Goal: Task Accomplishment & Management: Manage account settings

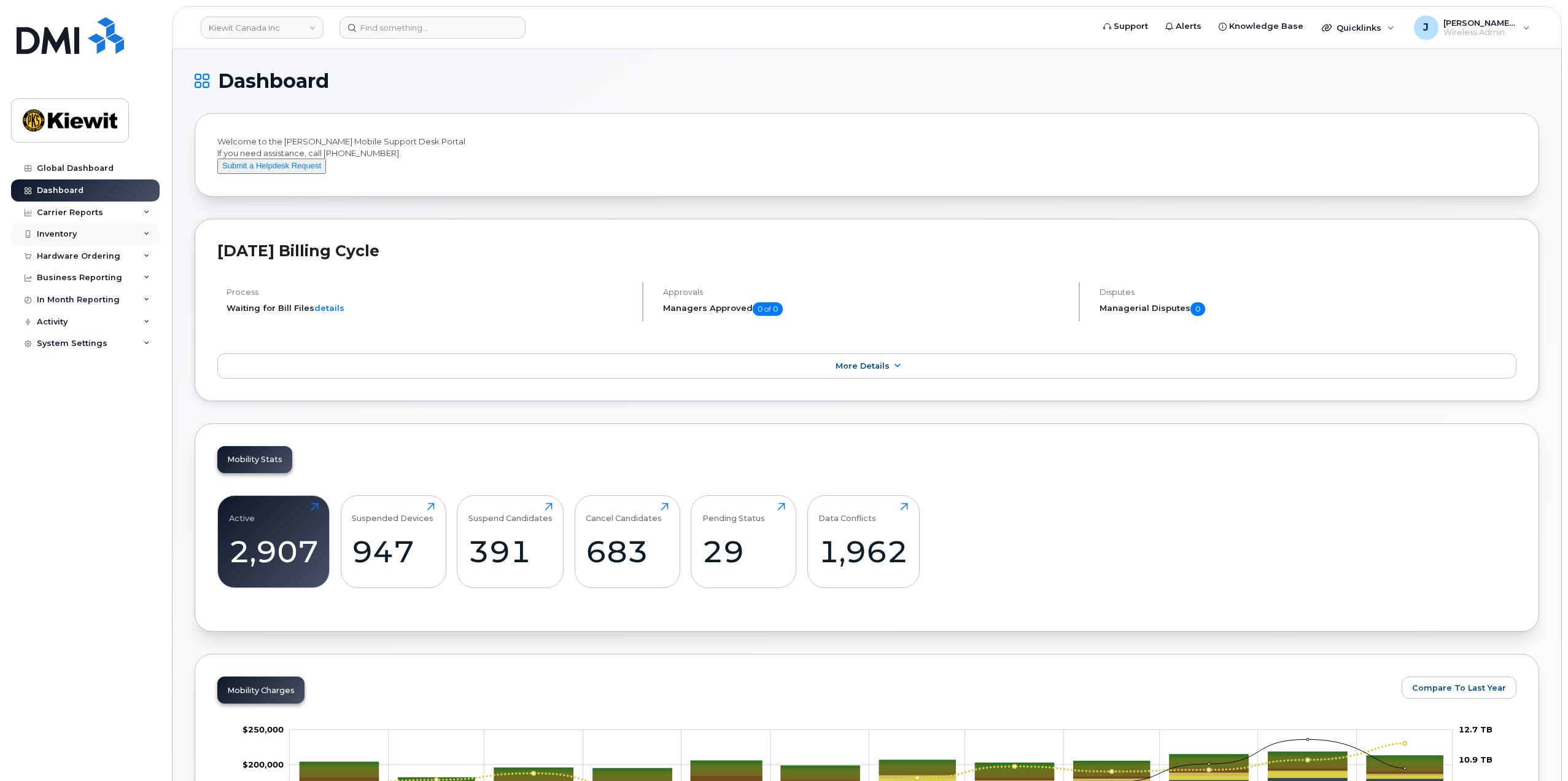
click at [152, 229] on div "Inventory" at bounding box center [85, 234] width 149 height 22
click at [115, 261] on link "Mobility Devices" at bounding box center [96, 257] width 127 height 23
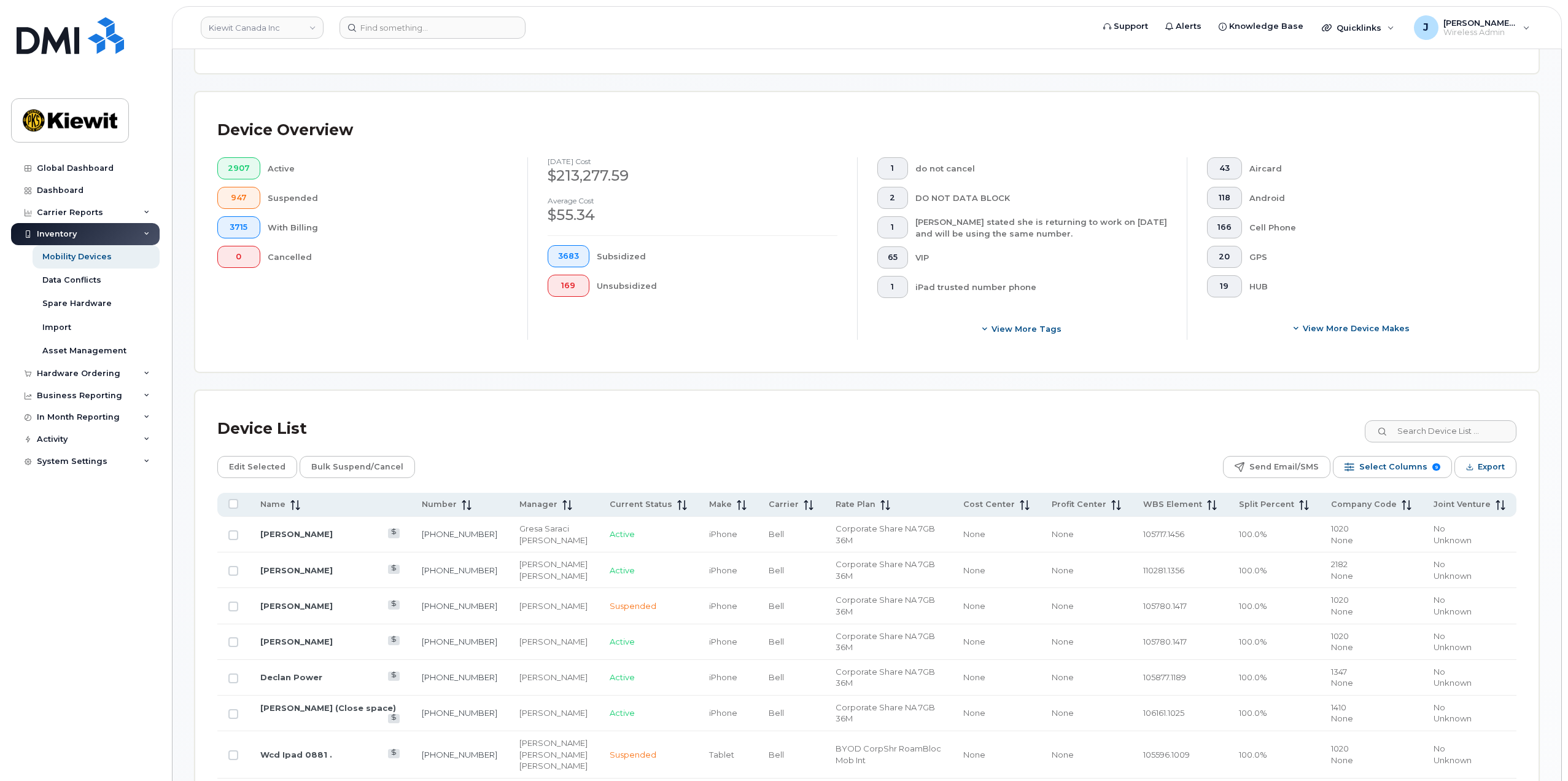
scroll to position [246, 0]
click at [126, 256] on link "Mobility Devices" at bounding box center [96, 257] width 127 height 23
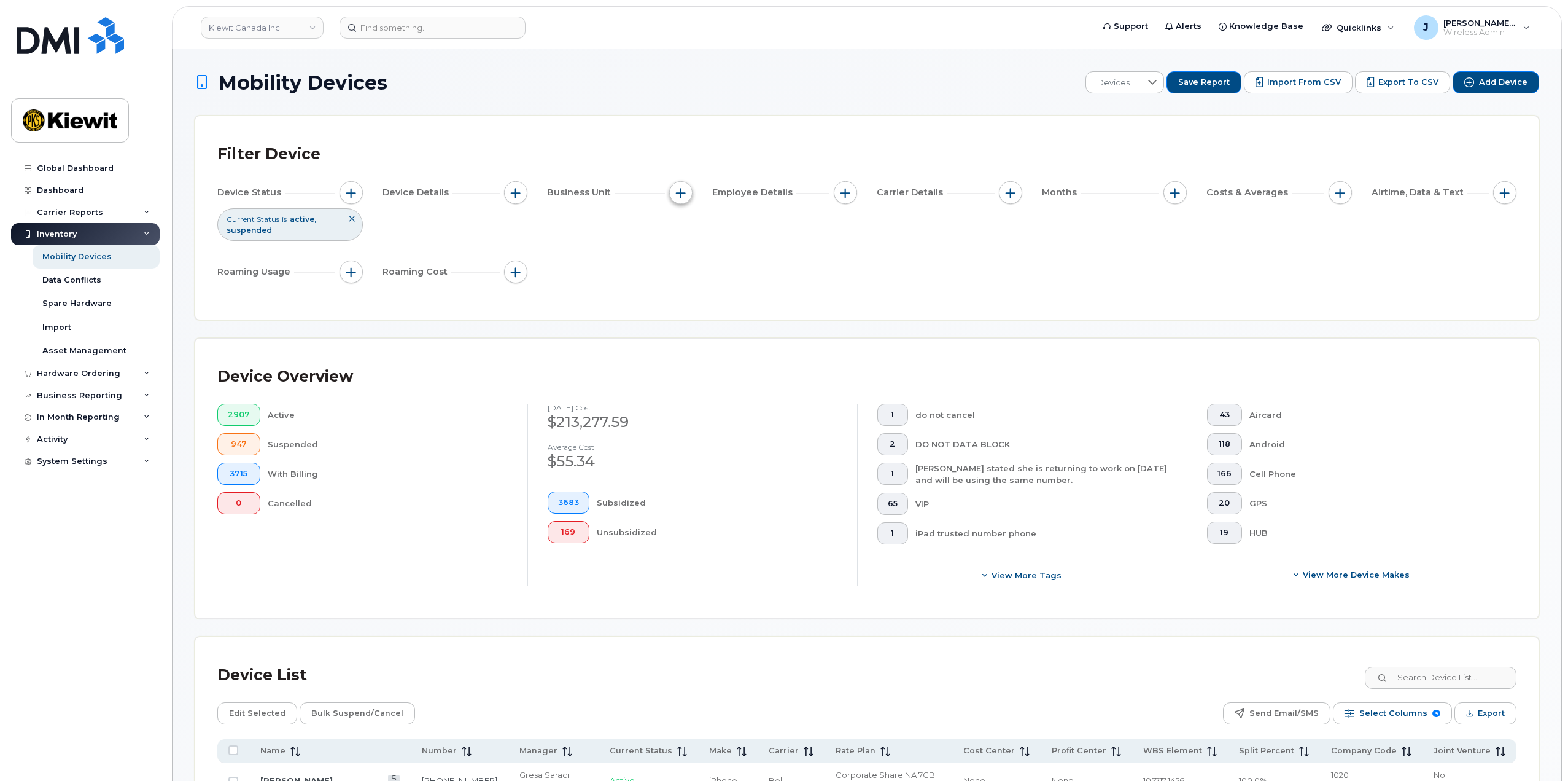
click at [677, 195] on span "button" at bounding box center [681, 193] width 10 height 10
click at [687, 289] on input "WBS Element" at bounding box center [684, 288] width 10 height 10
checkbox input "true"
click at [761, 334] on li at bounding box center [763, 340] width 108 height 18
click at [754, 314] on span "is" at bounding box center [751, 312] width 106 height 22
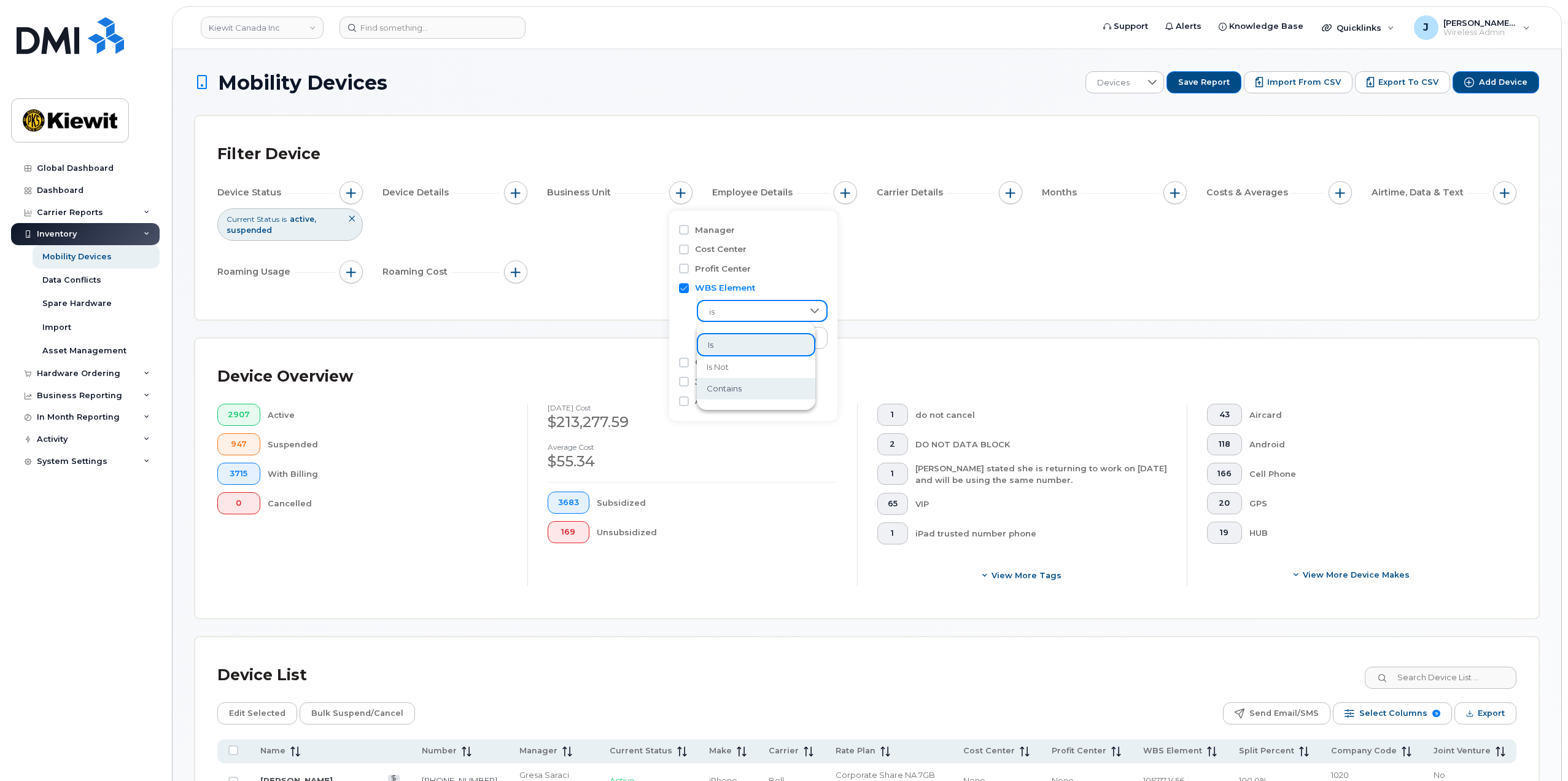
click at [740, 384] on li "contains" at bounding box center [756, 388] width 119 height 21
click at [735, 344] on input "text" at bounding box center [763, 338] width 132 height 22
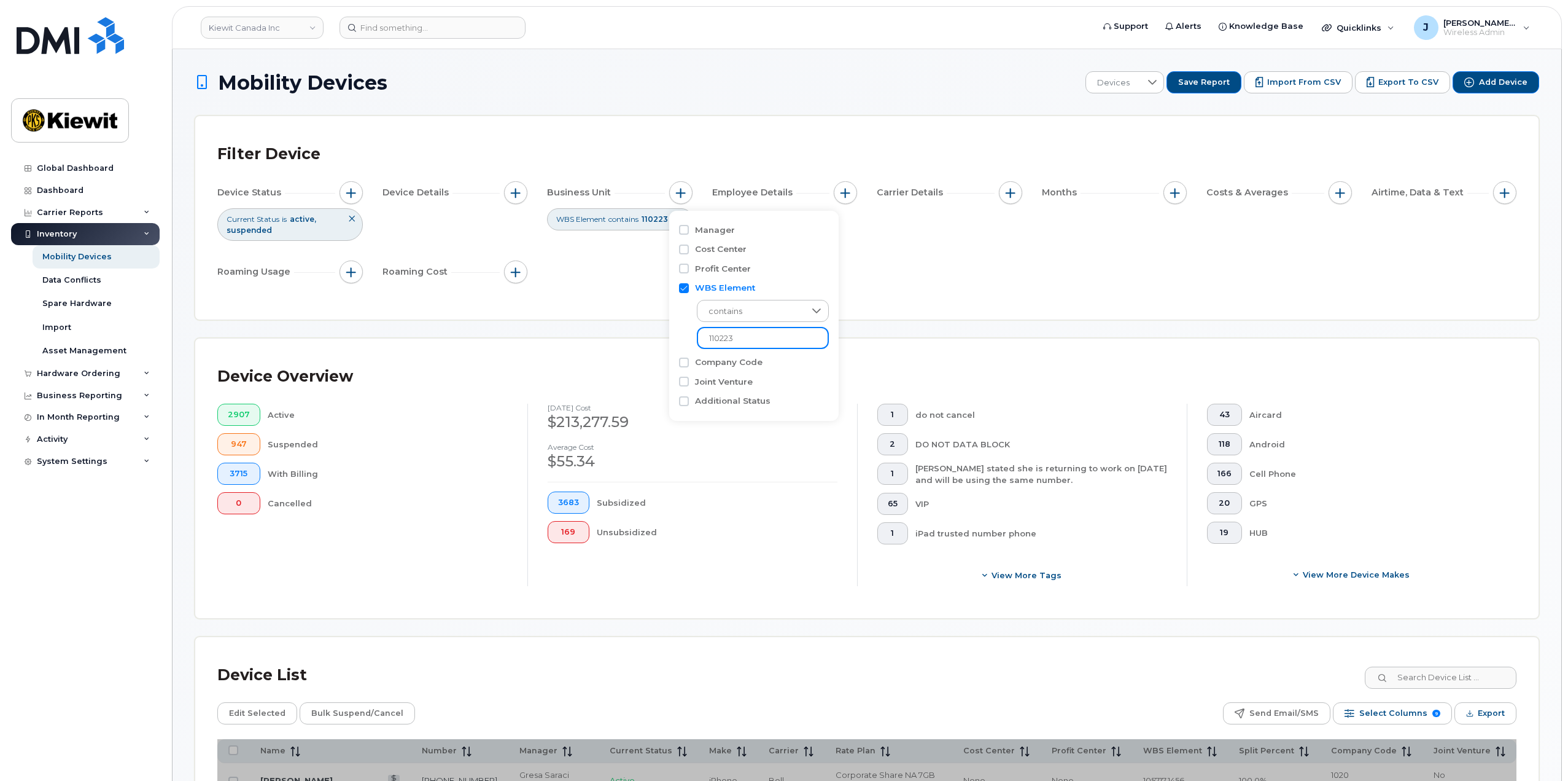
type input "110223"
click at [856, 269] on div "Device Status Current Status is active suspended Device Details Business Unit W…" at bounding box center [867, 234] width 1299 height 107
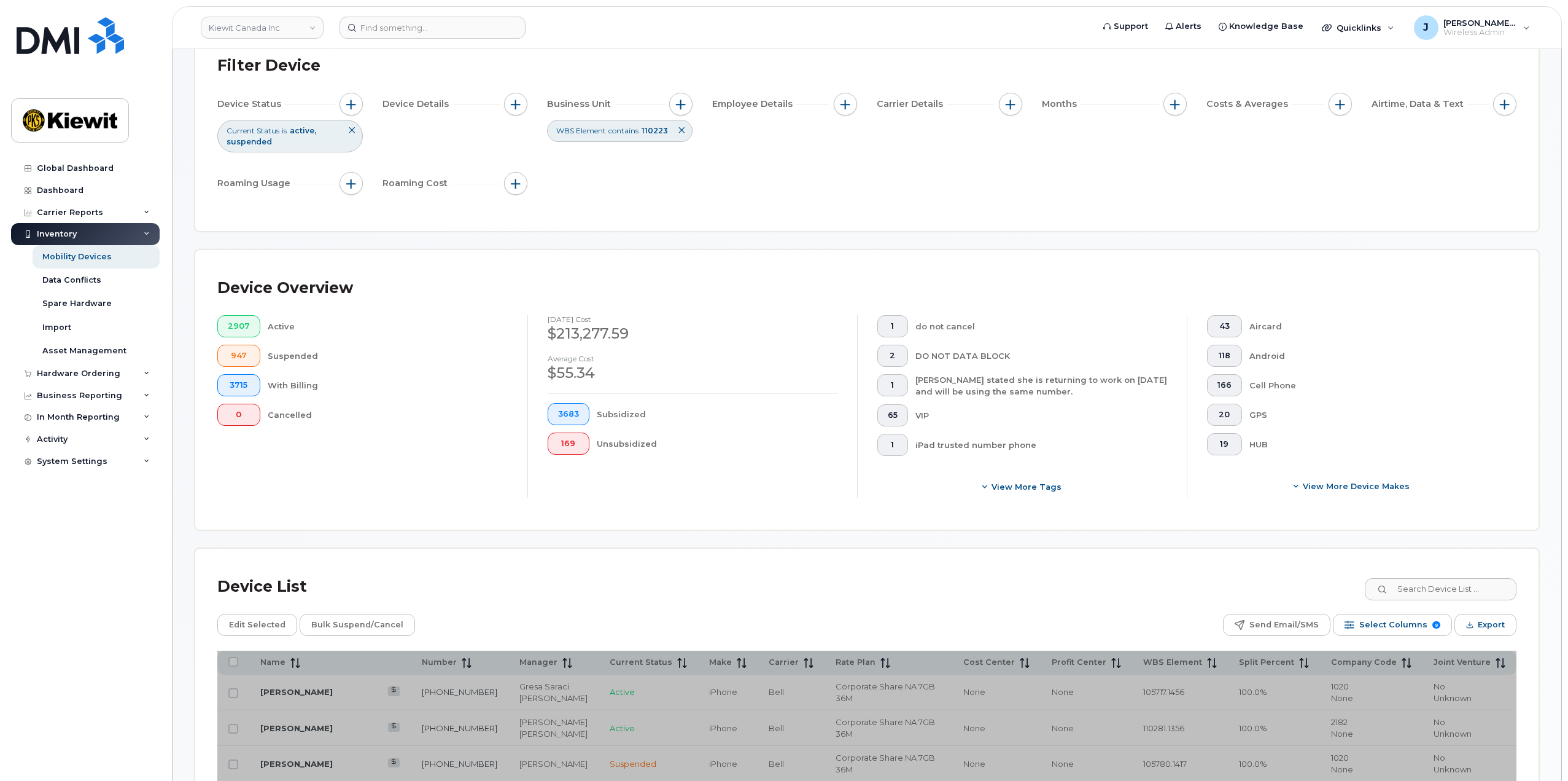
scroll to position [307, 0]
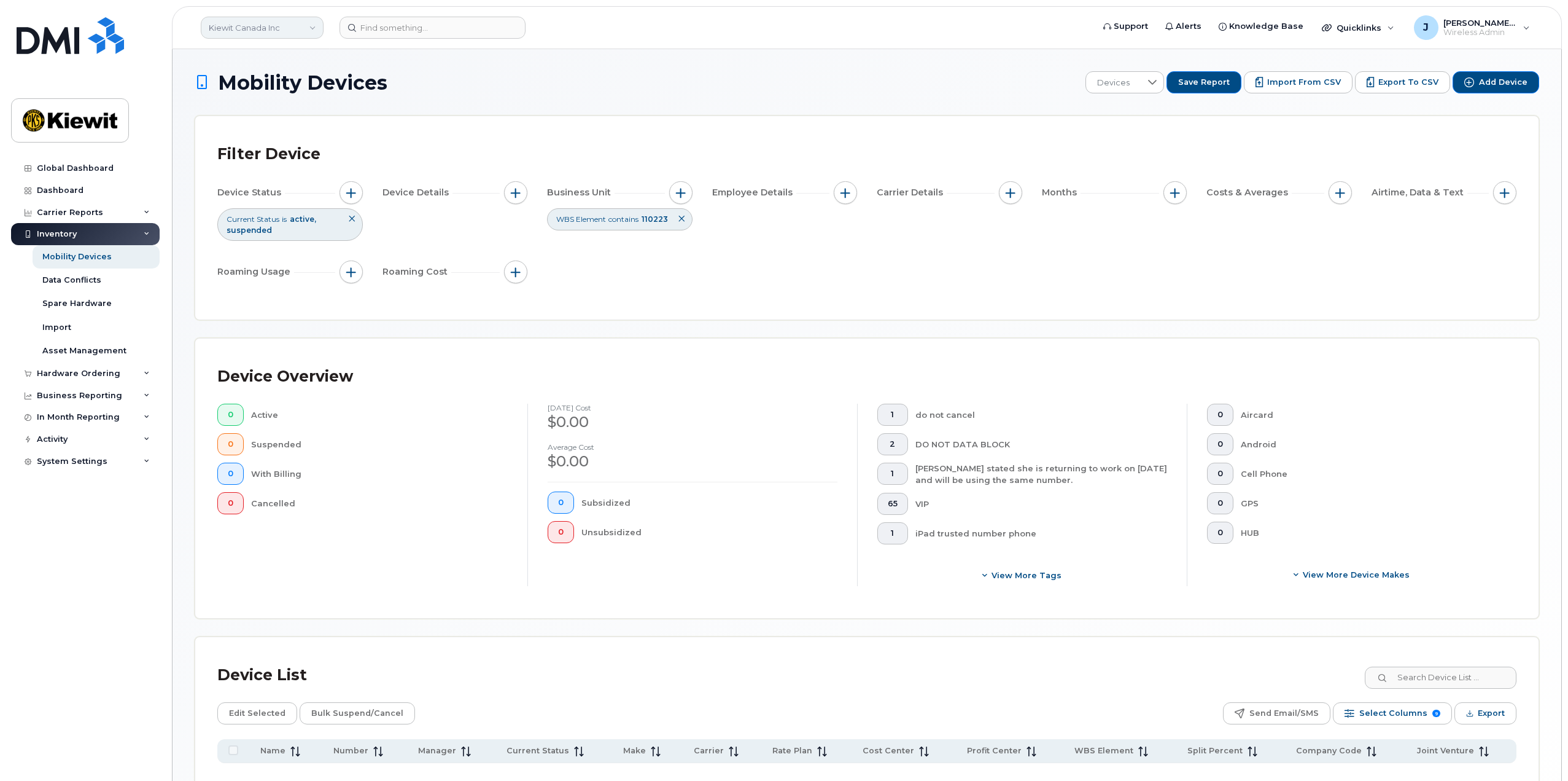
click at [265, 25] on link "Kiewit Canada Inc" at bounding box center [262, 28] width 123 height 22
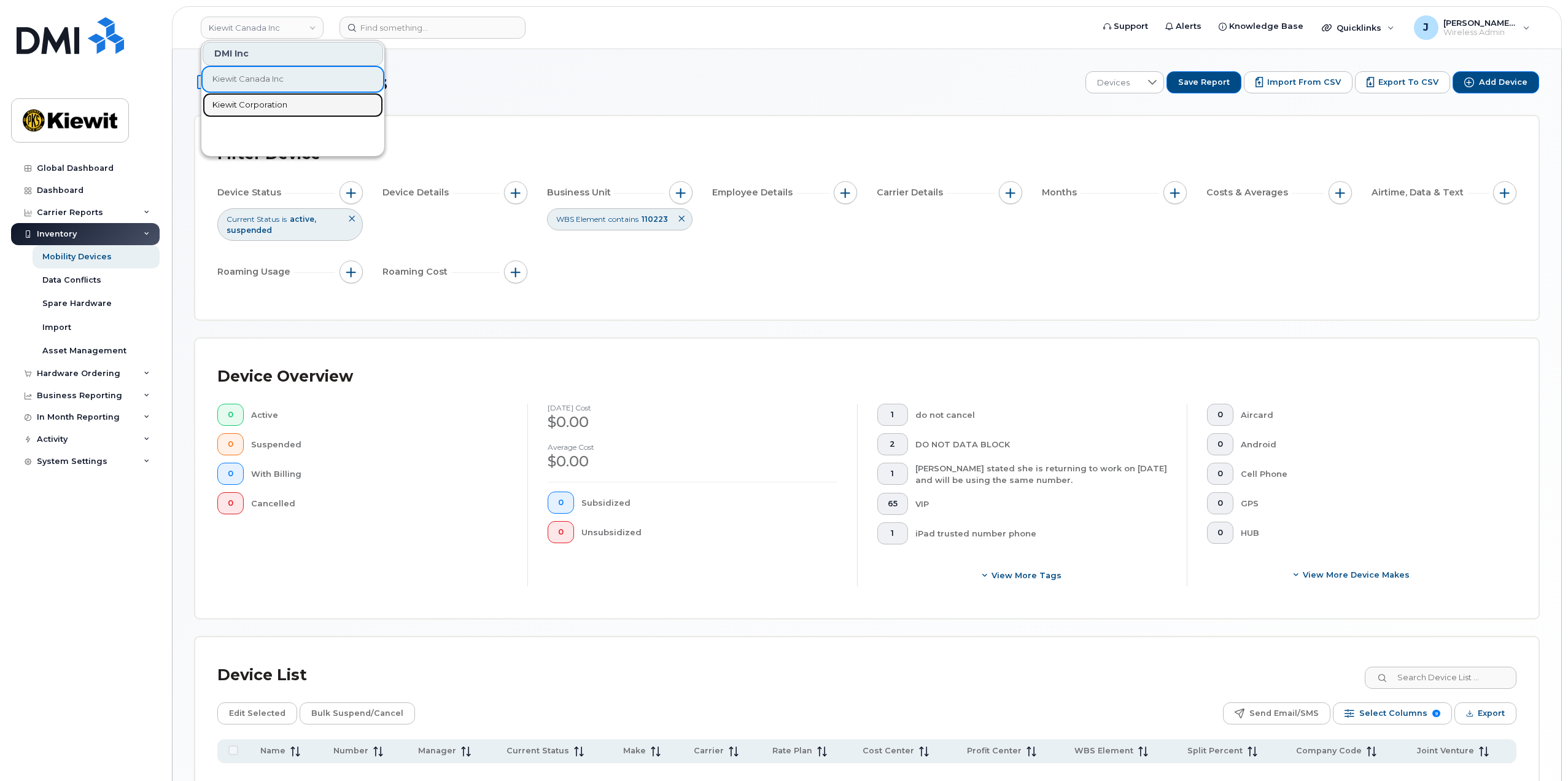
click at [267, 103] on span "Kiewit Corporation" at bounding box center [250, 105] width 75 height 12
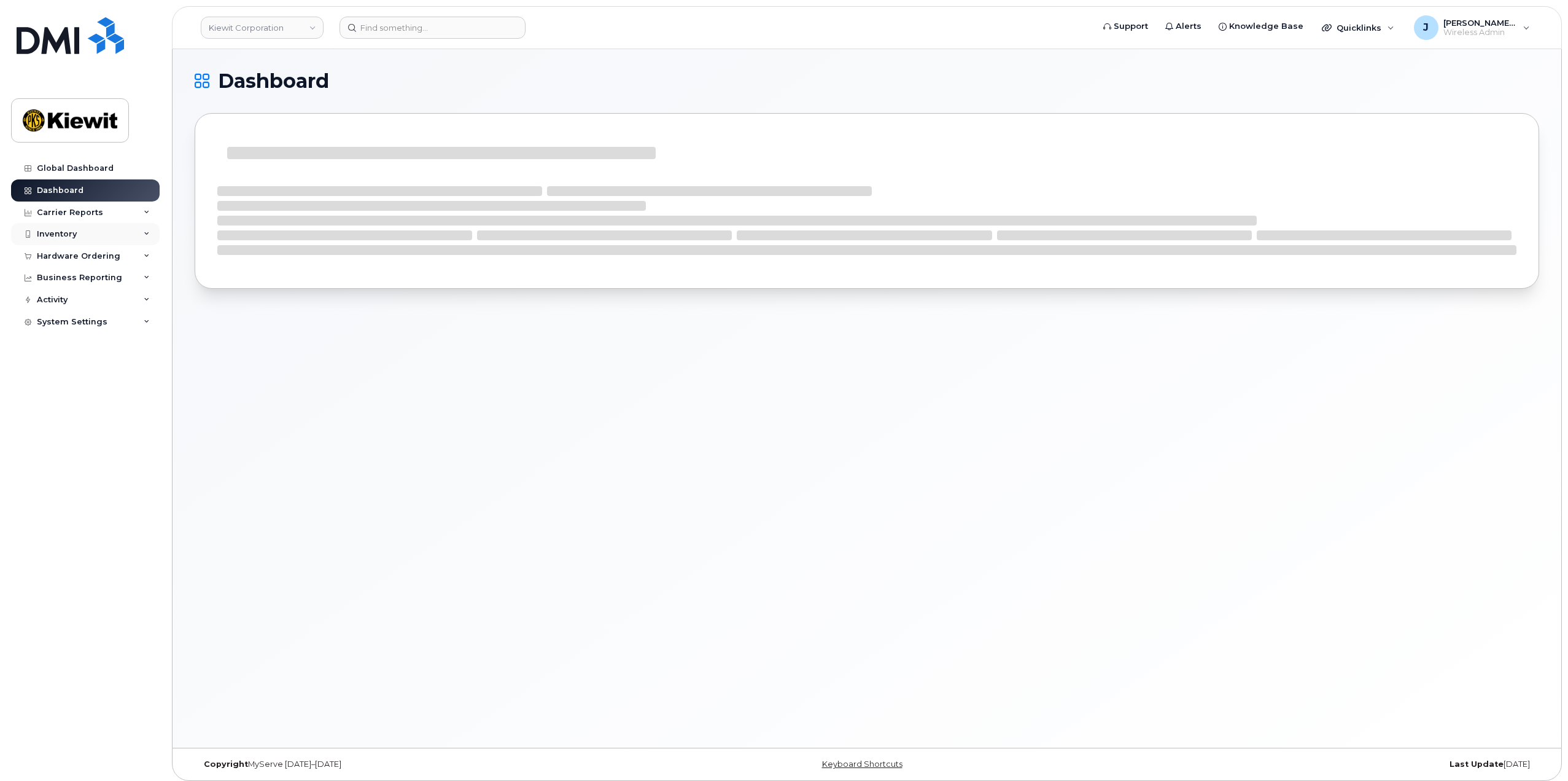
click at [135, 238] on div "Inventory" at bounding box center [85, 234] width 149 height 22
click at [94, 258] on div "Mobility Devices" at bounding box center [77, 257] width 69 height 11
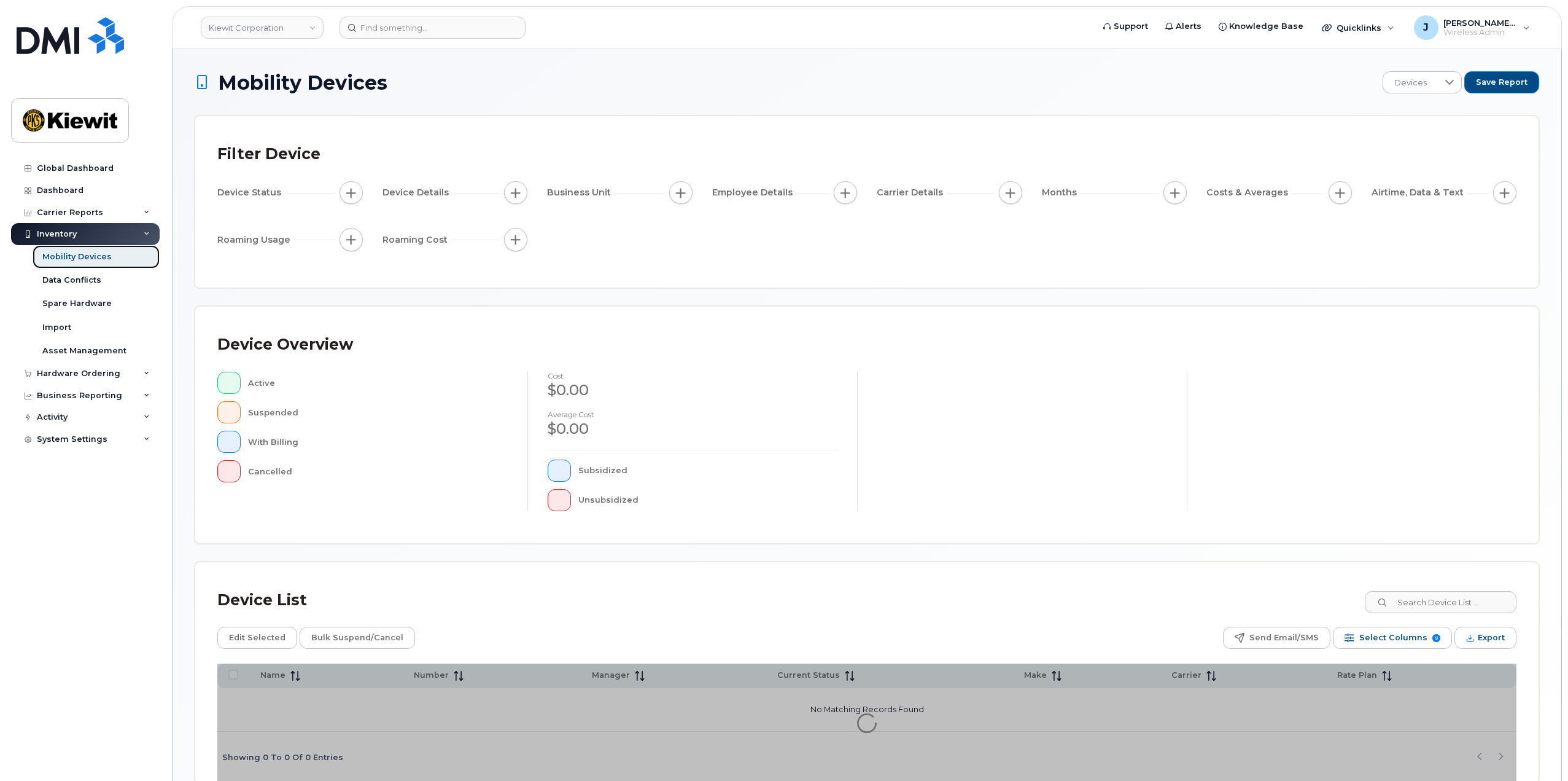
click at [104, 258] on div "Mobility Devices" at bounding box center [77, 257] width 69 height 11
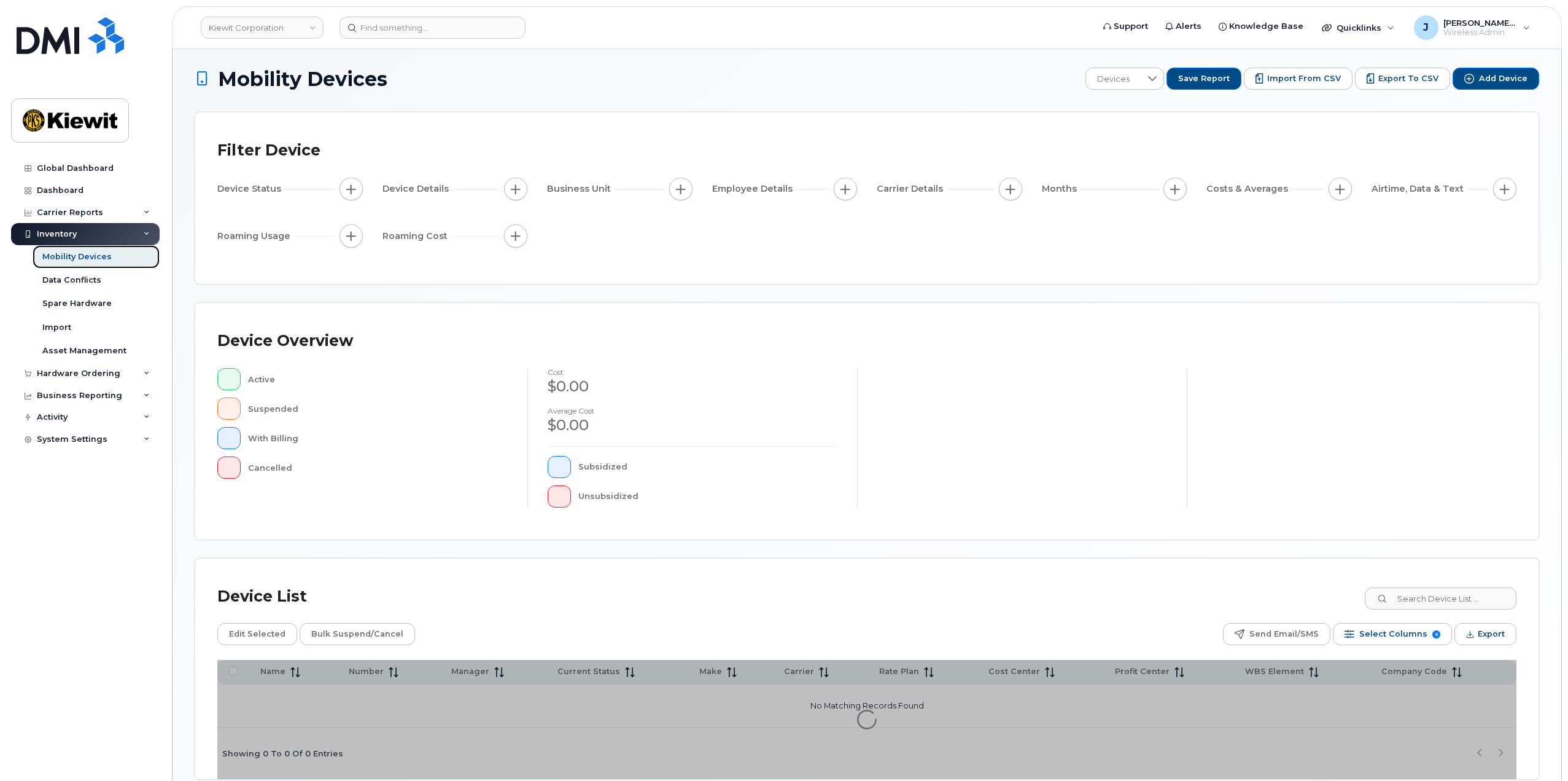
scroll to position [64, 0]
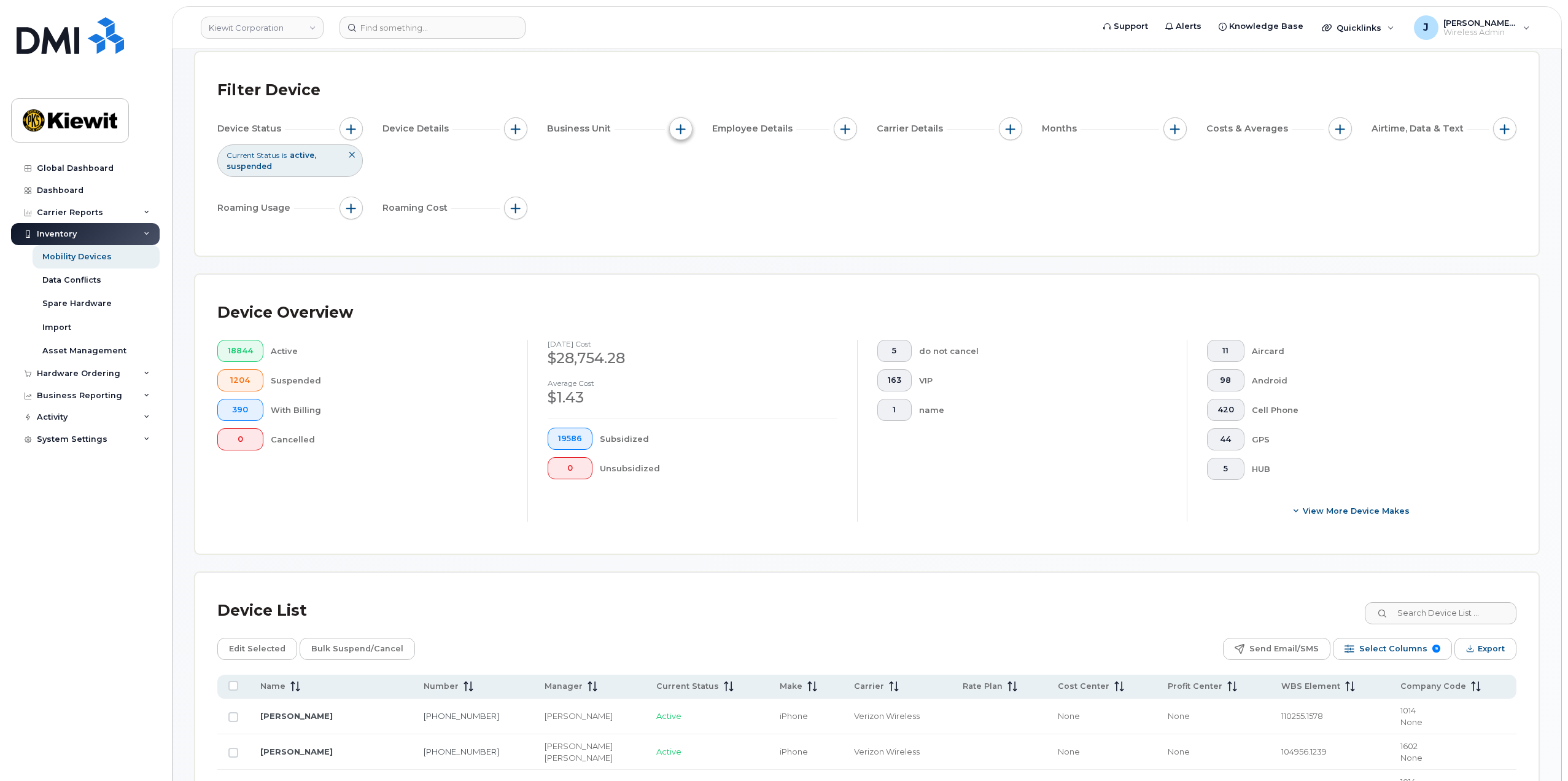
click at [681, 130] on span "button" at bounding box center [681, 129] width 10 height 10
click at [698, 224] on label "WBS Element" at bounding box center [725, 224] width 60 height 12
click at [689, 224] on input "WBS Element" at bounding box center [684, 224] width 10 height 10
checkbox input "true"
click at [756, 248] on span "is" at bounding box center [751, 247] width 106 height 22
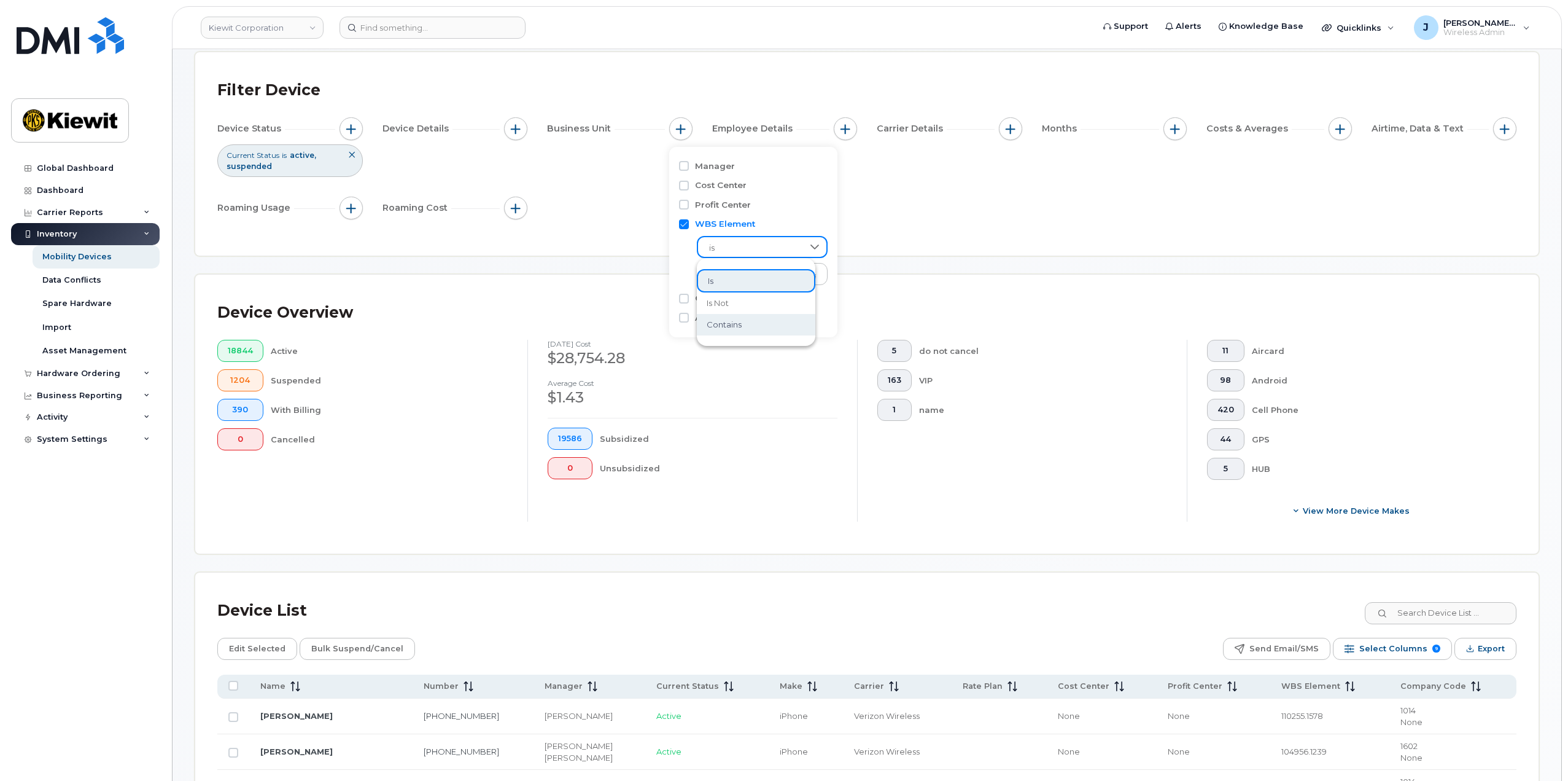
click at [734, 322] on span "contains" at bounding box center [724, 324] width 35 height 12
click at [736, 279] on input "text" at bounding box center [763, 274] width 132 height 22
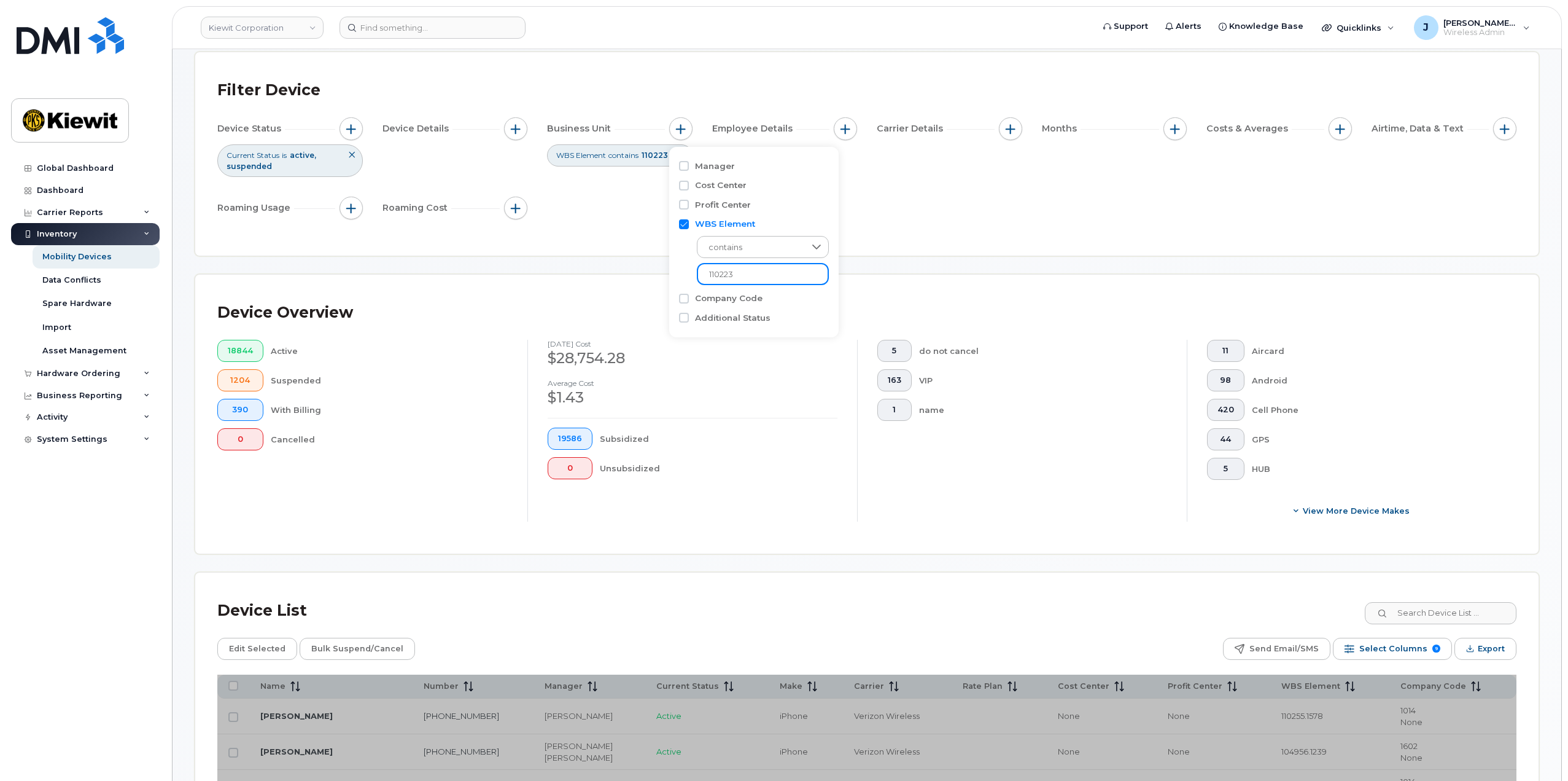
type input "110223"
click at [882, 205] on div "Device Status Current Status is active suspended Device Details Business Unit W…" at bounding box center [867, 171] width 1299 height 107
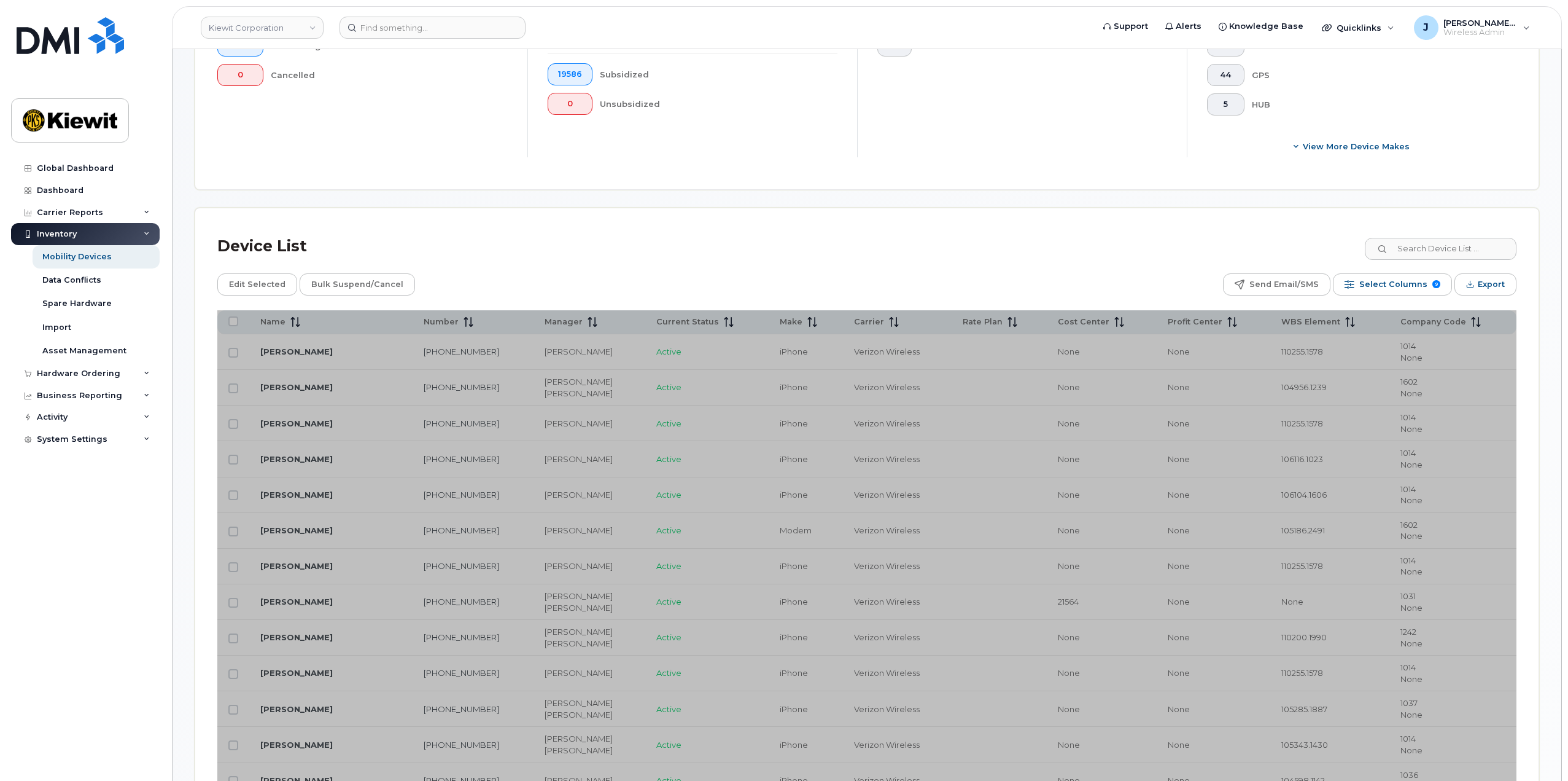
scroll to position [310, 0]
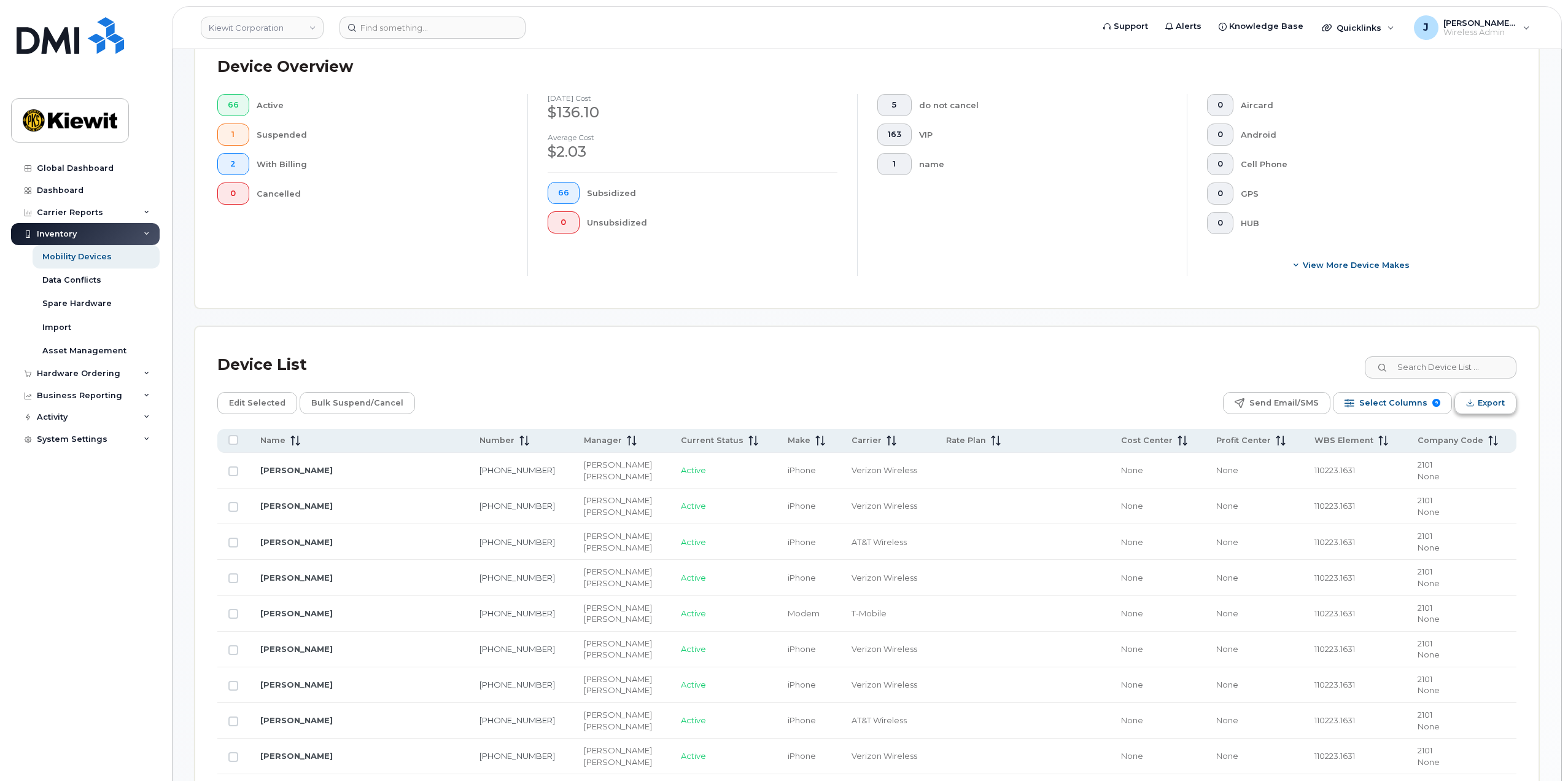
click at [1490, 401] on span "Export" at bounding box center [1491, 403] width 27 height 19
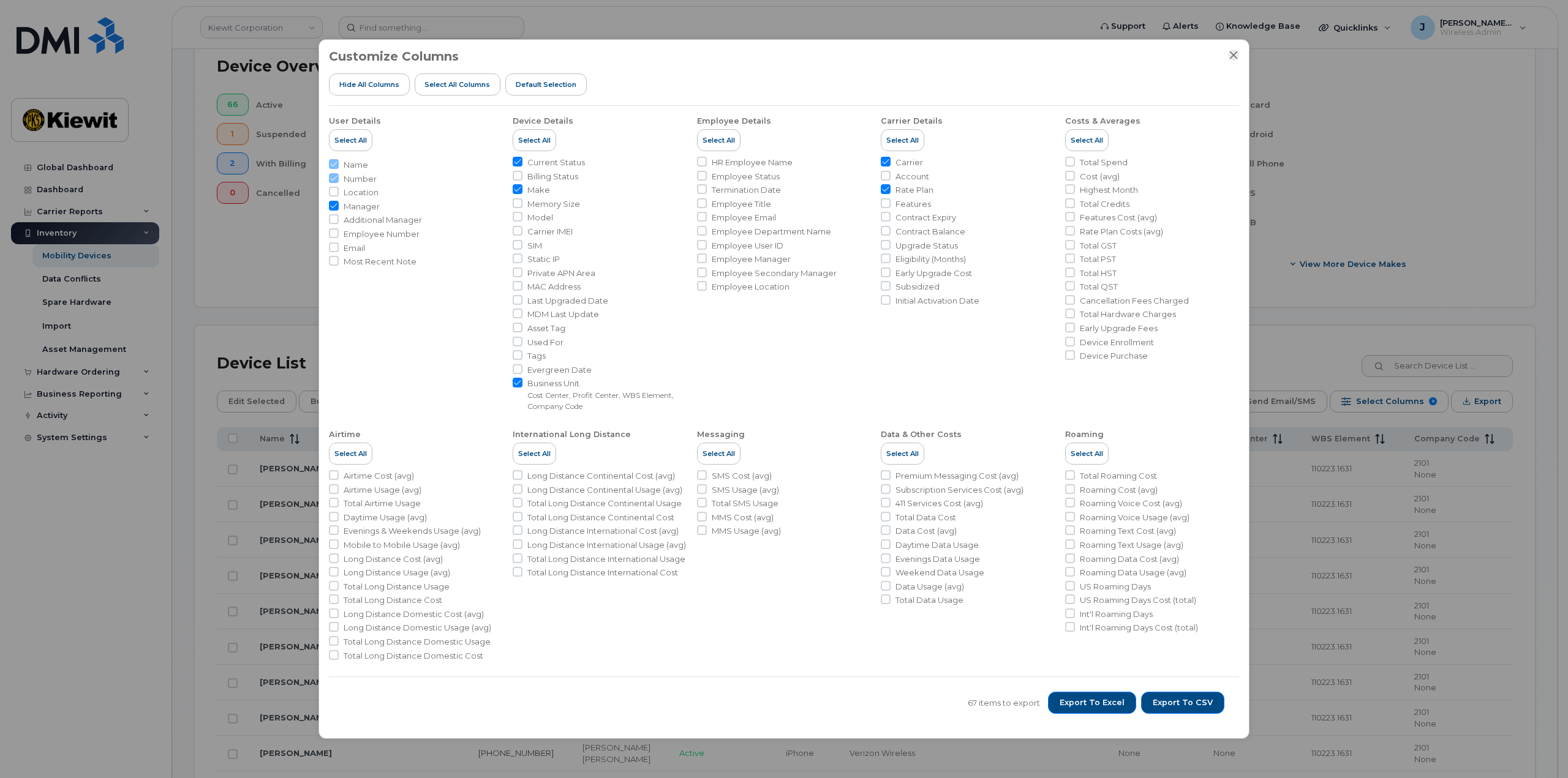
click at [1235, 59] on icon "Close" at bounding box center [1233, 55] width 10 height 10
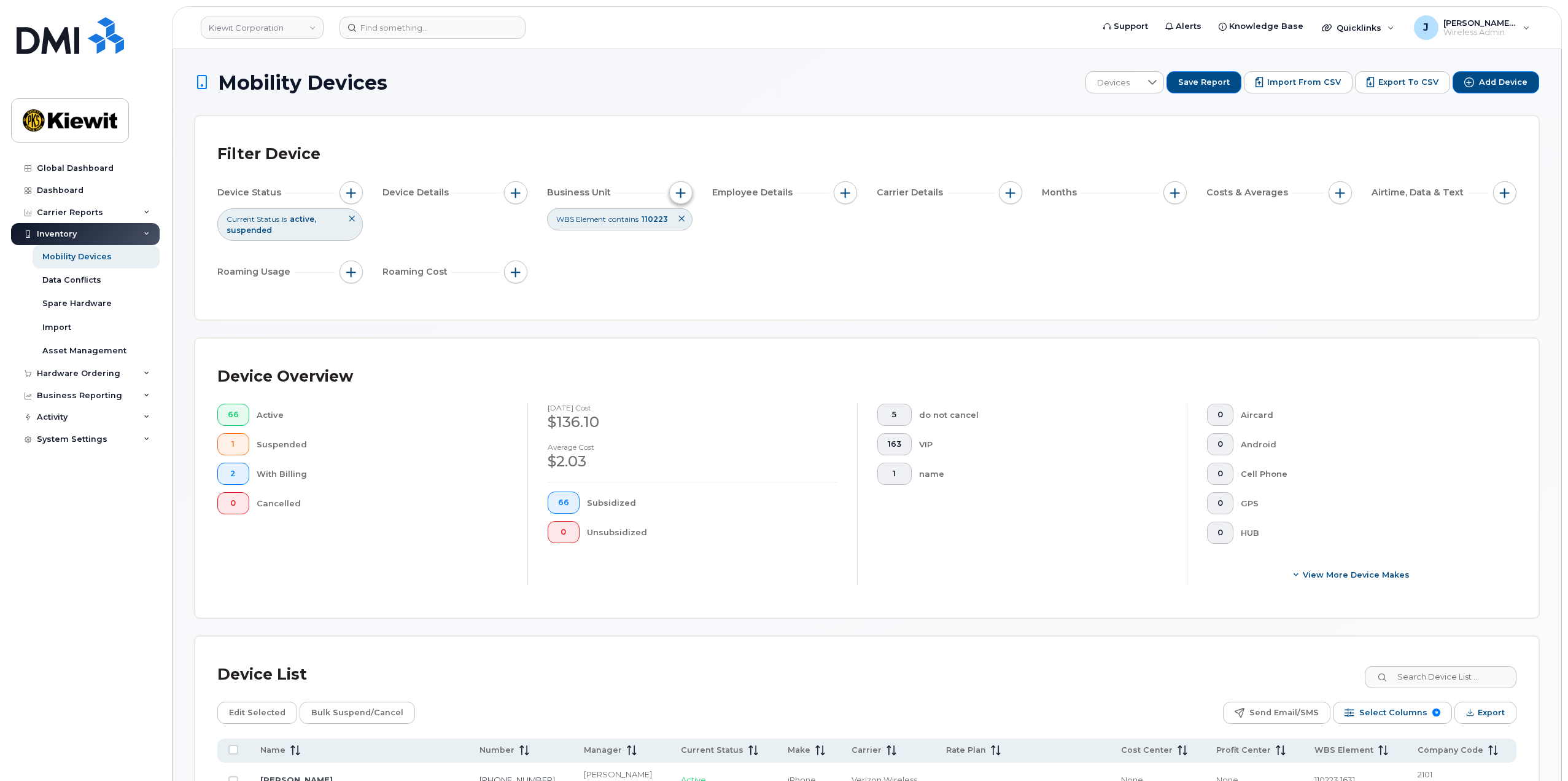
click at [685, 192] on span "button" at bounding box center [681, 193] width 10 height 10
click at [740, 126] on div "Filter Device Device Status Current Status is active suspended Device Details B…" at bounding box center [867, 218] width 1344 height 203
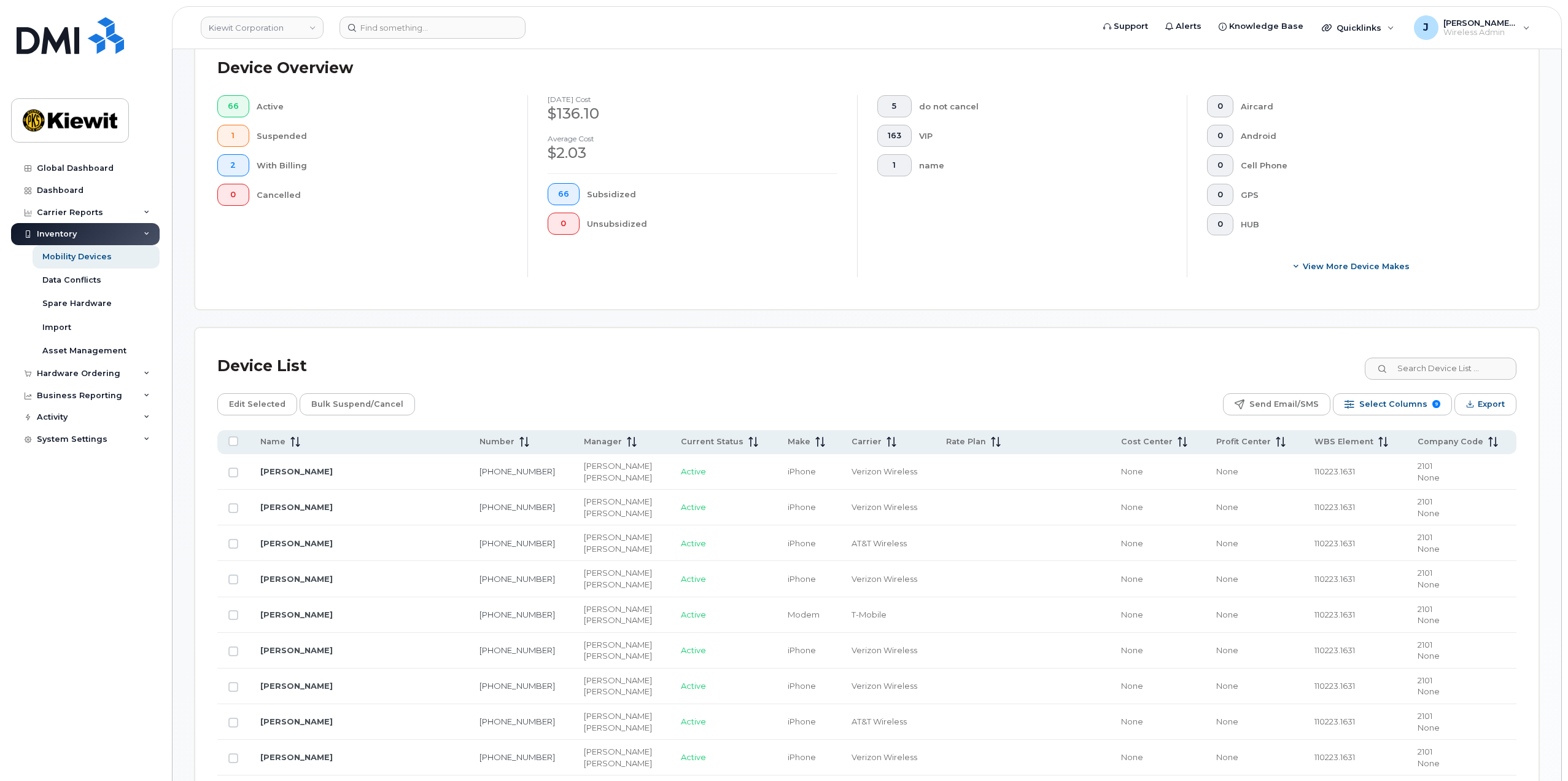
scroll to position [307, 0]
click at [1479, 406] on span "Export" at bounding box center [1491, 405] width 27 height 19
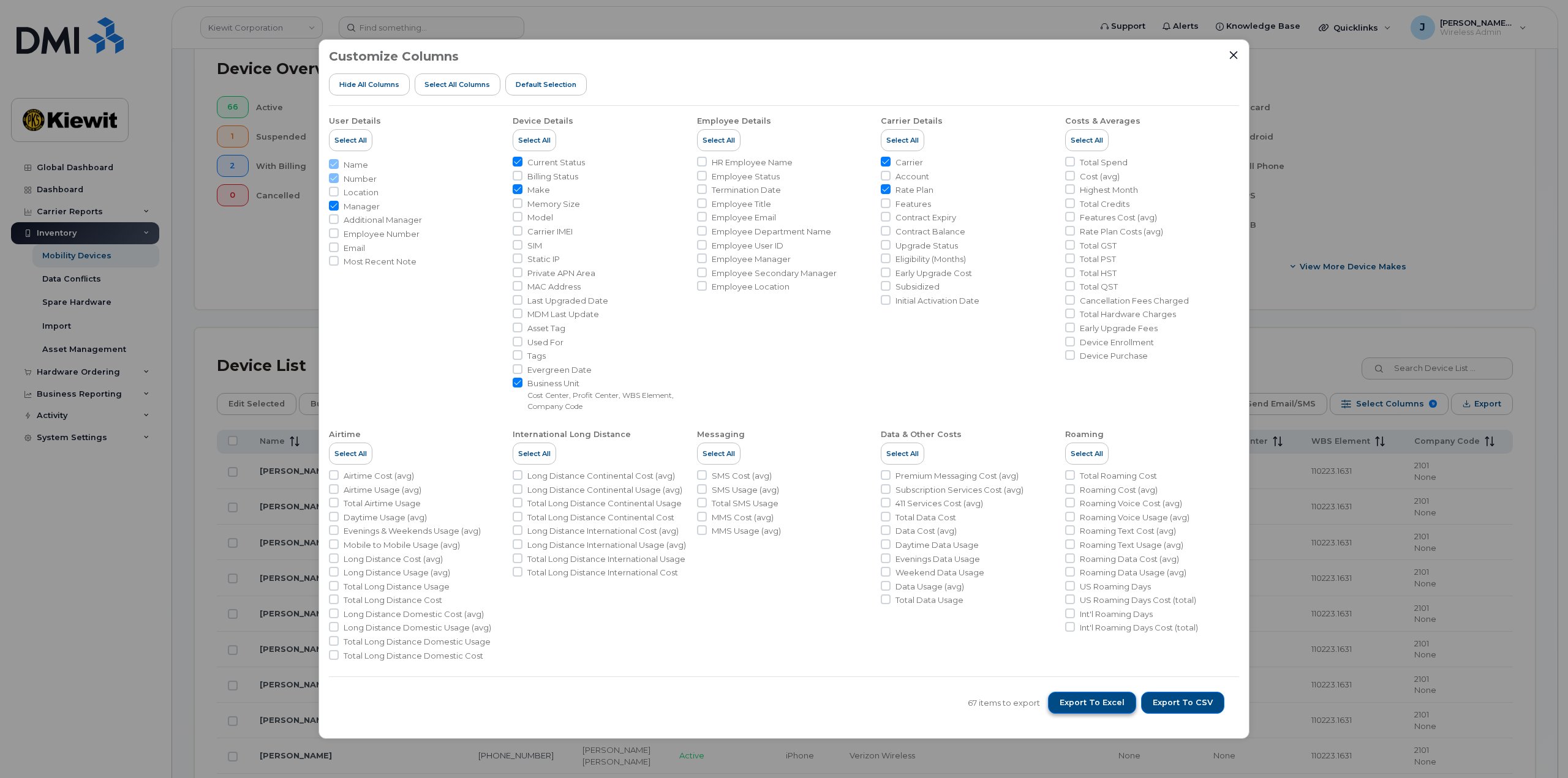
click at [1112, 702] on span "Export to Excel" at bounding box center [1092, 702] width 65 height 11
click at [1230, 51] on div "Customize Columns Hide All Columns Select all Columns Default Selection User De…" at bounding box center [783, 389] width 931 height 700
click at [1230, 58] on icon "Close" at bounding box center [1234, 56] width 8 height 8
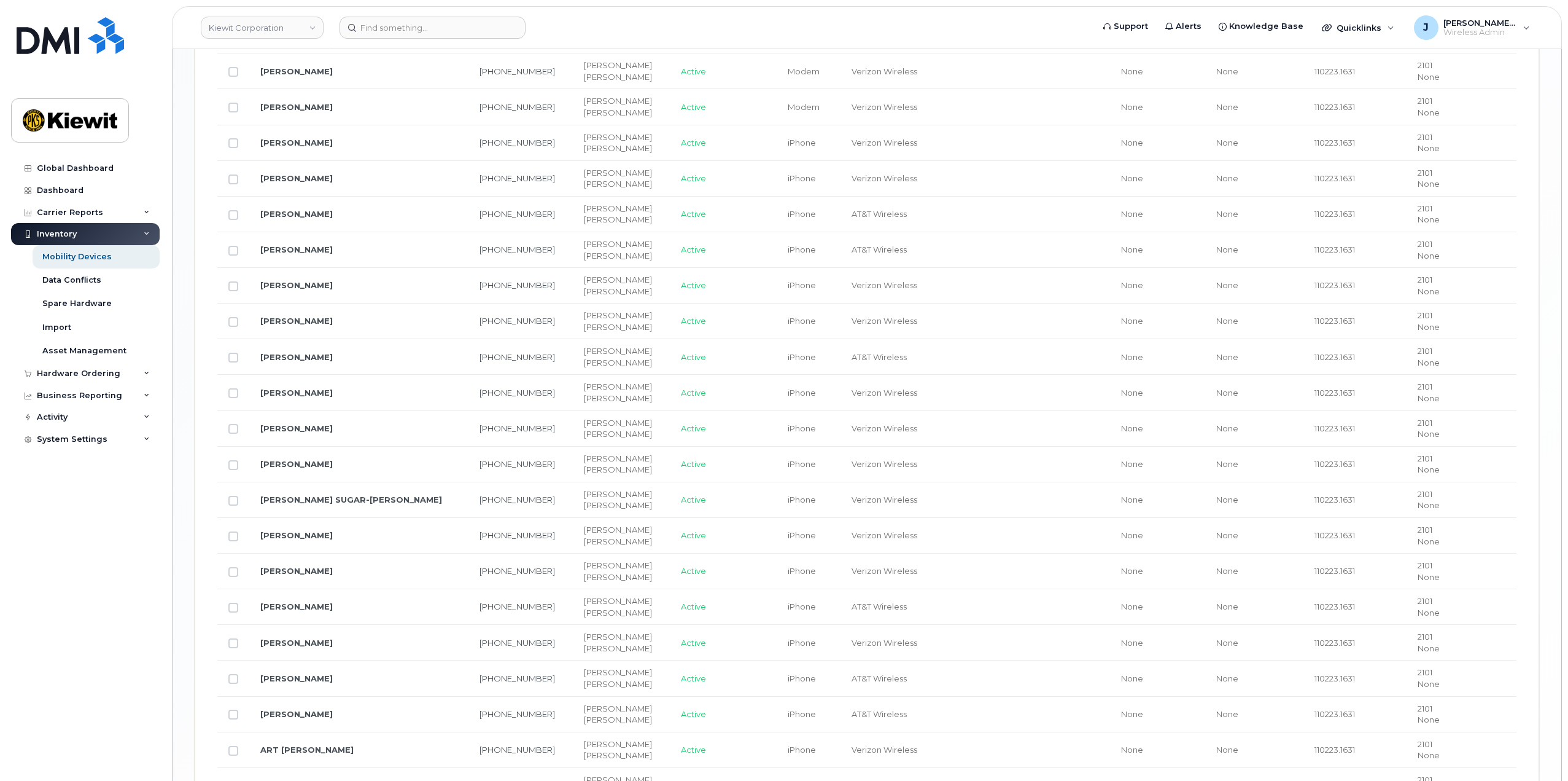
scroll to position [1659, 0]
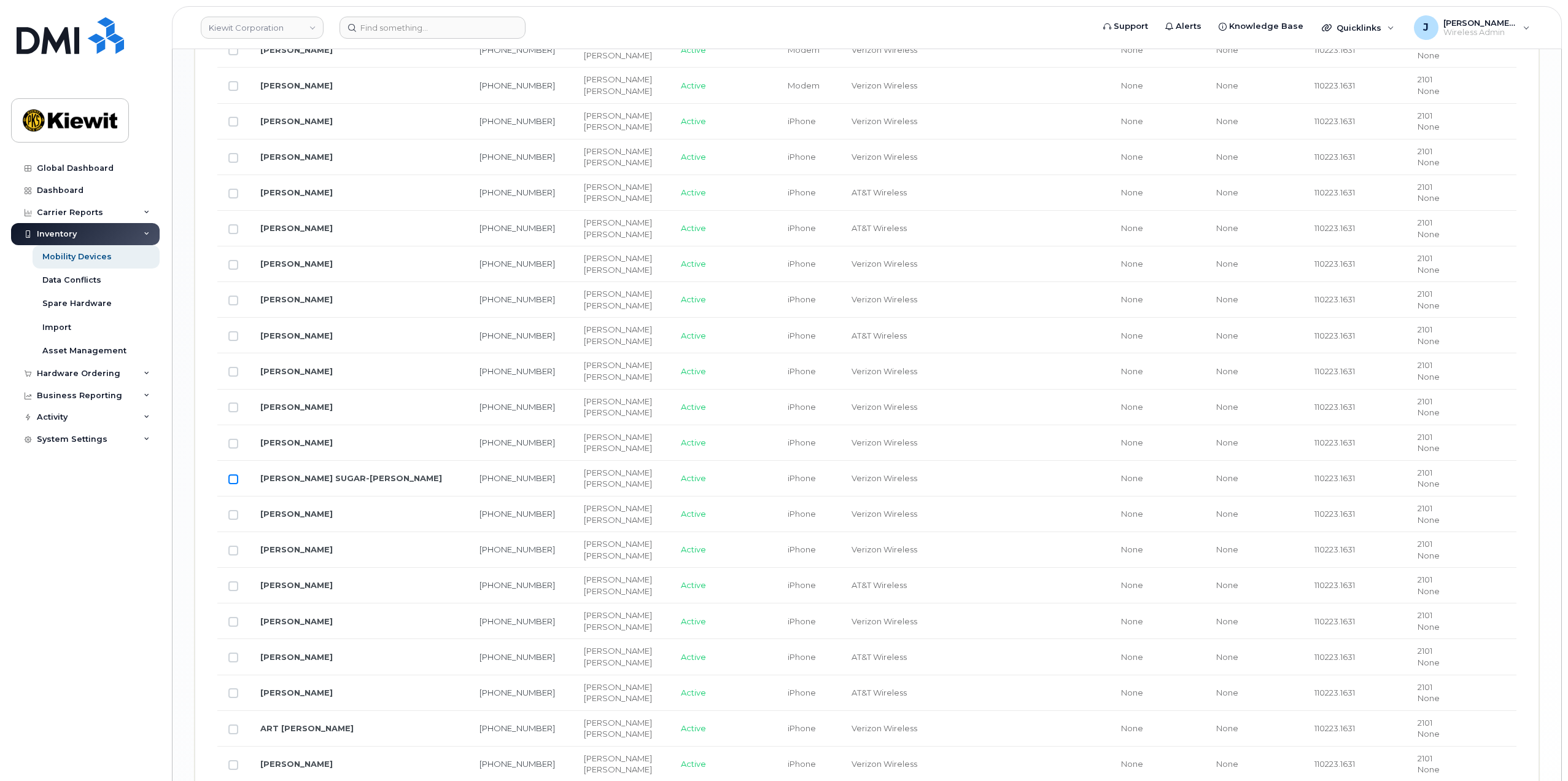
click at [236, 478] on input "Row Unselected" at bounding box center [233, 479] width 10 height 10
checkbox input "true"
click at [232, 514] on input "Row Unselected" at bounding box center [233, 515] width 10 height 10
checkbox input "true"
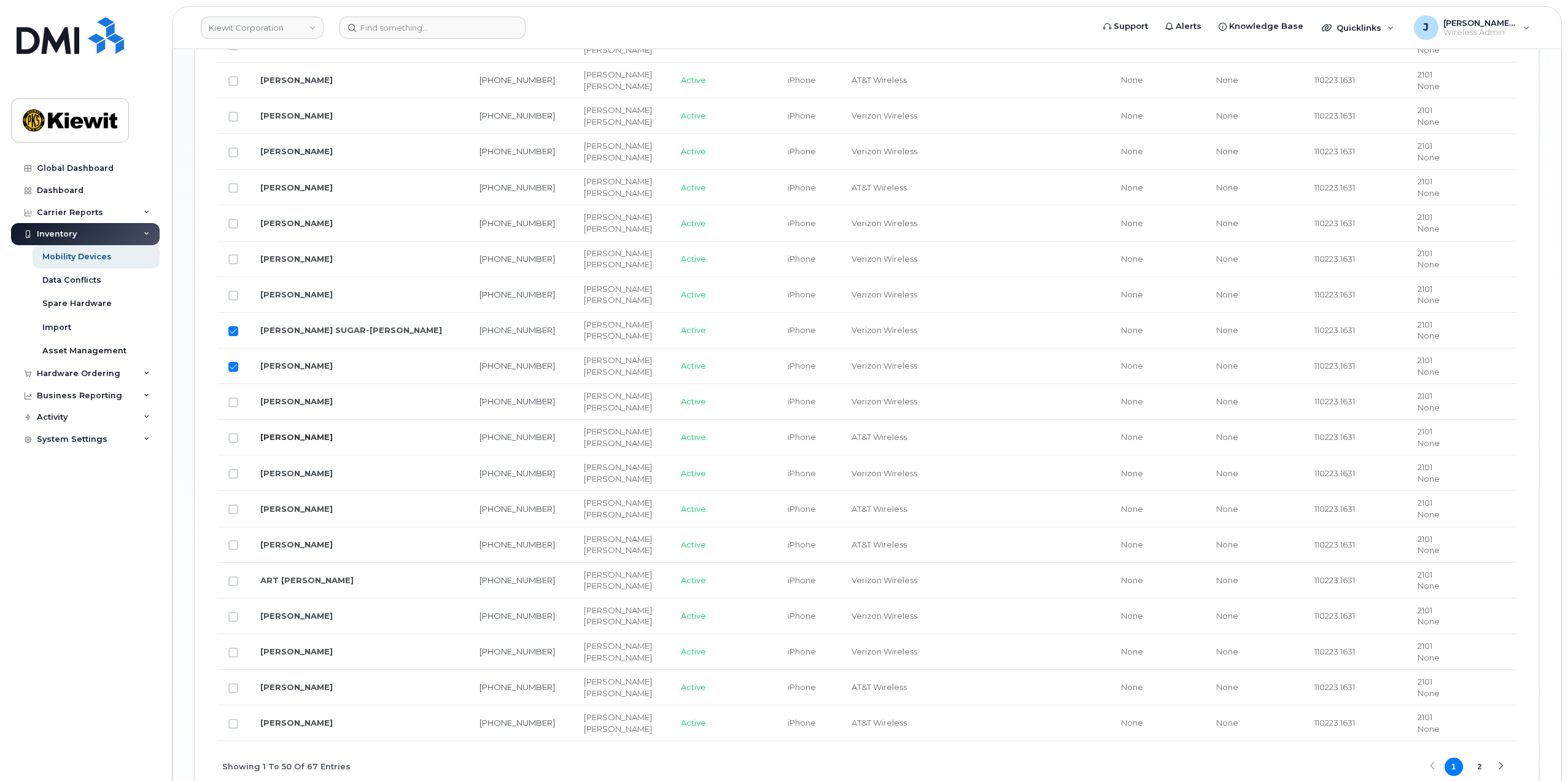
scroll to position [1880, 0]
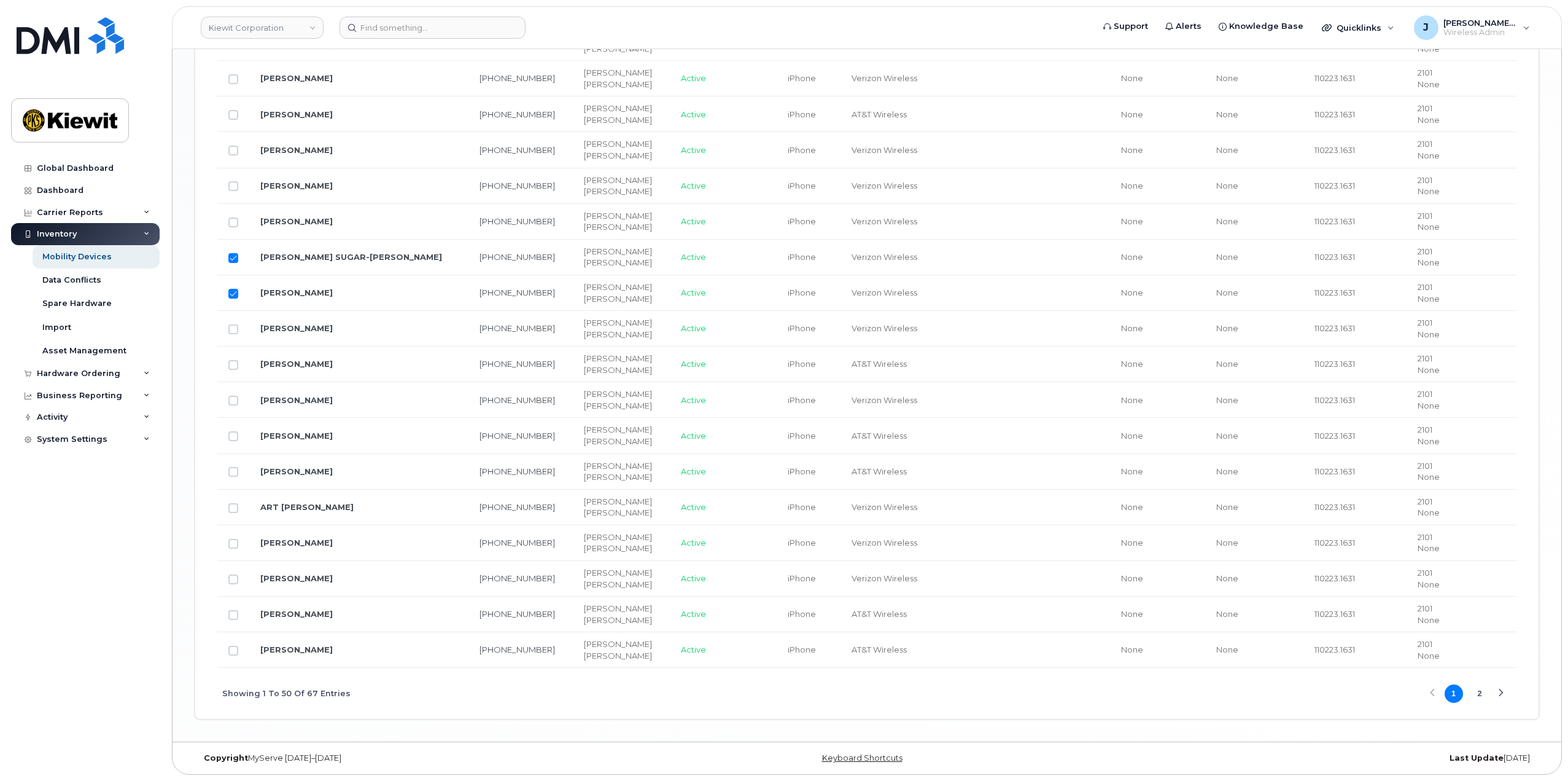
click at [1498, 690] on div "Next Page" at bounding box center [1501, 693] width 8 height 8
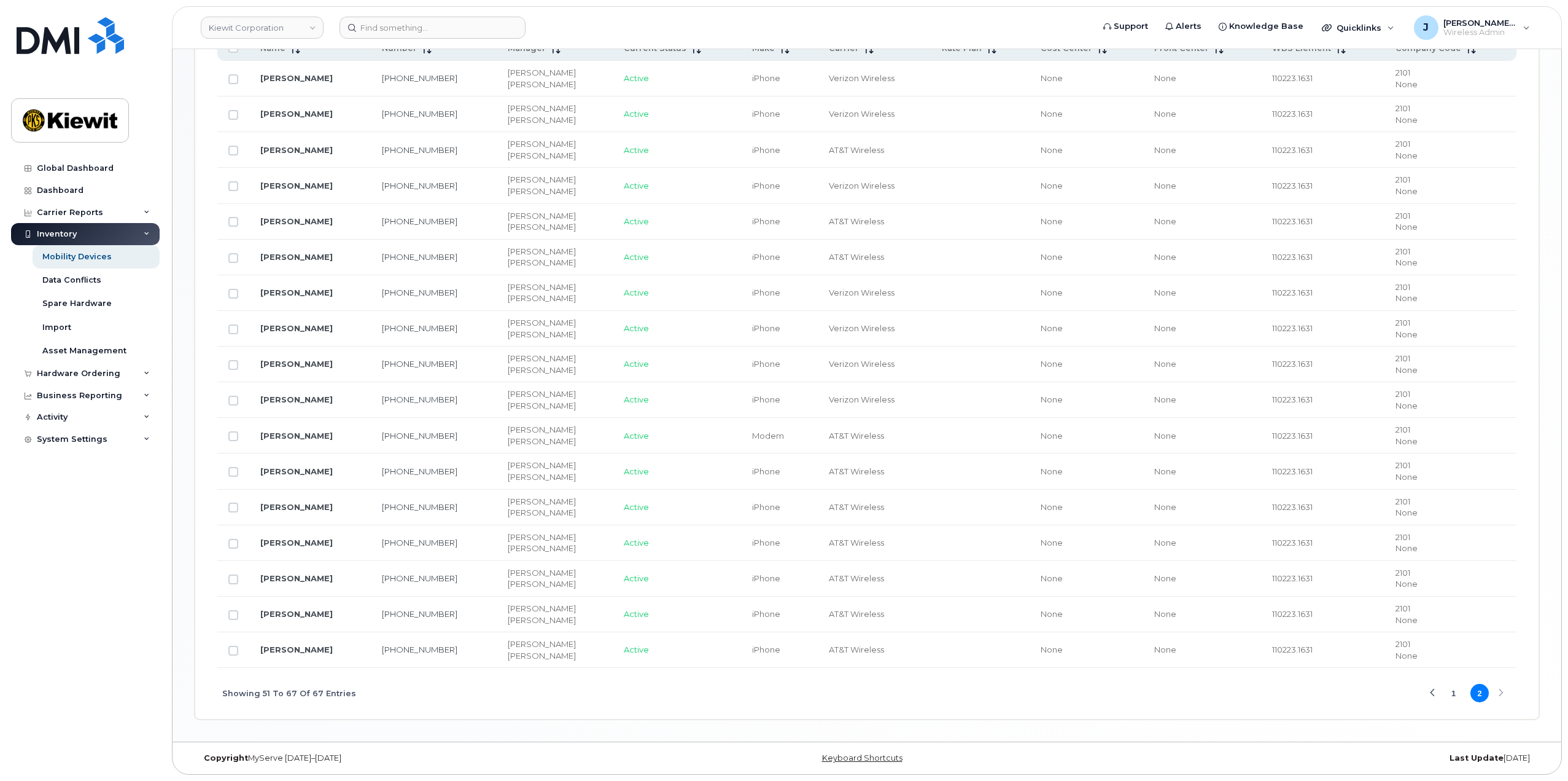
scroll to position [702, 0]
click at [235, 585] on td at bounding box center [233, 579] width 32 height 36
click at [230, 578] on input "Row Unselected" at bounding box center [233, 579] width 10 height 10
checkbox input "true"
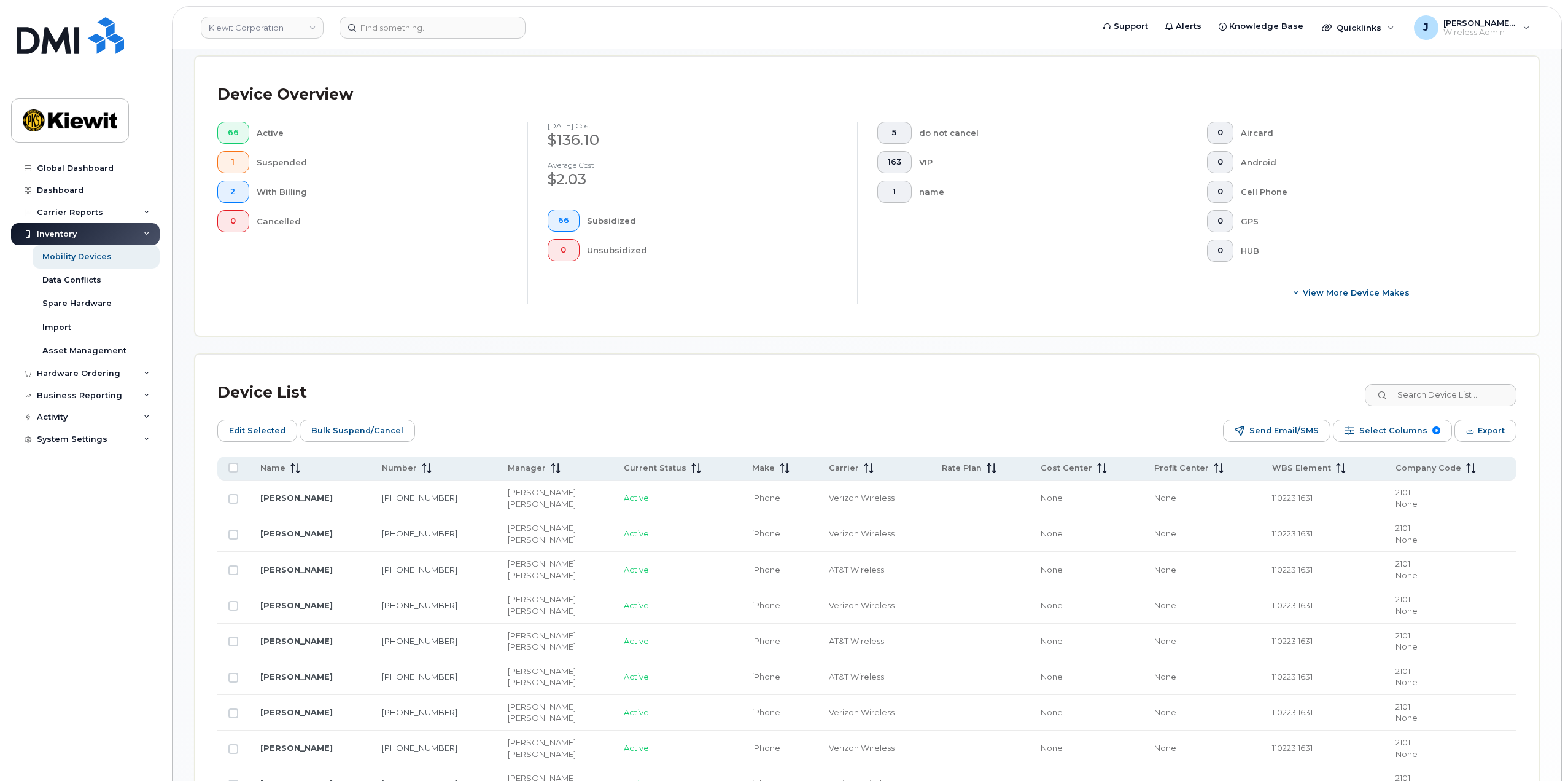
scroll to position [210, 0]
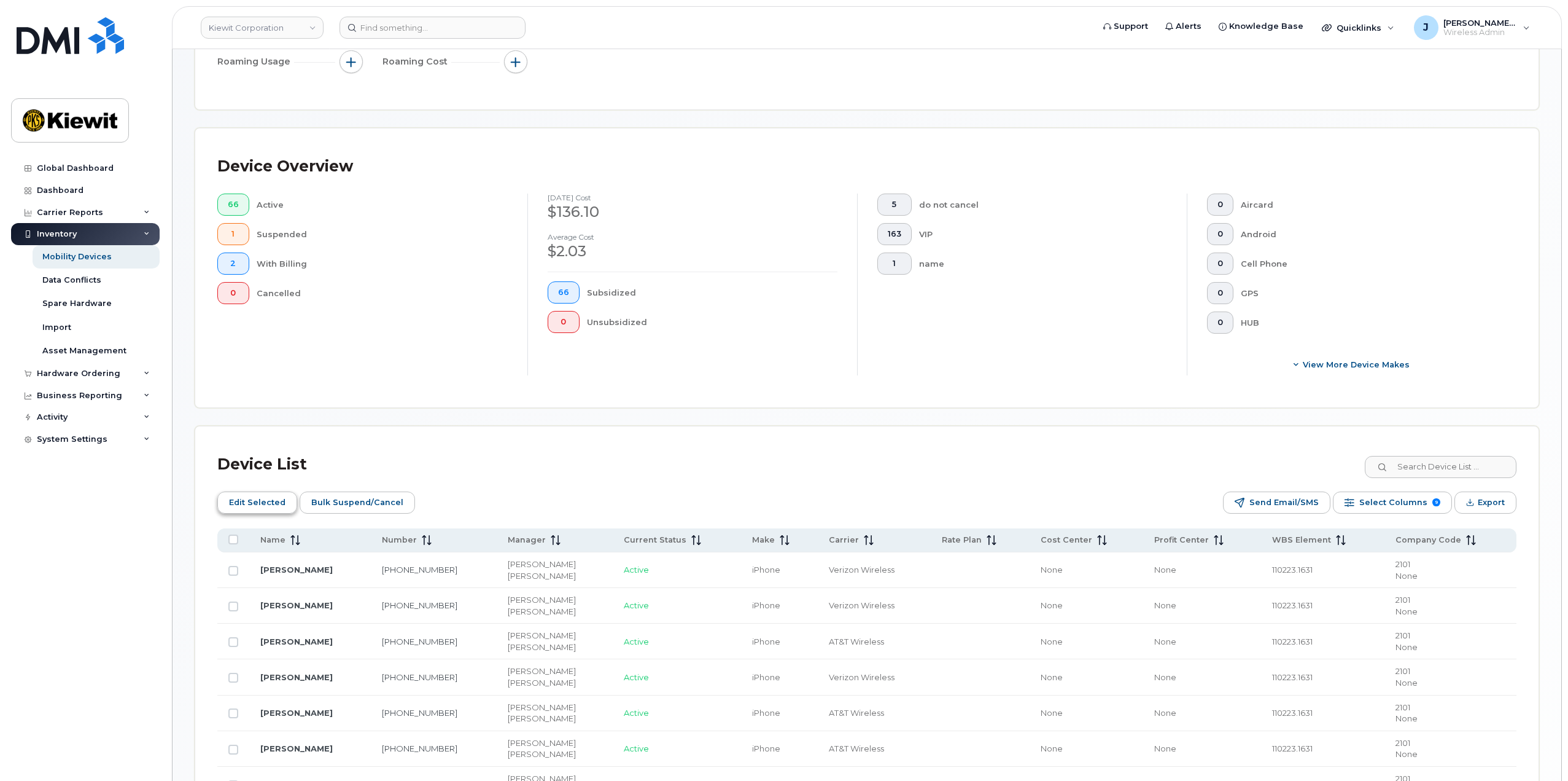
click at [267, 505] on span "Edit Selected" at bounding box center [258, 502] width 57 height 19
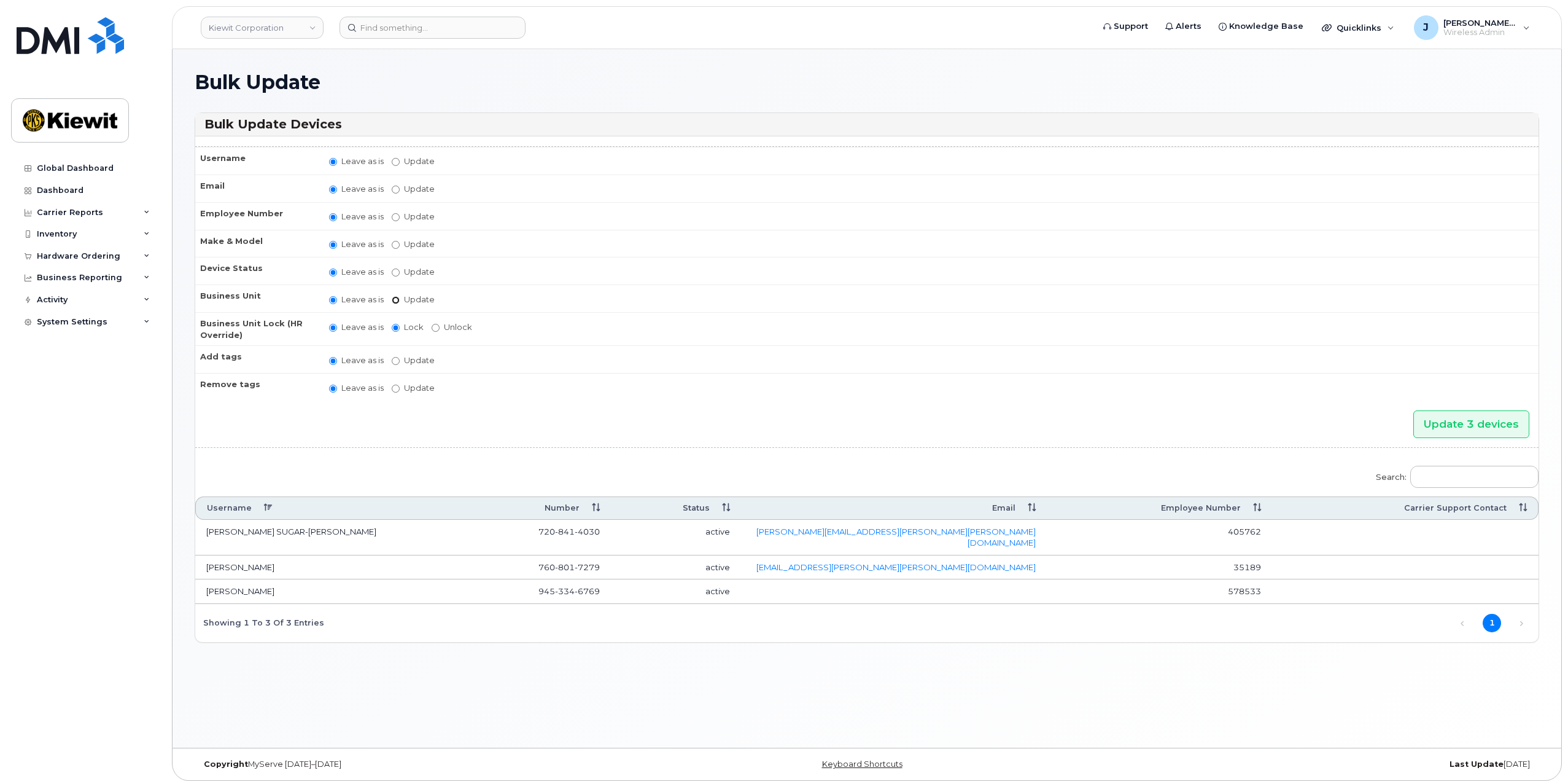
click at [393, 298] on input "Update" at bounding box center [396, 300] width 8 height 8
radio input "true"
radio input "false"
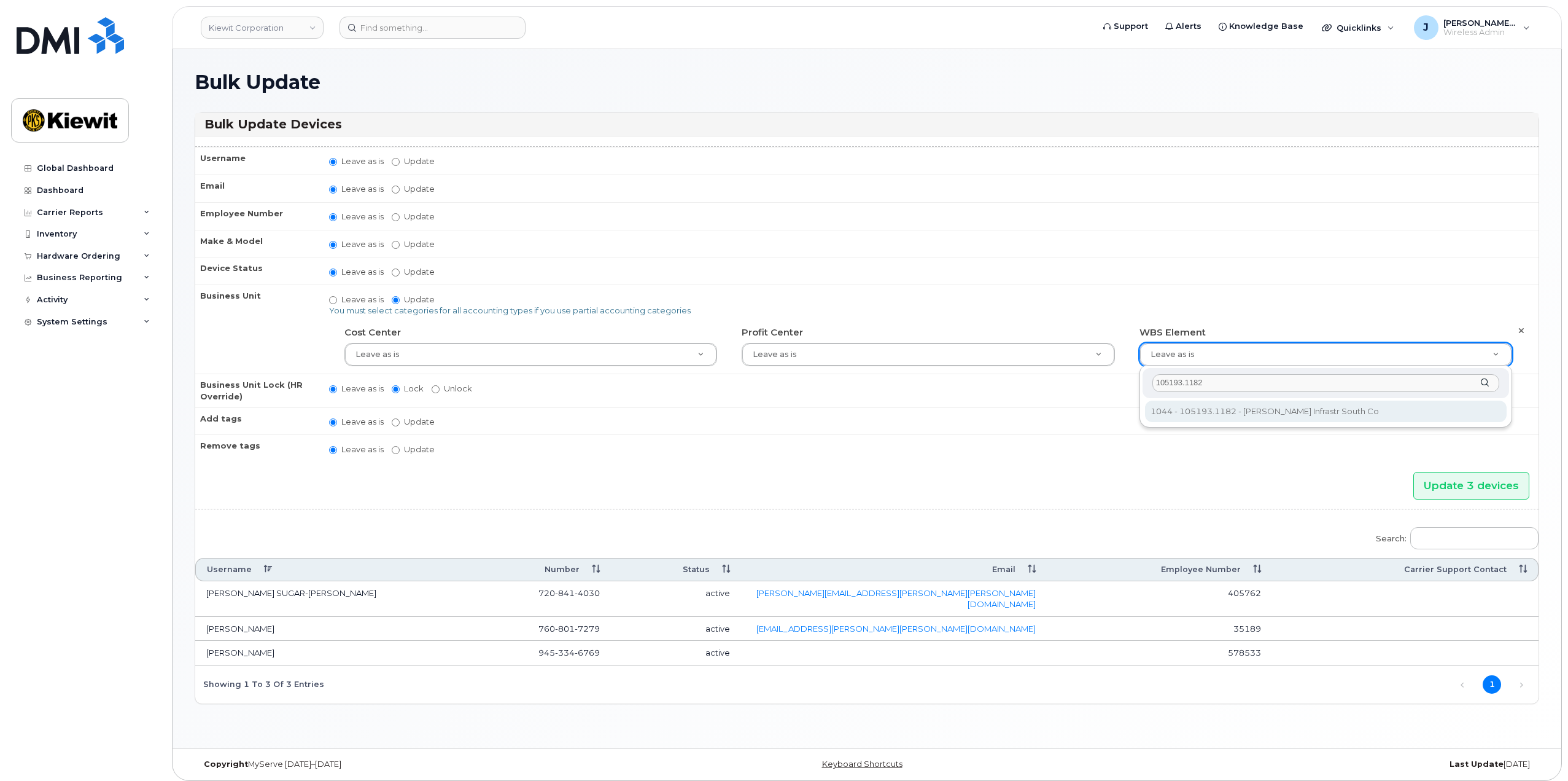
type input "105193.1182"
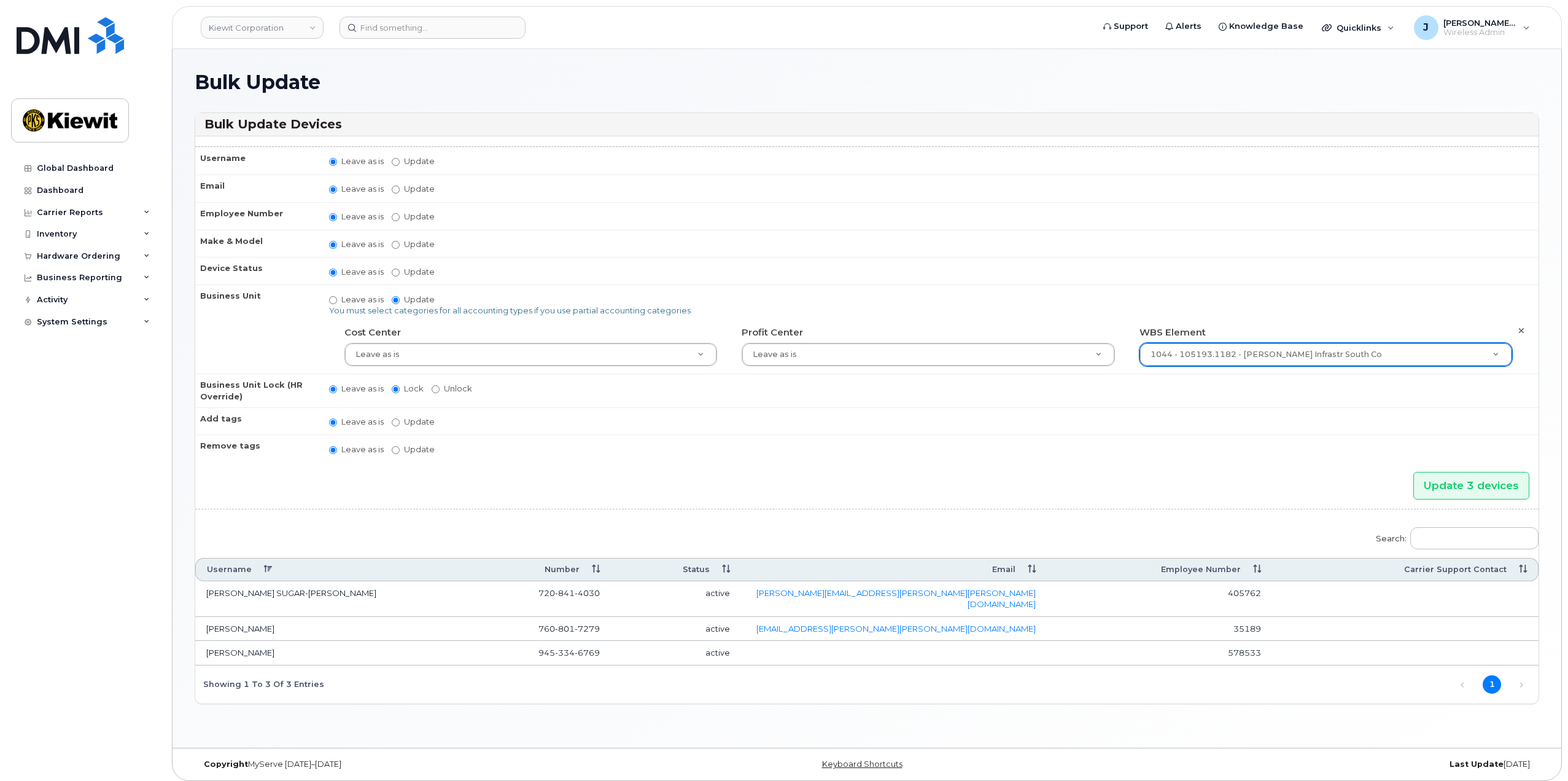
type input "29962696"
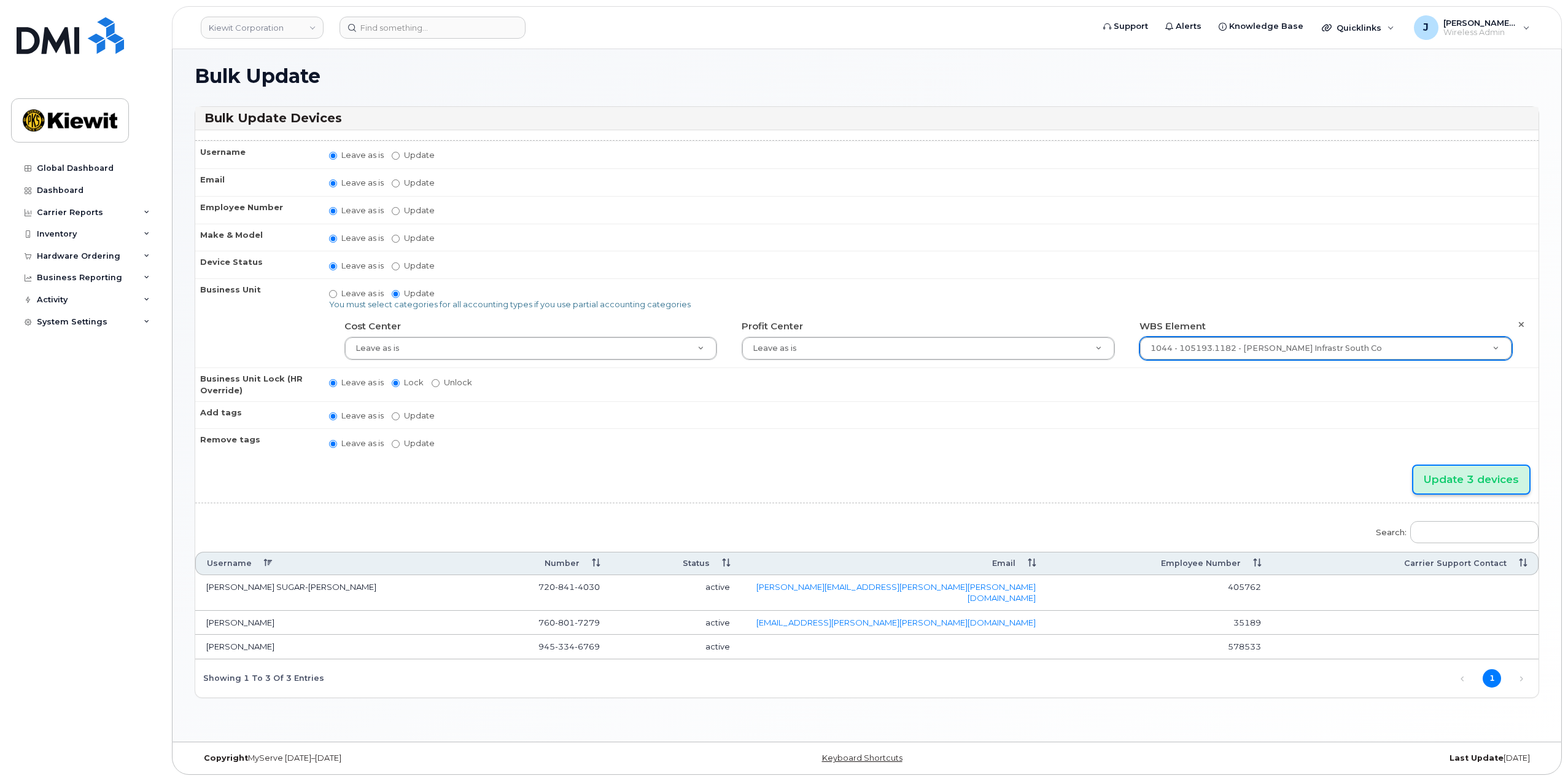
click at [1476, 476] on input "Update 3 devices" at bounding box center [1471, 480] width 116 height 28
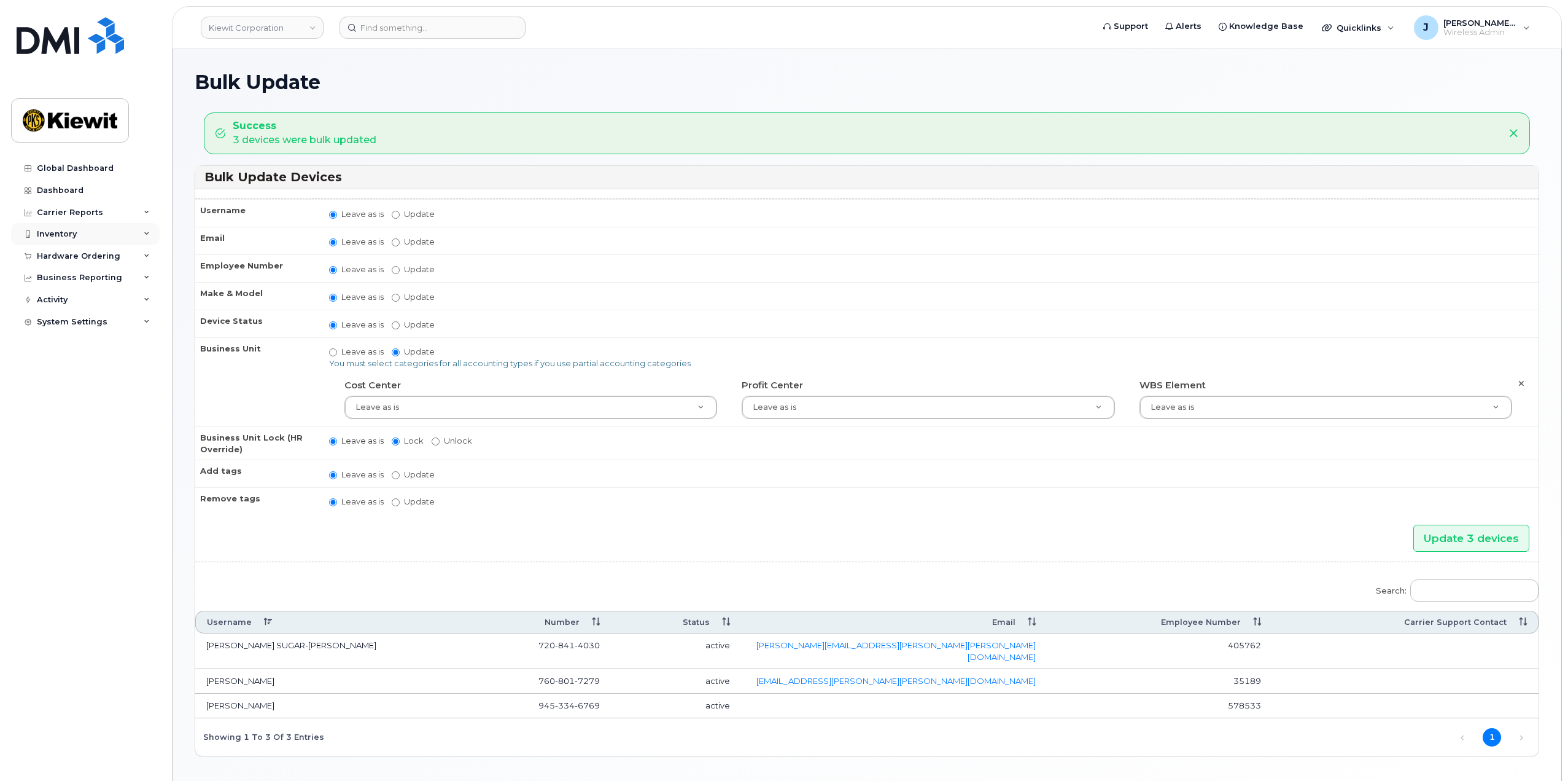
click at [148, 227] on div "Inventory" at bounding box center [85, 234] width 149 height 22
click at [129, 257] on link "Mobility Devices" at bounding box center [96, 257] width 127 height 23
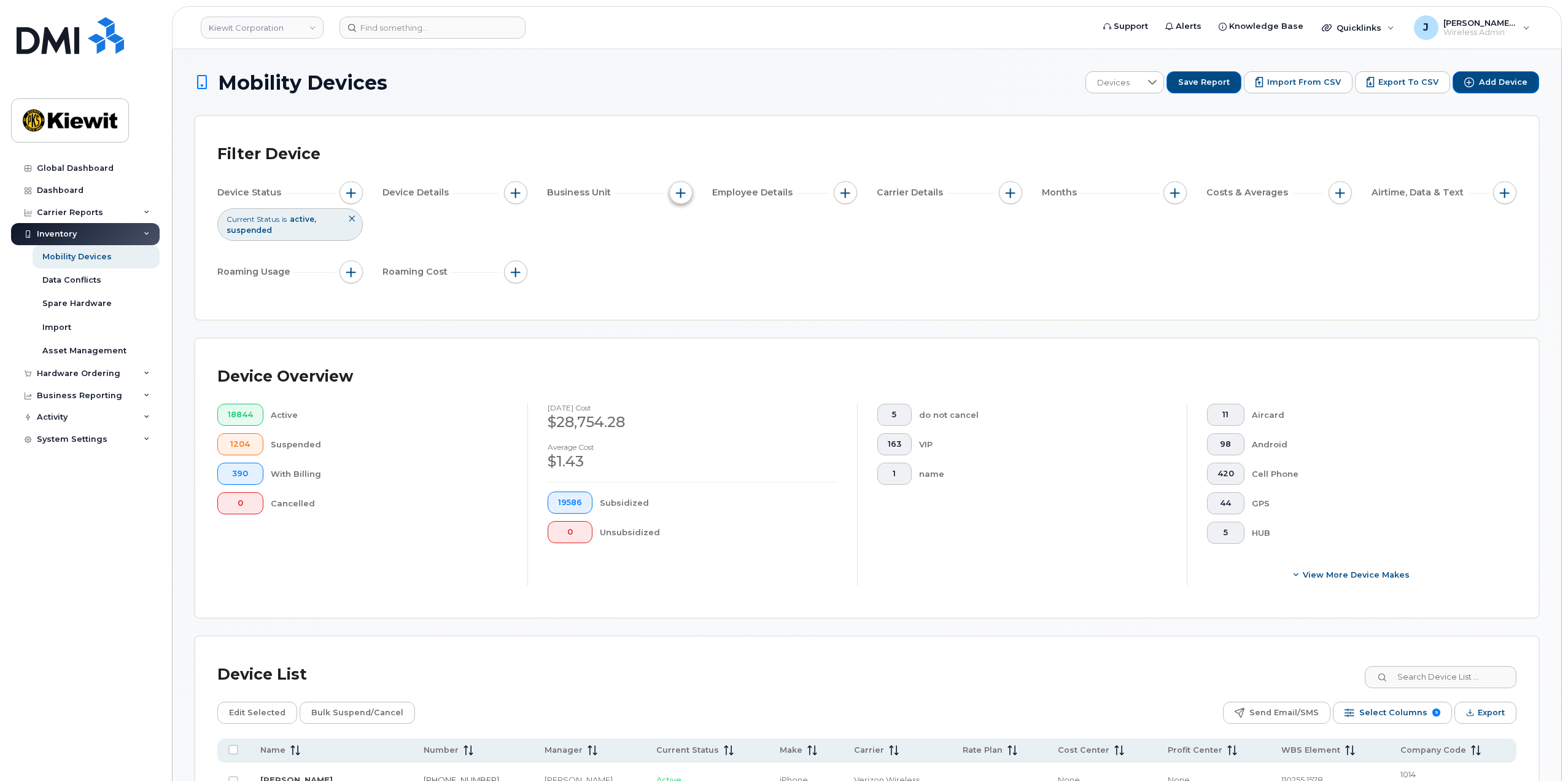
click at [671, 194] on button "button" at bounding box center [681, 193] width 23 height 23
click at [681, 288] on input "WBS Element" at bounding box center [684, 288] width 10 height 10
checkbox input "true"
click at [804, 308] on div at bounding box center [816, 311] width 23 height 21
click at [748, 389] on li "contains" at bounding box center [756, 388] width 119 height 21
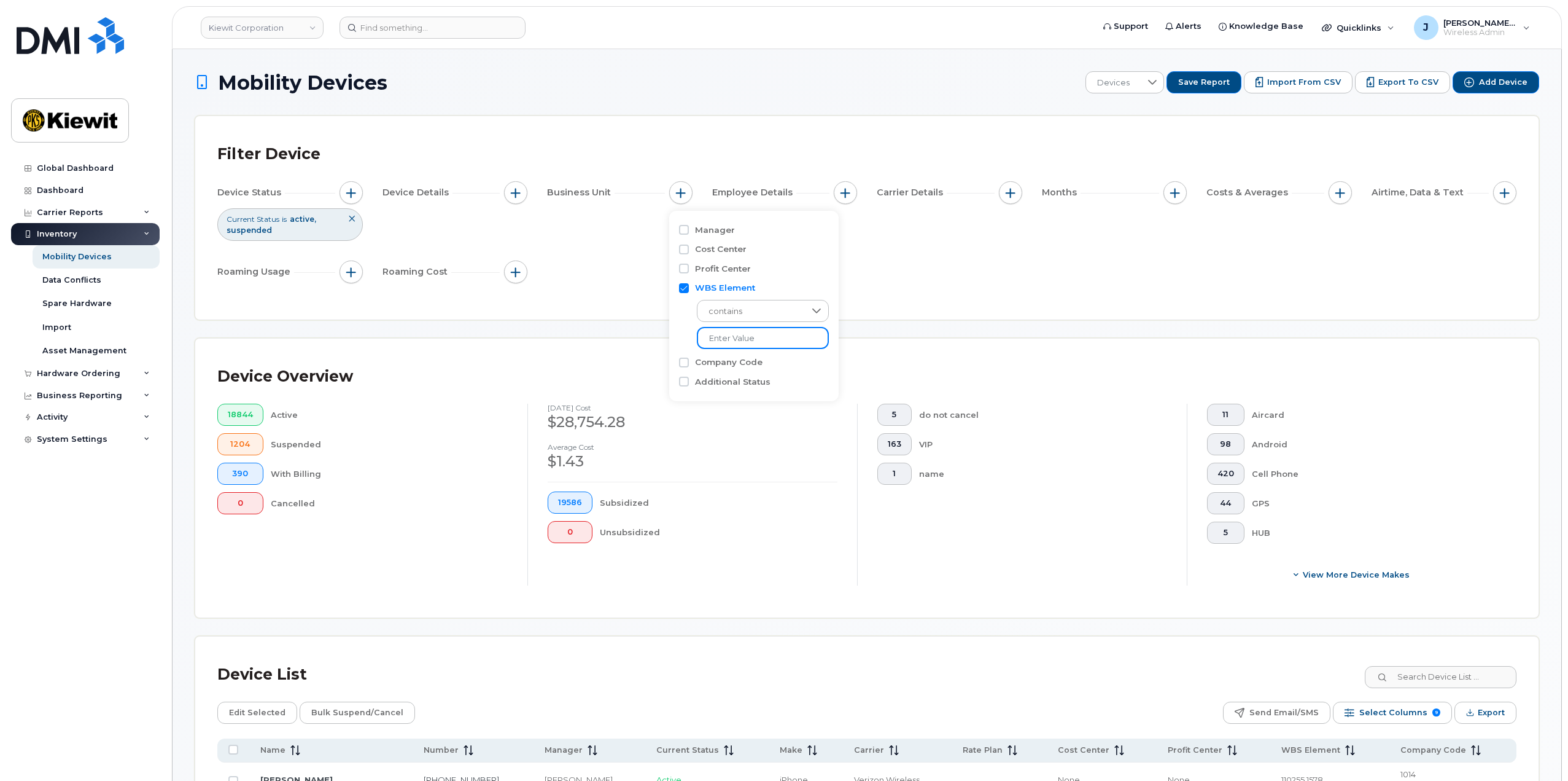
click at [736, 346] on input "text" at bounding box center [763, 338] width 132 height 22
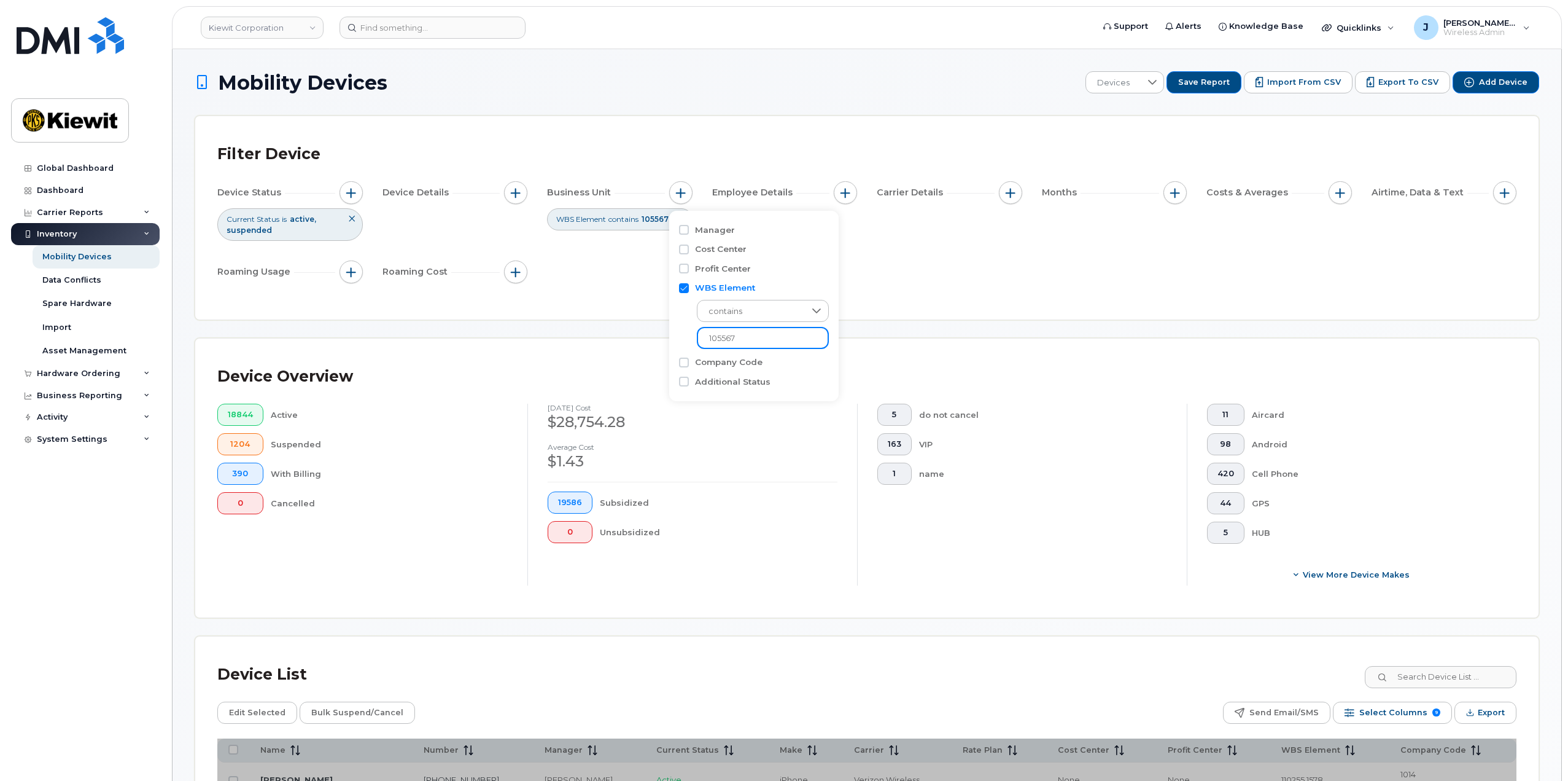
type input "105567"
click at [895, 284] on div "Device Status Current Status is active suspended Device Details Business Unit W…" at bounding box center [867, 234] width 1299 height 107
click at [681, 220] on icon at bounding box center [681, 218] width 8 height 8
click at [684, 198] on button "button" at bounding box center [681, 193] width 23 height 23
click at [694, 292] on div "WBS Element" at bounding box center [725, 288] width 91 height 12
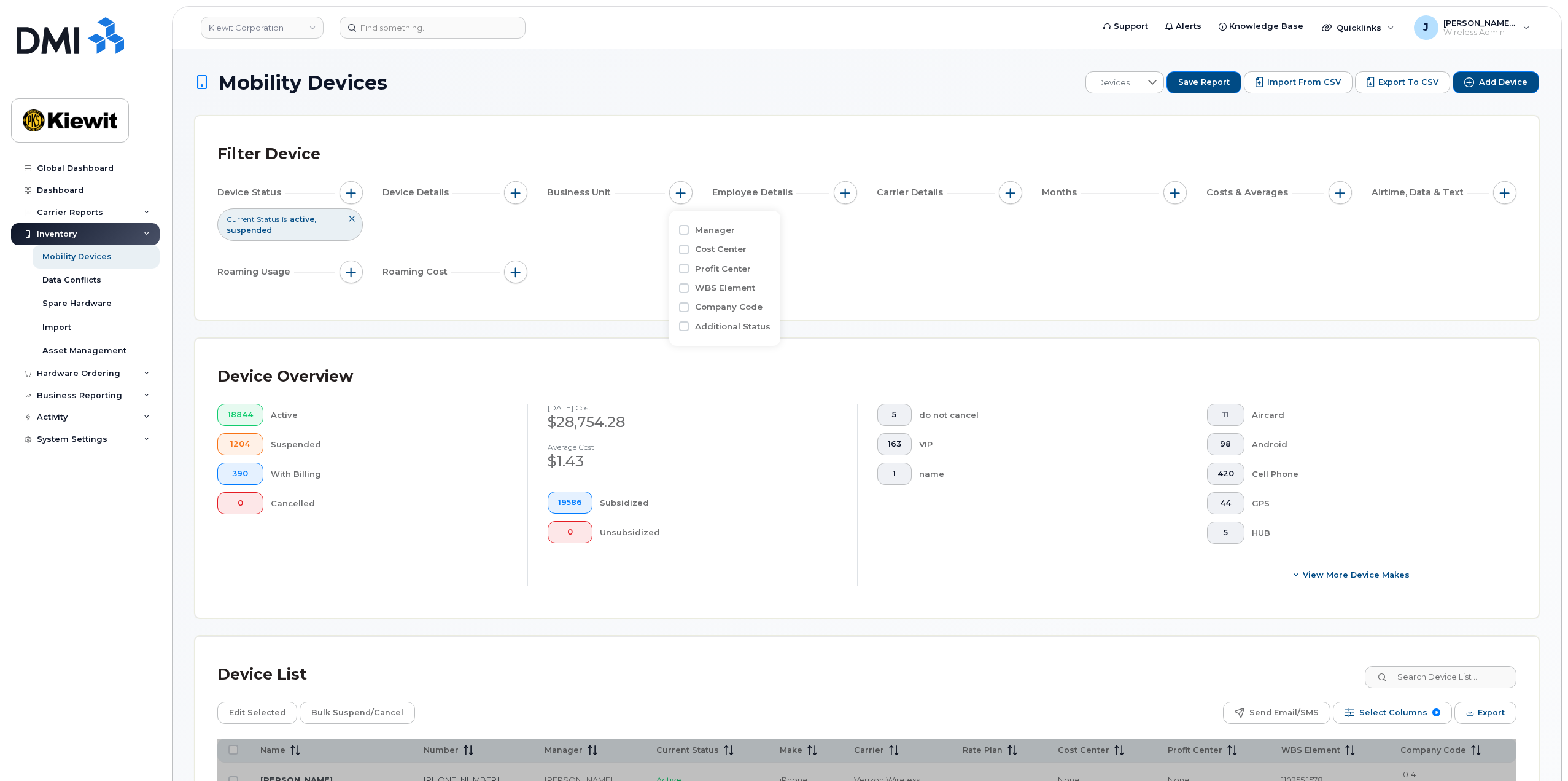
click at [689, 289] on div "WBS Element" at bounding box center [725, 288] width 91 height 12
click at [684, 290] on input "WBS Element" at bounding box center [684, 288] width 10 height 10
checkbox input "true"
click at [729, 338] on input "105567" at bounding box center [763, 338] width 132 height 22
drag, startPoint x: 745, startPoint y: 340, endPoint x: 672, endPoint y: 318, distance: 76.2
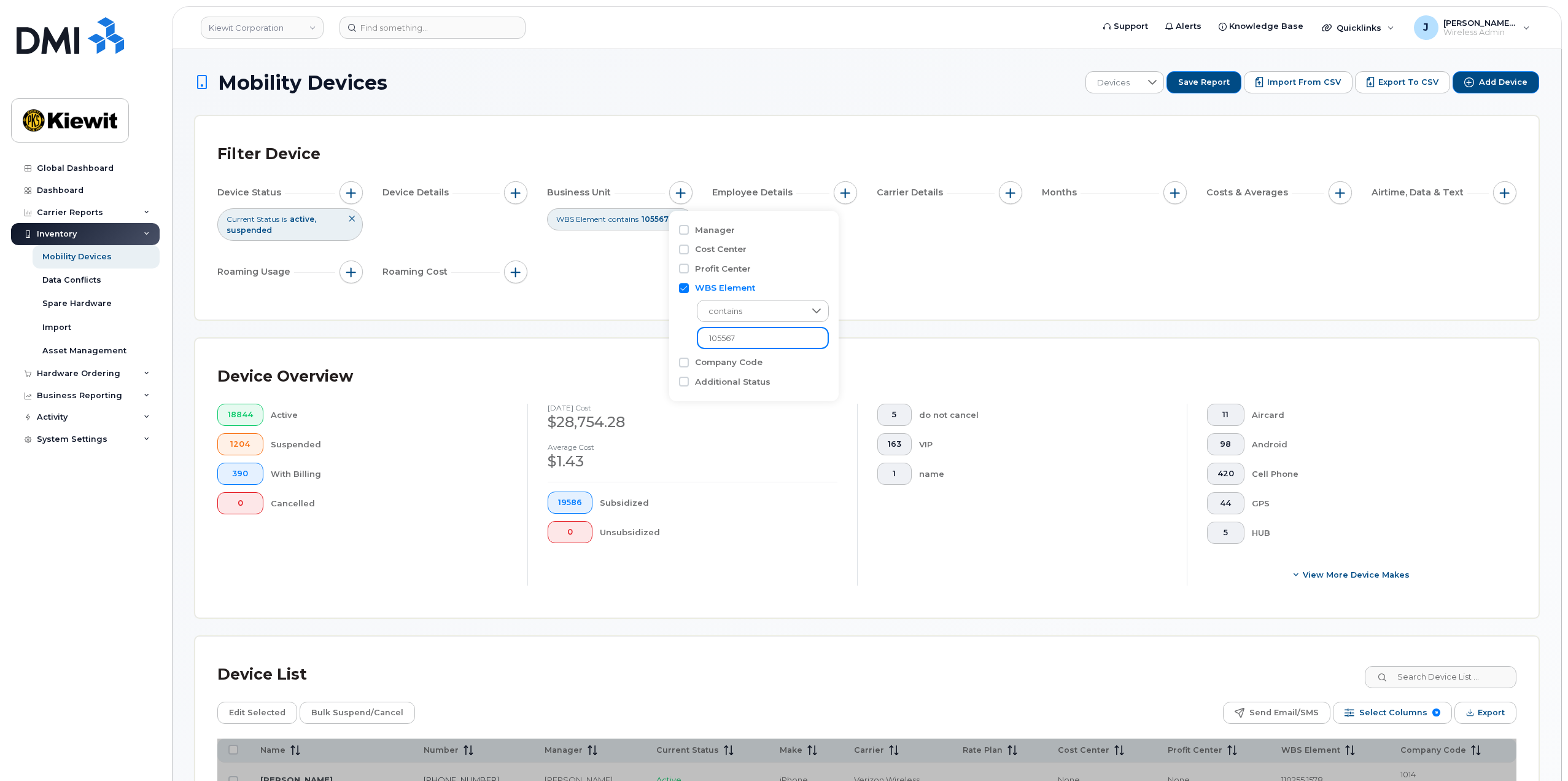
click at [673, 320] on div "Manager Cost Center Profit Center WBS Element contains 105567 Company Code Addi…" at bounding box center [754, 306] width 169 height 191
type input "110223"
click at [986, 267] on div "Device Status Current Status is active suspended Device Details Business Unit W…" at bounding box center [867, 234] width 1299 height 107
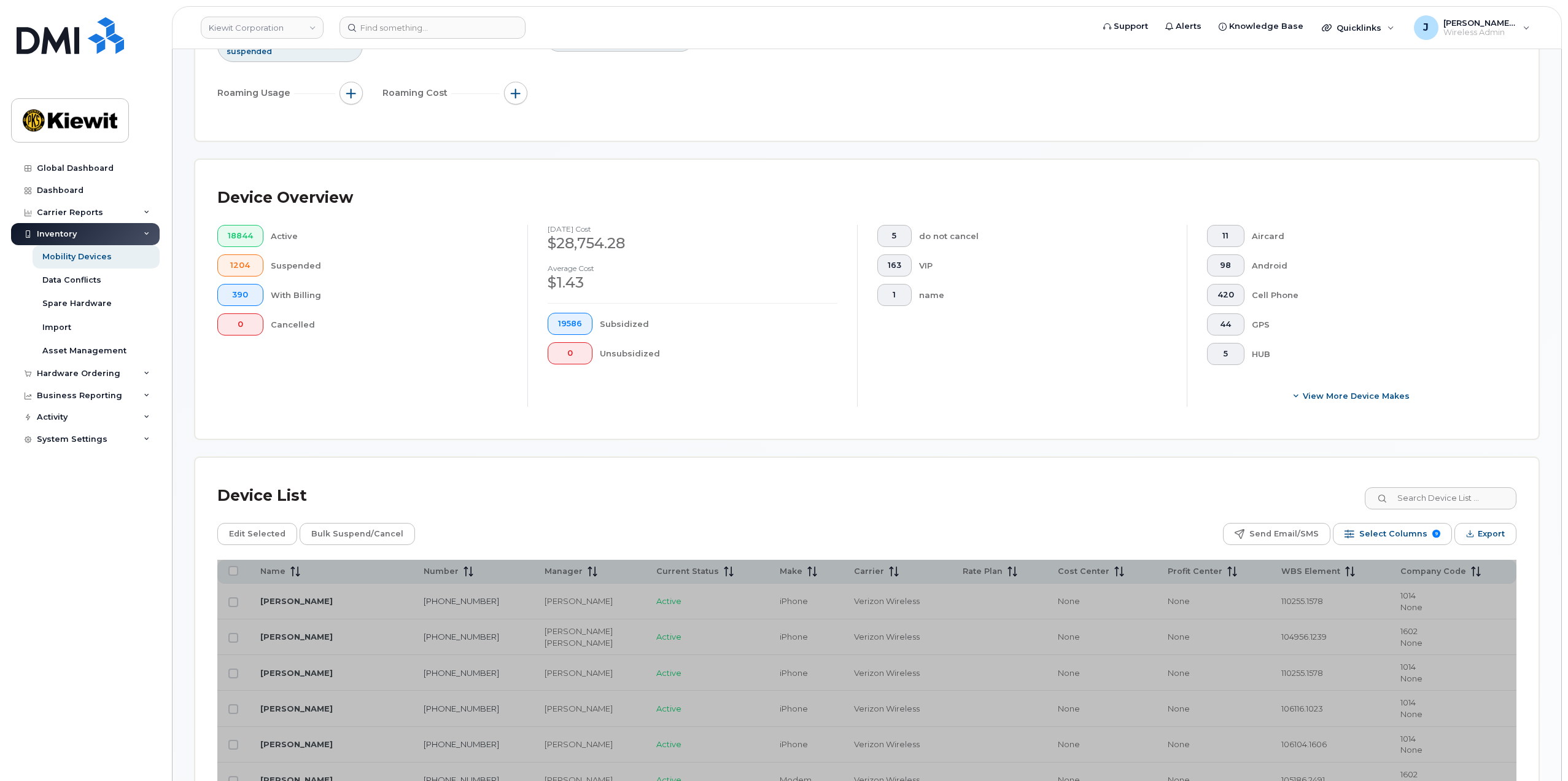
scroll to position [307, 0]
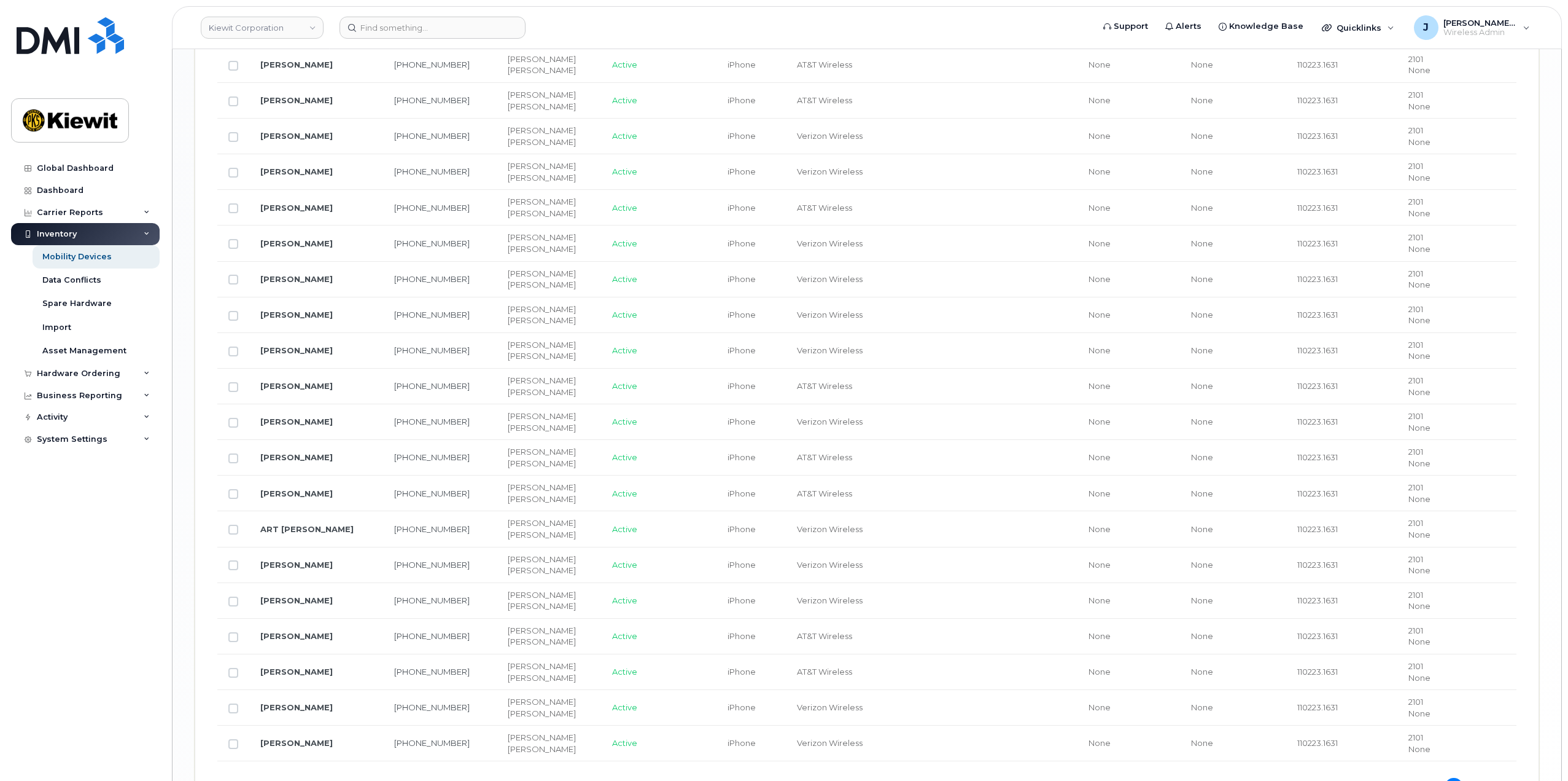
scroll to position [1880, 0]
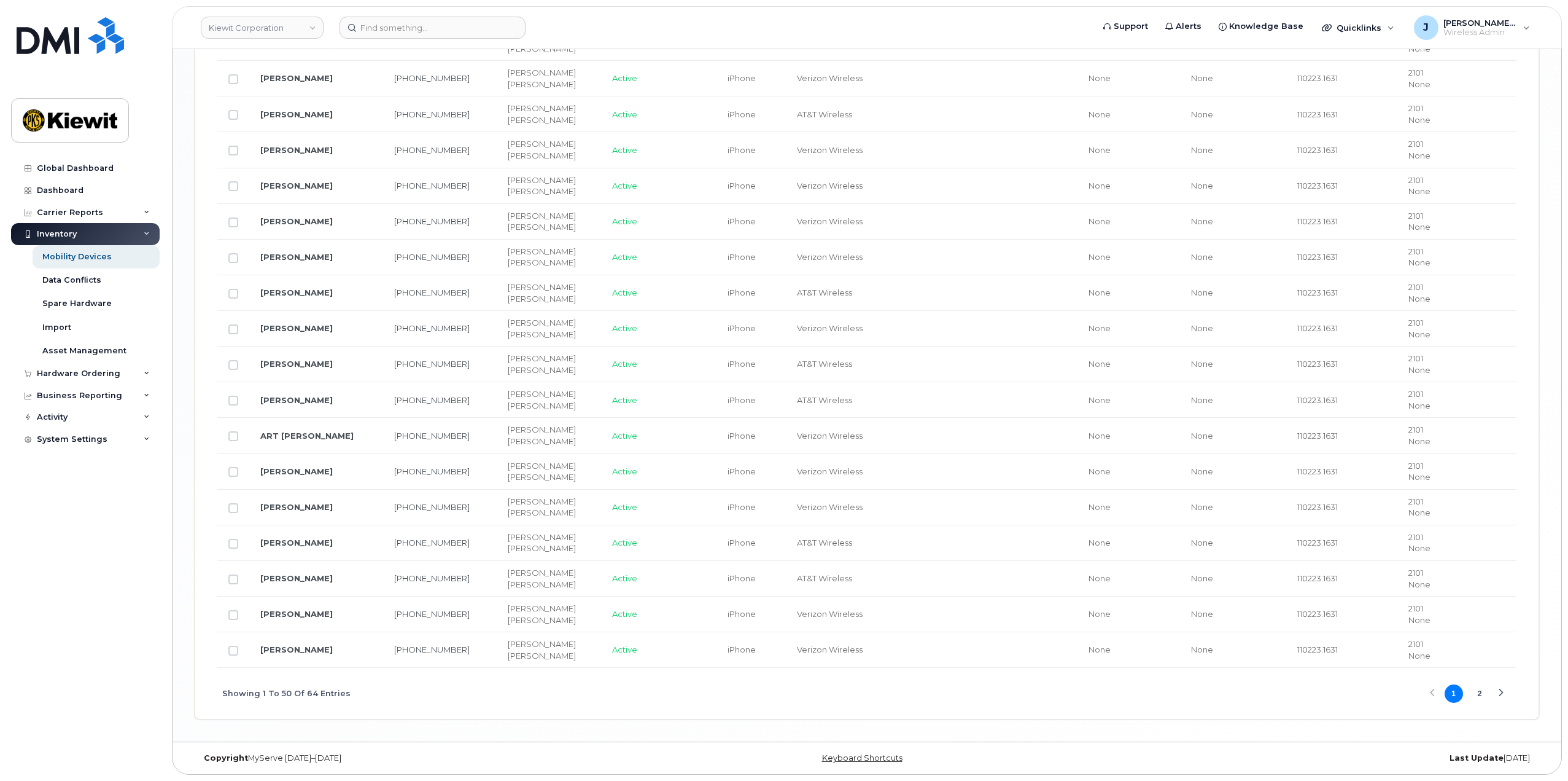
click at [1496, 688] on button "Next Page" at bounding box center [1501, 693] width 19 height 19
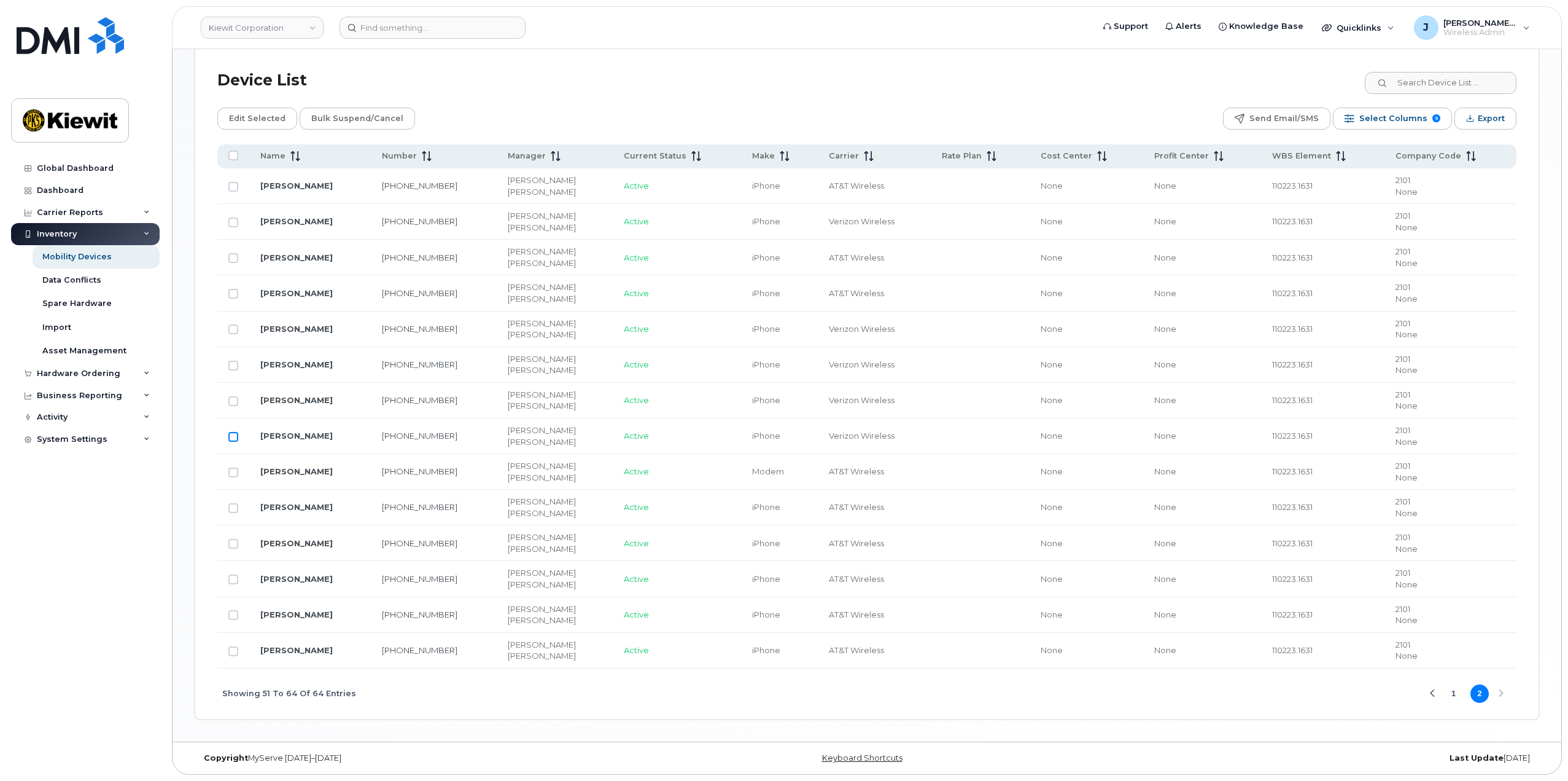
click at [235, 440] on input "Row Unselected" at bounding box center [233, 437] width 10 height 10
checkbox input "true"
click at [265, 111] on span "Edit Selected" at bounding box center [258, 118] width 57 height 19
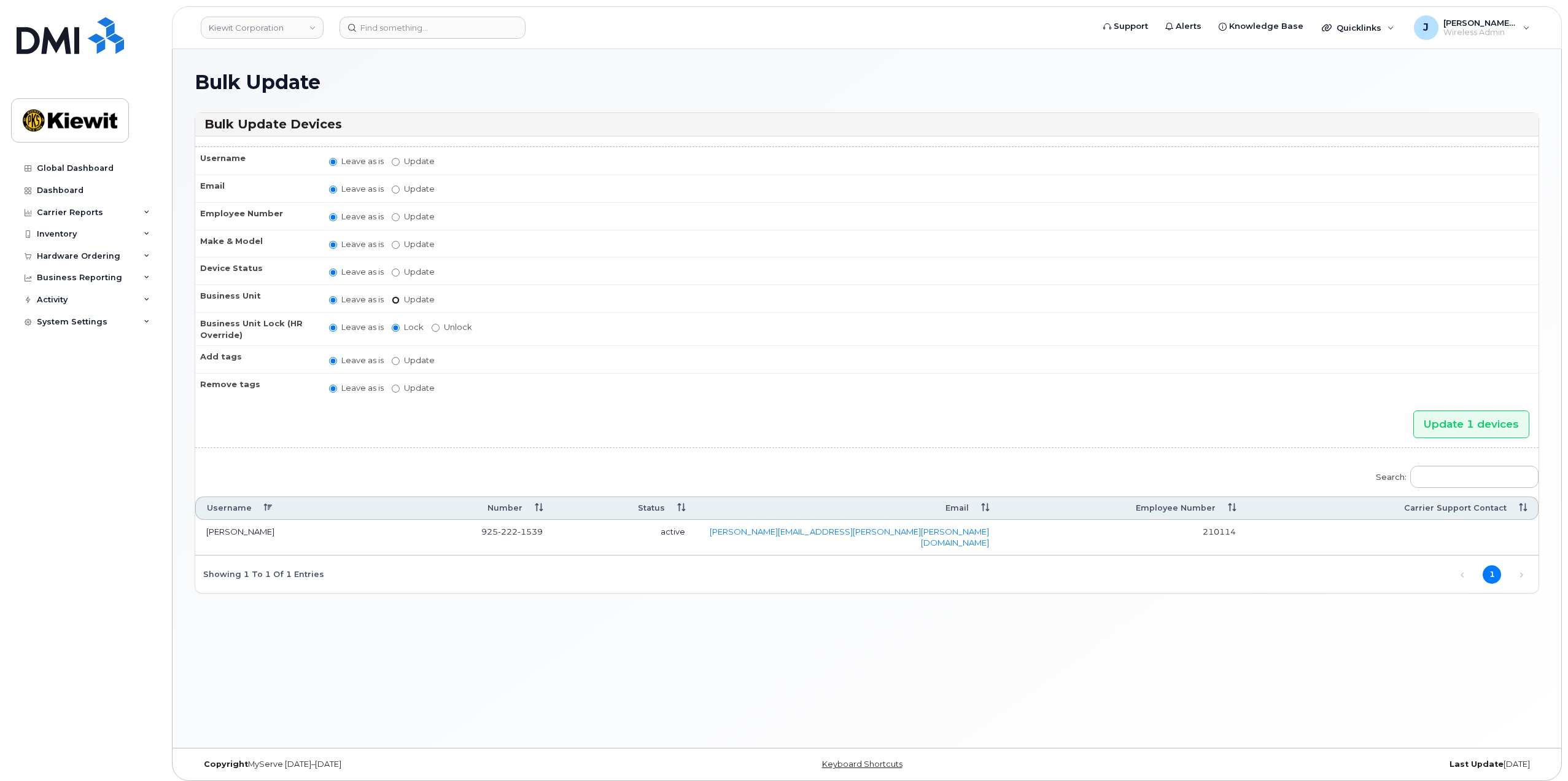
click at [394, 301] on input "Update" at bounding box center [396, 300] width 8 height 8
radio input "true"
radio input "false"
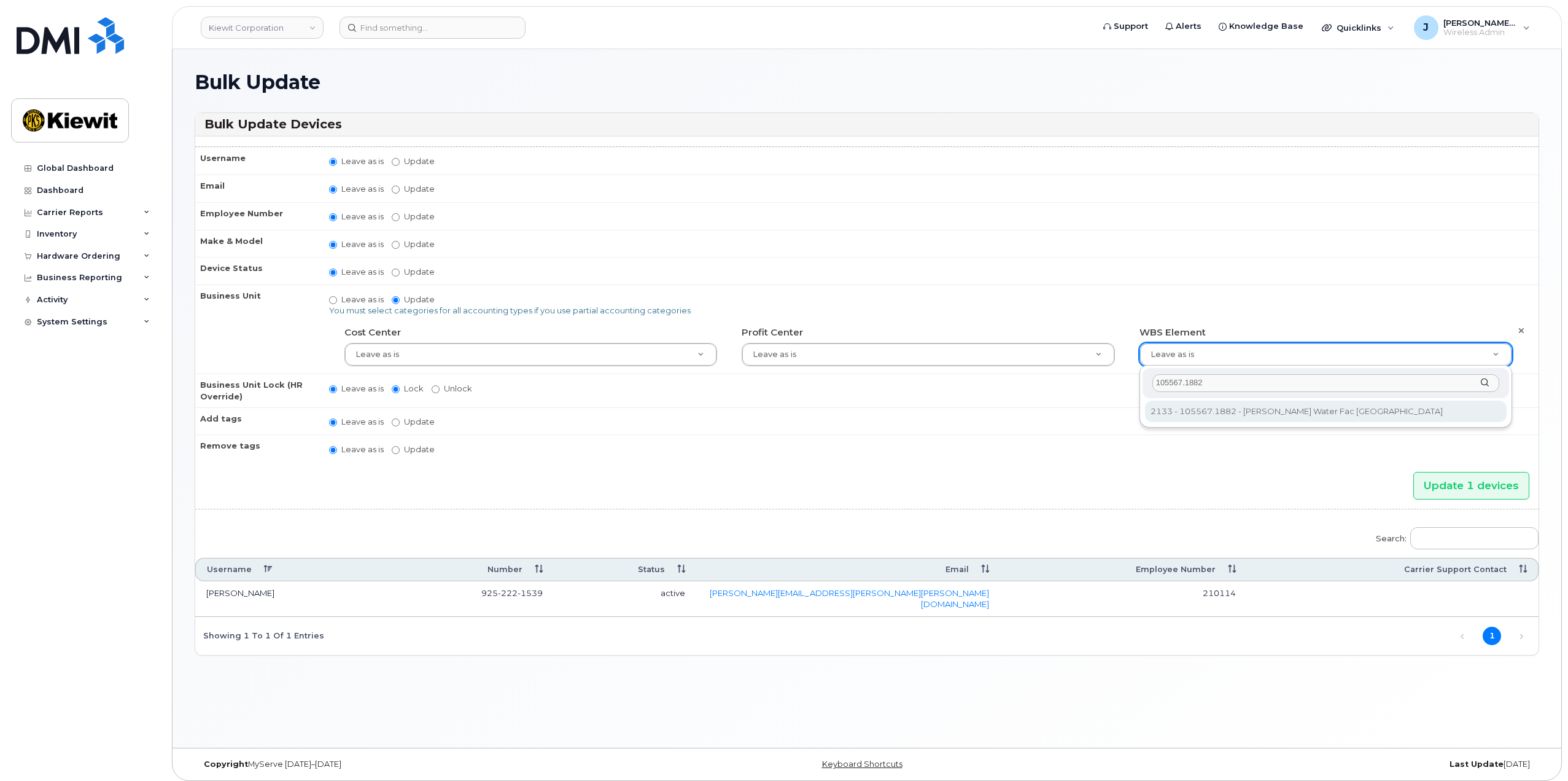
type input "105567.1882"
type input "30252769"
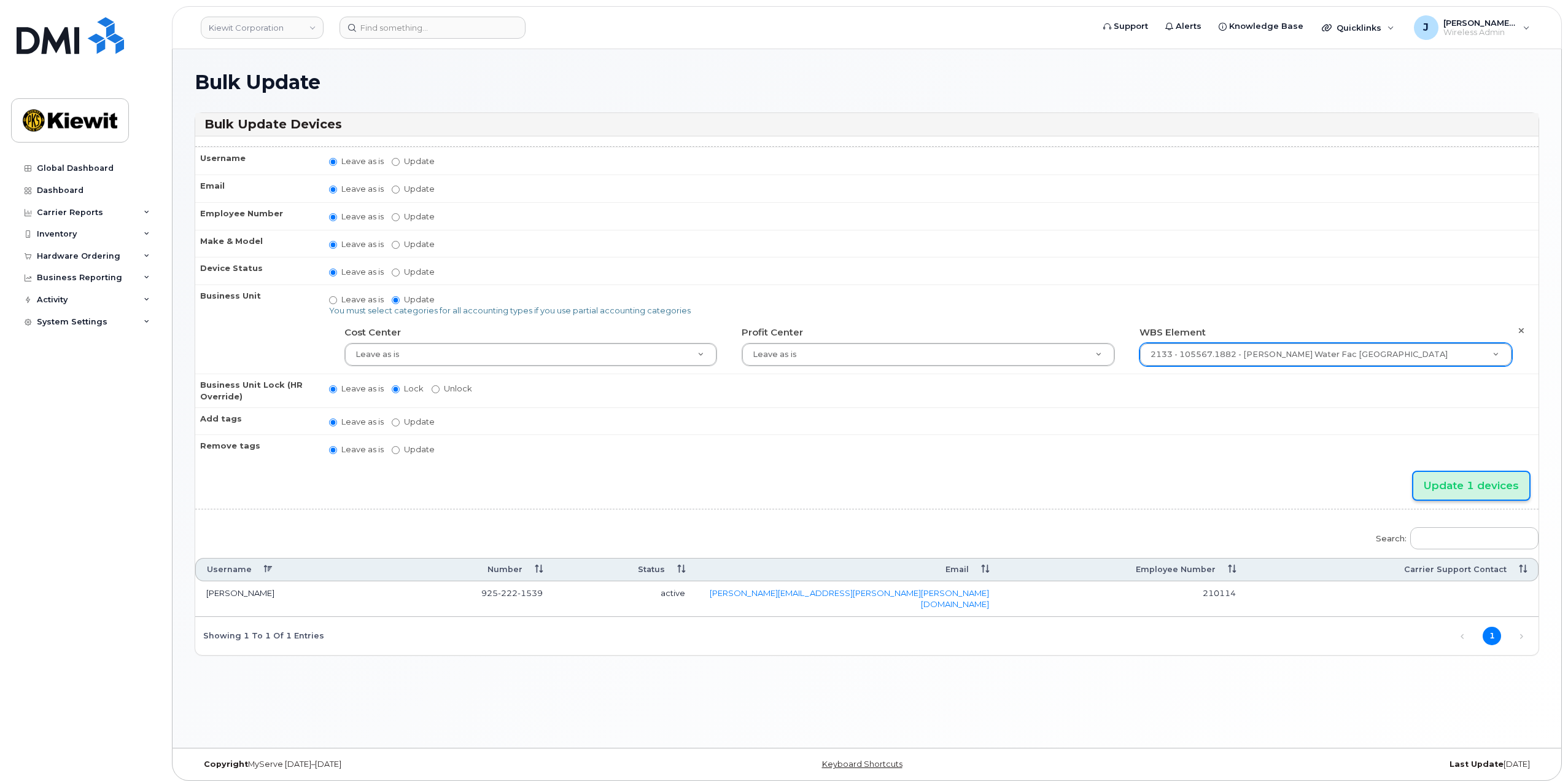
click at [1435, 482] on input "Update 1 devices" at bounding box center [1471, 486] width 116 height 28
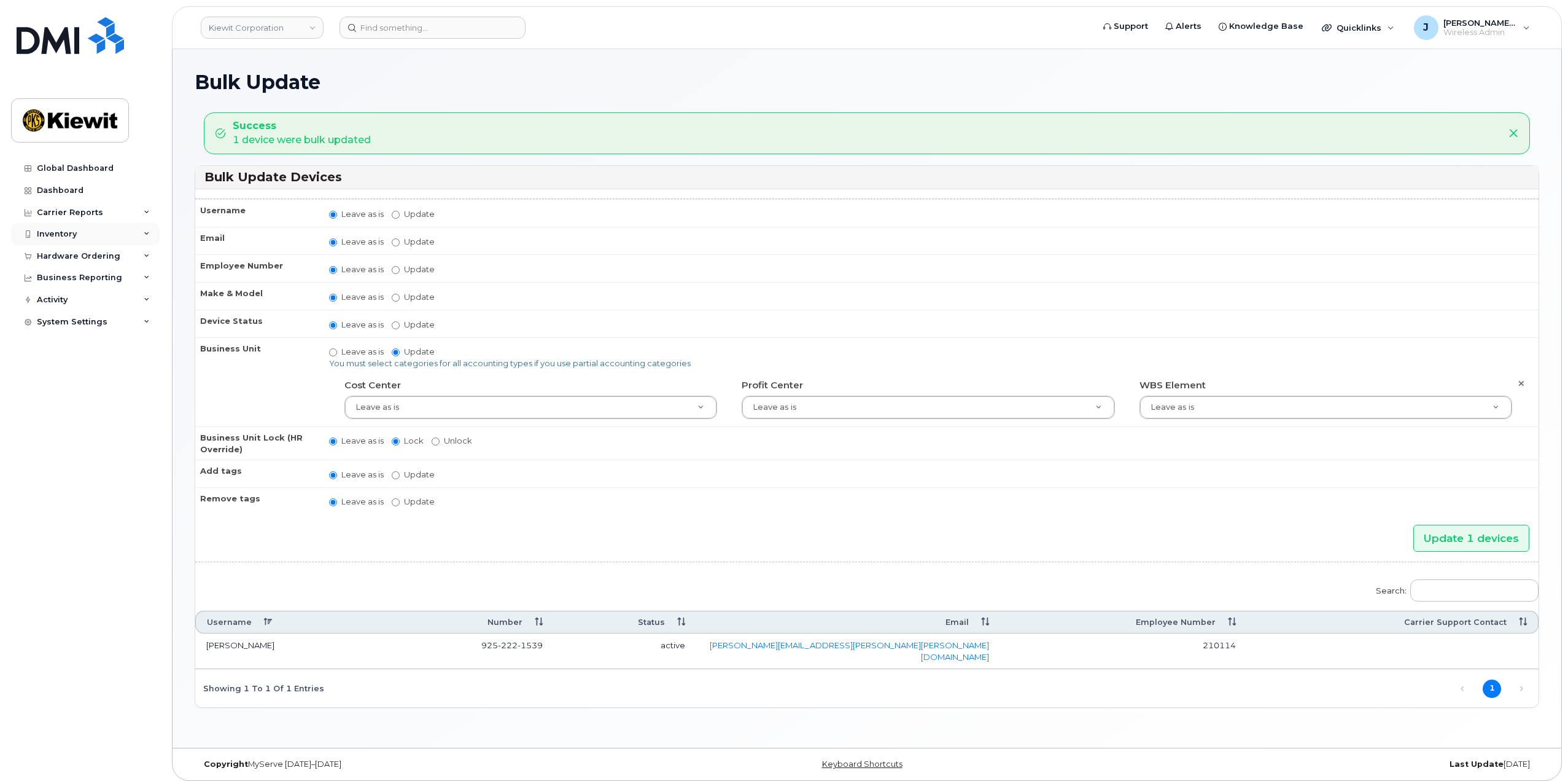
click at [144, 227] on div "Inventory" at bounding box center [85, 234] width 149 height 22
click at [108, 261] on div "Mobility Devices" at bounding box center [77, 257] width 69 height 11
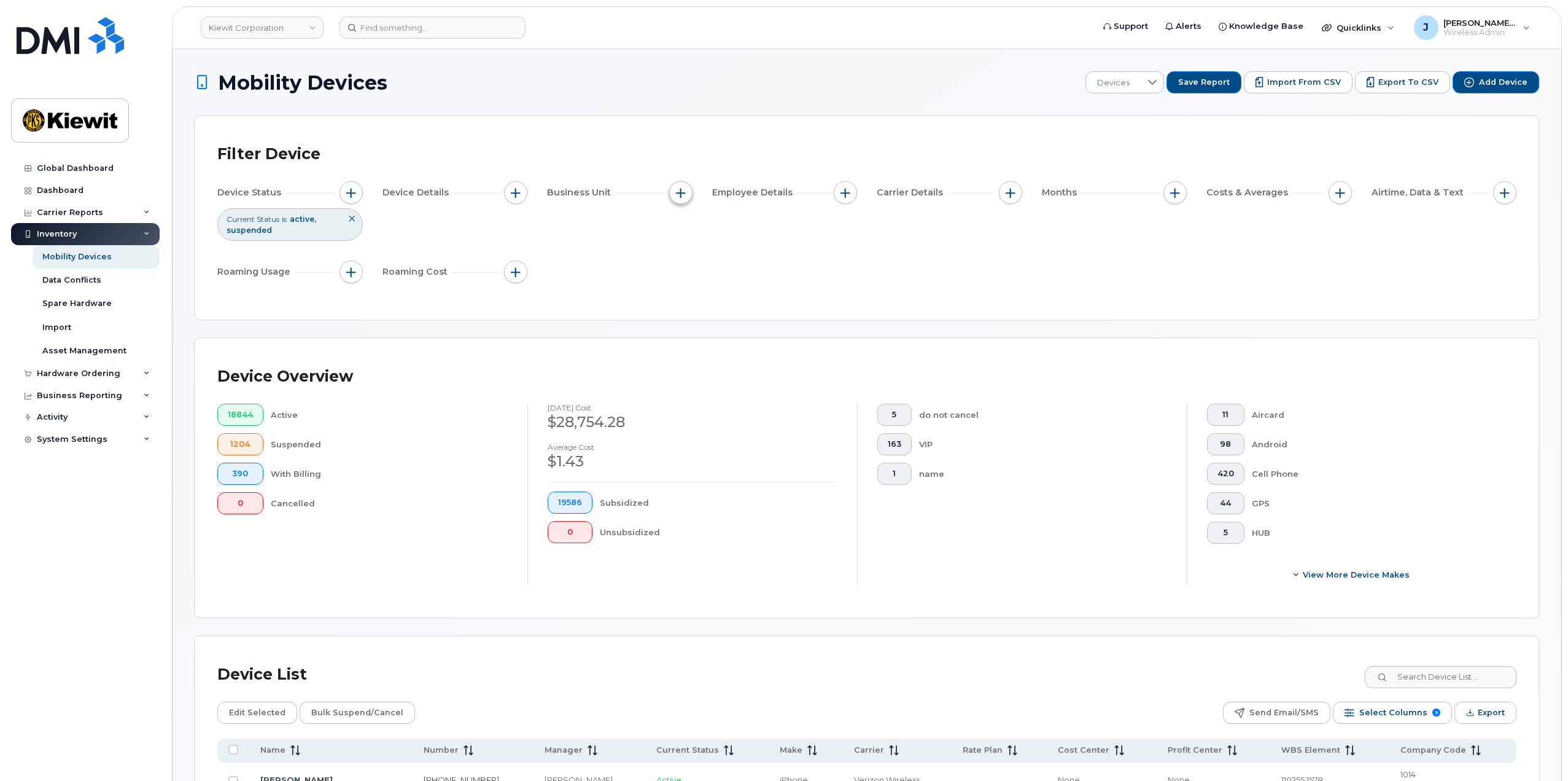
click at [688, 185] on button "button" at bounding box center [681, 193] width 23 height 23
click at [681, 288] on input "WBS Element" at bounding box center [684, 288] width 10 height 10
checkbox input "true"
click at [756, 312] on span "is" at bounding box center [751, 312] width 106 height 22
click at [738, 384] on span "contains" at bounding box center [724, 388] width 35 height 12
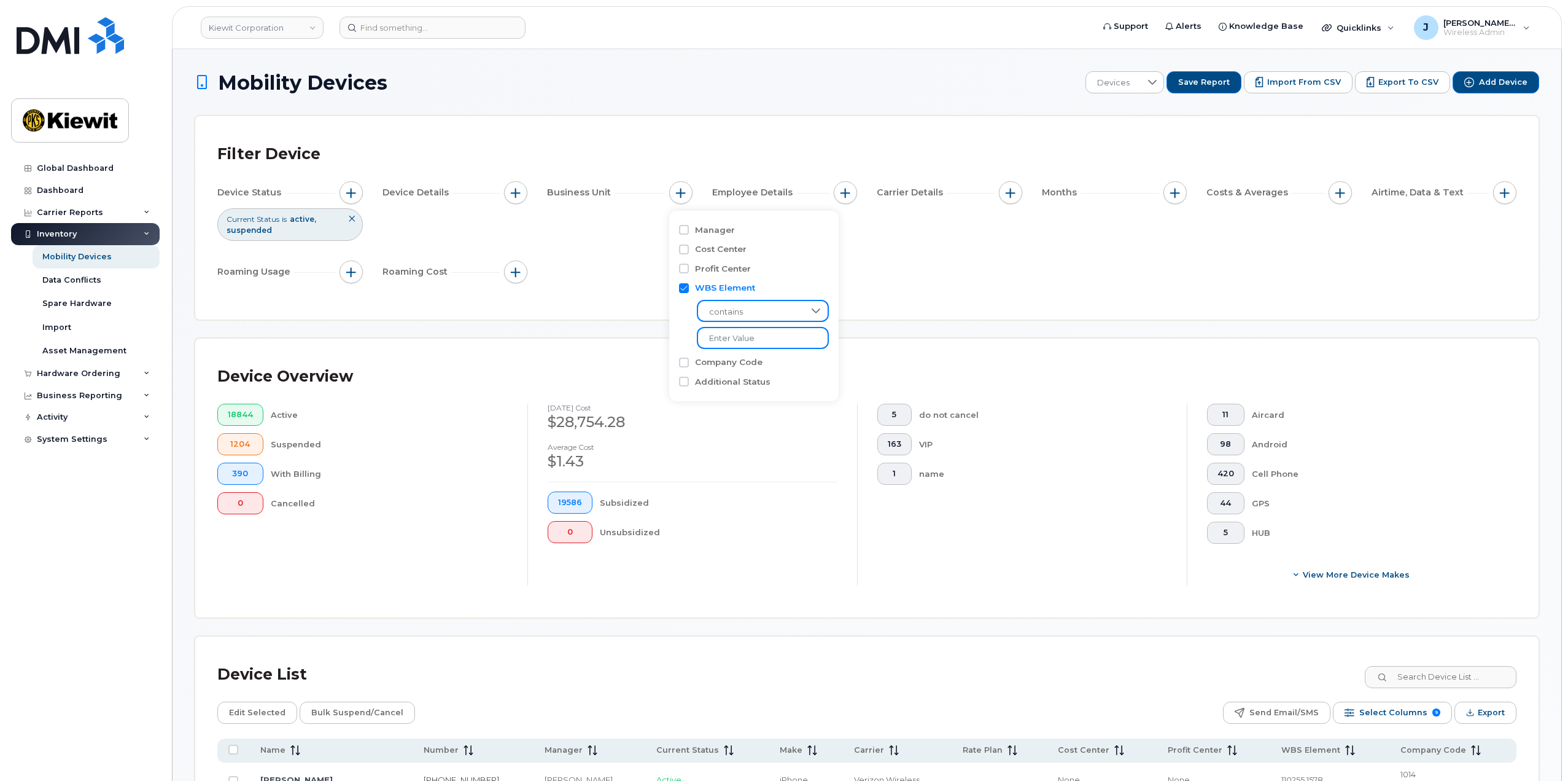
click at [741, 337] on input "text" at bounding box center [763, 338] width 132 height 22
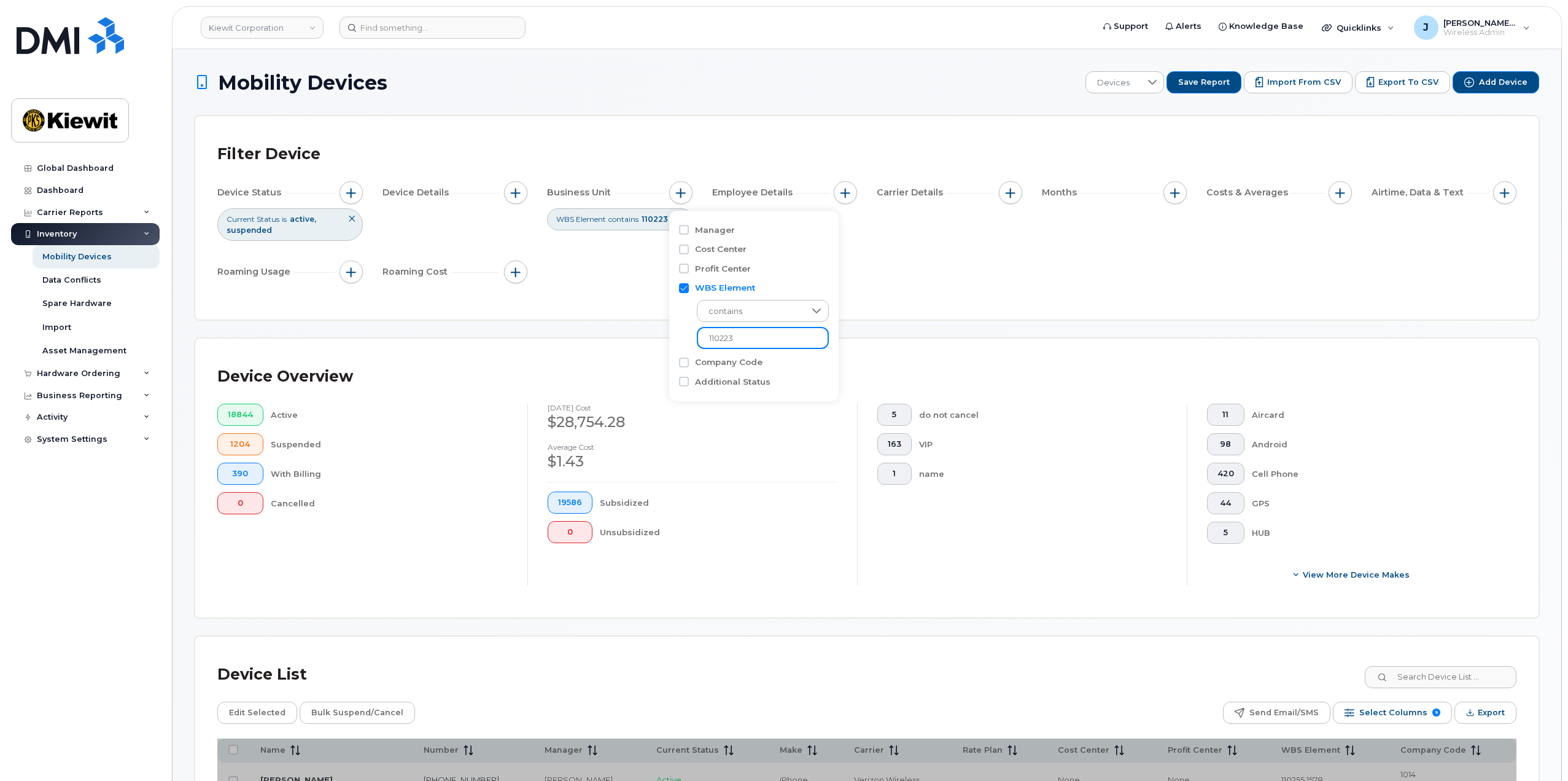
type input "110223"
click at [851, 305] on div "Filter Device Device Status Current Status is active suspended Device Details B…" at bounding box center [867, 218] width 1344 height 203
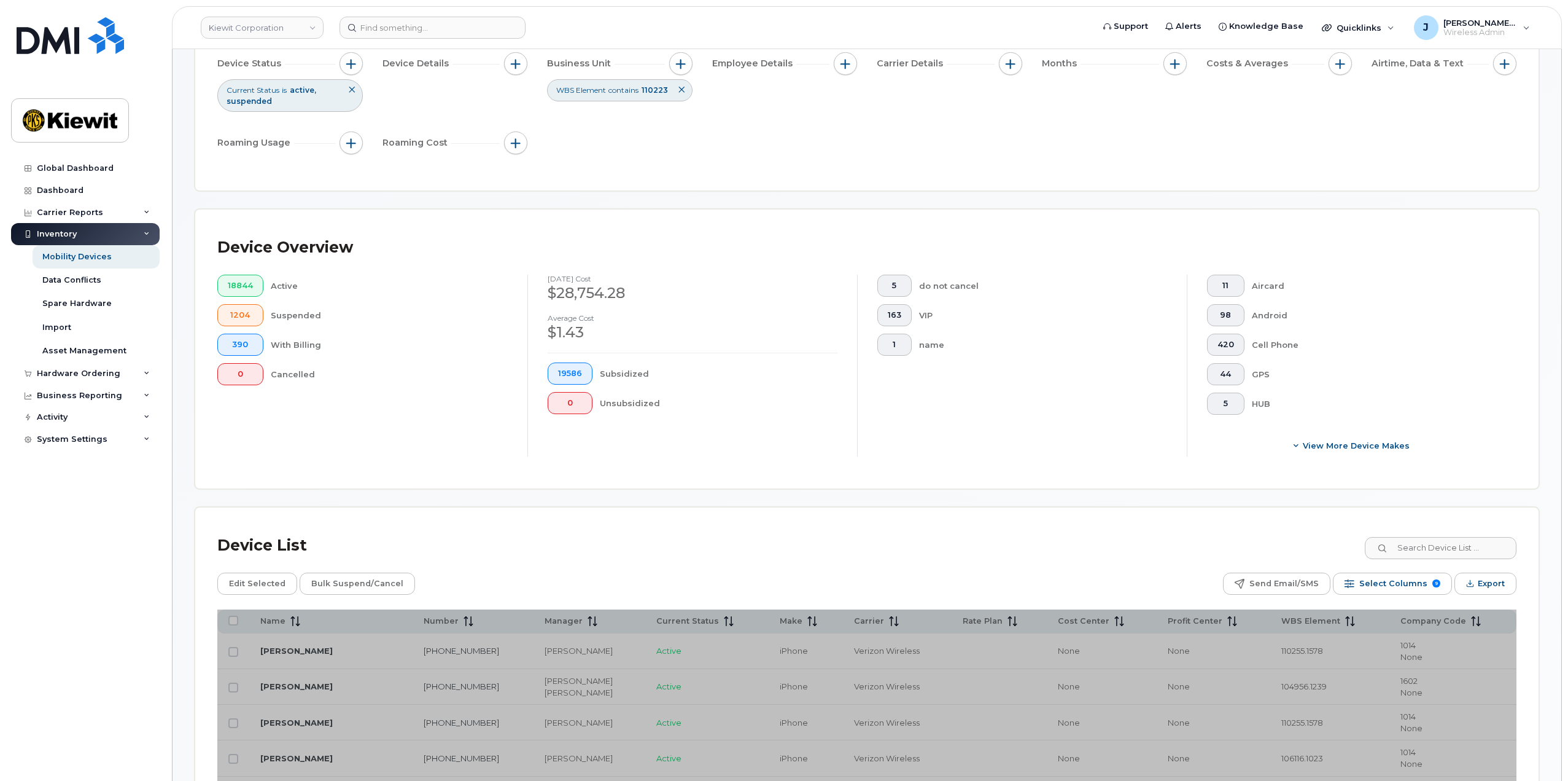
scroll to position [368, 0]
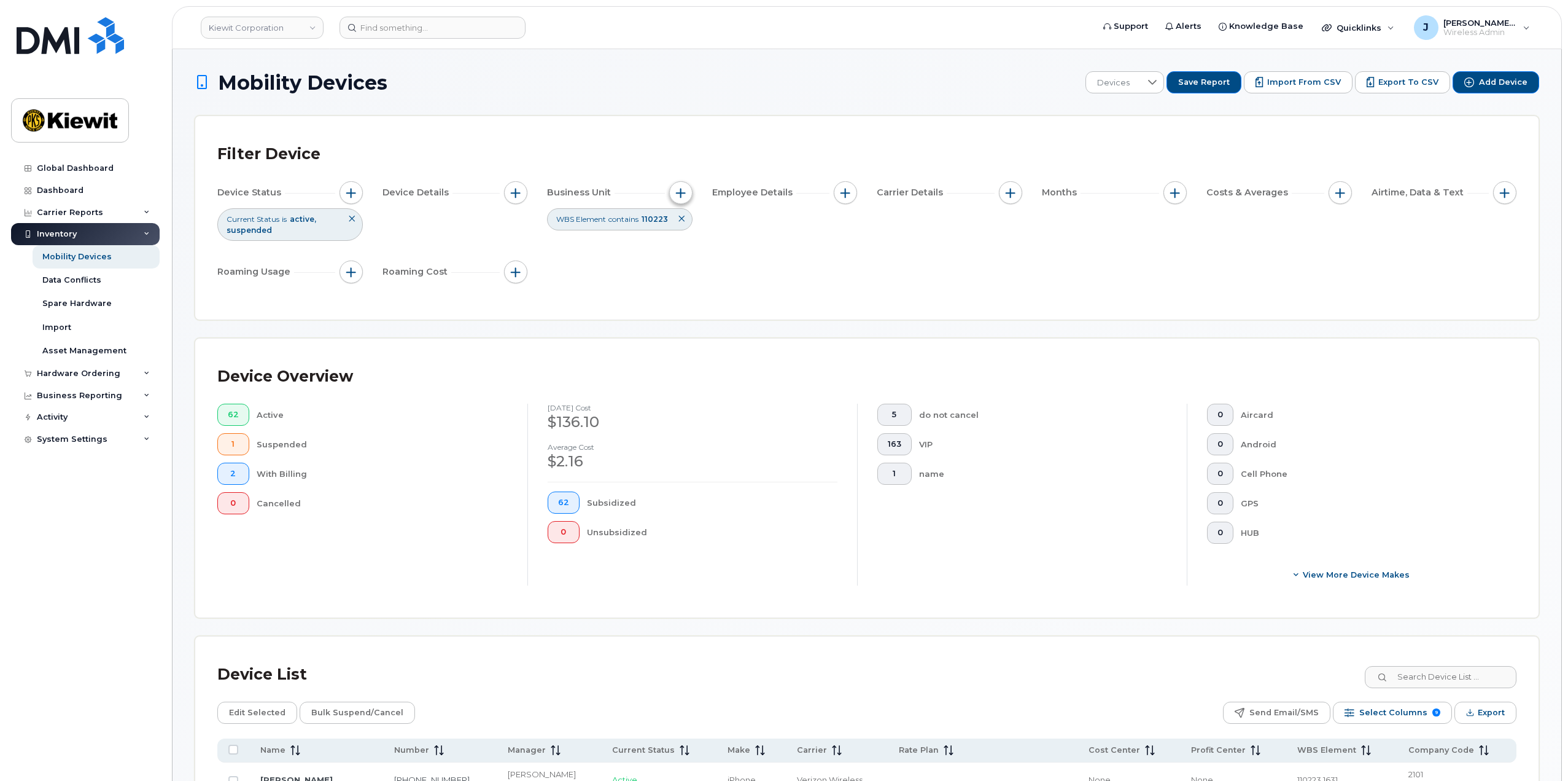
click at [685, 196] on span "button" at bounding box center [681, 193] width 10 height 10
drag, startPoint x: 740, startPoint y: 339, endPoint x: 667, endPoint y: 339, distance: 73.0
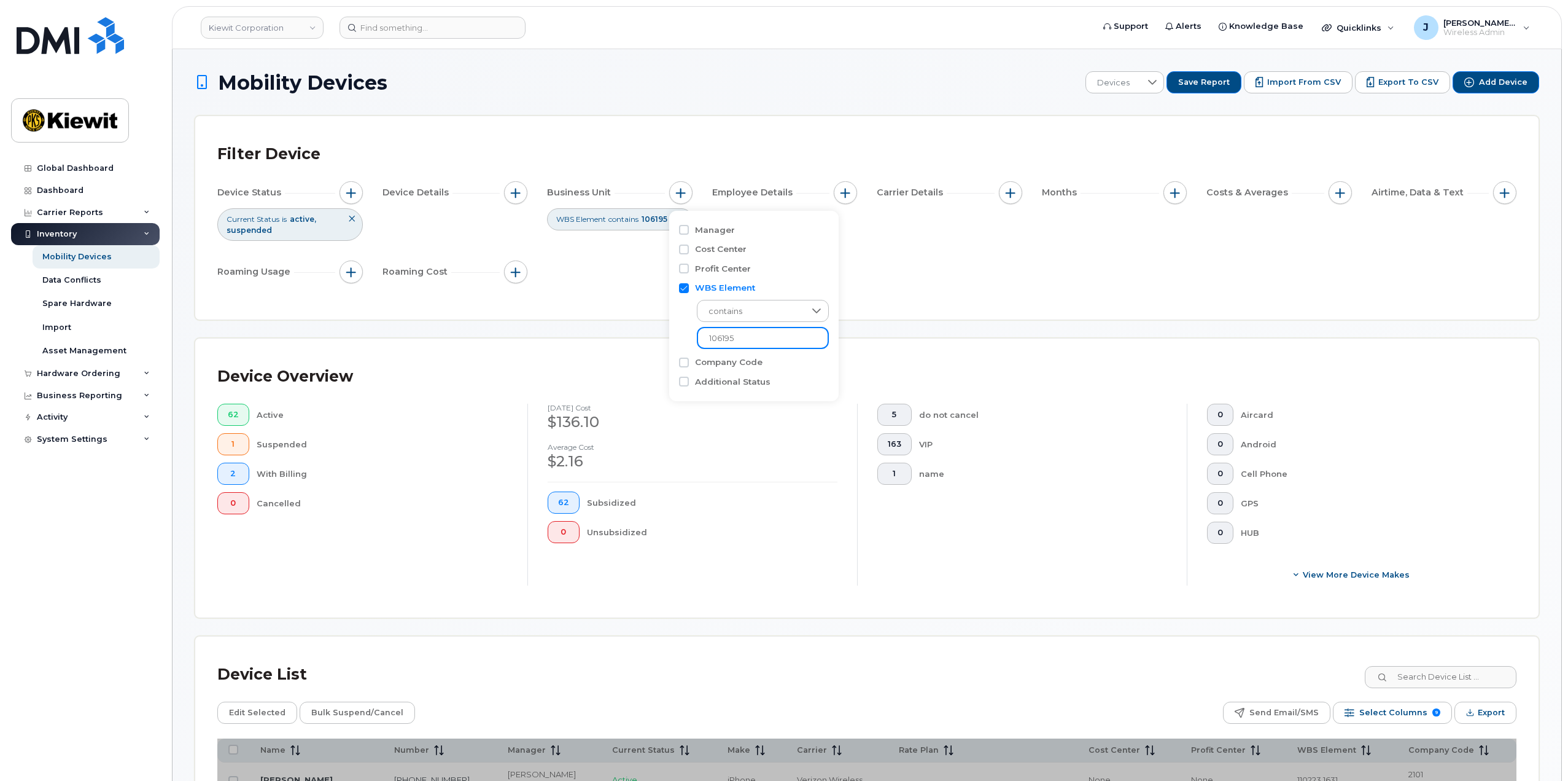
type input "106195"
click at [991, 269] on div "Device Status Current Status is active suspended Device Details Business Unit W…" at bounding box center [867, 234] width 1299 height 107
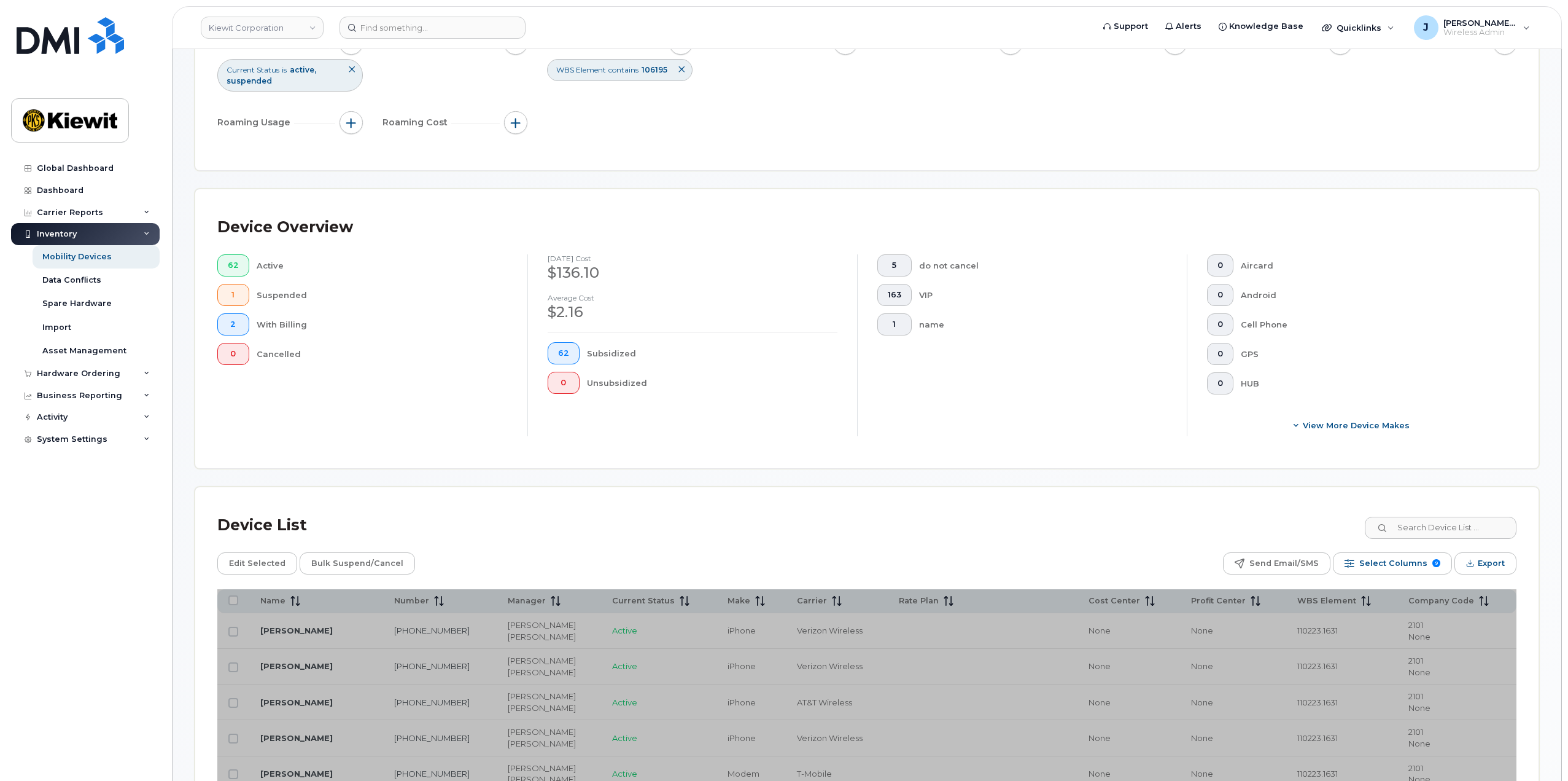
scroll to position [307, 0]
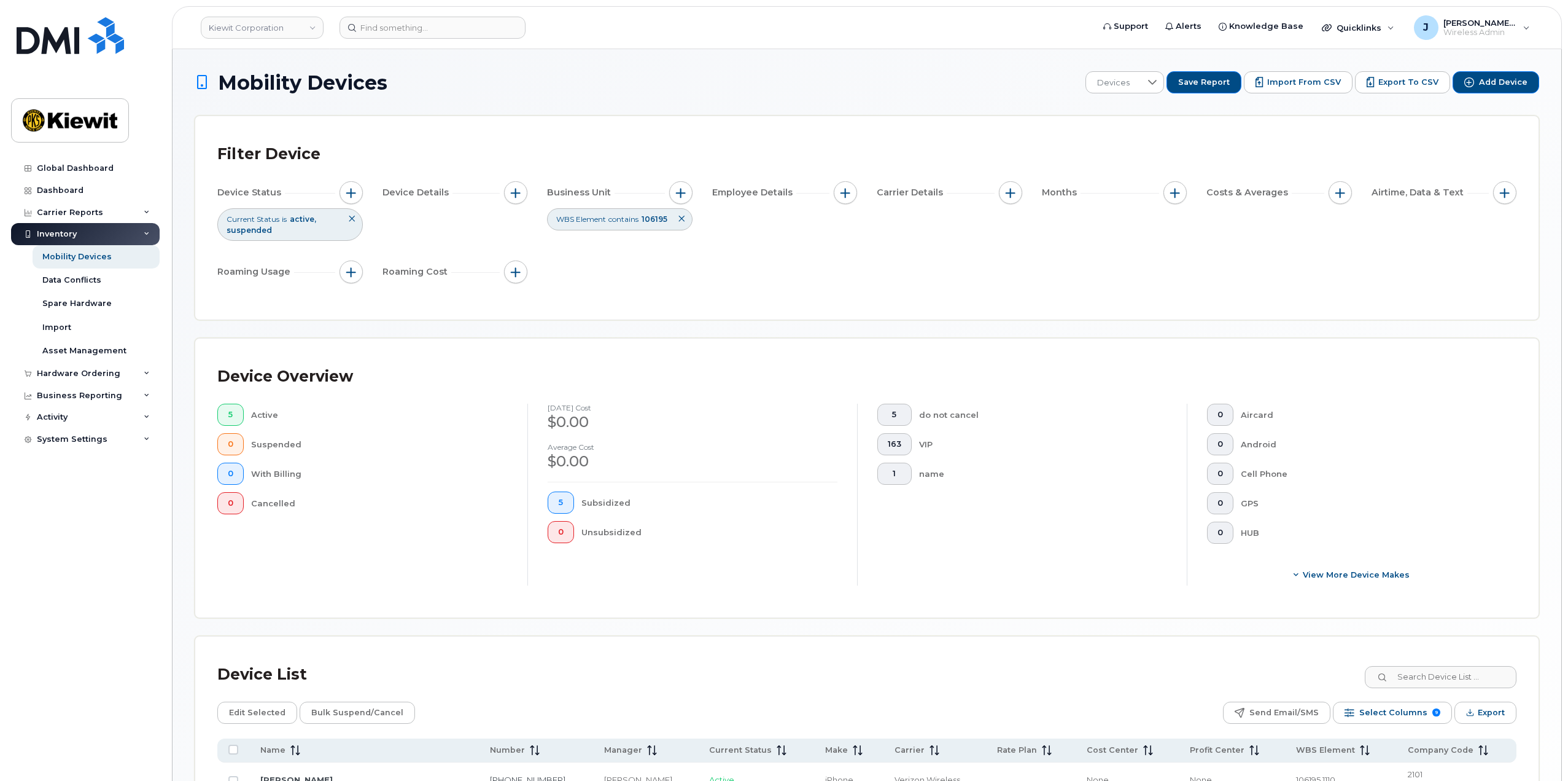
click at [680, 220] on icon at bounding box center [681, 218] width 8 height 8
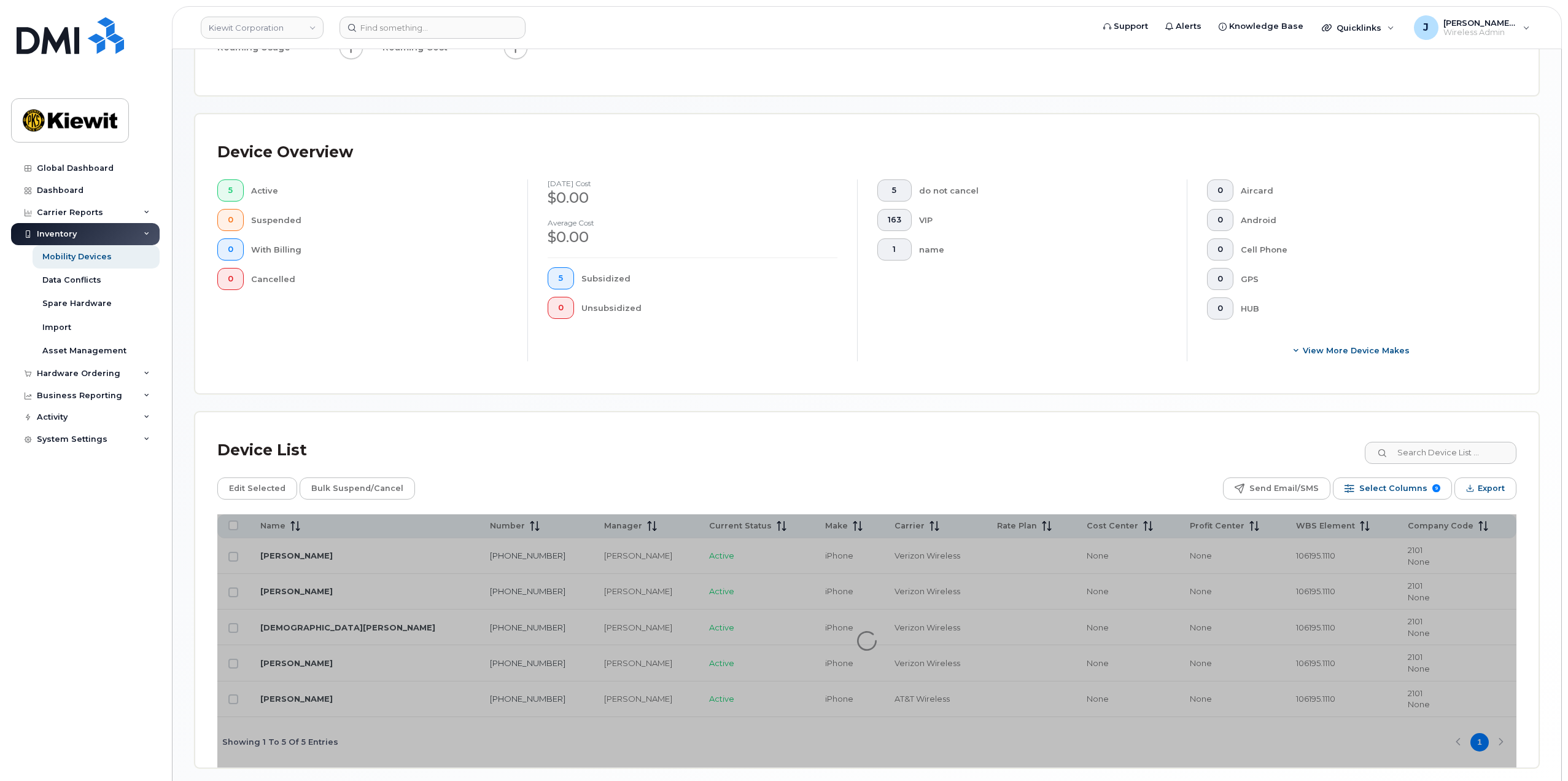
scroll to position [246, 0]
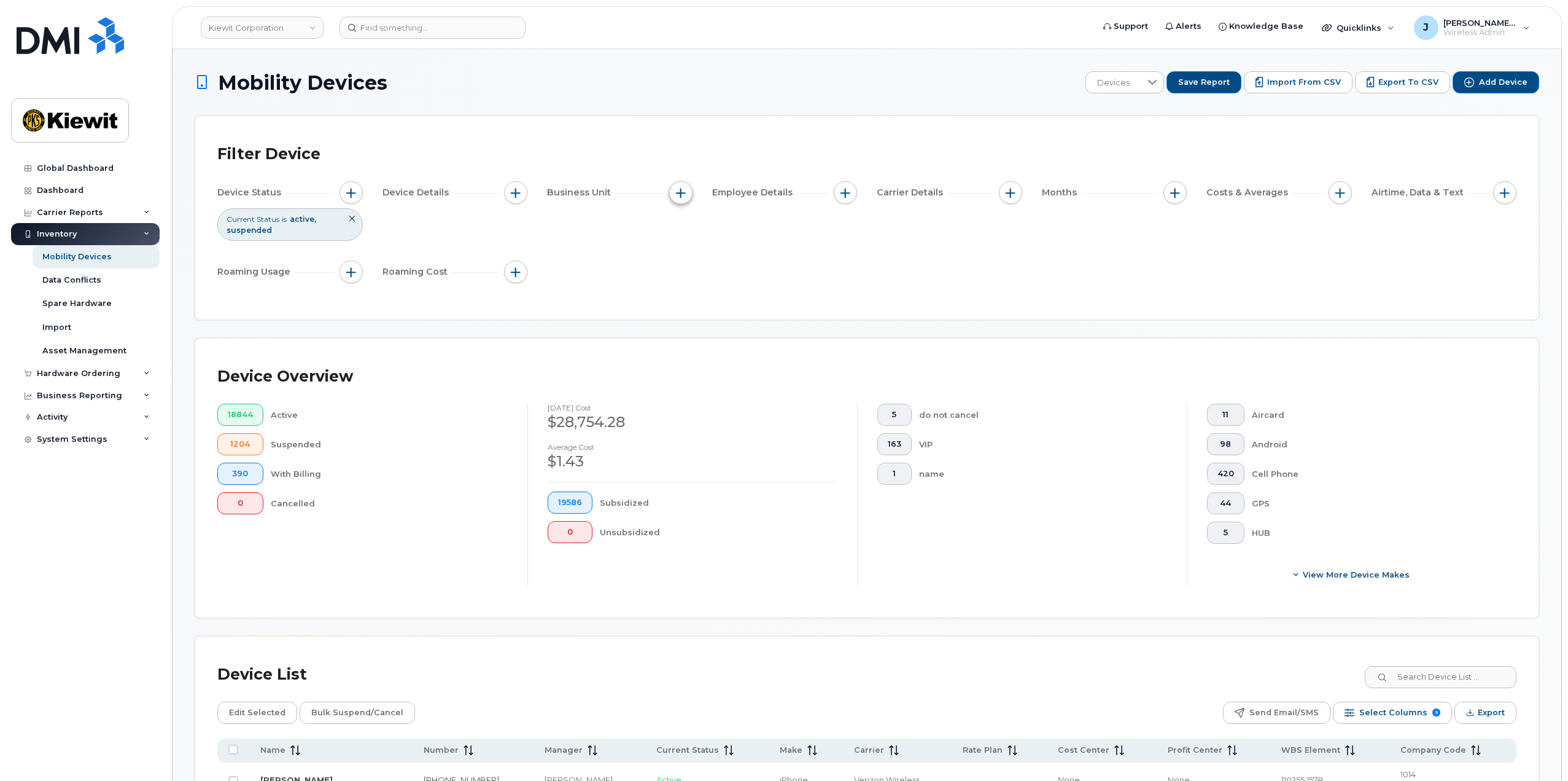
click at [682, 197] on span "button" at bounding box center [681, 193] width 10 height 10
click at [691, 288] on div "WBS Element" at bounding box center [725, 288] width 91 height 12
click at [682, 288] on input "WBS Element" at bounding box center [684, 288] width 10 height 10
checkbox input "true"
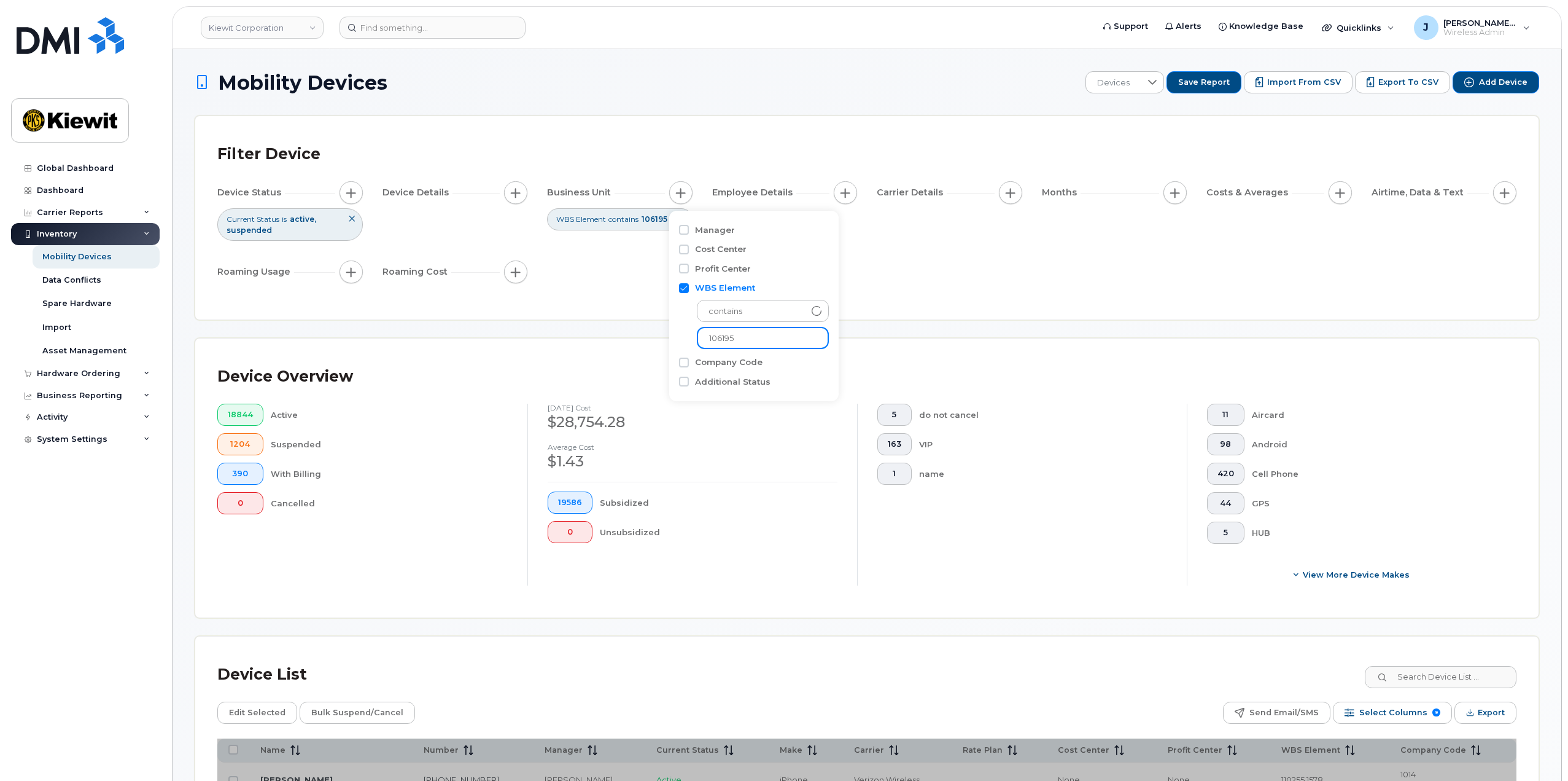
click at [734, 339] on input "106195" at bounding box center [763, 338] width 132 height 22
drag, startPoint x: 739, startPoint y: 340, endPoint x: 694, endPoint y: 335, distance: 45.3
click at [694, 335] on div "contains 106195" at bounding box center [754, 321] width 150 height 55
type input "110223"
click at [863, 293] on div "Filter Device Device Status Current Status is active suspended Device Details B…" at bounding box center [867, 218] width 1299 height 159
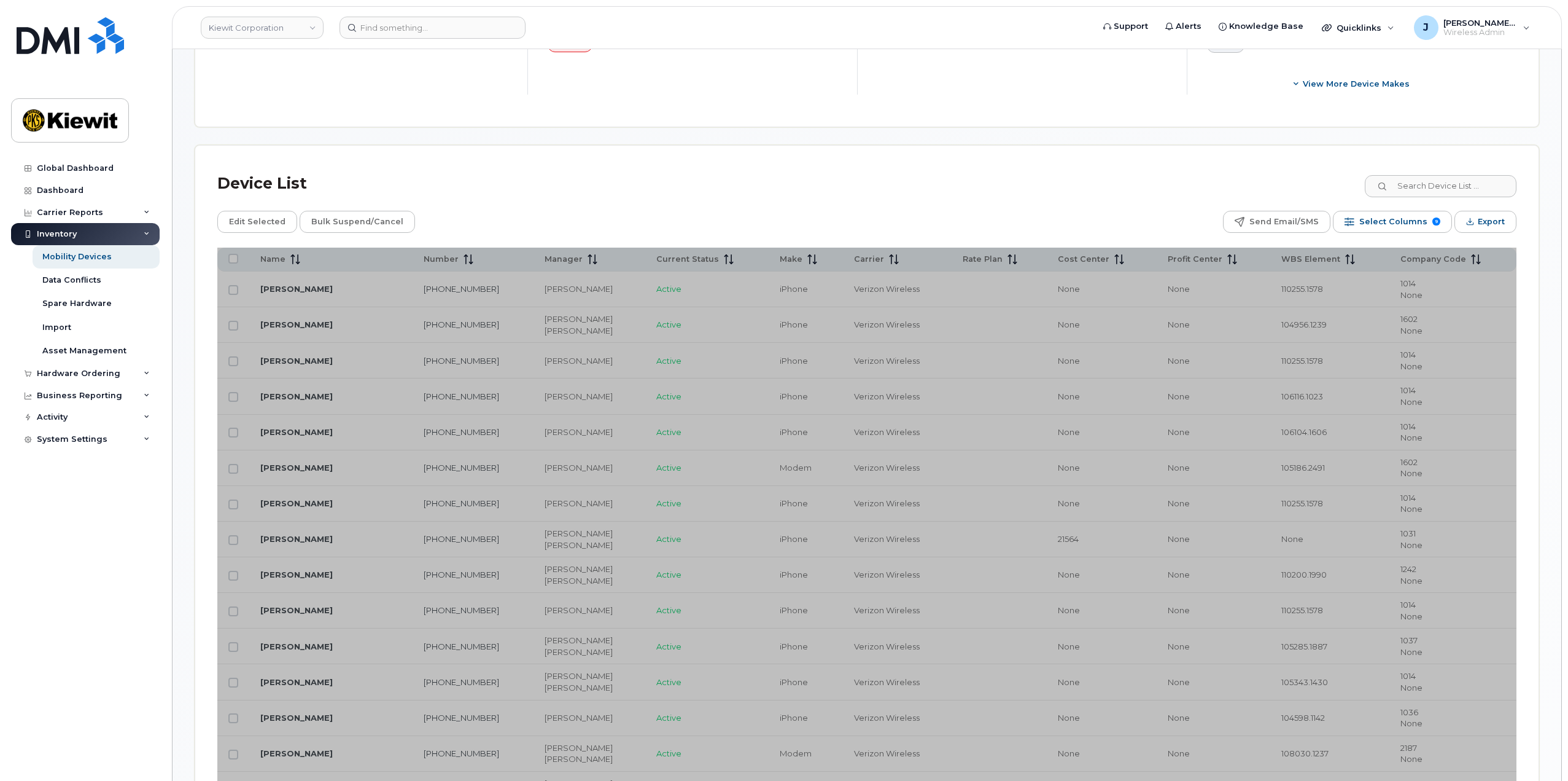
scroll to position [491, 0]
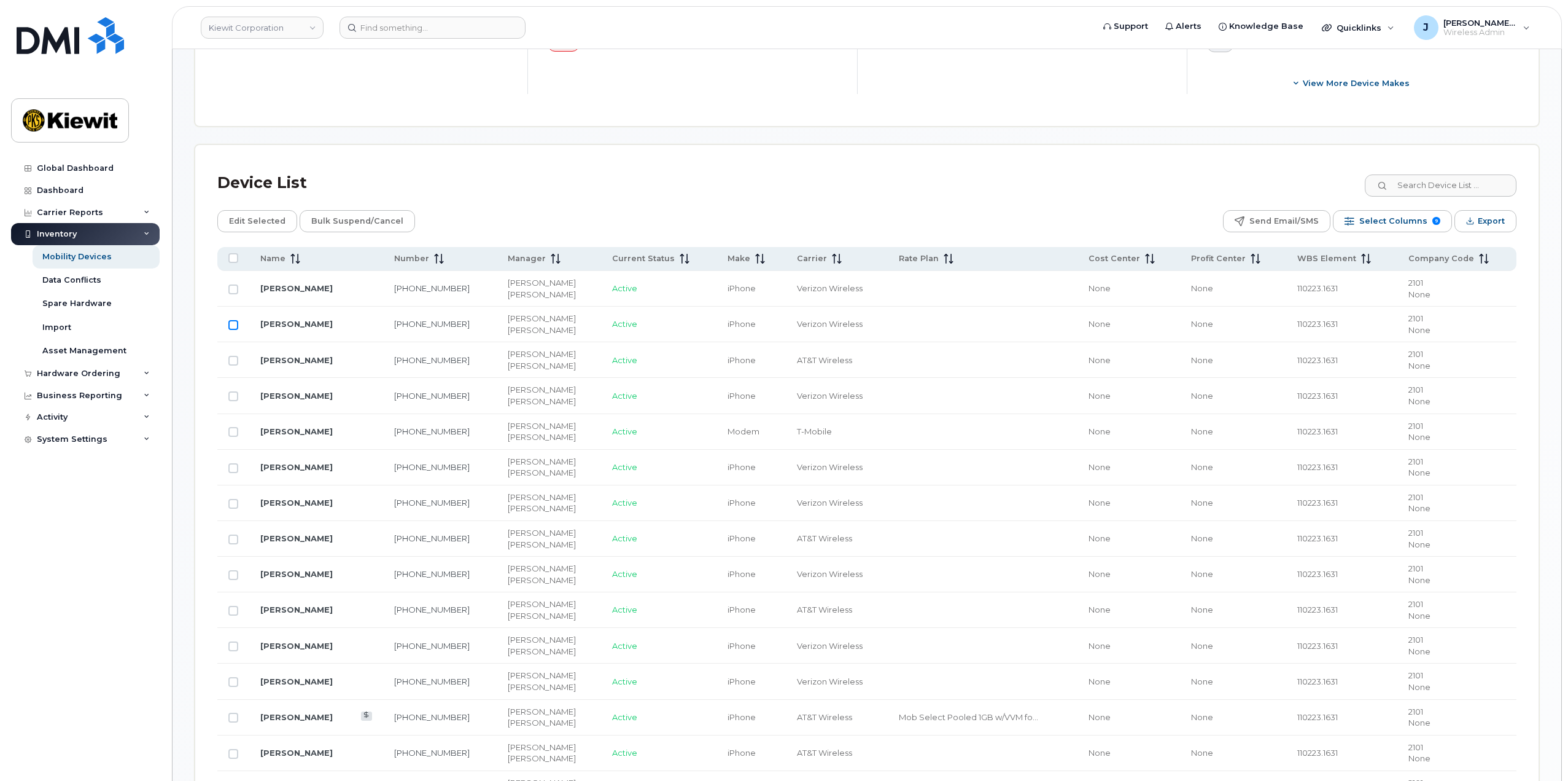
click at [233, 323] on input "Row Unselected" at bounding box center [233, 325] width 10 height 10
checkbox input "true"
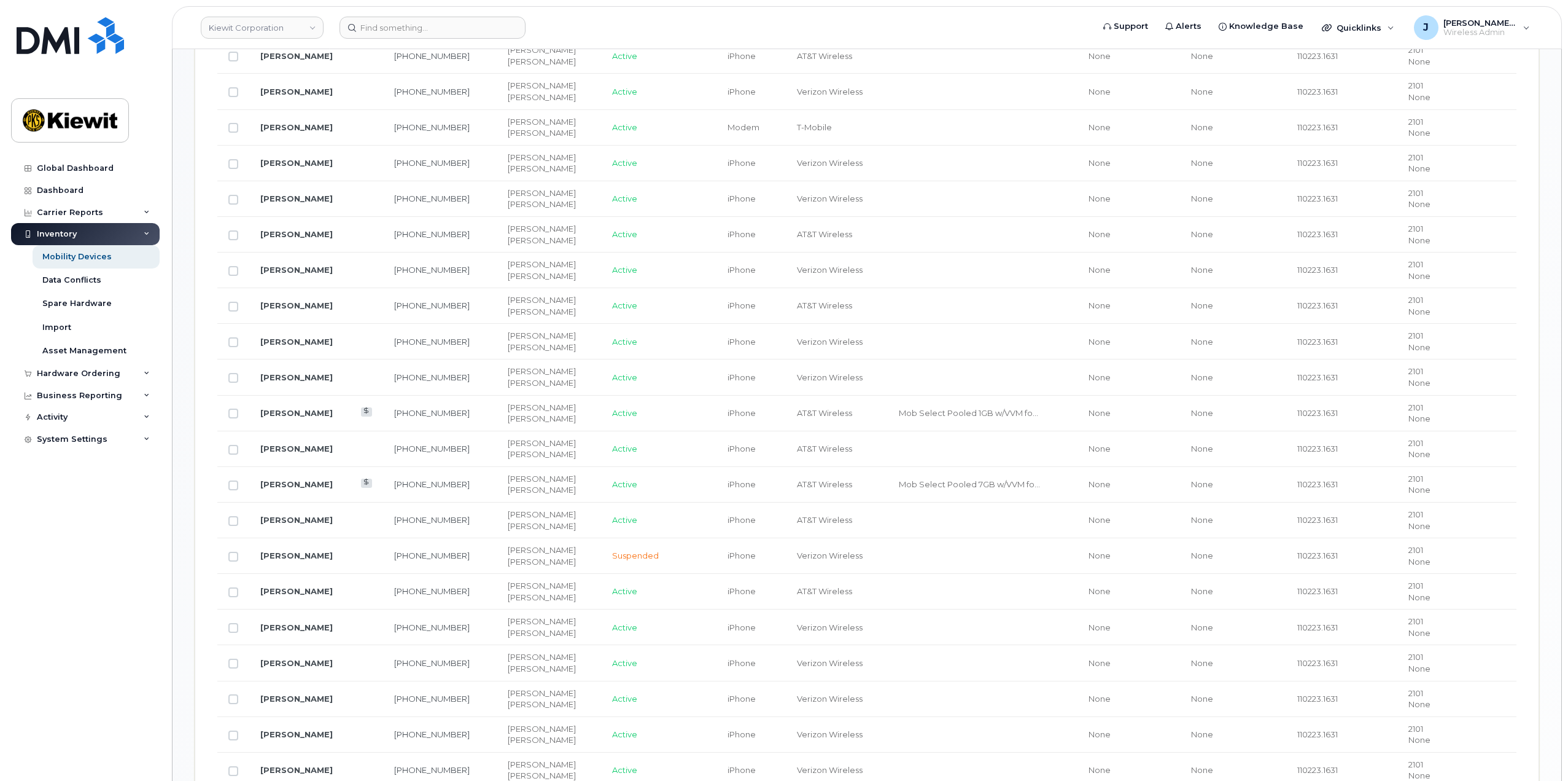
scroll to position [799, 0]
click at [236, 233] on input "Row Unselected" at bounding box center [233, 232] width 10 height 10
checkbox input "true"
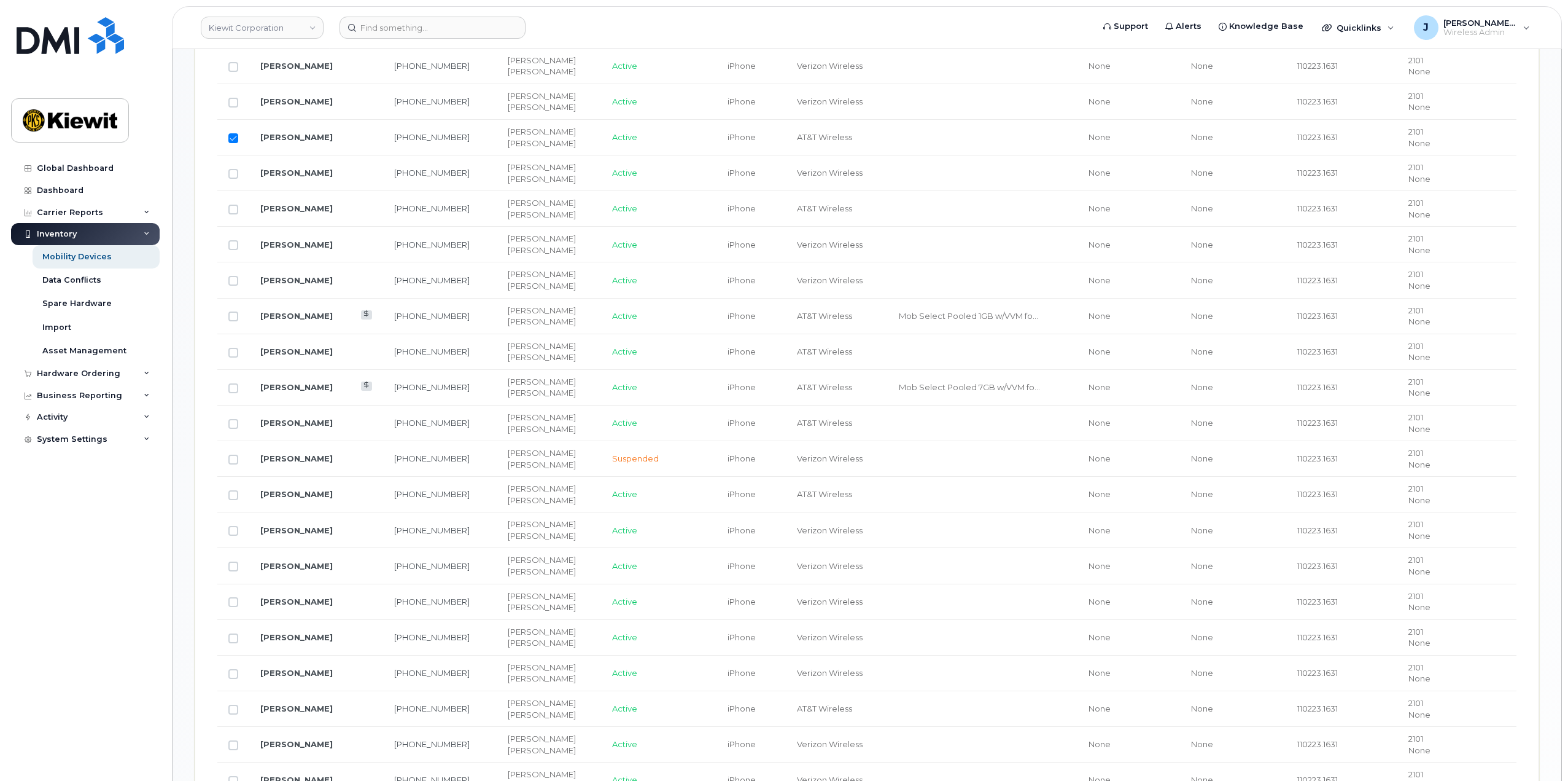
scroll to position [921, 0]
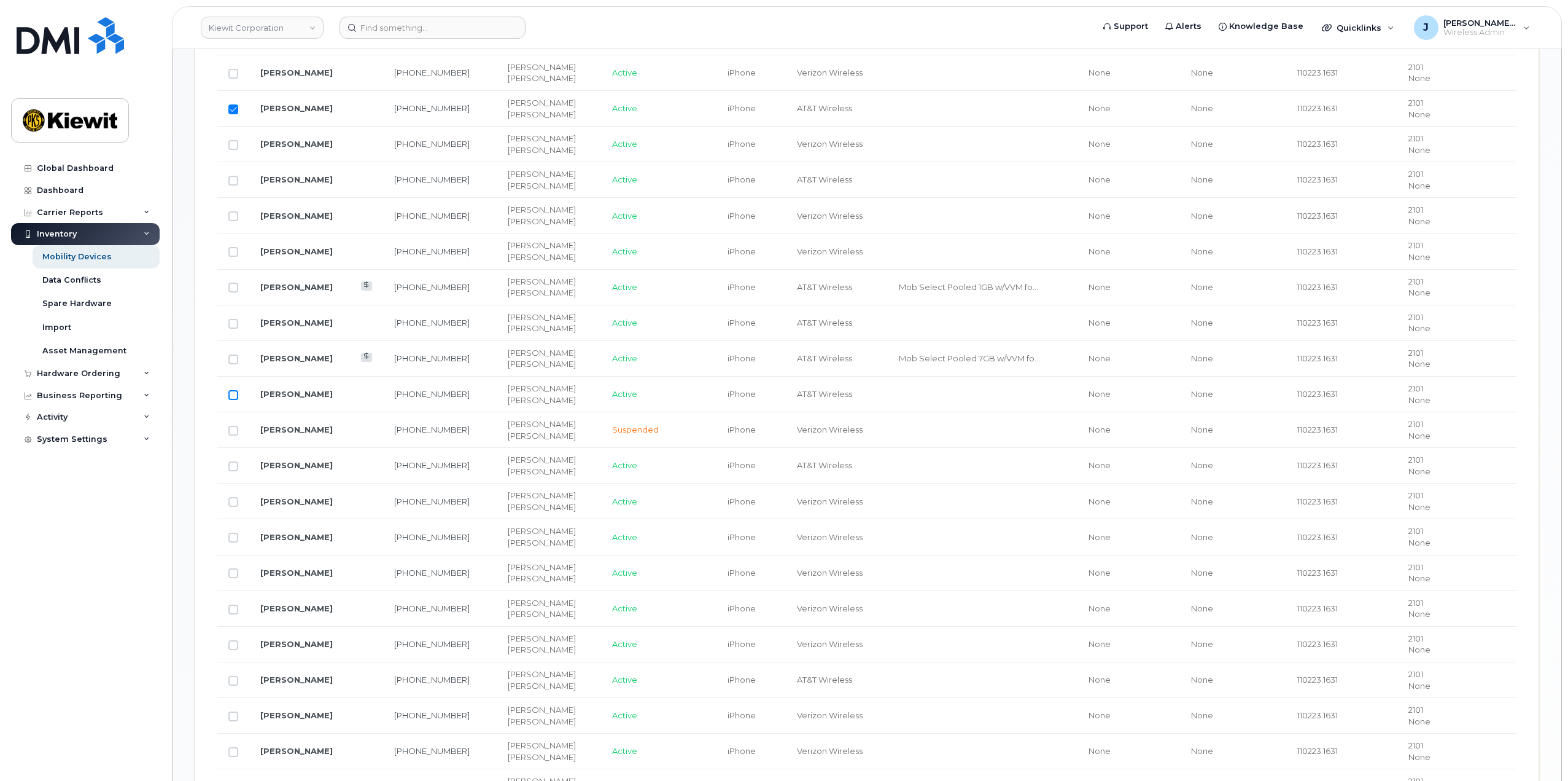
click at [235, 395] on input "Row Unselected" at bounding box center [233, 395] width 10 height 10
checkbox input "true"
click at [232, 323] on input "Row Unselected" at bounding box center [233, 323] width 10 height 10
checkbox input "true"
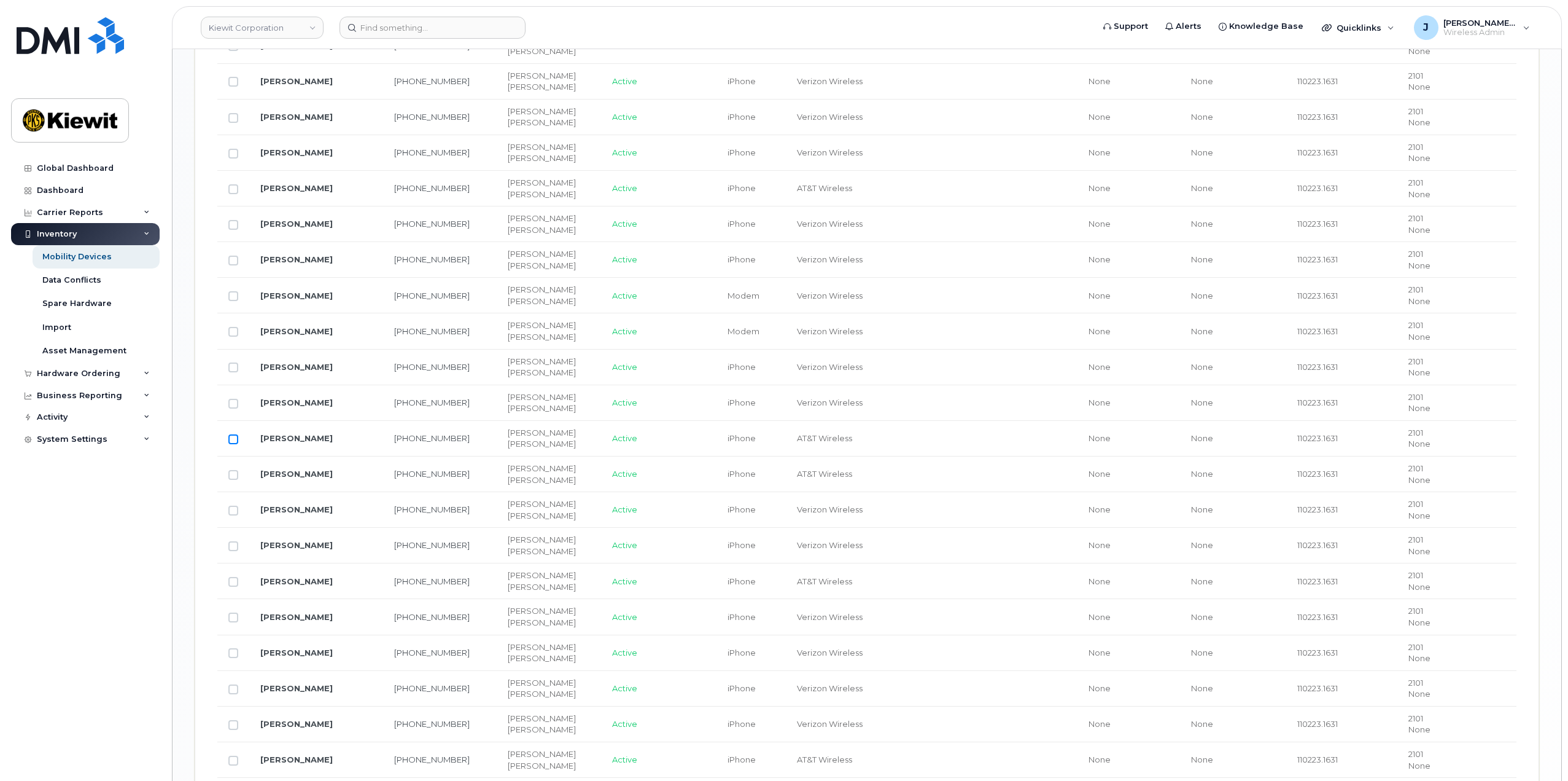
click at [231, 440] on input "Row Unselected" at bounding box center [233, 439] width 10 height 10
checkbox input "true"
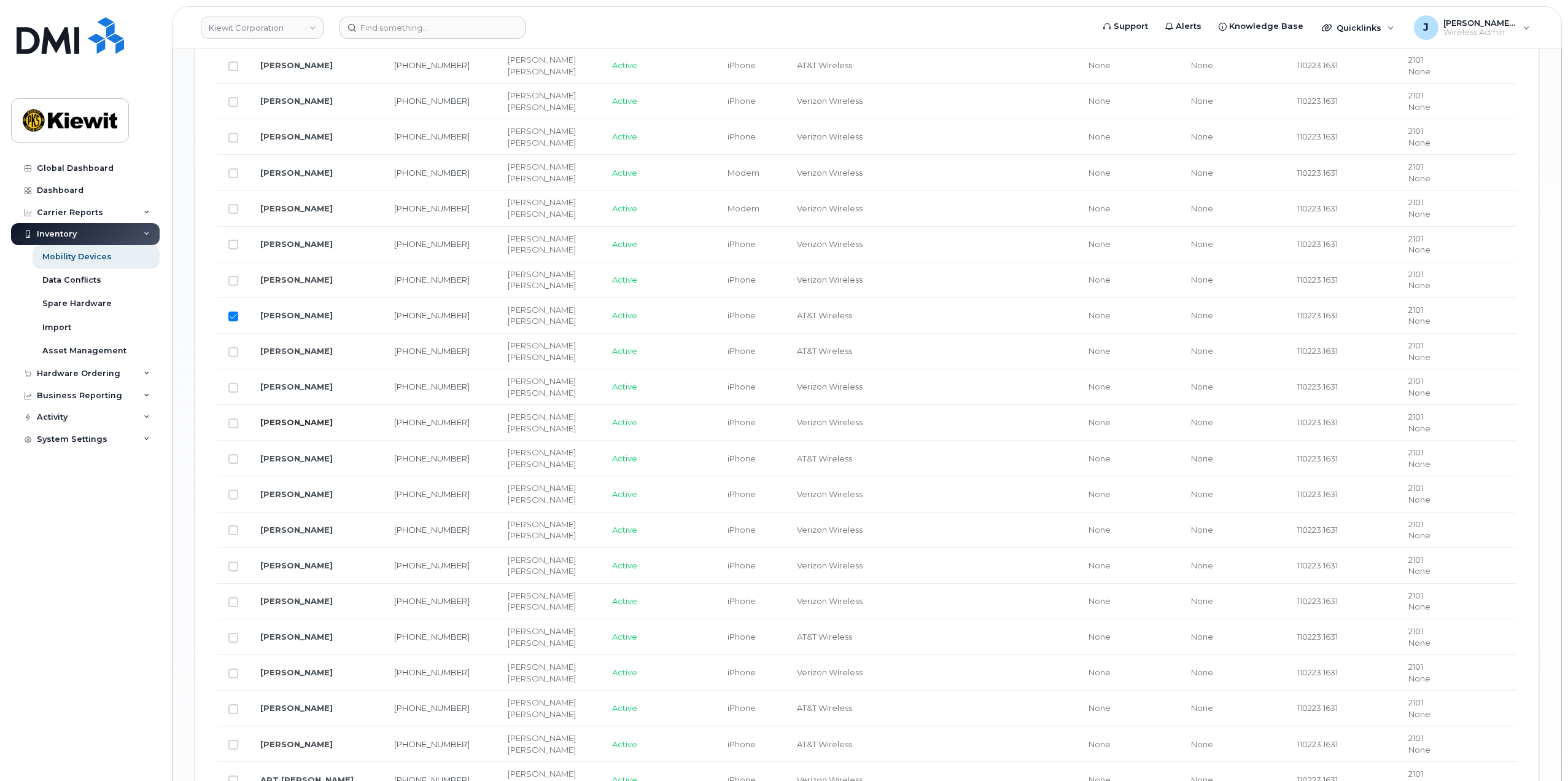
scroll to position [1659, 0]
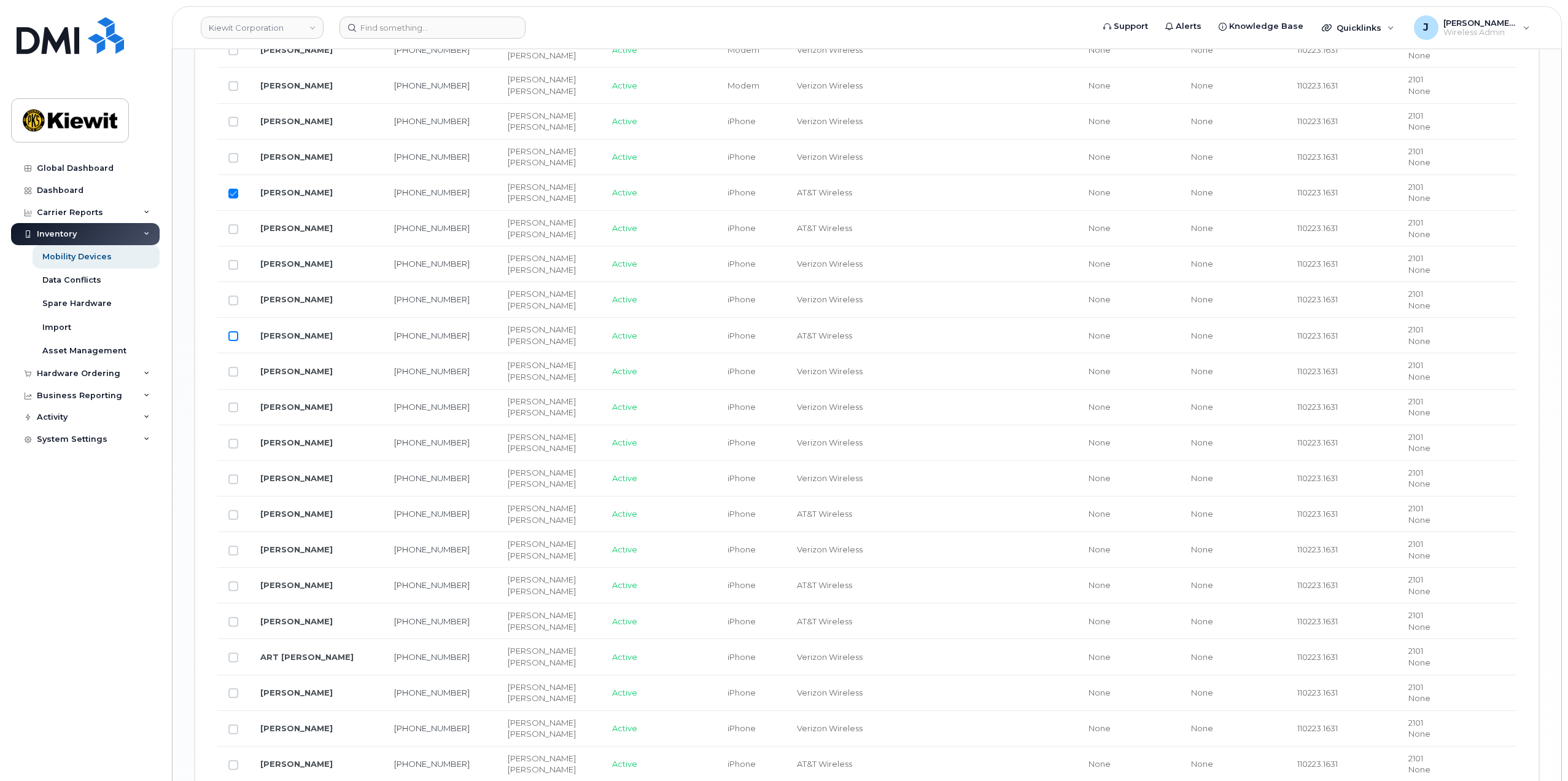
click at [229, 333] on input "Row Unselected" at bounding box center [233, 336] width 10 height 10
click at [229, 338] on input "Row Selected" at bounding box center [233, 336] width 10 height 10
checkbox input "false"
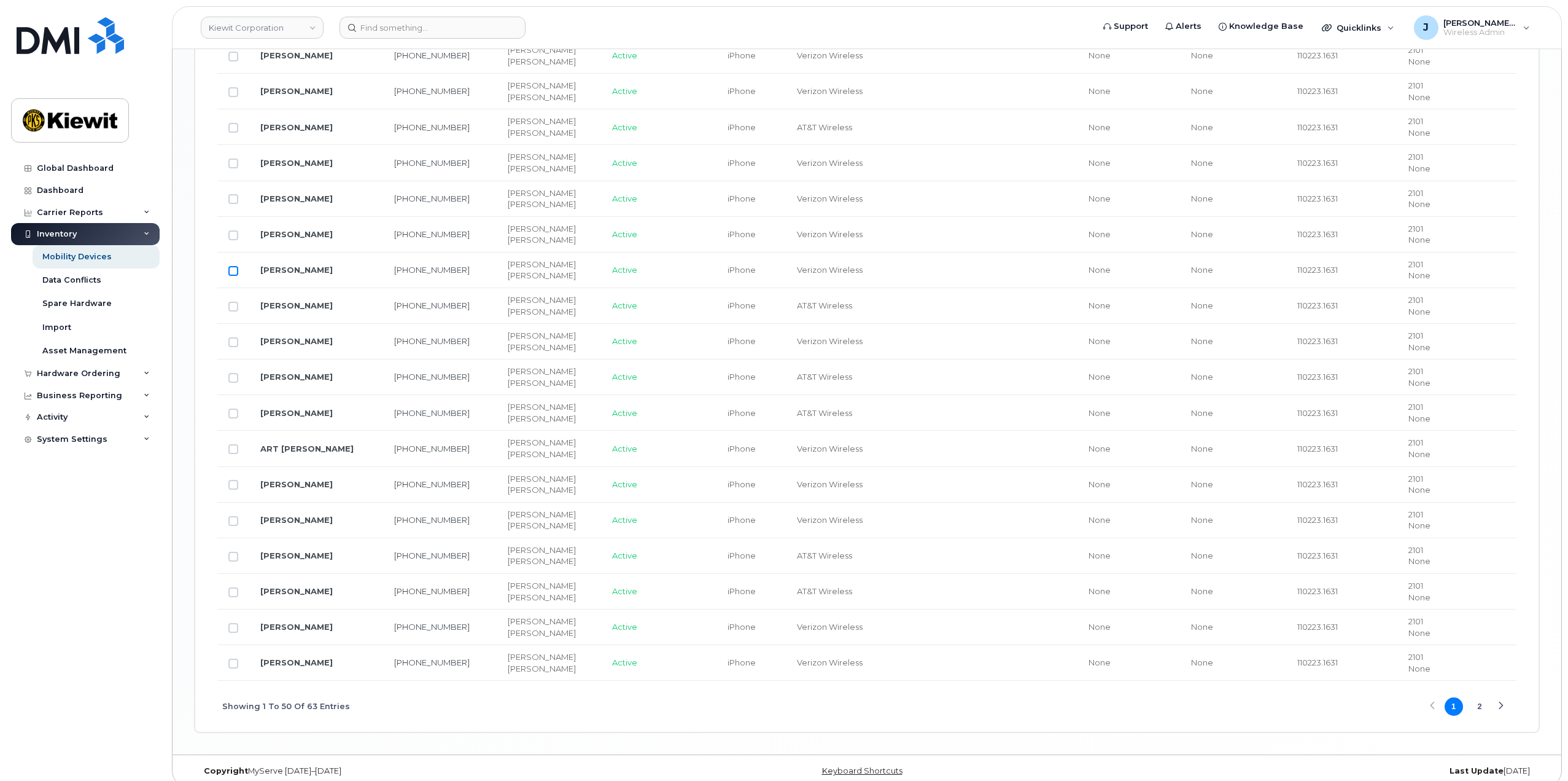
scroll to position [1880, 0]
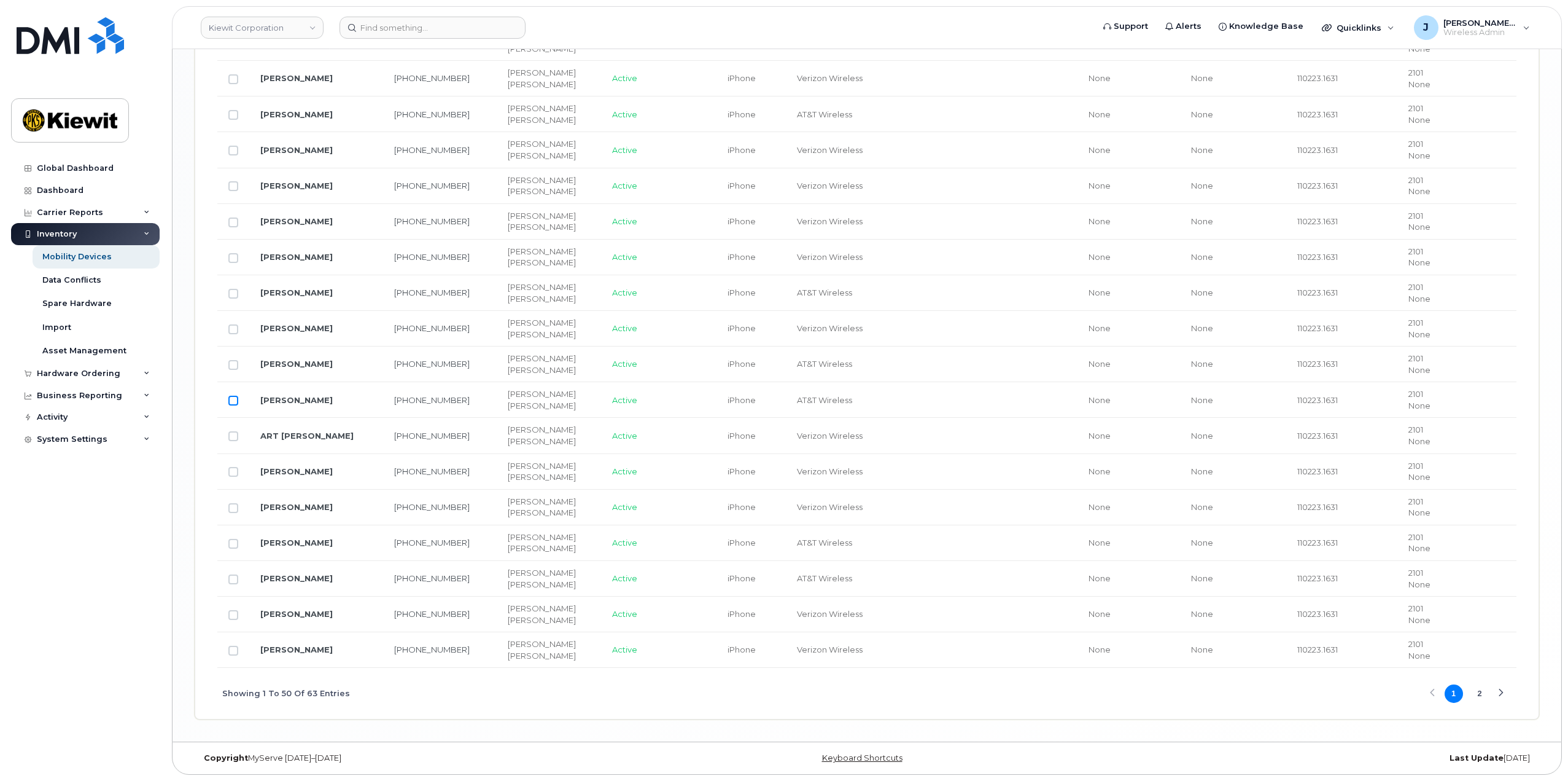
click at [234, 402] on input "Row Unselected" at bounding box center [233, 400] width 10 height 10
click at [234, 402] on input "Row Selected" at bounding box center [233, 400] width 10 height 10
checkbox input "false"
click at [233, 509] on input "Row Unselected" at bounding box center [233, 508] width 10 height 10
checkbox input "true"
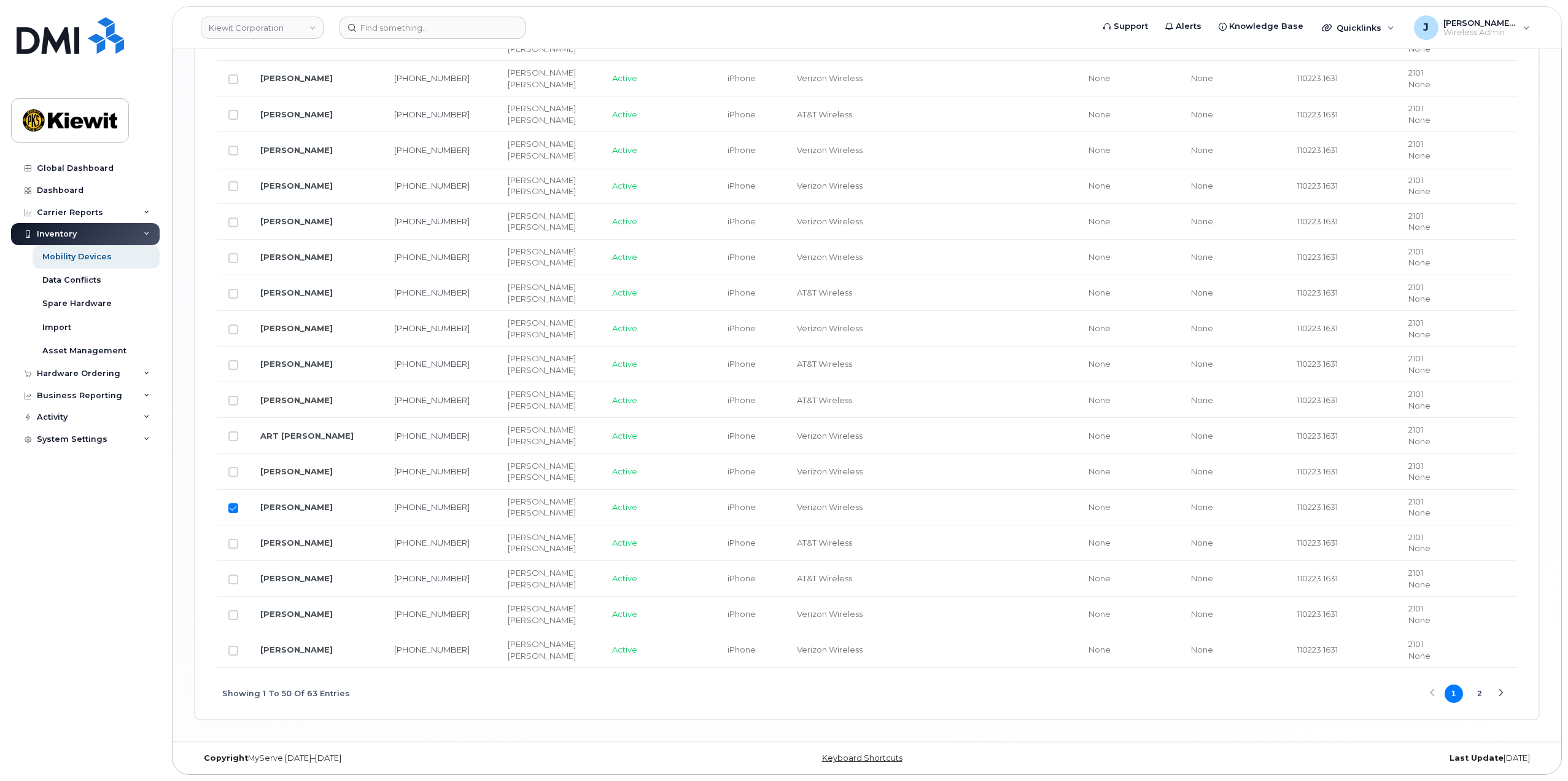
click at [1501, 693] on div "Next Page" at bounding box center [1501, 693] width 8 height 8
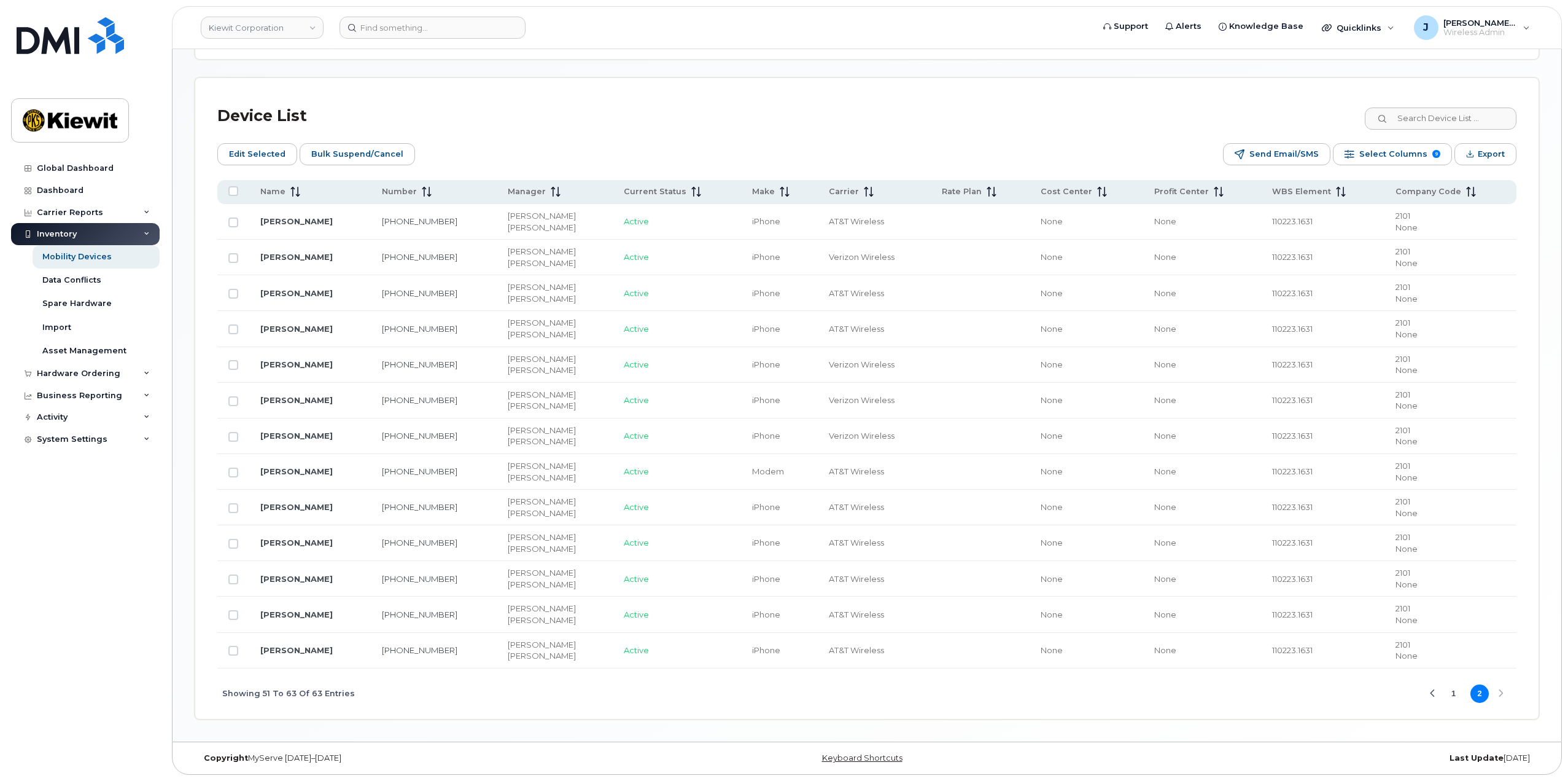
scroll to position [558, 0]
click at [235, 329] on input "Row Unselected" at bounding box center [233, 329] width 10 height 10
checkbox input "true"
click at [233, 542] on input "Row Unselected" at bounding box center [233, 544] width 10 height 10
checkbox input "true"
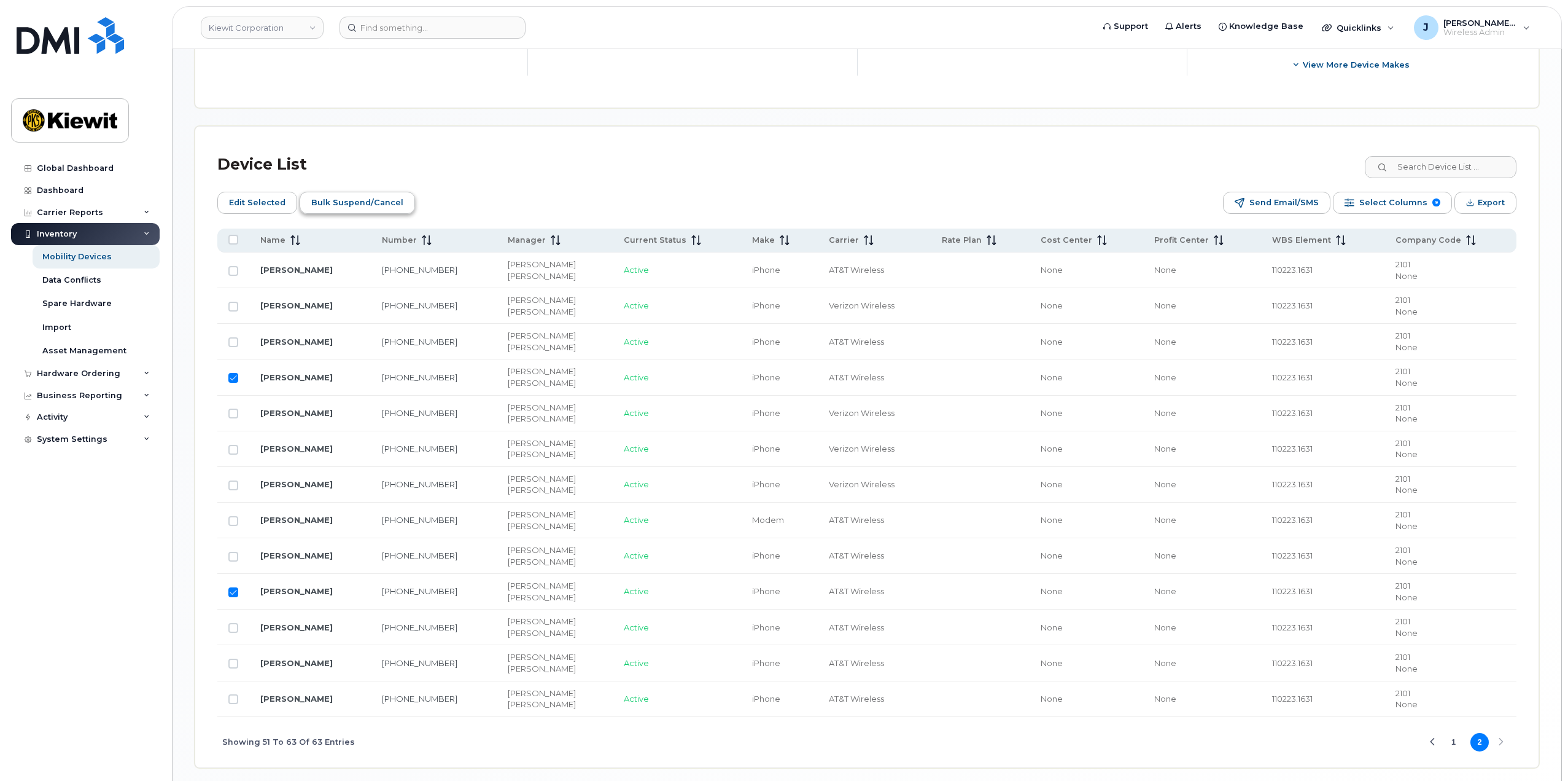
scroll to position [374, 0]
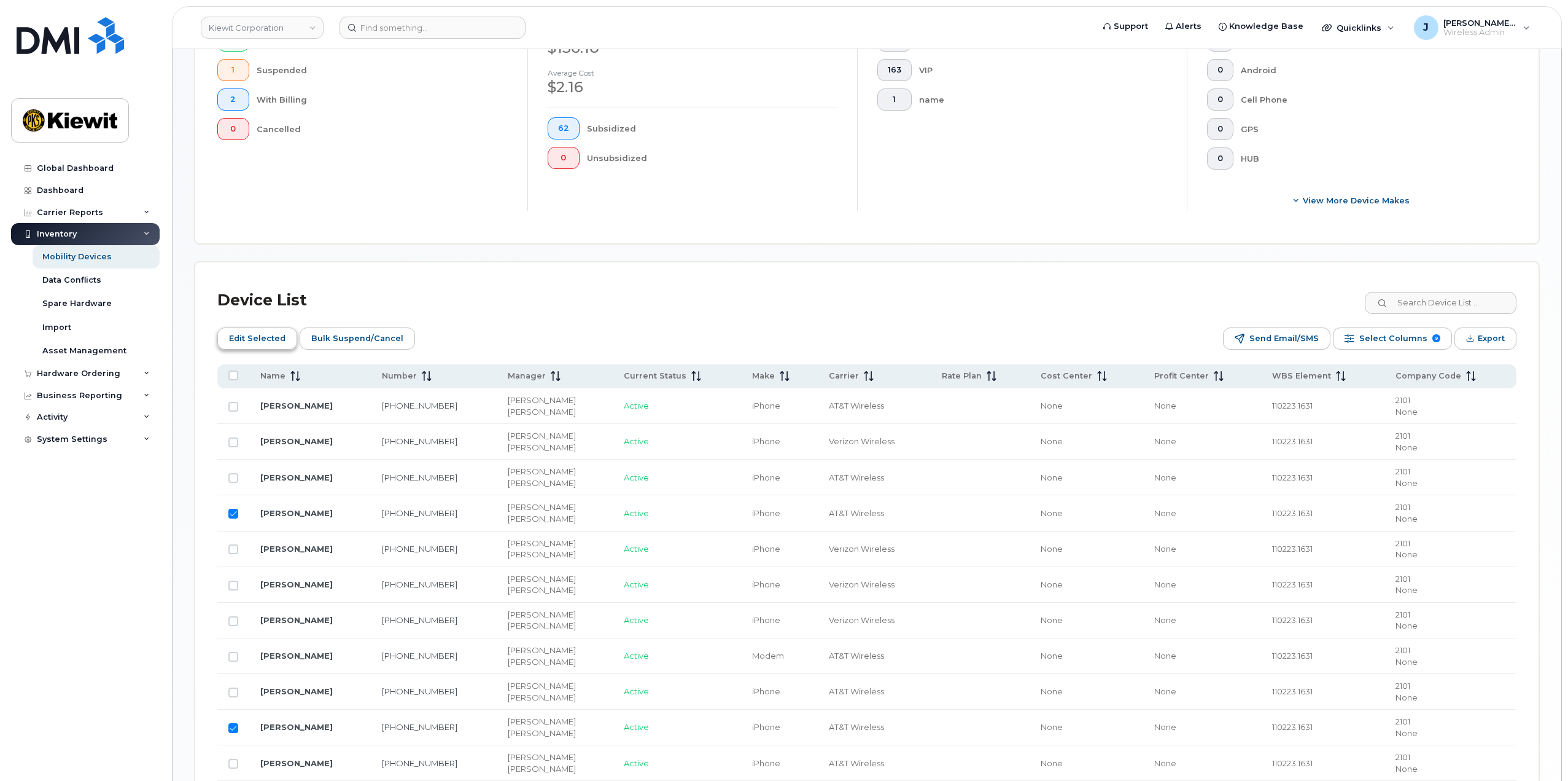
click at [258, 338] on span "Edit Selected" at bounding box center [258, 338] width 57 height 19
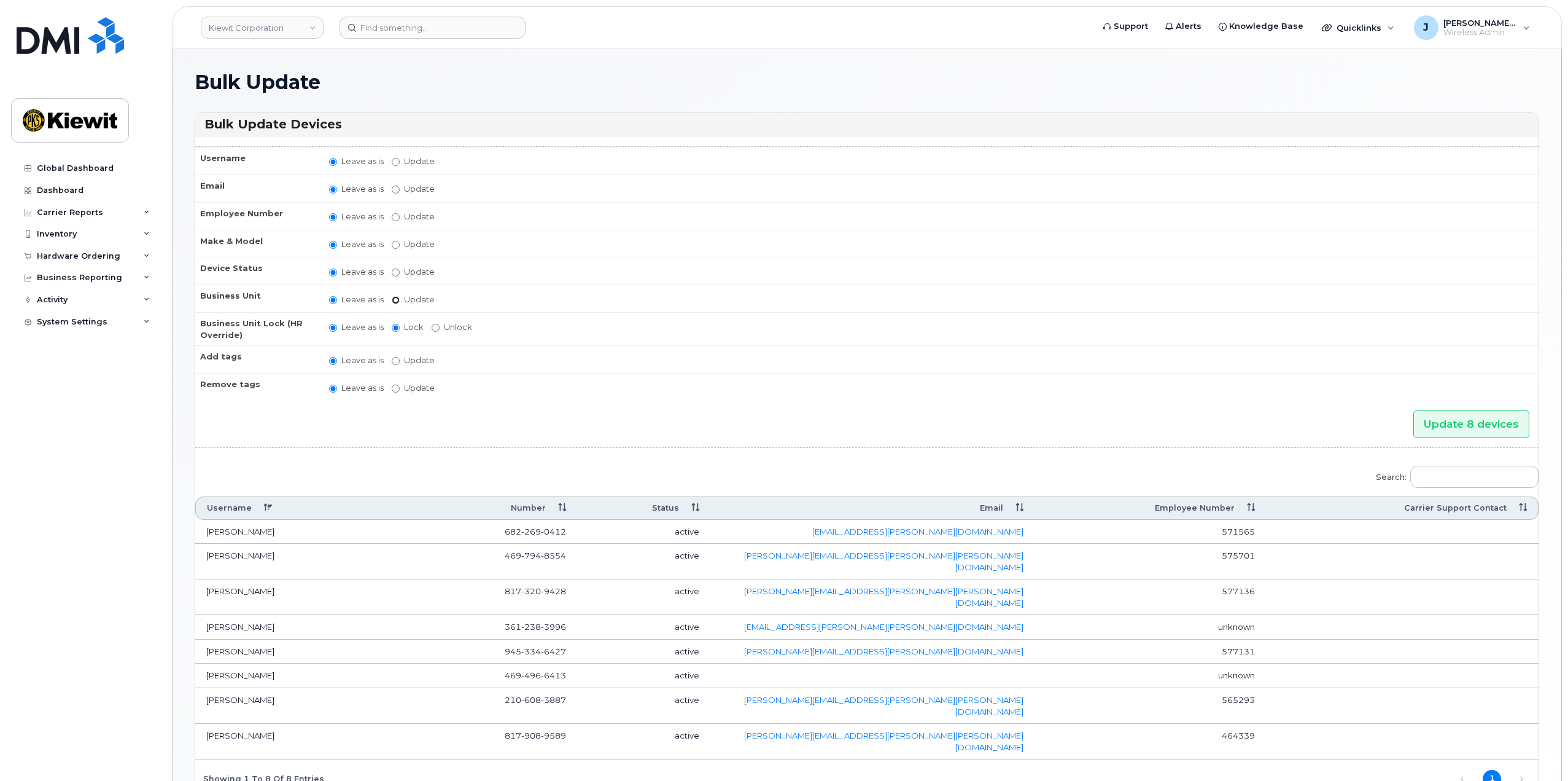
click at [393, 301] on input "Update" at bounding box center [396, 300] width 8 height 8
radio input "true"
radio input "false"
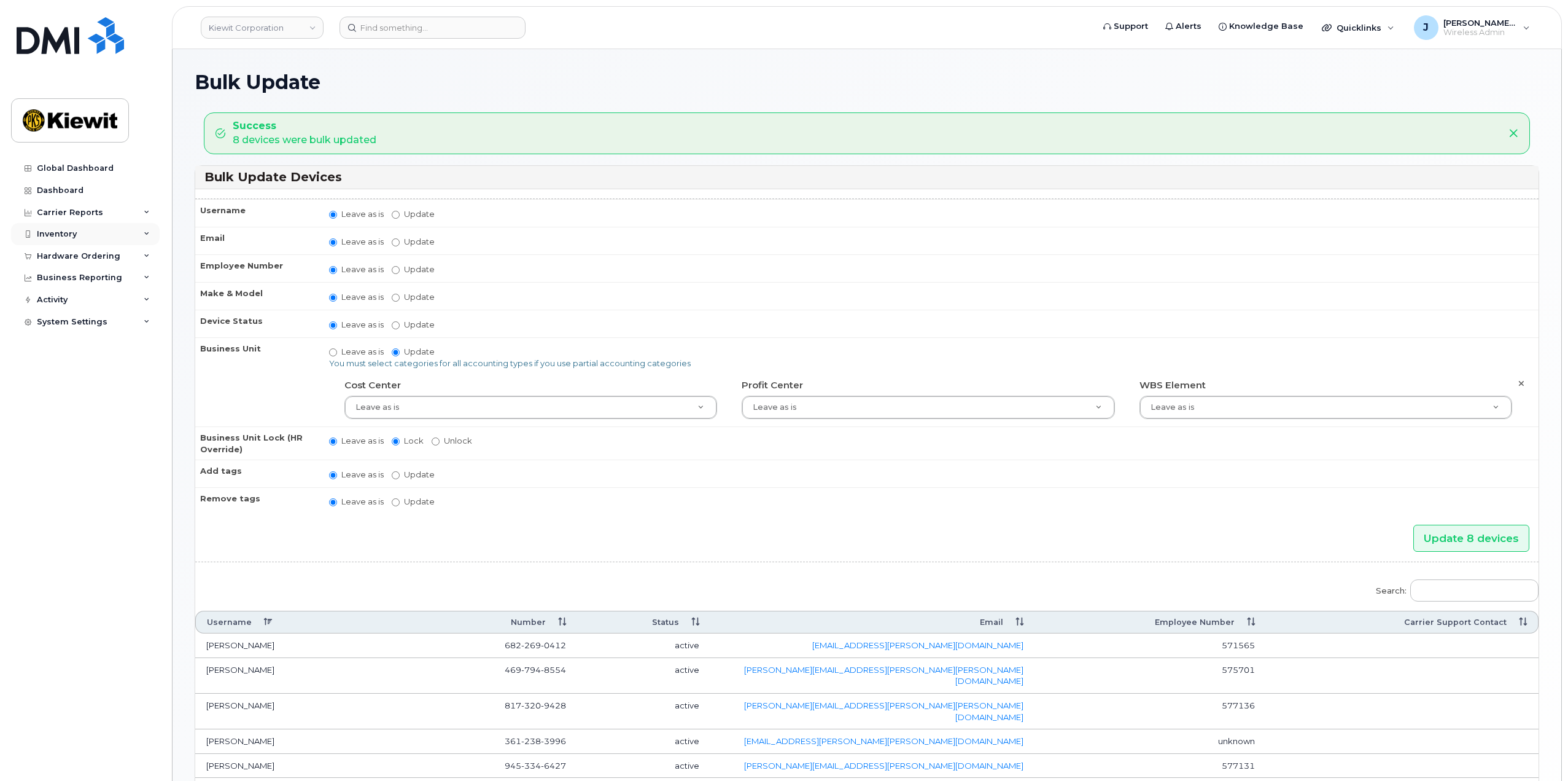
click at [141, 235] on div "Inventory" at bounding box center [85, 234] width 149 height 22
click at [95, 261] on div "Mobility Devices" at bounding box center [77, 257] width 69 height 11
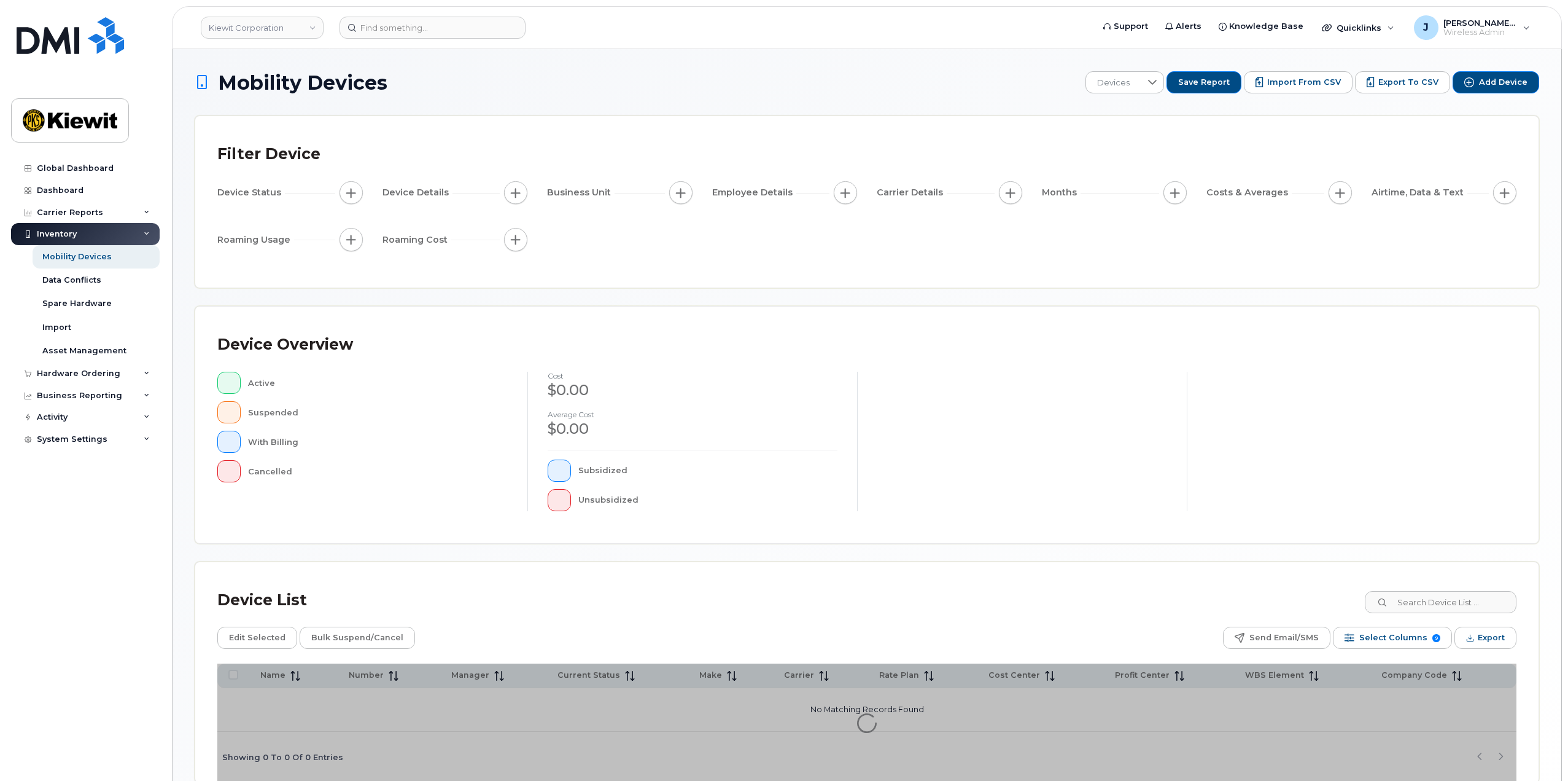
click at [1557, 207] on div "Mobility Devices Devices Save Report Import from CSV Export to CSV Add Device F…" at bounding box center [867, 427] width 1389 height 756
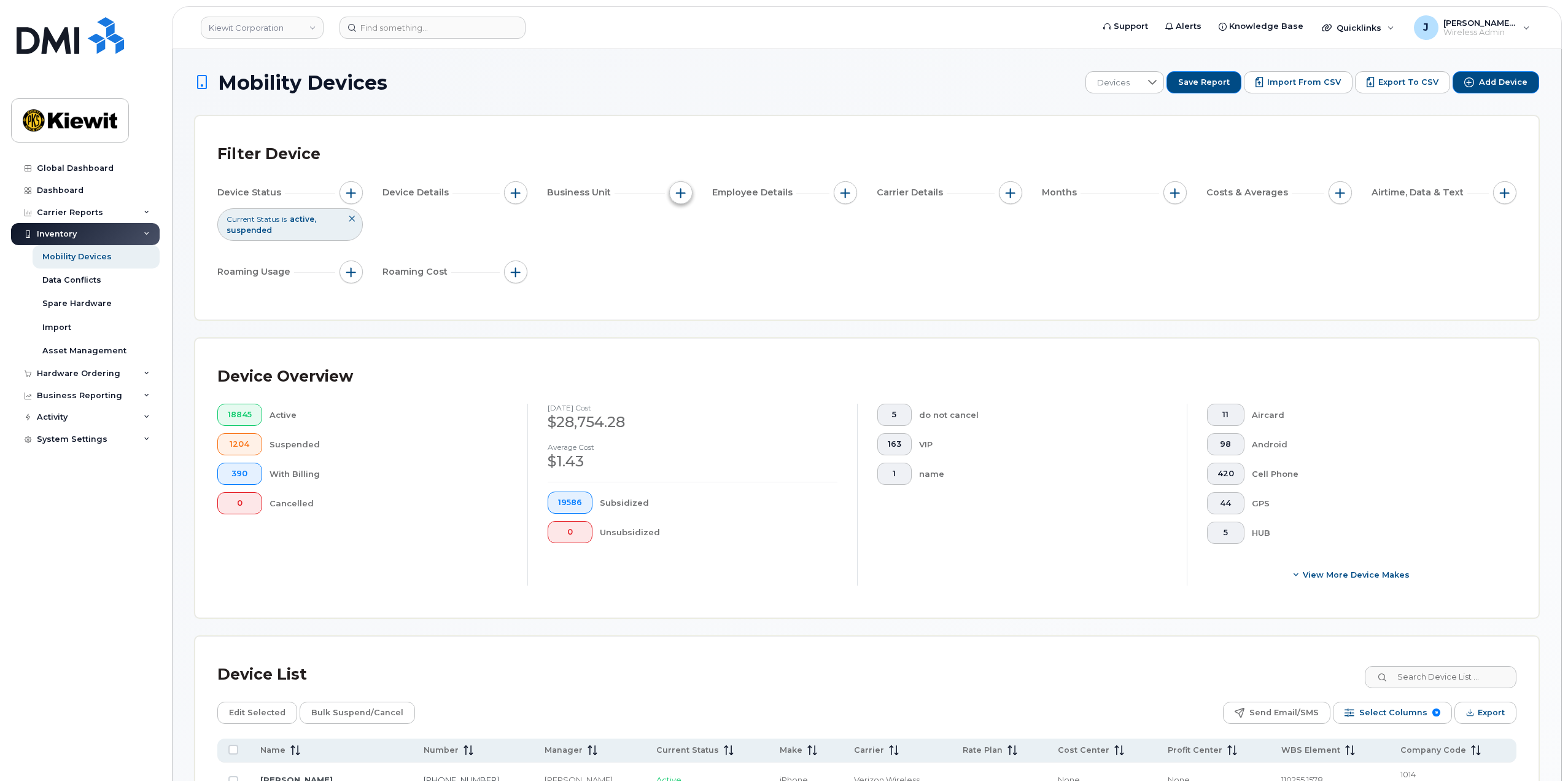
click at [682, 191] on span "button" at bounding box center [681, 193] width 10 height 10
click at [680, 285] on input "WBS Element" at bounding box center [684, 288] width 10 height 10
checkbox input "true"
click at [750, 313] on span "is" at bounding box center [751, 312] width 106 height 22
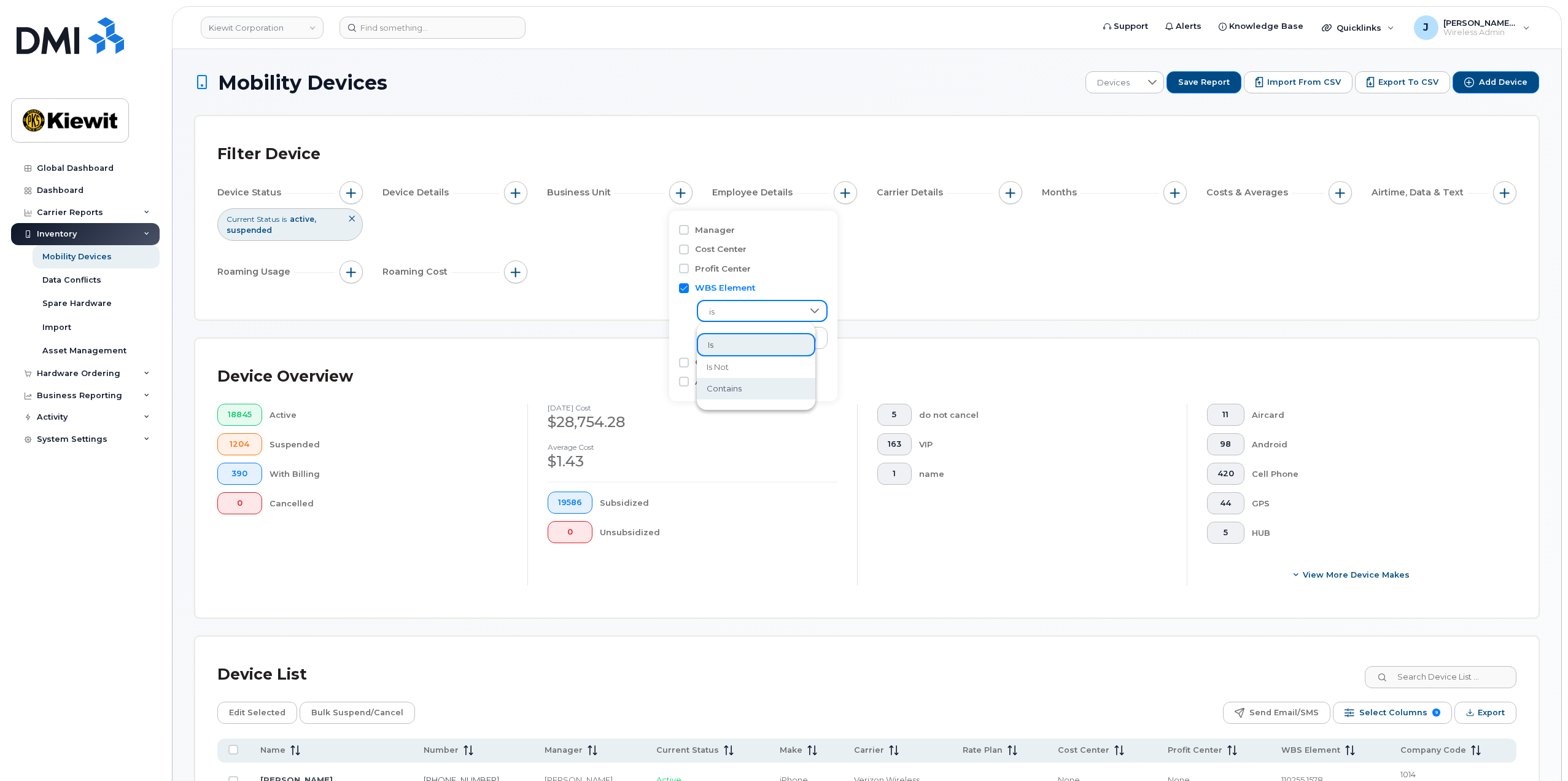
click at [740, 385] on span "contains" at bounding box center [724, 388] width 35 height 12
click at [733, 334] on input "text" at bounding box center [763, 338] width 132 height 22
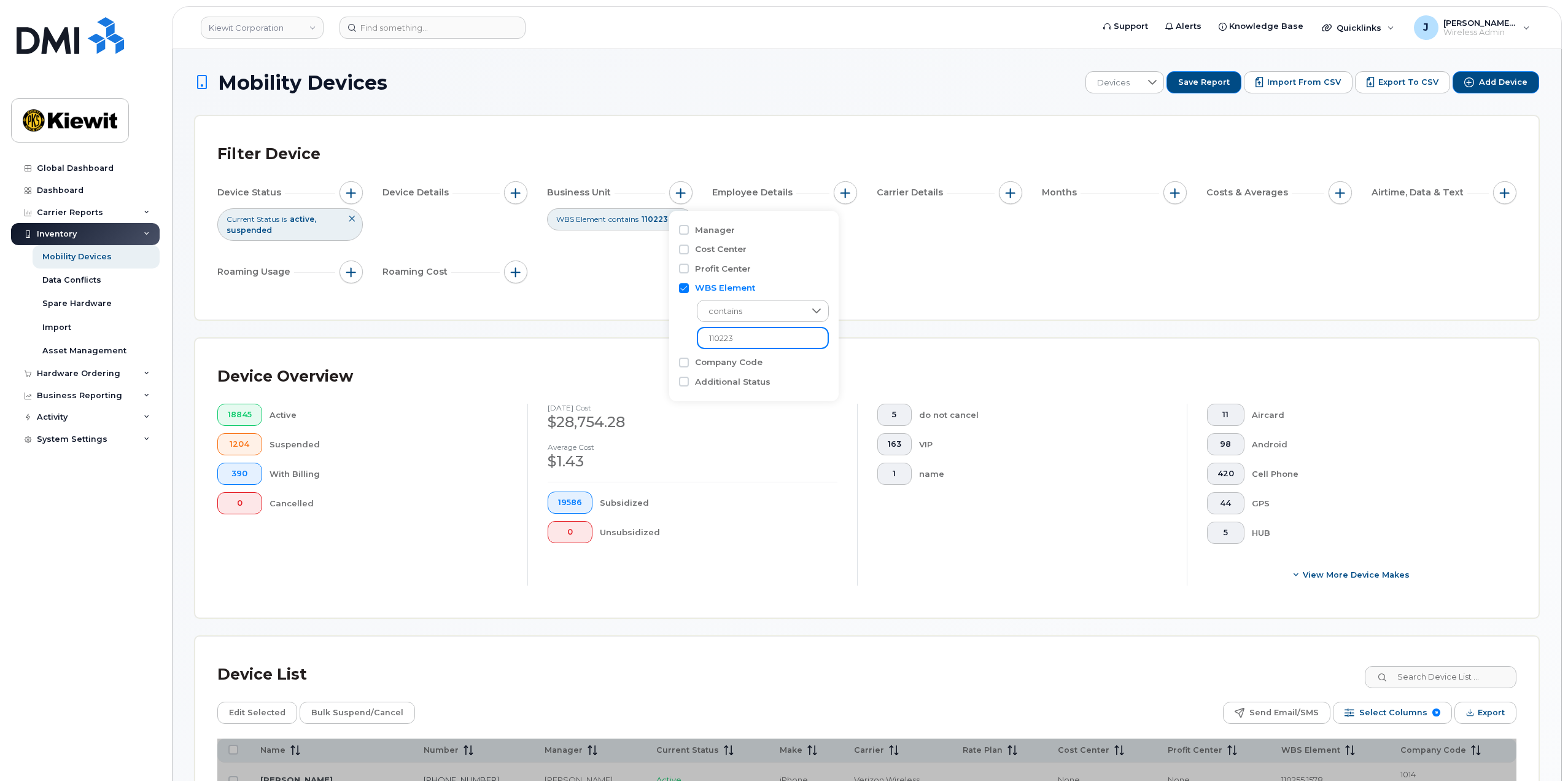
type input "110223"
click at [930, 312] on div "Filter Device Device Status Current Status is active suspended Device Details B…" at bounding box center [867, 218] width 1344 height 203
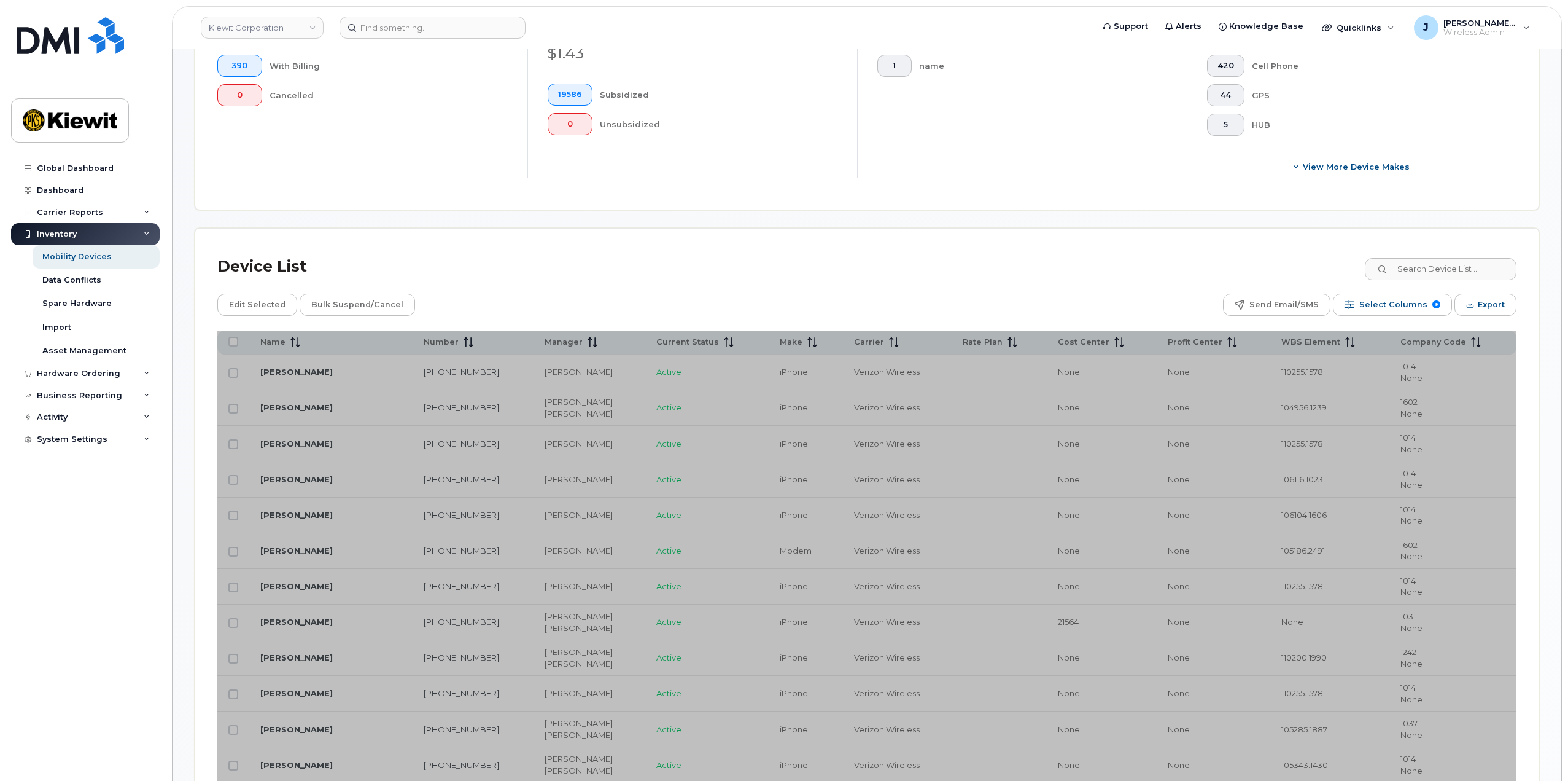
scroll to position [430, 0]
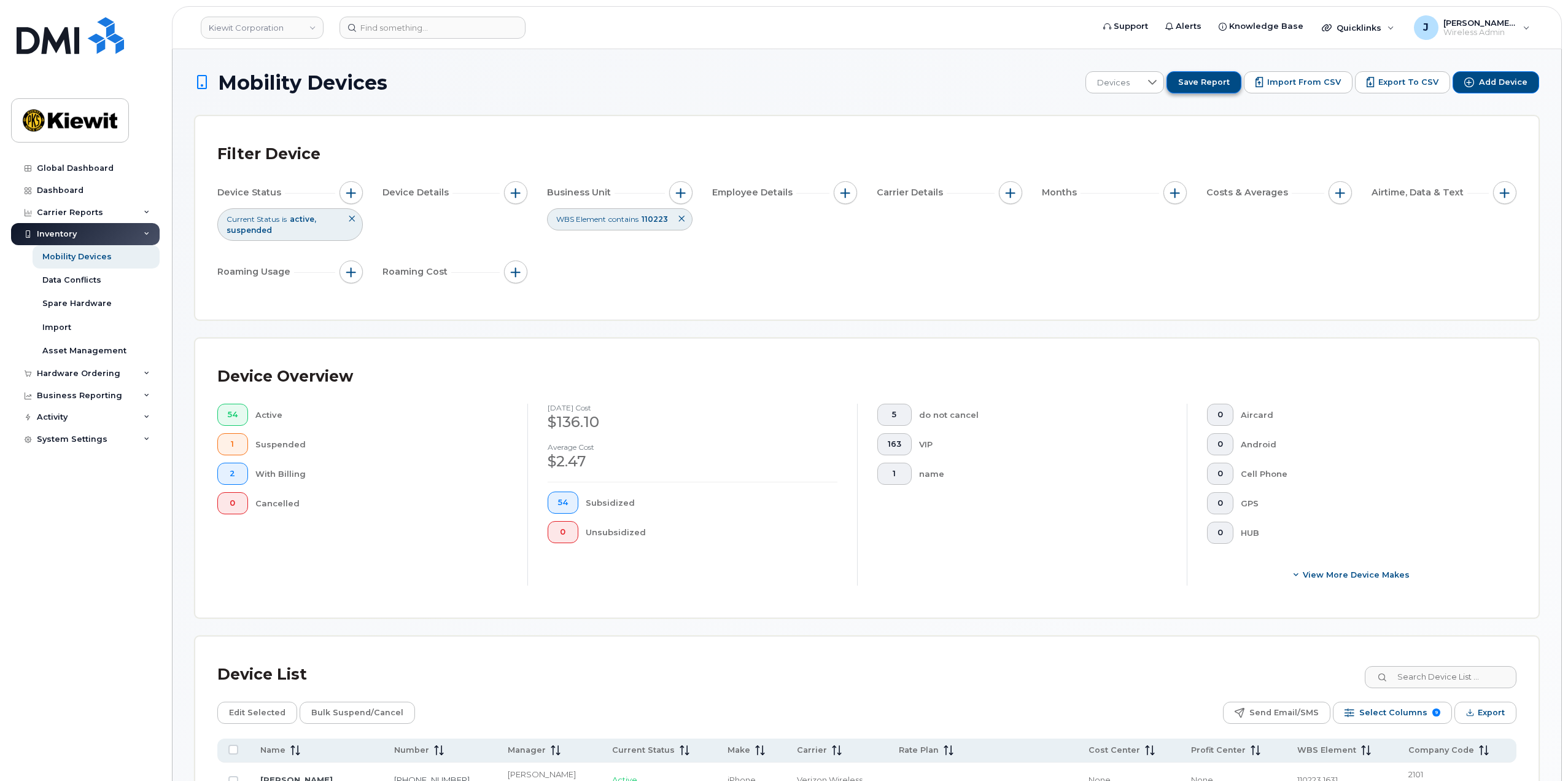
click at [1214, 86] on span "Save Report" at bounding box center [1204, 82] width 52 height 11
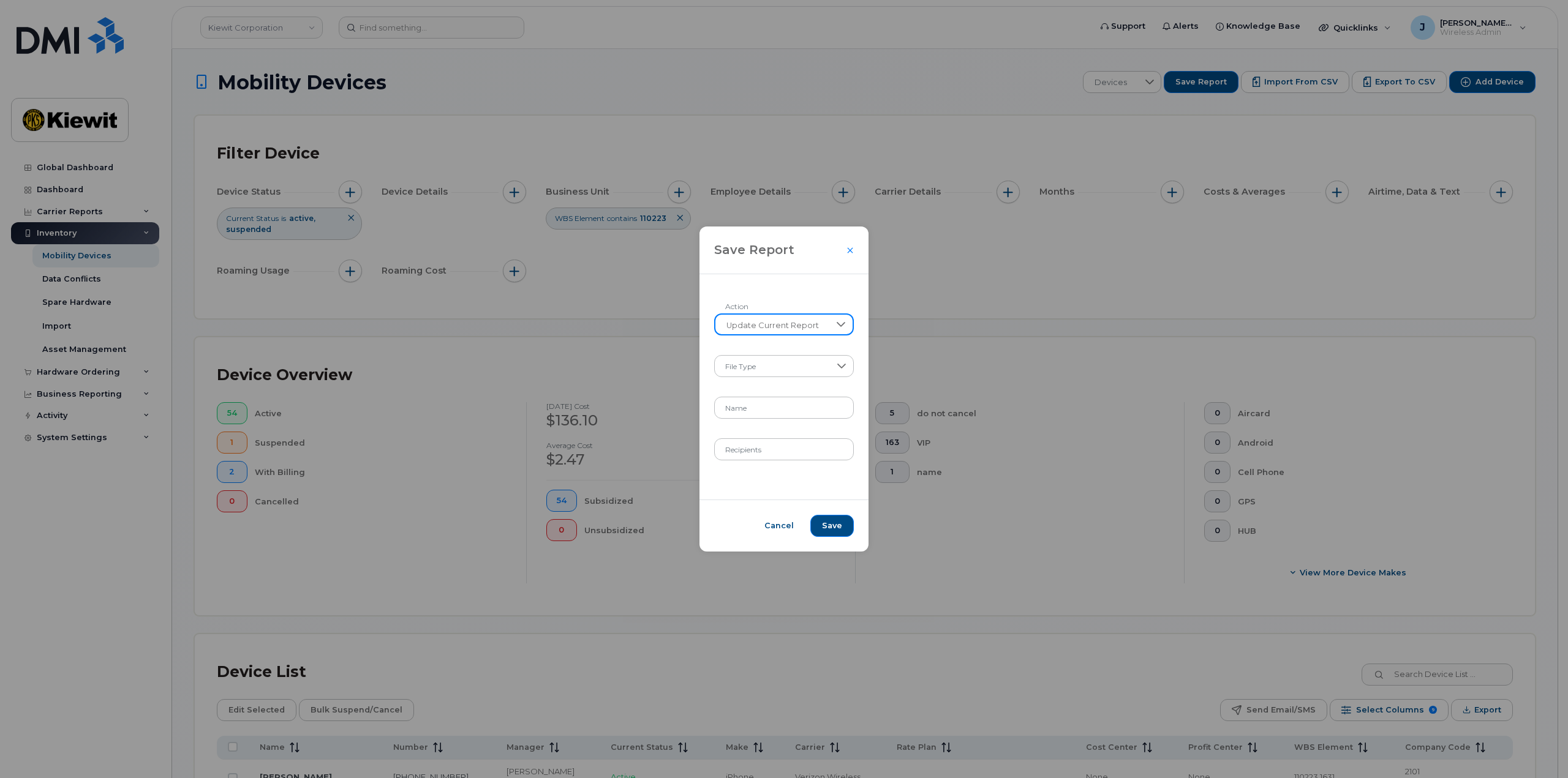
click at [799, 326] on span "Update Current Report" at bounding box center [772, 326] width 114 height 22
click at [802, 326] on span "Update Current Report" at bounding box center [772, 326] width 114 height 22
click at [792, 359] on span at bounding box center [772, 366] width 116 height 22
click at [763, 401] on li "XLSX" at bounding box center [783, 398] width 137 height 21
click at [762, 400] on input "Name" at bounding box center [784, 408] width 139 height 22
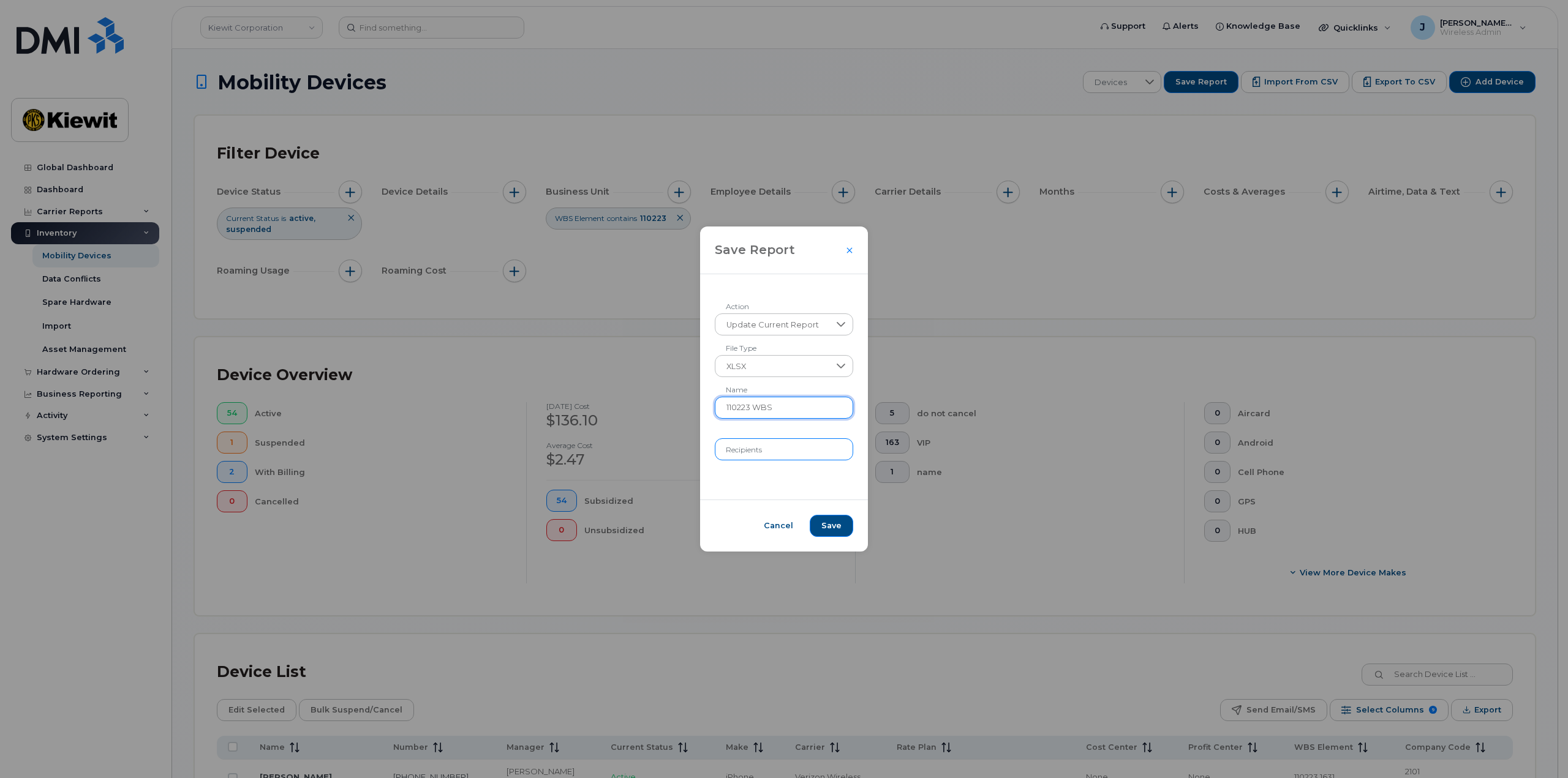
type input "110223 WBS"
click at [792, 448] on input "Recipients" at bounding box center [784, 449] width 139 height 22
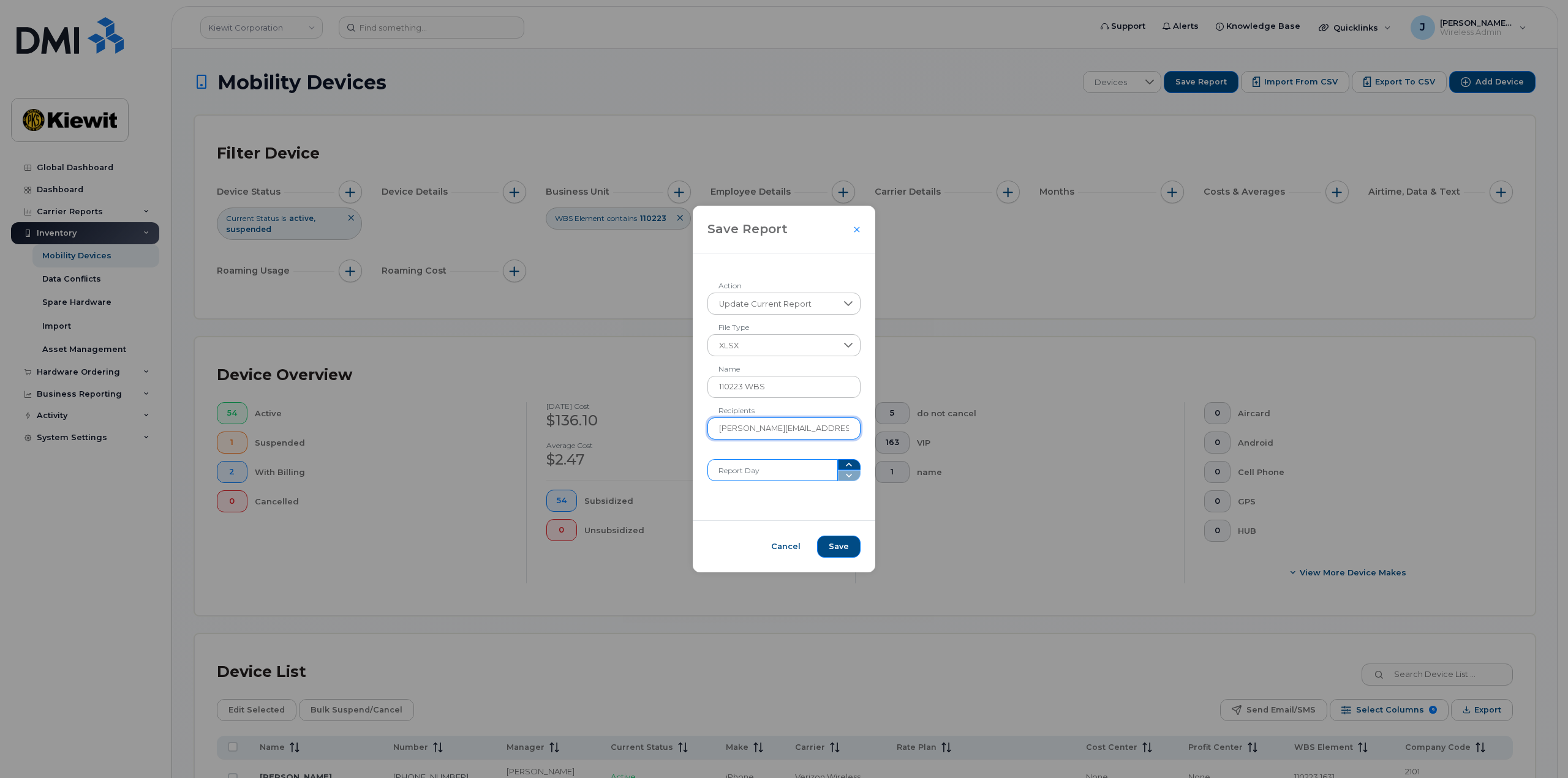
type input "jacob.nielsen@kiewit.com"
click at [796, 466] on input "Report Day" at bounding box center [772, 470] width 130 height 22
click at [783, 426] on input "jacob.nielsen@kiewit.com" at bounding box center [784, 428] width 154 height 22
click at [834, 430] on input "jacob.nielsen@kiewit.com" at bounding box center [784, 428] width 154 height 22
drag, startPoint x: 837, startPoint y: 426, endPoint x: 651, endPoint y: 408, distance: 186.9
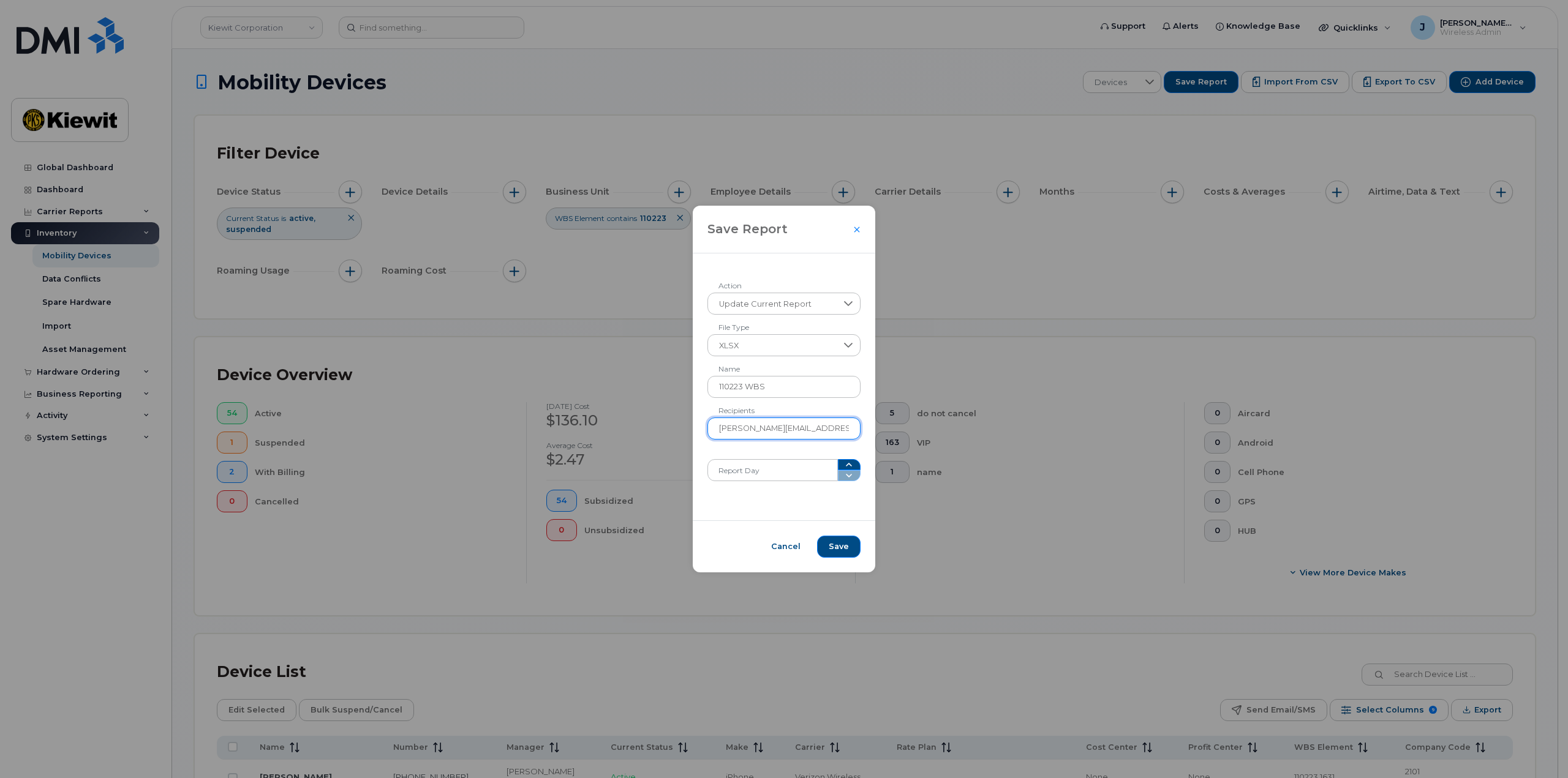
click at [651, 408] on div "Save Report Update Current Report Action XLSX File Type 110223 WBS Name jacob.n…" at bounding box center [784, 389] width 1568 height 778
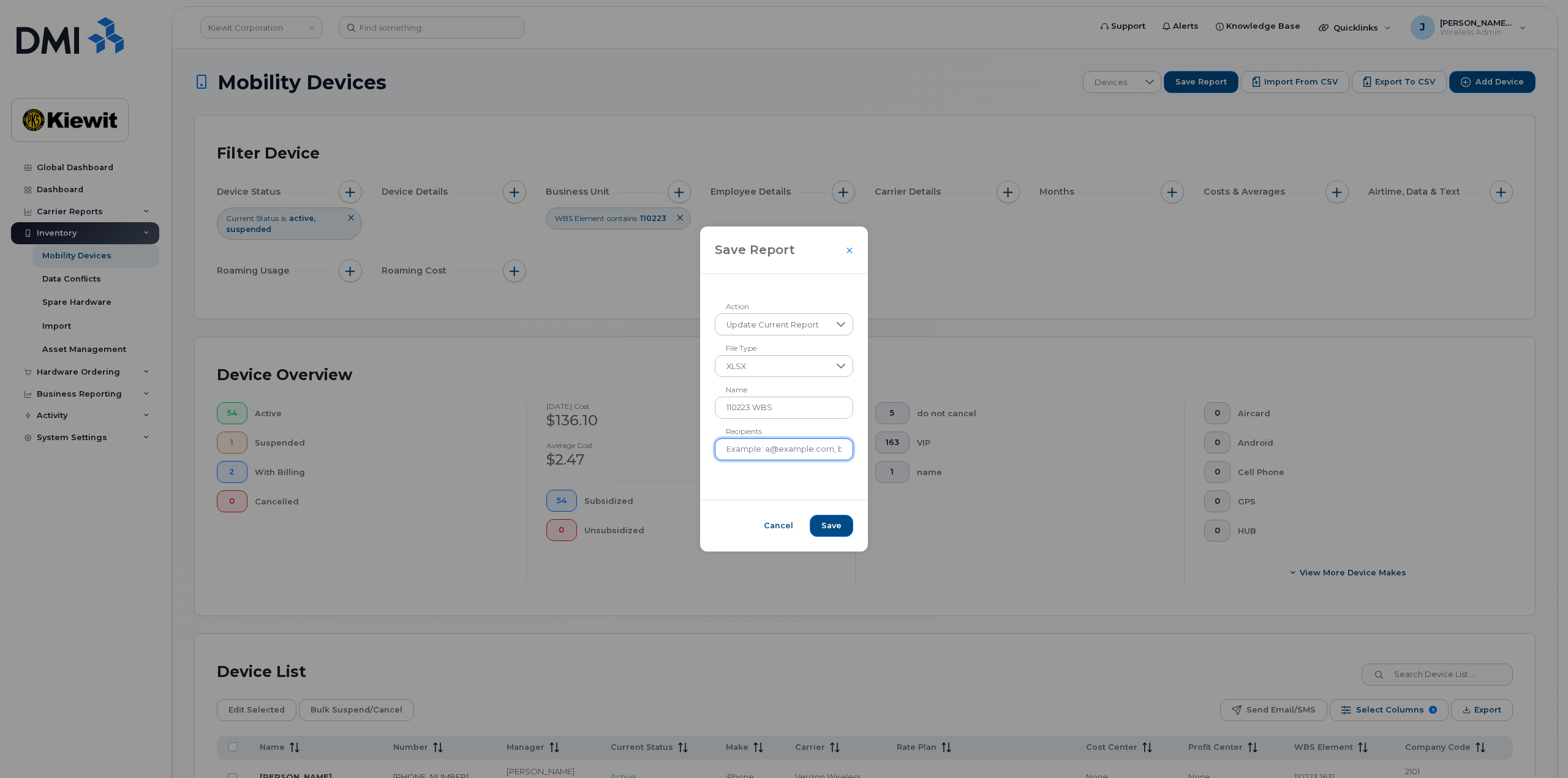
drag, startPoint x: 790, startPoint y: 452, endPoint x: 894, endPoint y: 452, distance: 104.0
click at [894, 452] on div "Save Report Update Current Report Action XLSX File Type 110223 WBS Name Recipie…" at bounding box center [784, 389] width 1568 height 778
click at [815, 448] on input "Recipients" at bounding box center [784, 449] width 139 height 22
click at [808, 448] on input "Recipients" at bounding box center [784, 449] width 139 height 22
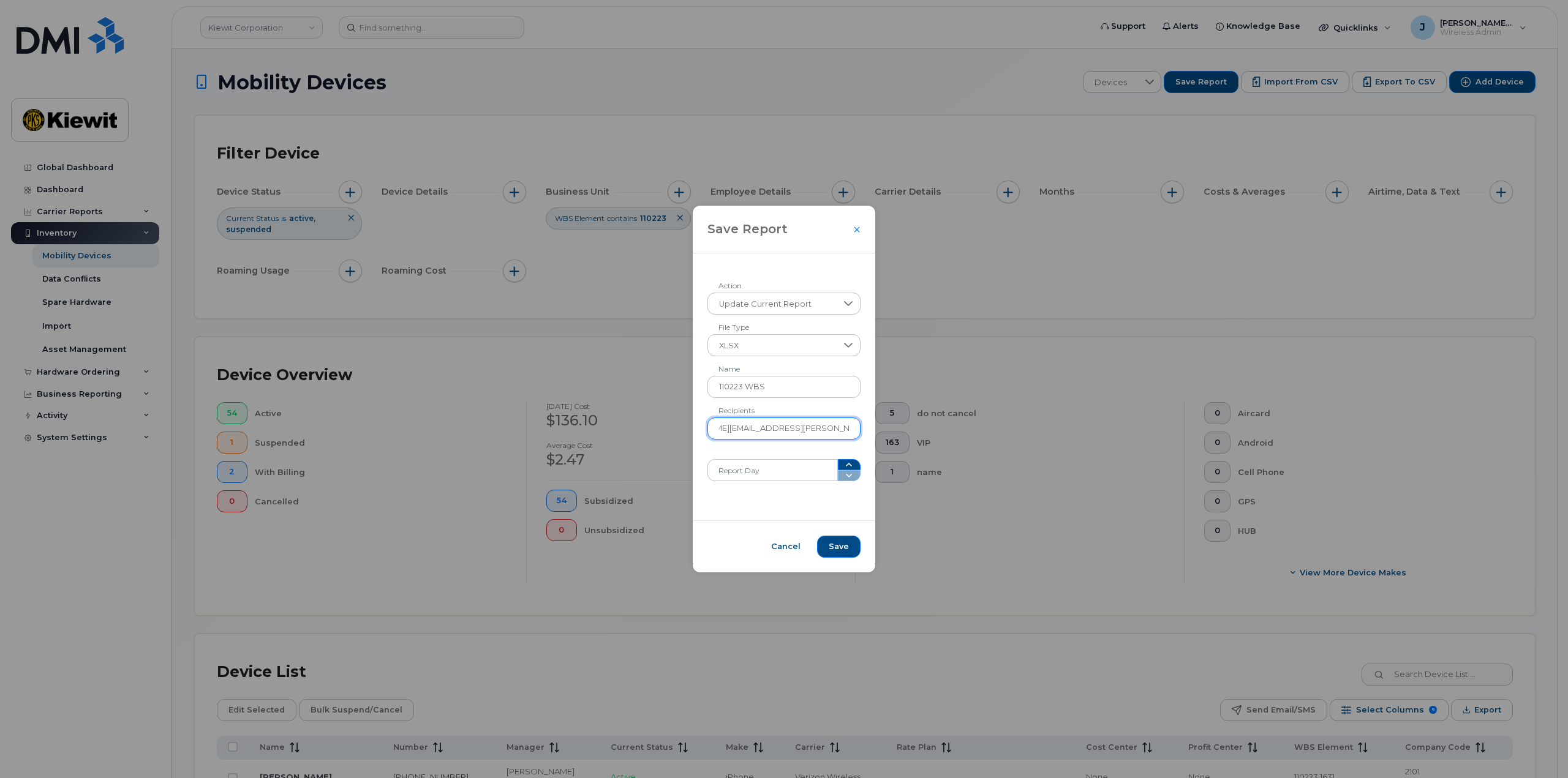
scroll to position [0, 64]
type input "jacob.nielsen@kiewit.com, Tam.le@kiewit.com"
click at [841, 476] on span at bounding box center [849, 470] width 23 height 22
click at [823, 473] on input "Report Day" at bounding box center [772, 470] width 130 height 22
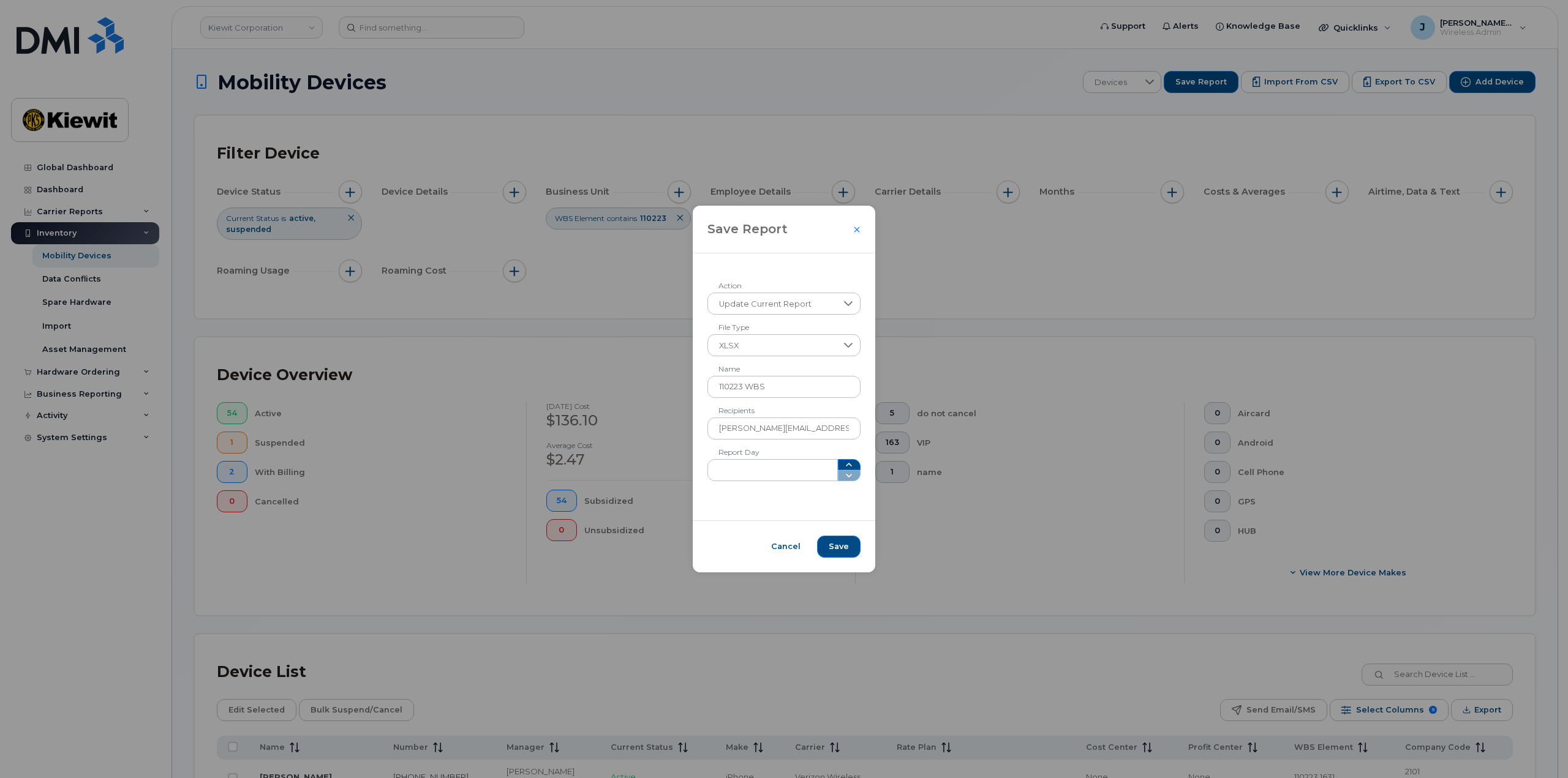
click at [842, 475] on span at bounding box center [849, 470] width 23 height 22
click at [844, 463] on icon "button" at bounding box center [849, 465] width 10 height 10
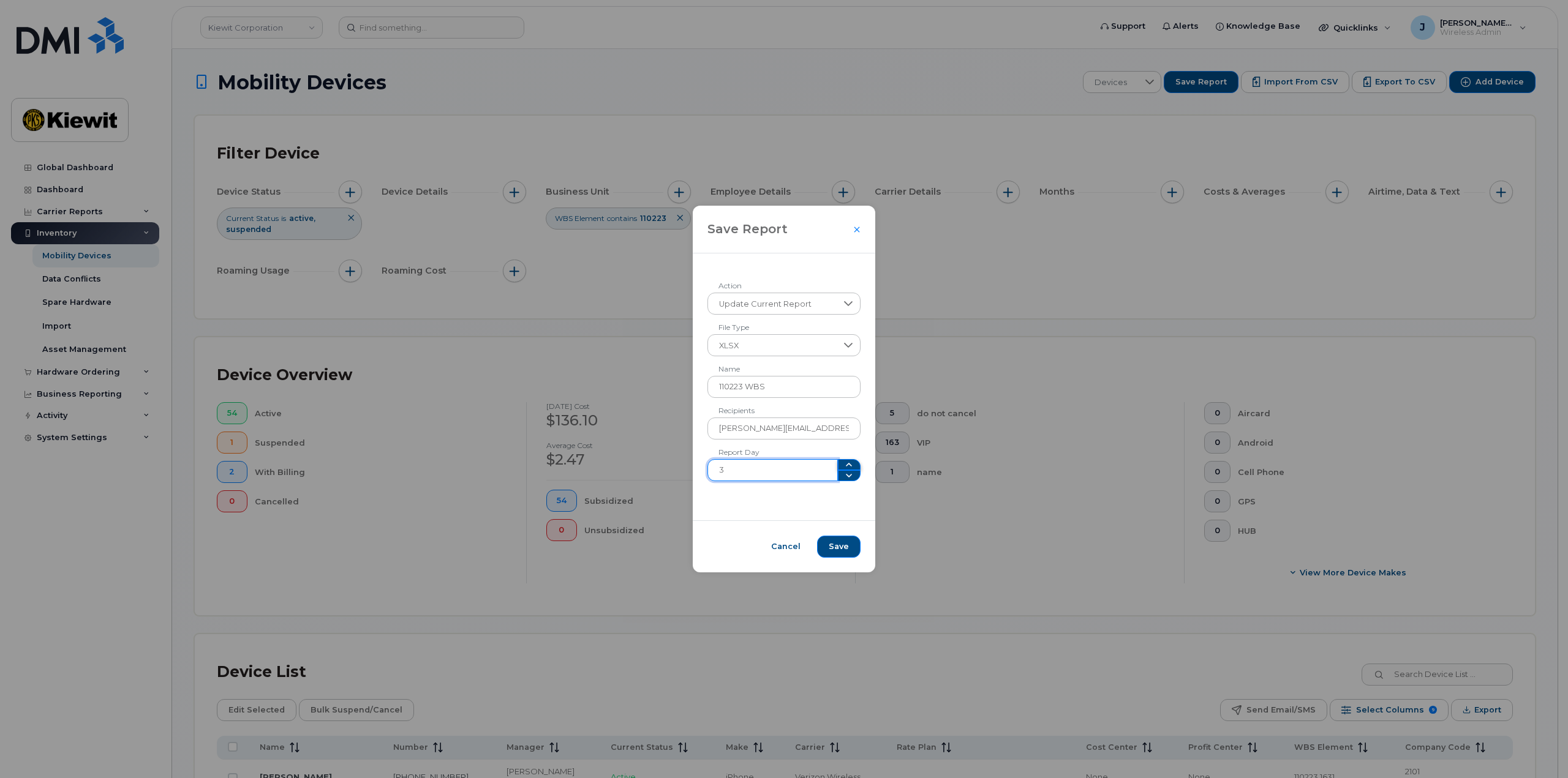
click at [844, 463] on icon "button" at bounding box center [849, 465] width 10 height 10
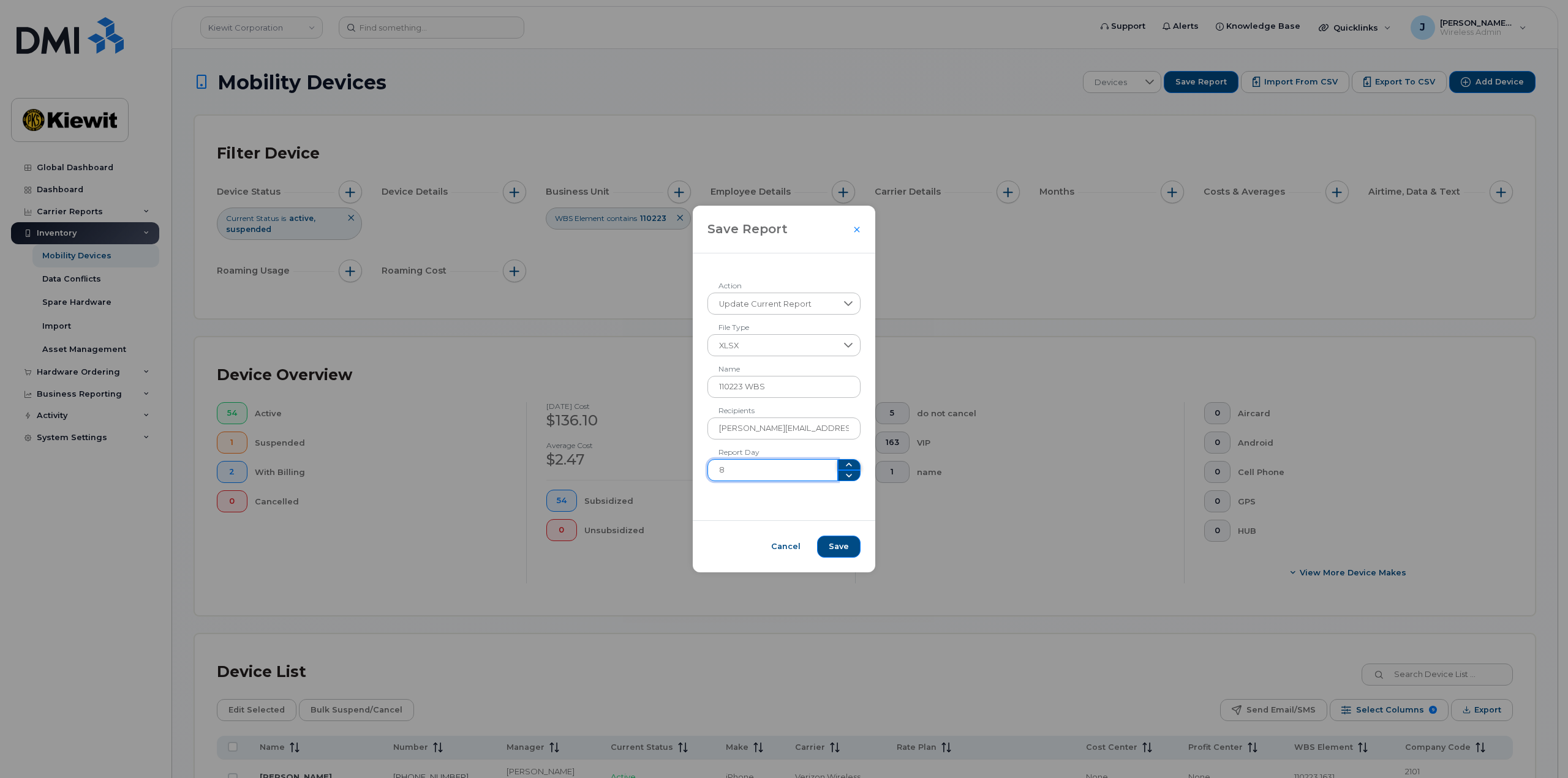
click at [844, 463] on icon "button" at bounding box center [849, 465] width 10 height 10
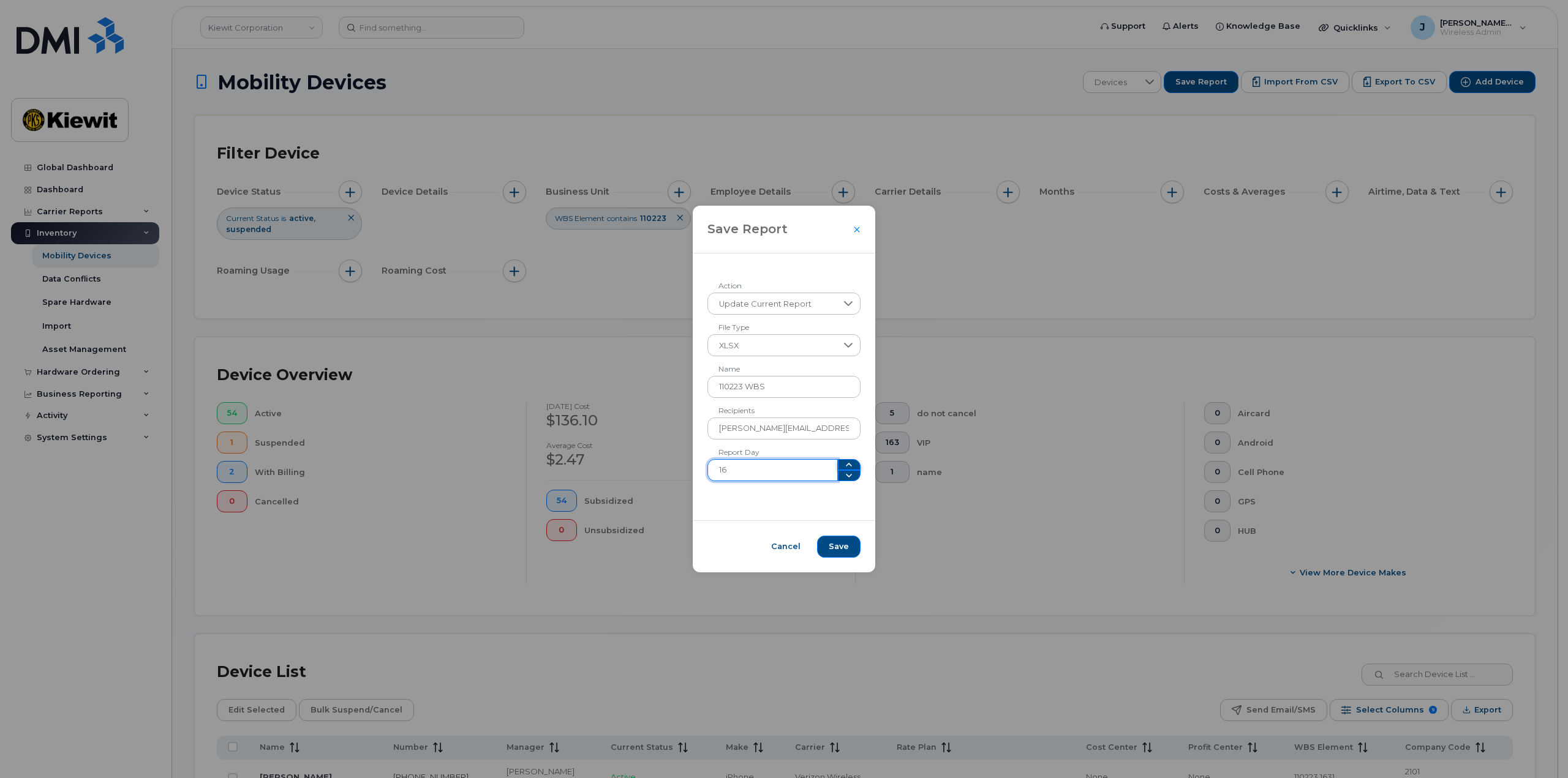
click at [844, 463] on icon "button" at bounding box center [849, 465] width 10 height 10
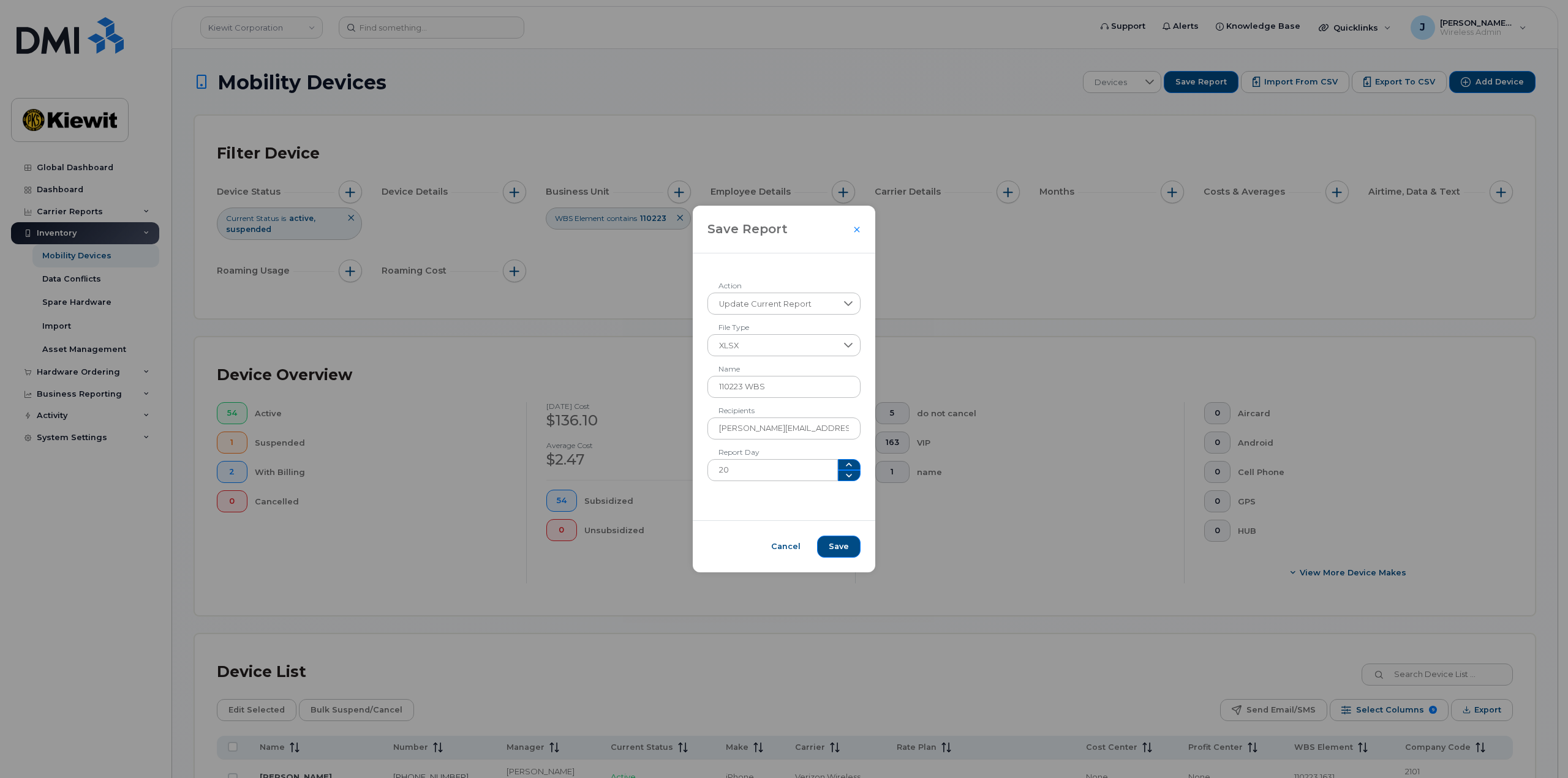
click at [767, 495] on div "Update Current Report Action XLSX File Type 110223 WBS Name jacob.nielsen@kiewi…" at bounding box center [784, 387] width 183 height 267
click at [844, 477] on icon "button" at bounding box center [849, 476] width 10 height 10
click at [844, 463] on icon "button" at bounding box center [849, 465] width 10 height 10
type input "20"
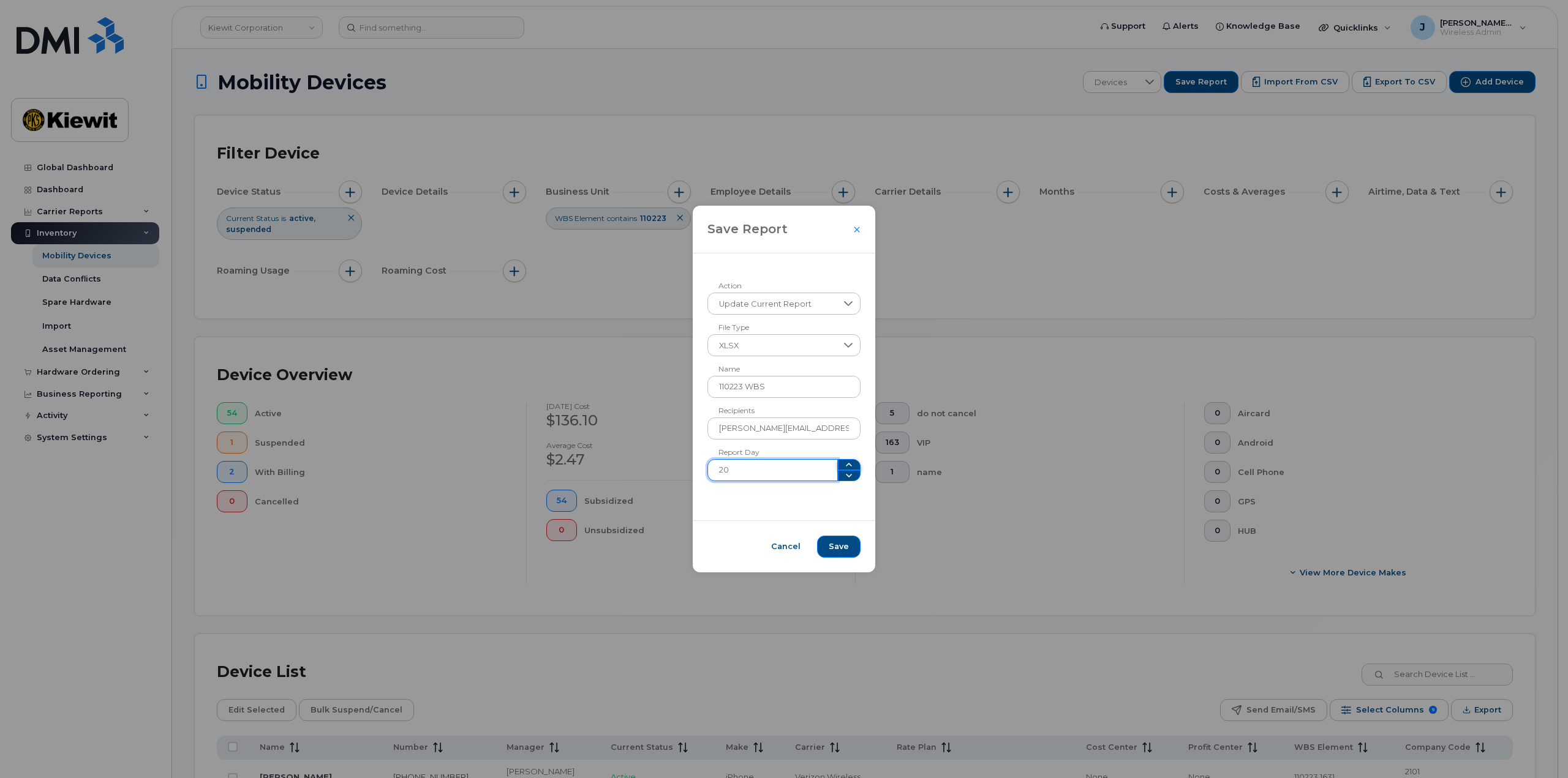
click at [844, 467] on icon "button" at bounding box center [849, 465] width 10 height 10
click at [845, 304] on icon at bounding box center [849, 303] width 8 height 5
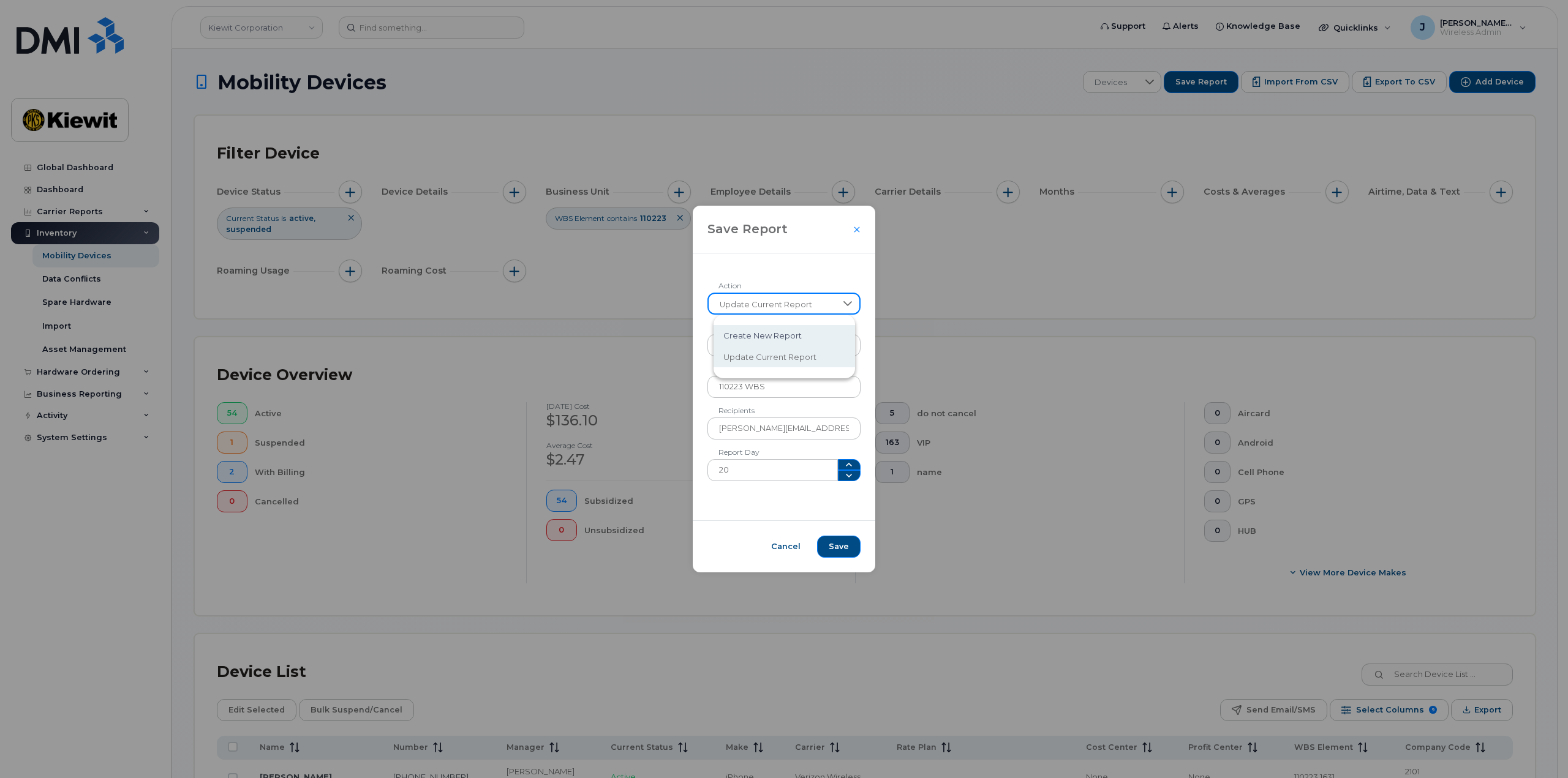
click at [844, 304] on icon at bounding box center [848, 303] width 8 height 5
click at [839, 543] on span "Save" at bounding box center [838, 547] width 20 height 11
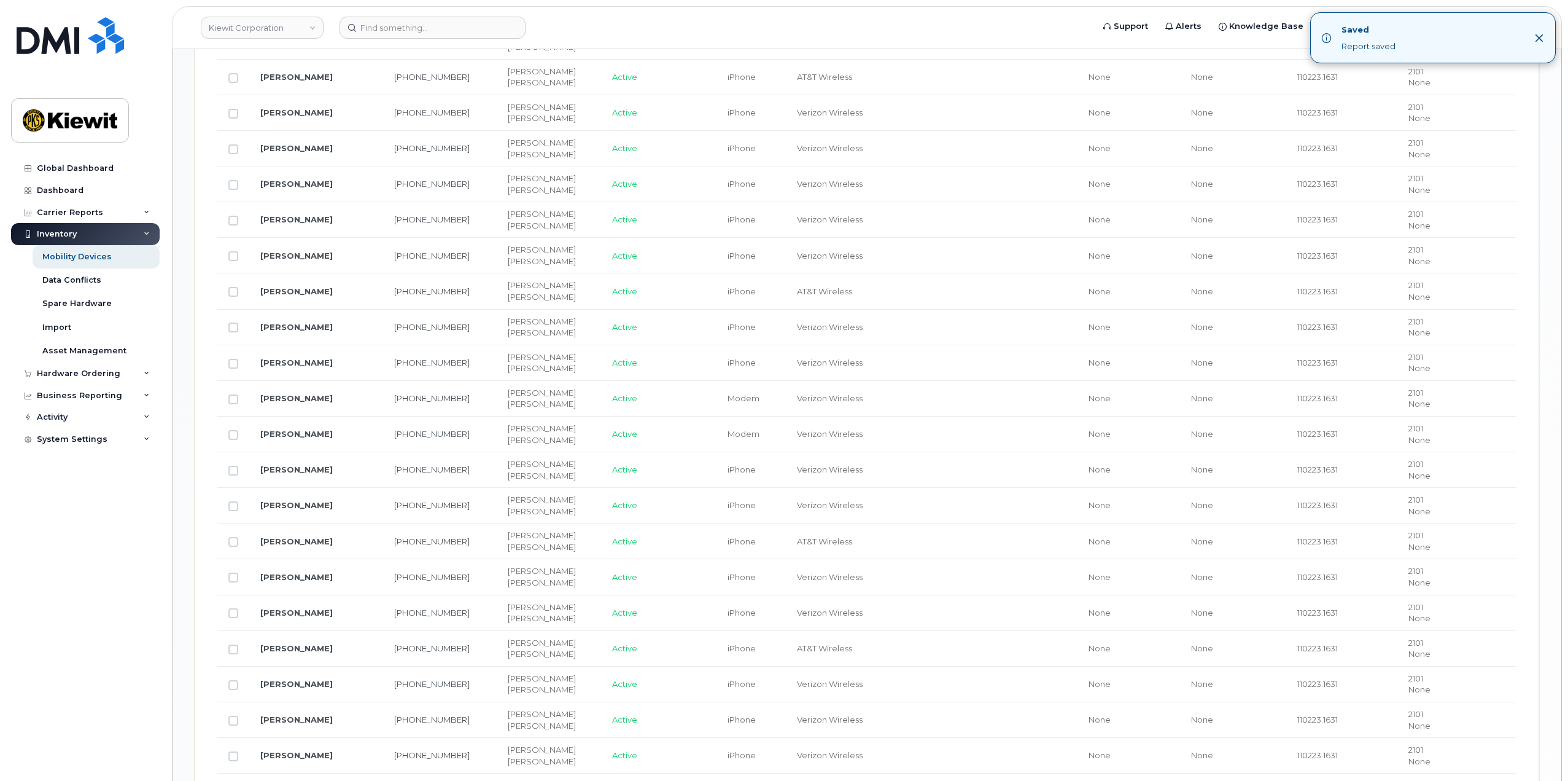
scroll to position [1290, 0]
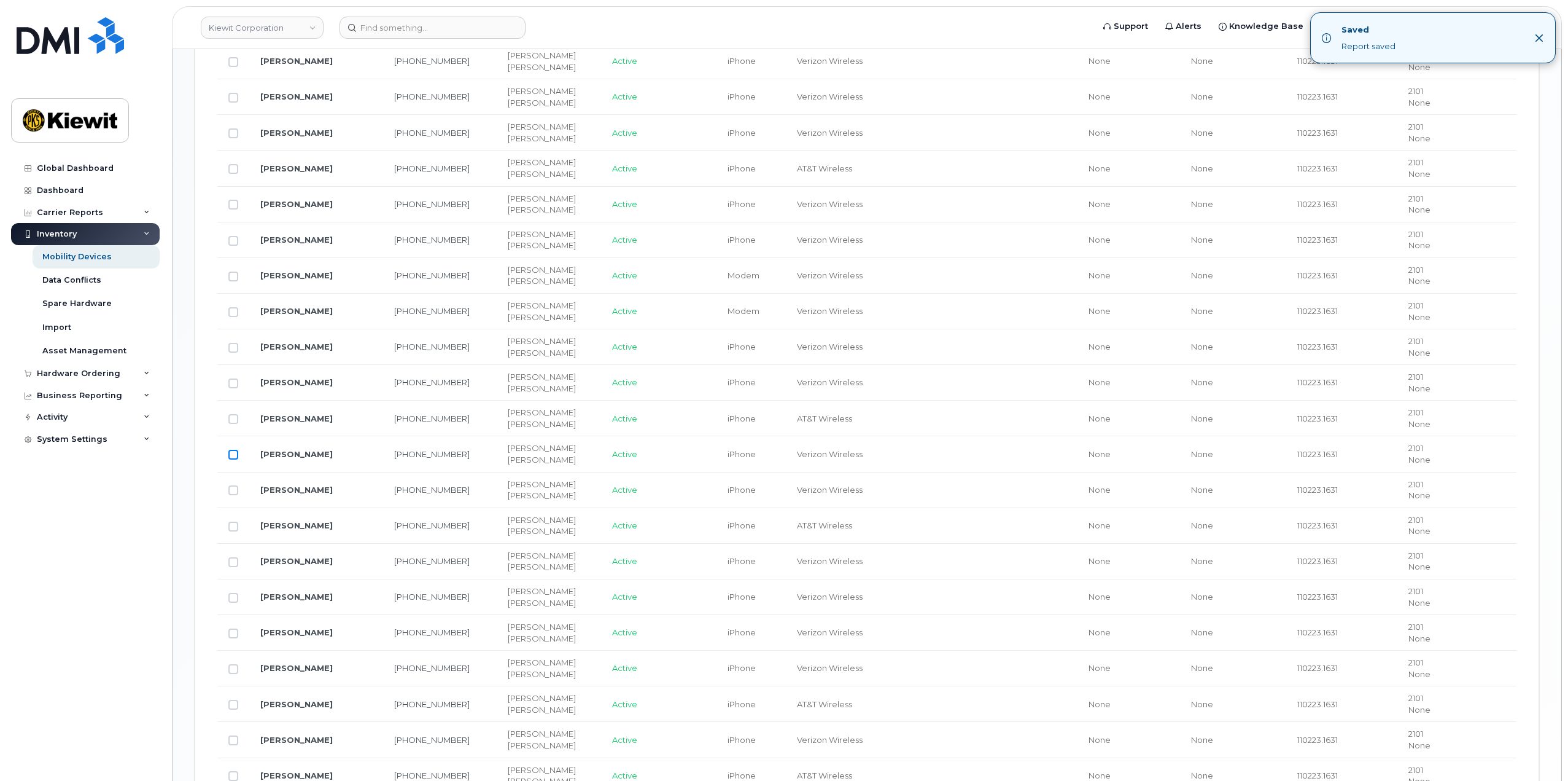
click at [231, 454] on input "Row Unselected" at bounding box center [233, 455] width 10 height 10
checkbox input "true"
click at [963, 460] on td at bounding box center [982, 454] width 190 height 36
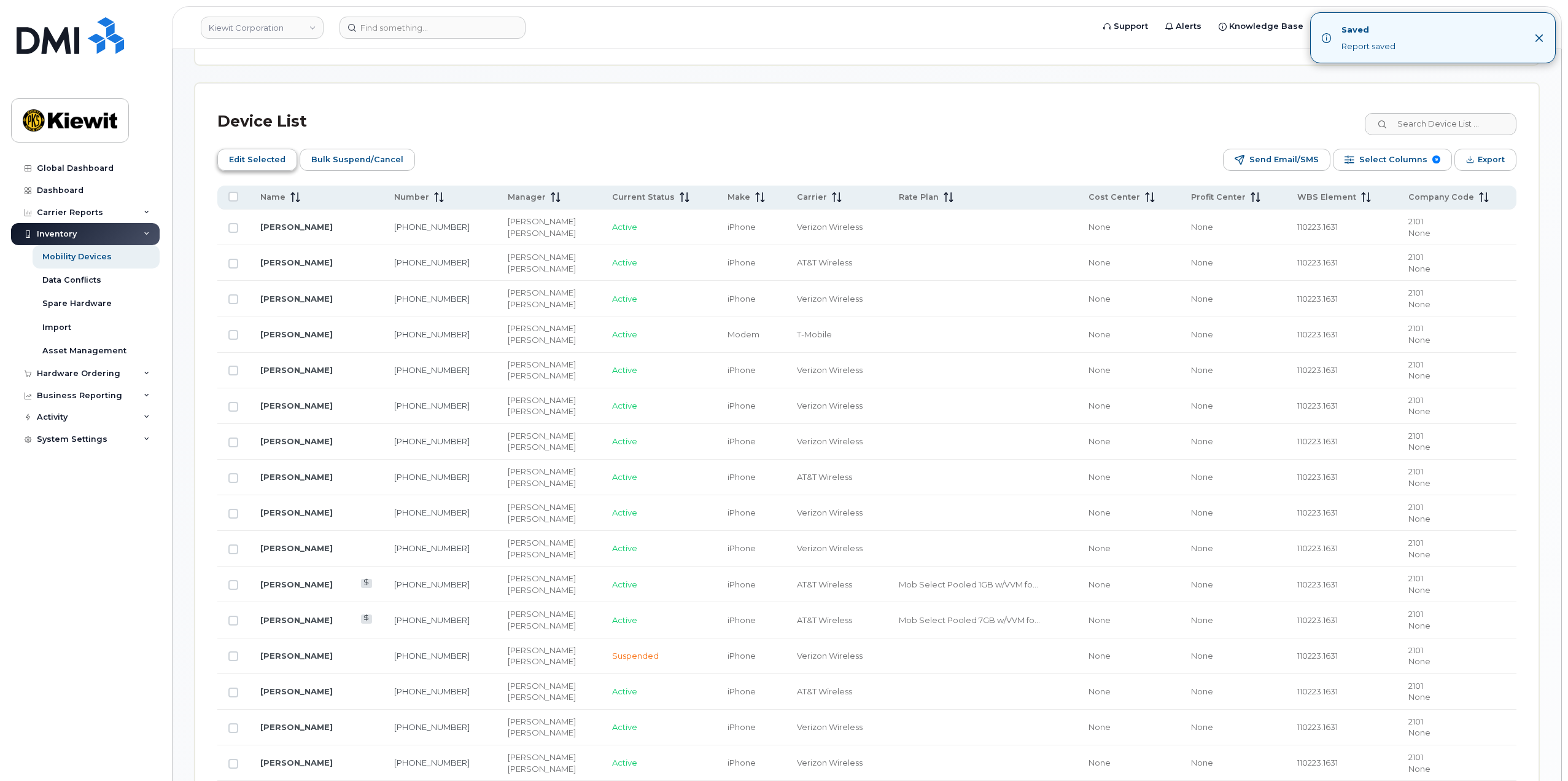
click at [272, 160] on span "Edit Selected" at bounding box center [258, 160] width 57 height 19
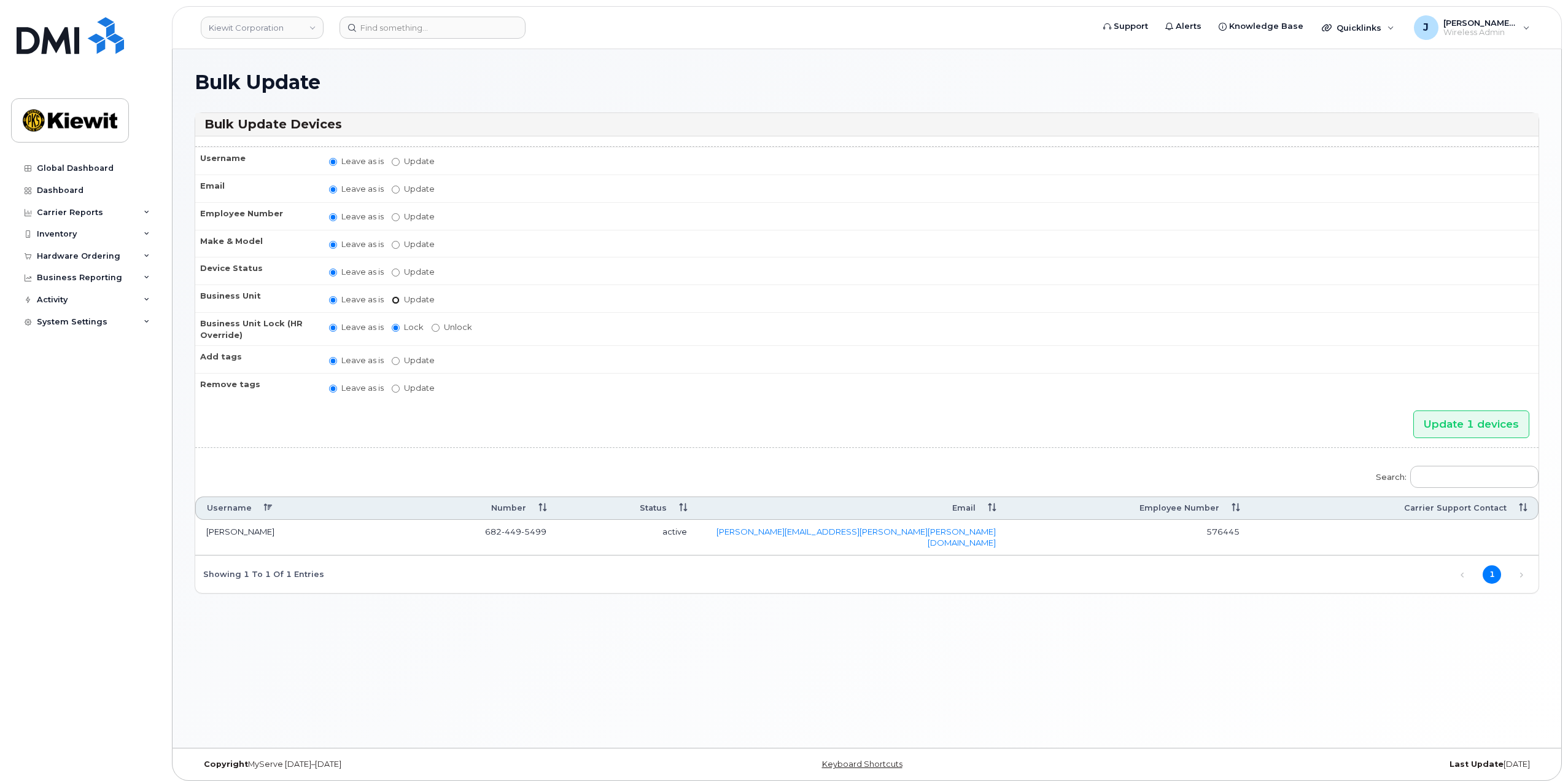
click at [398, 297] on input "Update" at bounding box center [396, 300] width 8 height 8
radio input "true"
radio input "false"
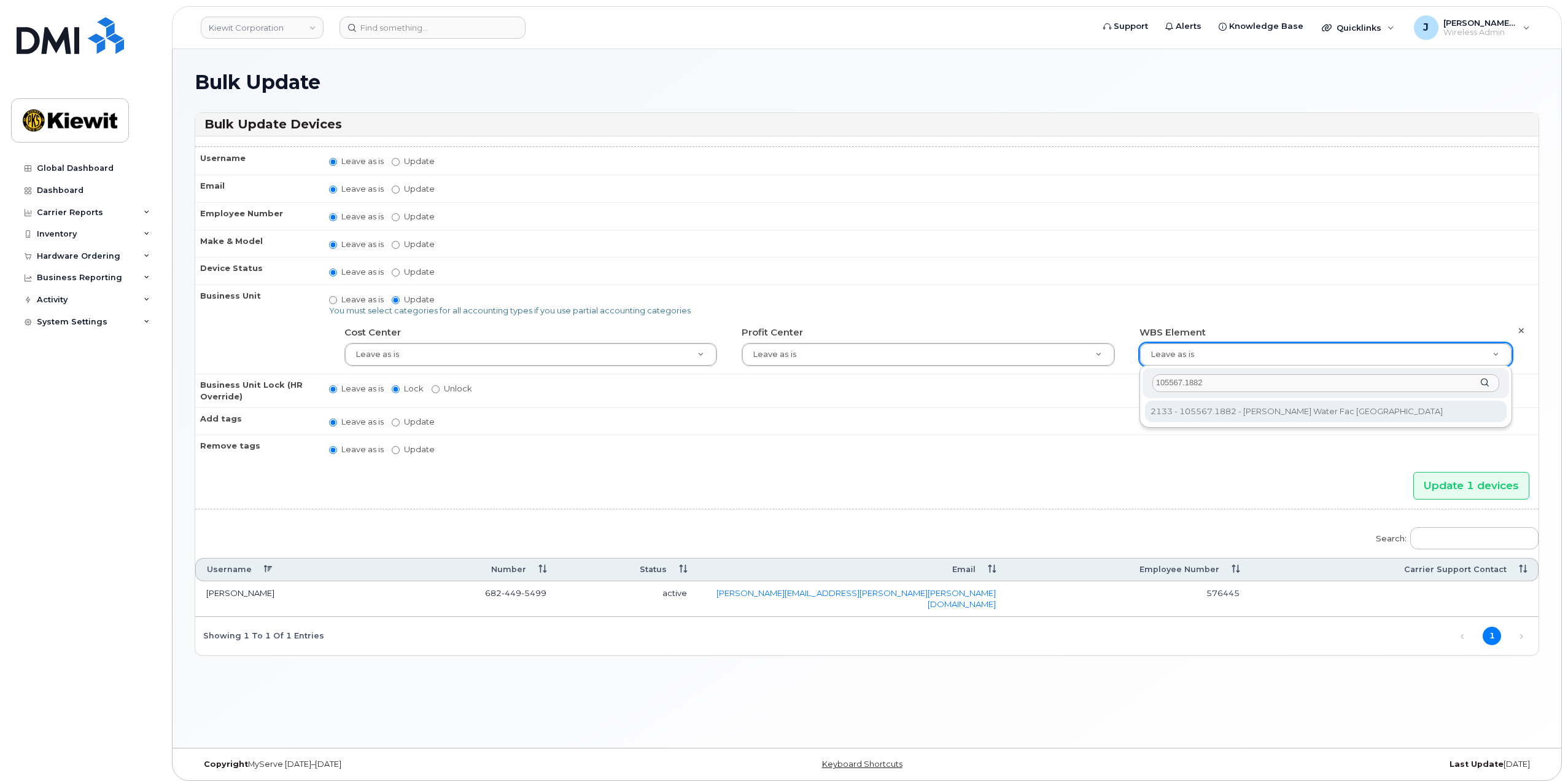
type input "105567.1882"
type input "30252769"
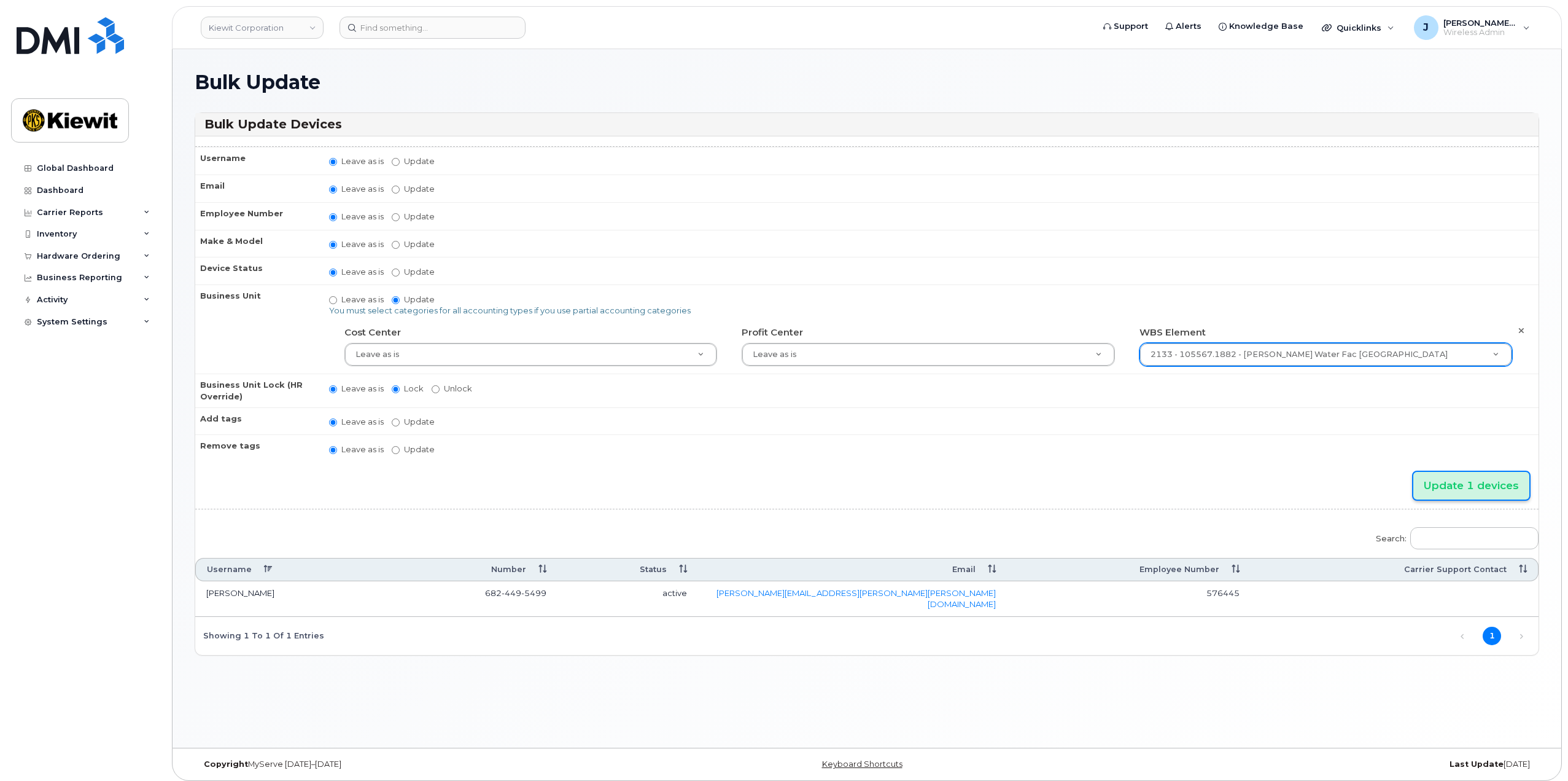
click at [1451, 477] on input "Update 1 devices" at bounding box center [1471, 486] width 116 height 28
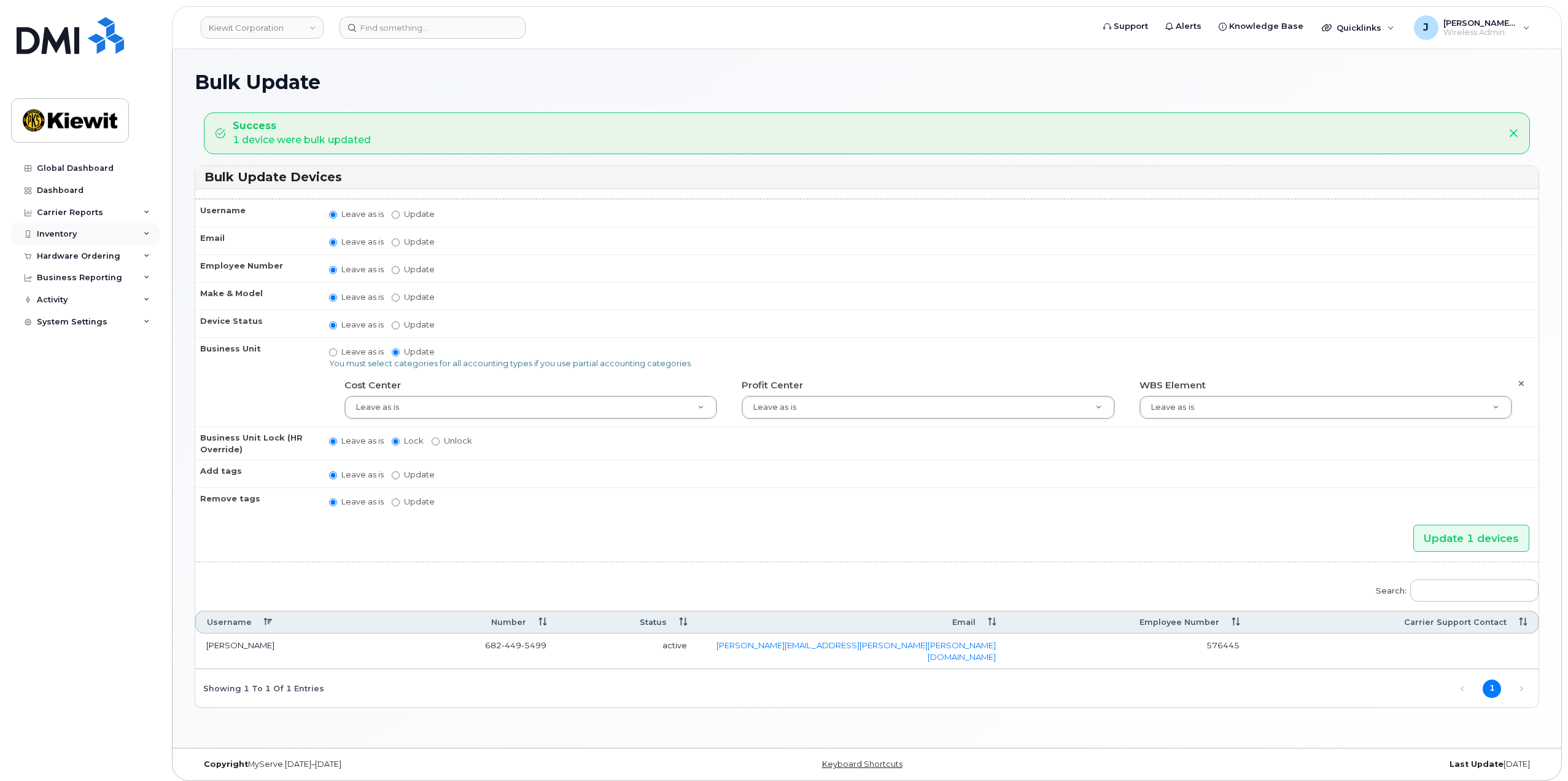
click at [149, 232] on icon at bounding box center [146, 234] width 6 height 6
click at [97, 263] on link "Mobility Devices" at bounding box center [96, 257] width 127 height 23
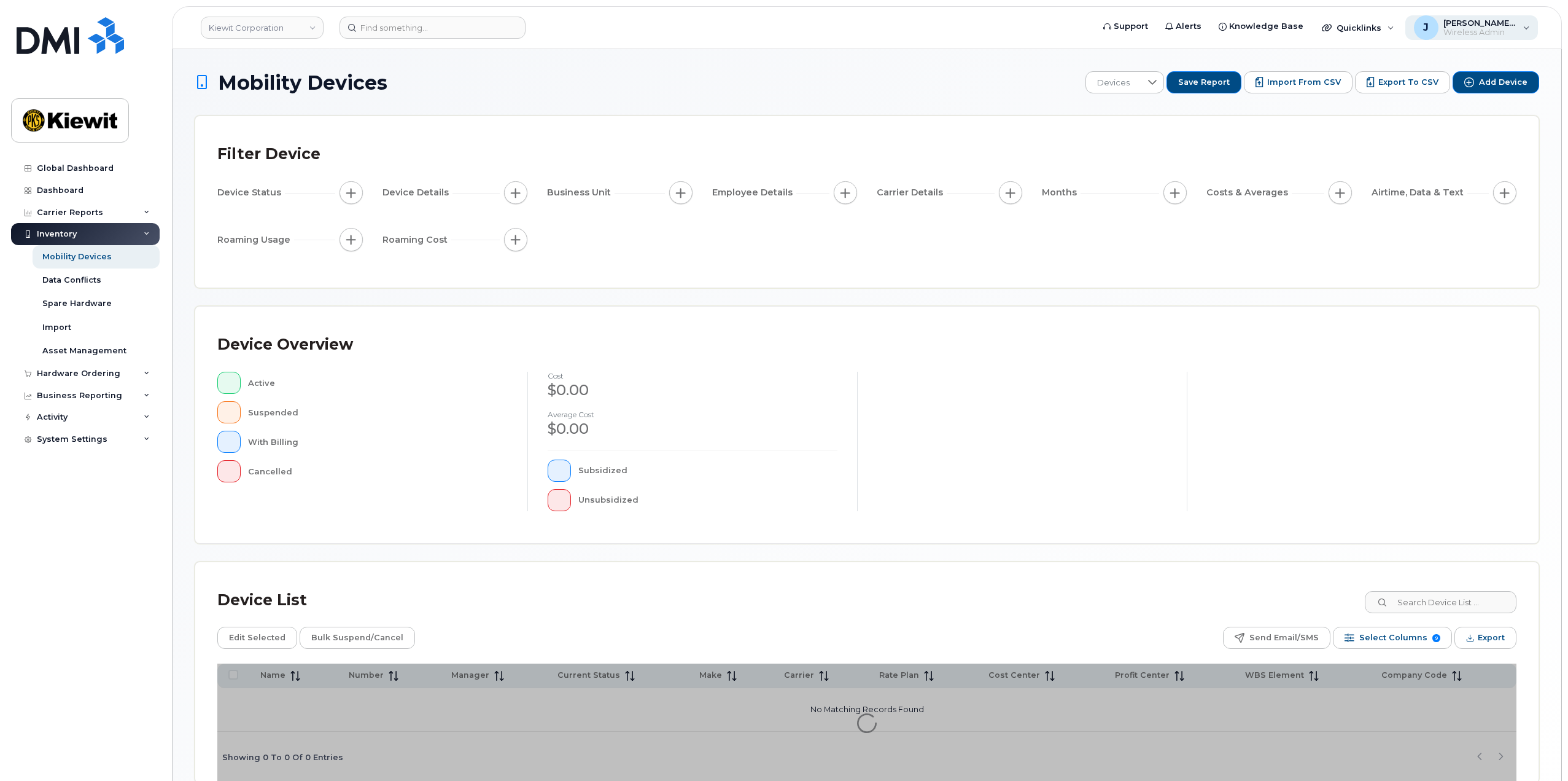
click at [1522, 21] on div "[PERSON_NAME].[PERSON_NAME] Wireless Admin" at bounding box center [1472, 28] width 133 height 25
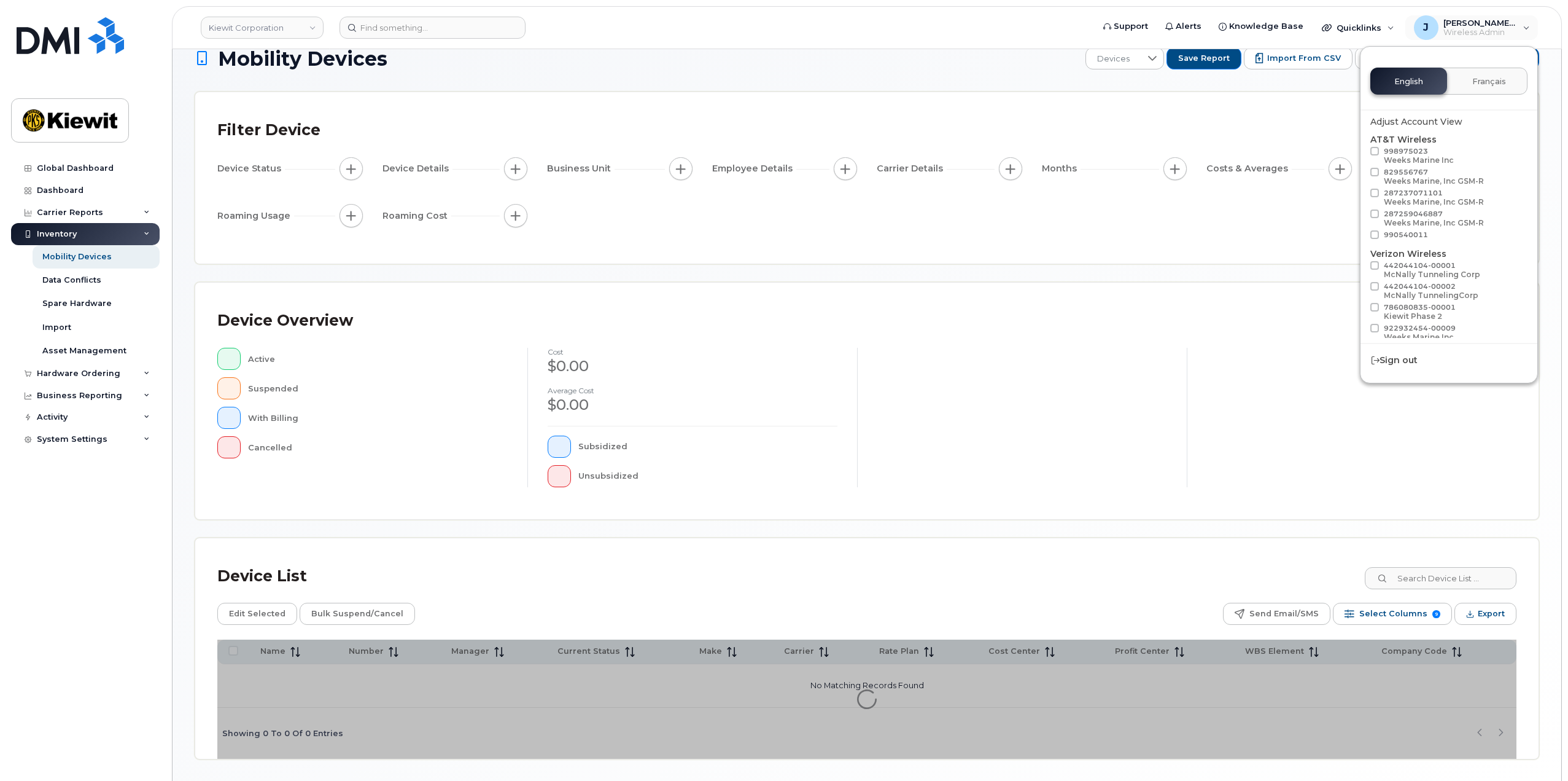
scroll to position [3, 0]
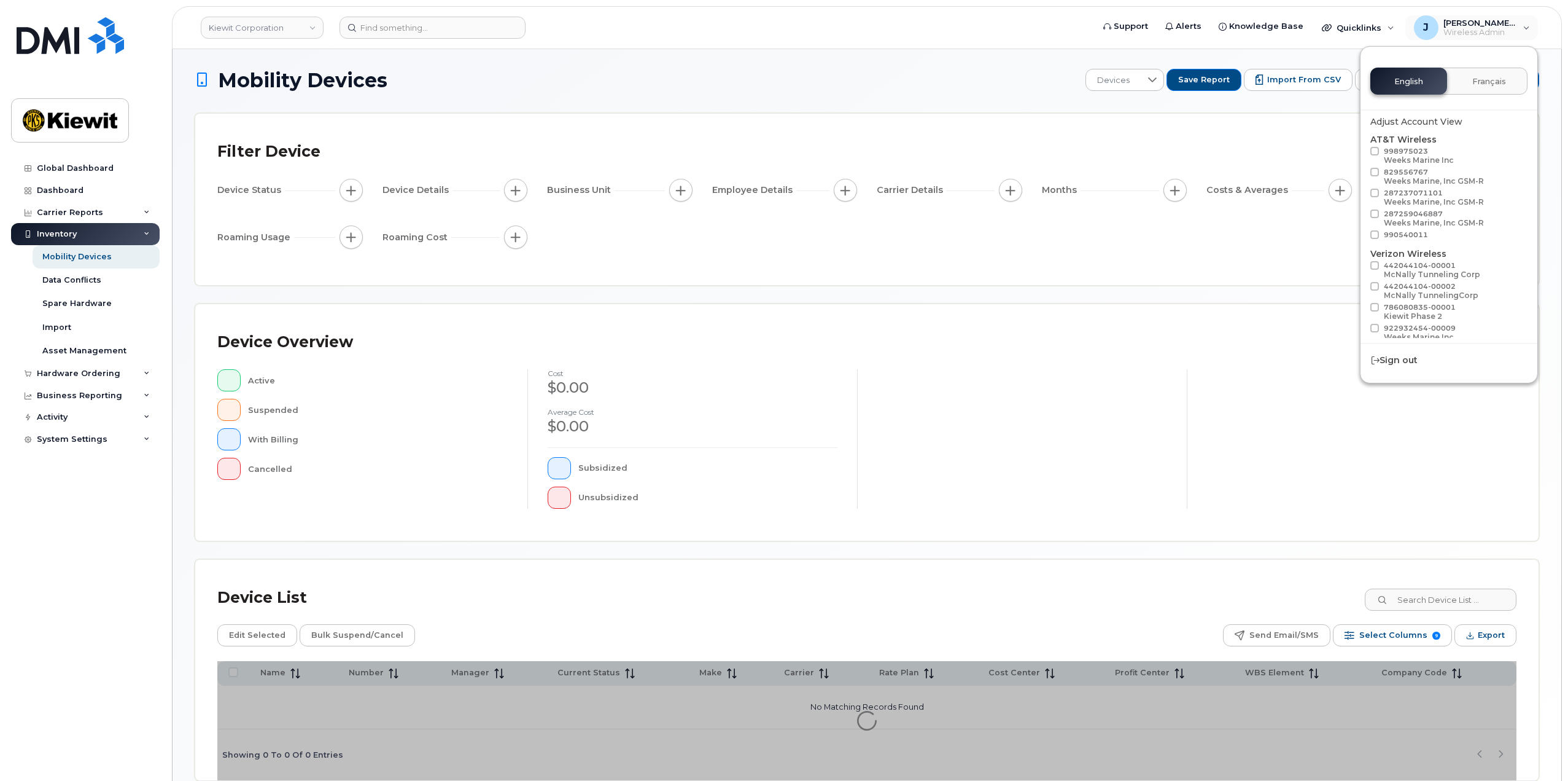
click at [891, 70] on h1 "Mobility Devices" at bounding box center [637, 79] width 885 height 21
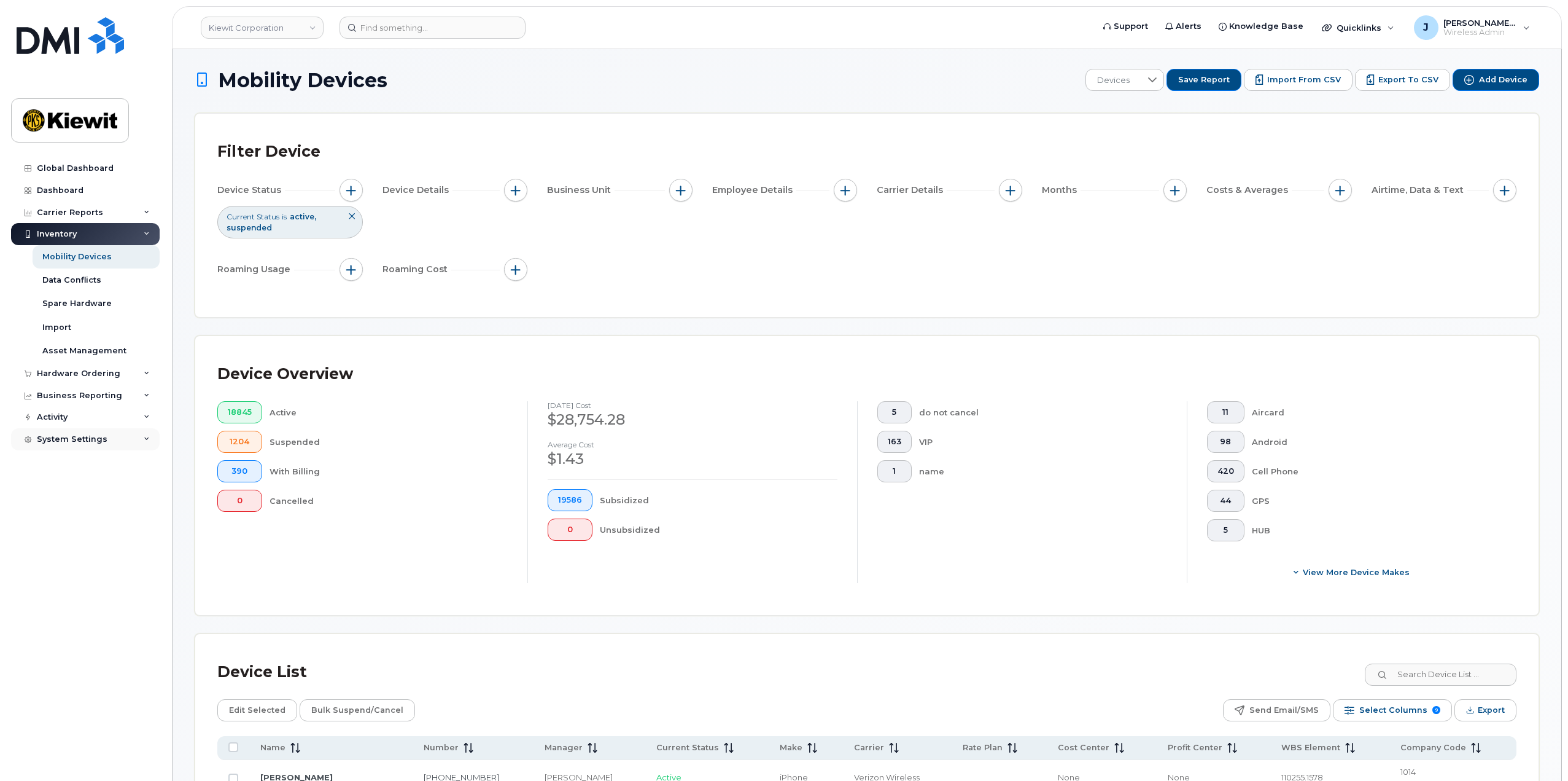
click at [143, 438] on div "System Settings" at bounding box center [85, 440] width 149 height 22
click at [81, 525] on link "Reporting" at bounding box center [96, 532] width 127 height 23
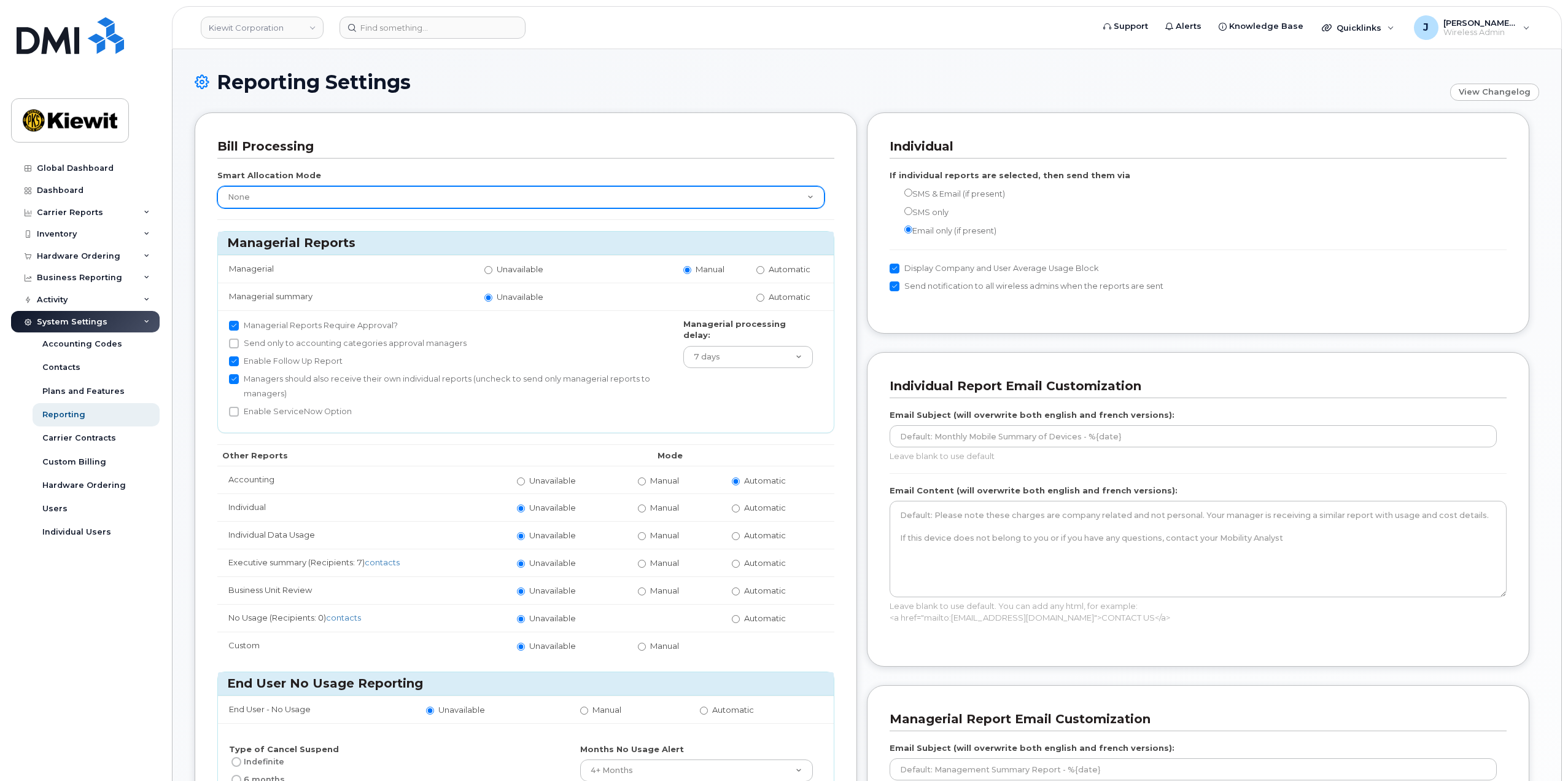
click at [329, 207] on select "None Within Plan" at bounding box center [521, 197] width 607 height 22
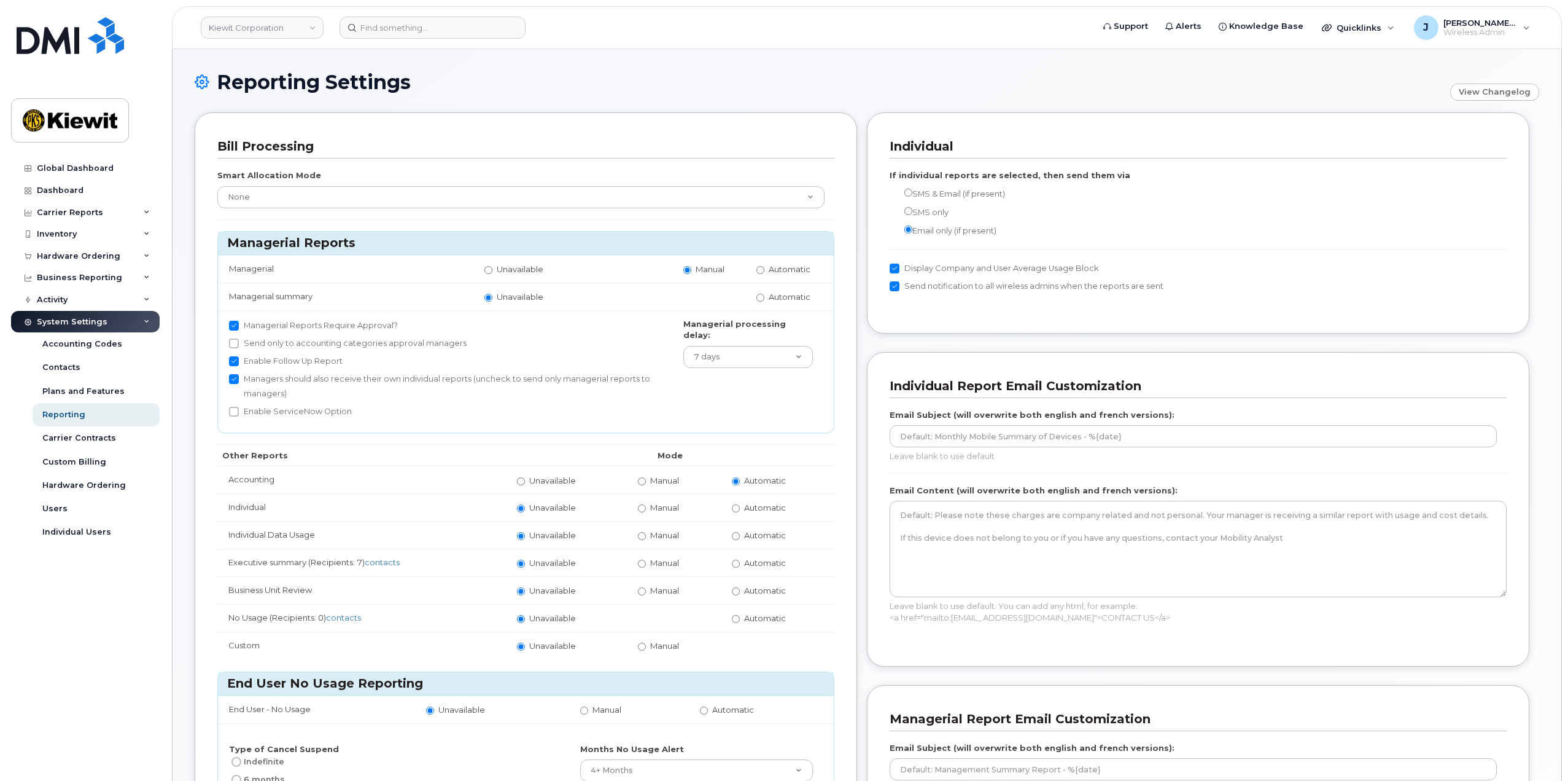
click at [453, 171] on div "Smart Allocation Mode None Within Plan" at bounding box center [526, 189] width 617 height 39
click at [146, 232] on icon at bounding box center [146, 234] width 6 height 6
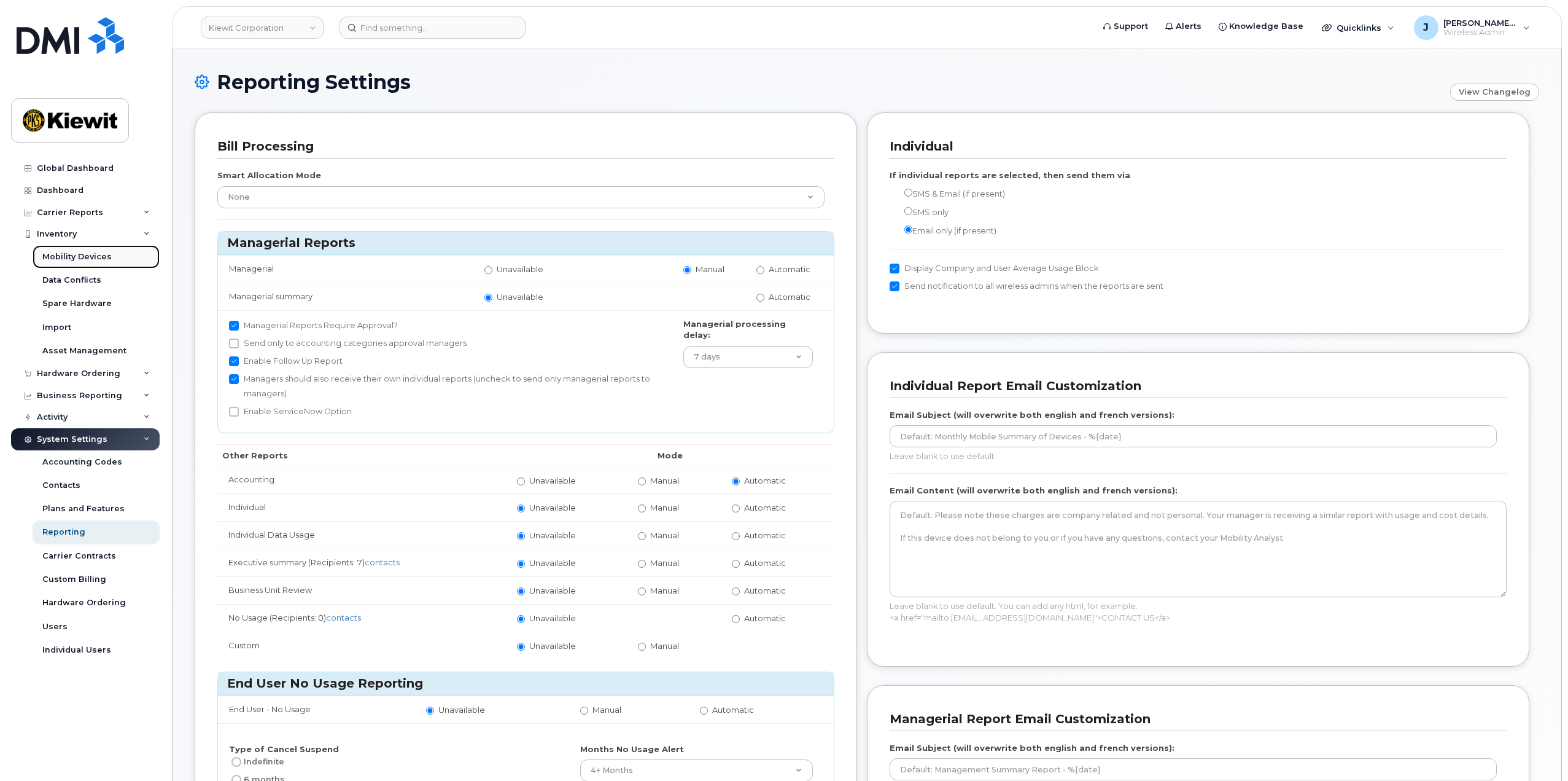
click at [90, 257] on div "Mobility Devices" at bounding box center [77, 257] width 69 height 11
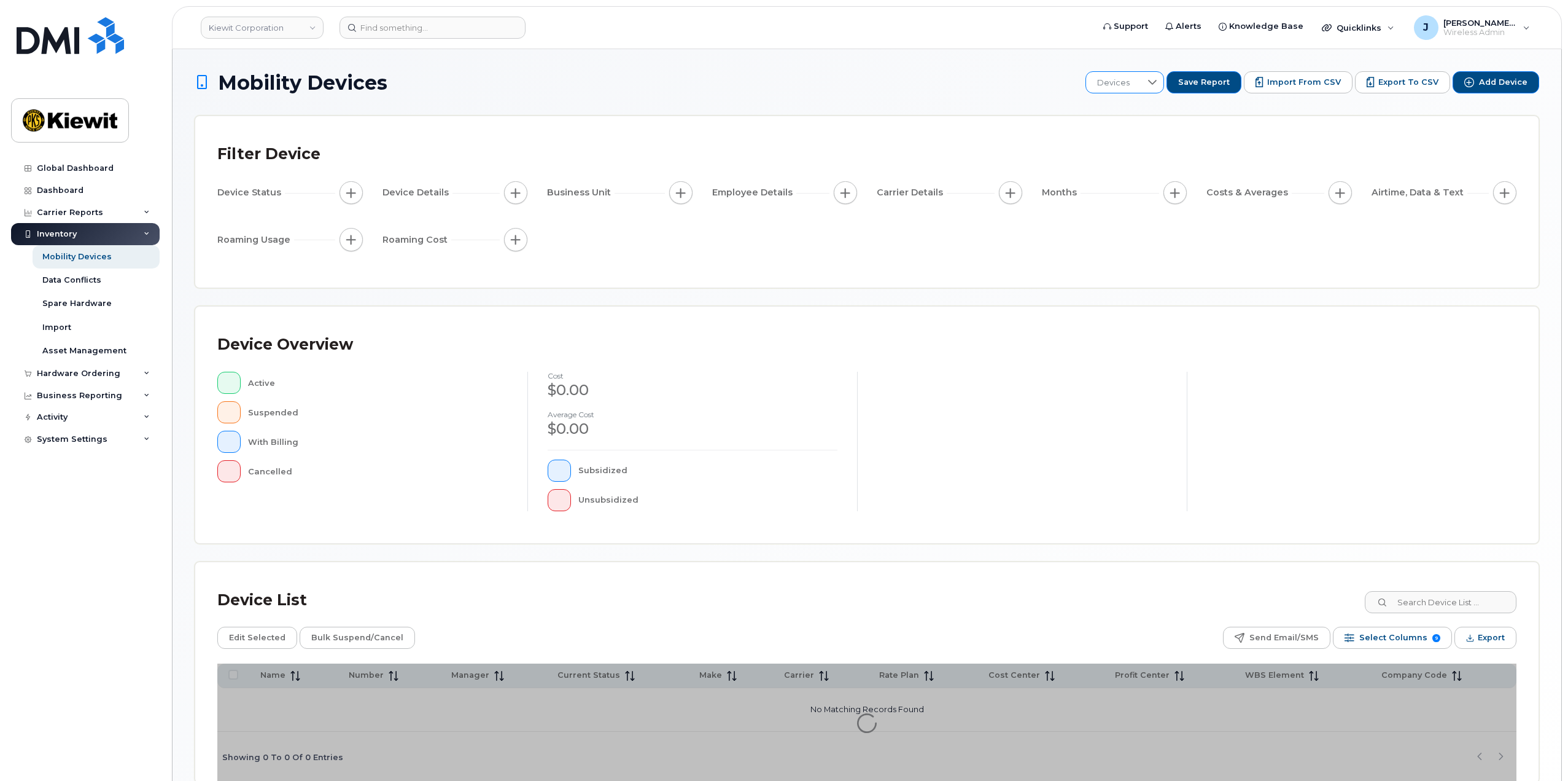
click at [1164, 83] on div at bounding box center [1153, 82] width 23 height 21
click at [1138, 213] on span "110223 WBS" at bounding box center [1131, 210] width 46 height 12
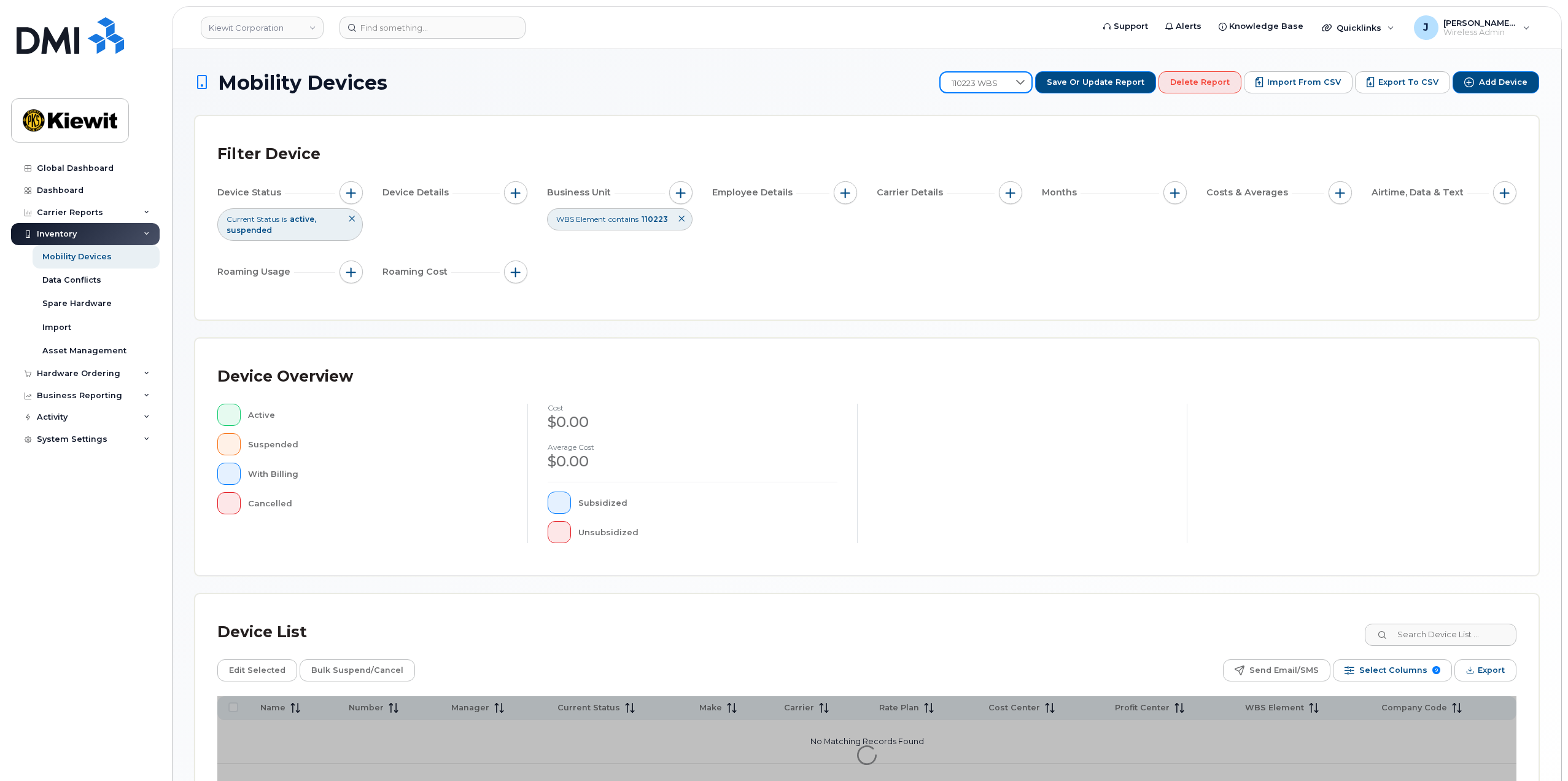
click at [1436, 135] on div "Filter Device Device Status Current Status is active suspended Device Details B…" at bounding box center [867, 218] width 1344 height 203
click at [1026, 83] on icon at bounding box center [1021, 82] width 8 height 5
click at [859, 76] on h1 "Mobility Devices" at bounding box center [564, 82] width 740 height 21
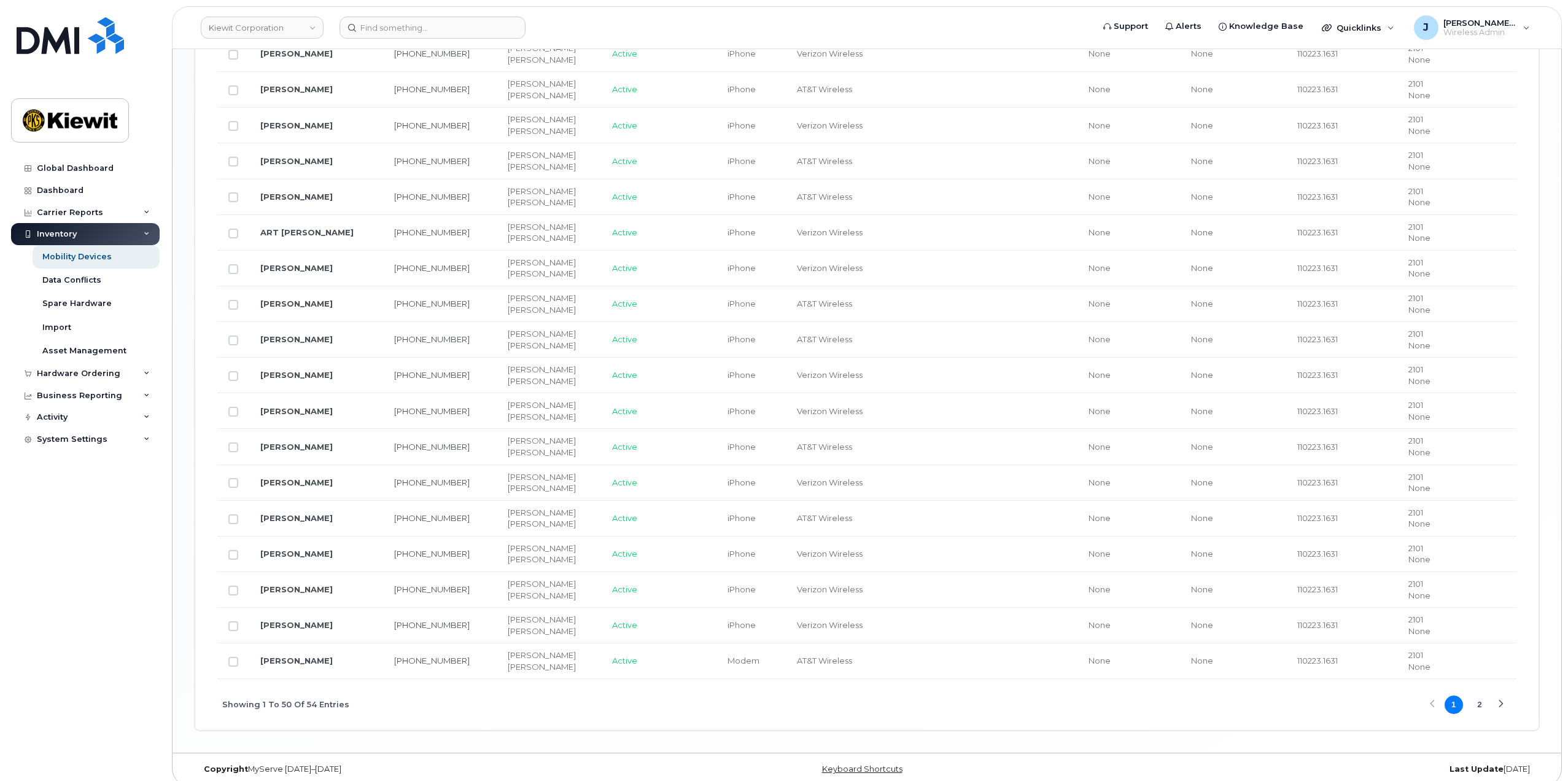
scroll to position [1880, 0]
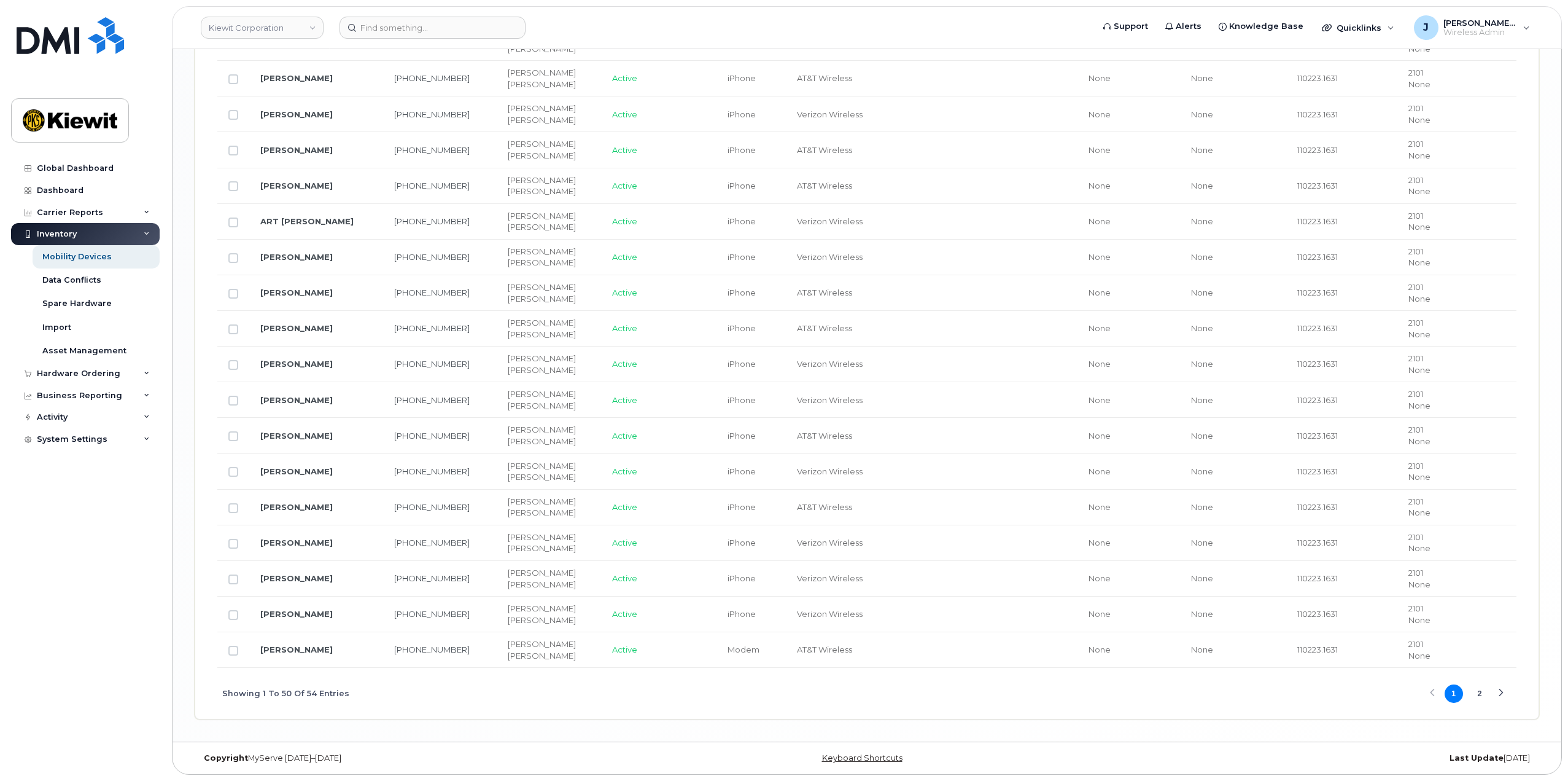
click at [1502, 693] on div "Next Page" at bounding box center [1501, 693] width 8 height 8
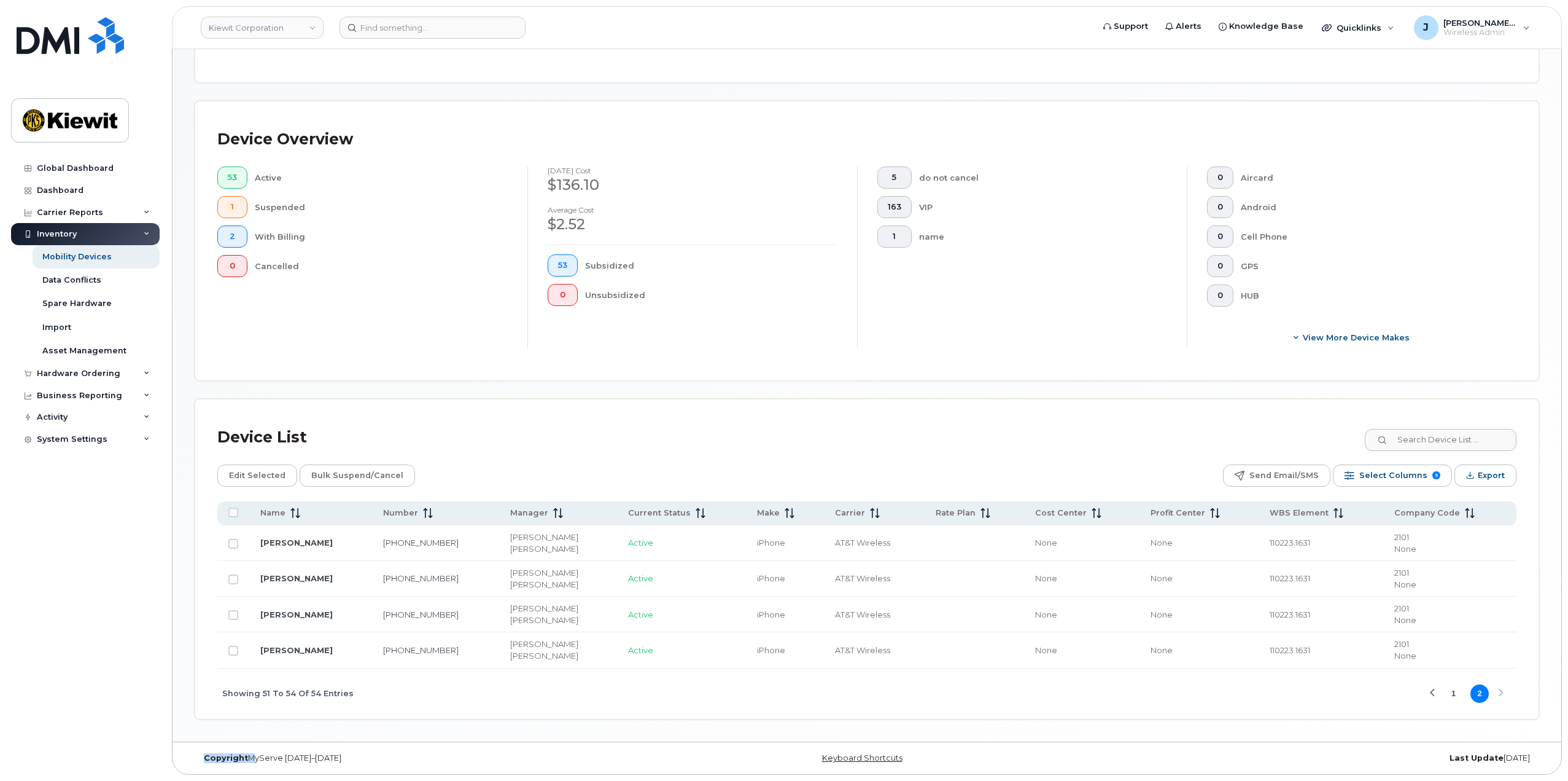
scroll to position [0, 0]
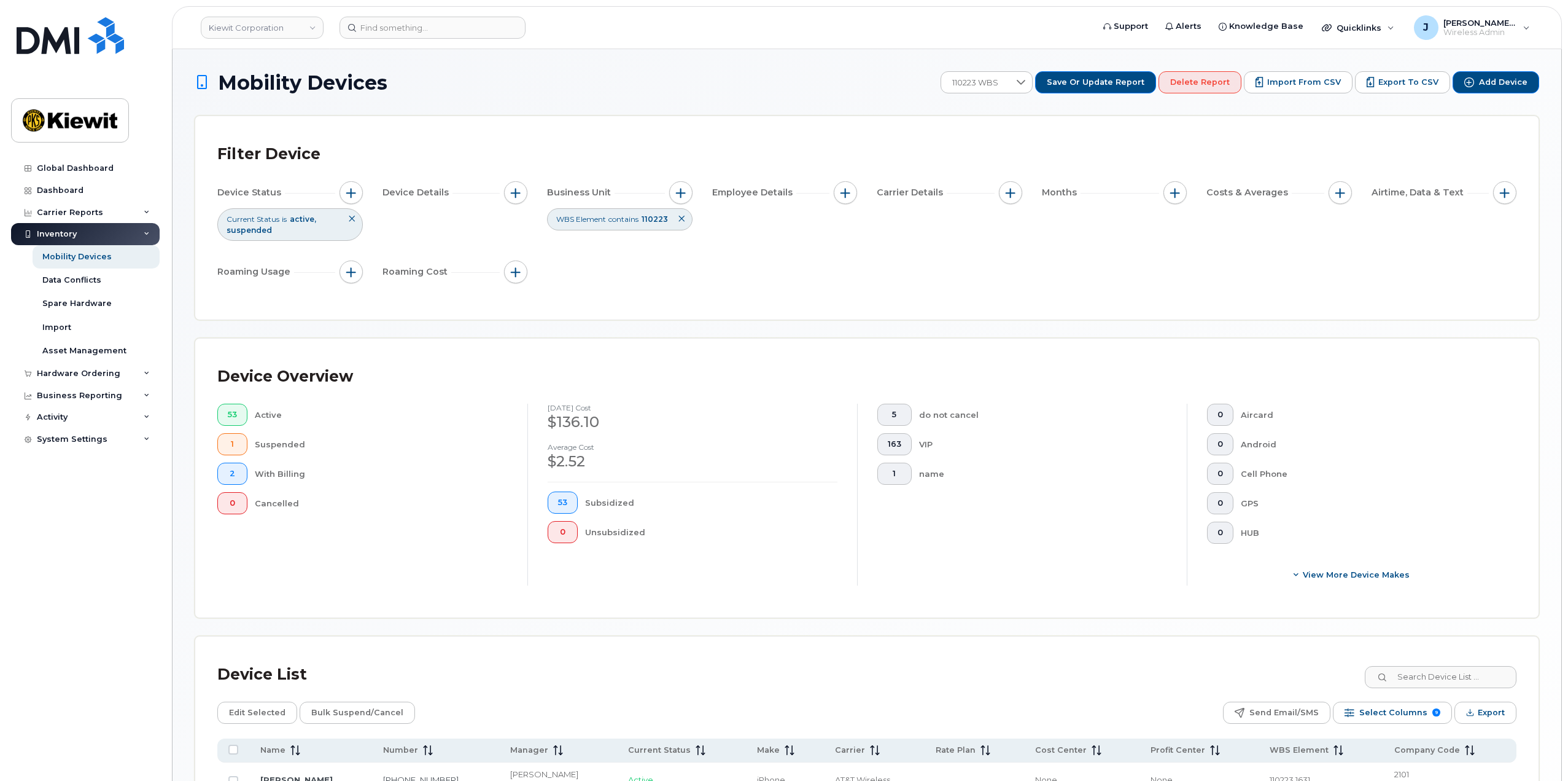
click at [682, 223] on icon at bounding box center [681, 218] width 8 height 8
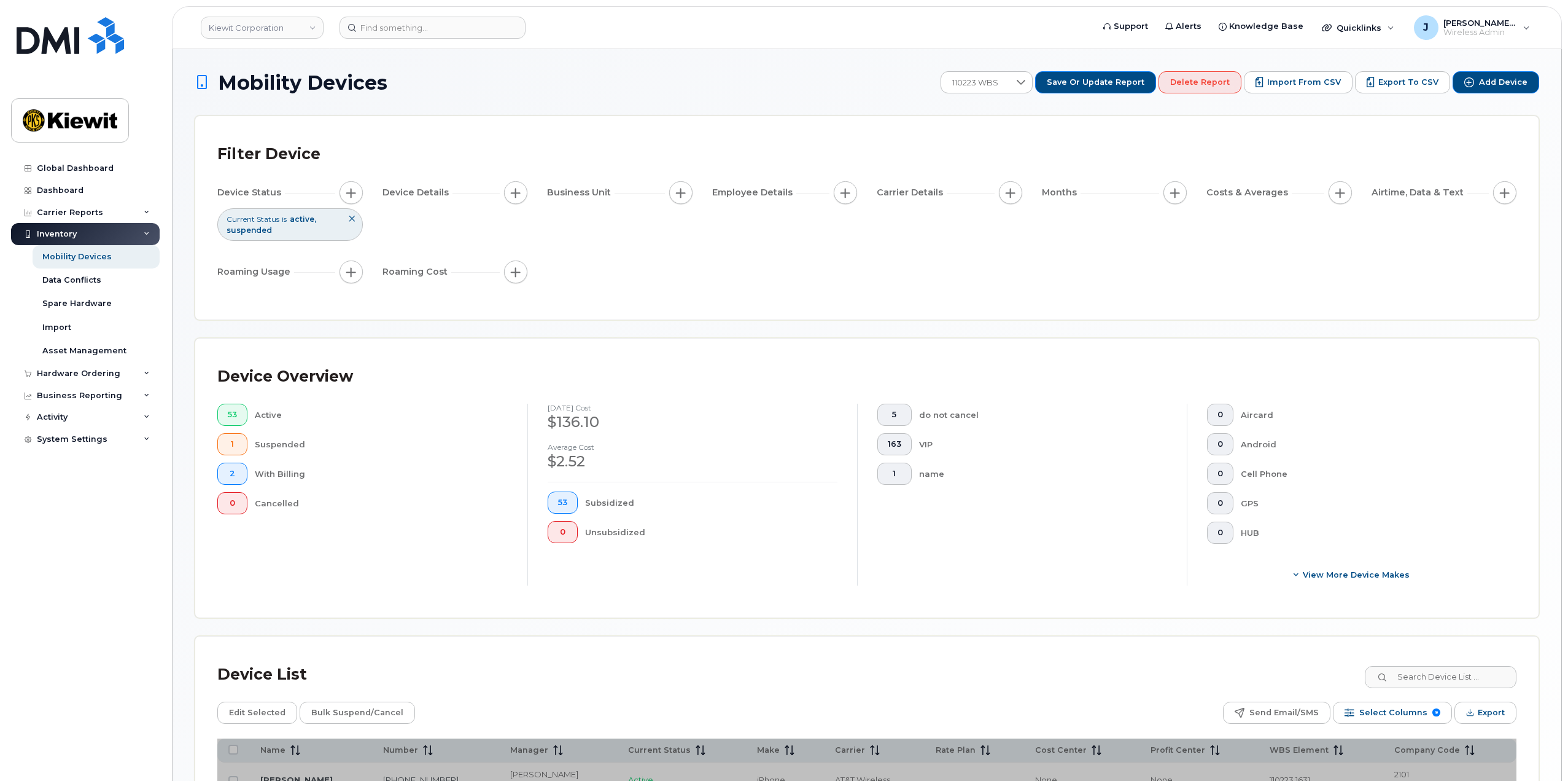
click at [682, 204] on div "Business Unit" at bounding box center [620, 193] width 146 height 23
click at [1027, 82] on div at bounding box center [1021, 82] width 23 height 21
click at [566, 236] on div "Device Status Current Status is active suspended Device Details Business Unit E…" at bounding box center [867, 234] width 1299 height 107
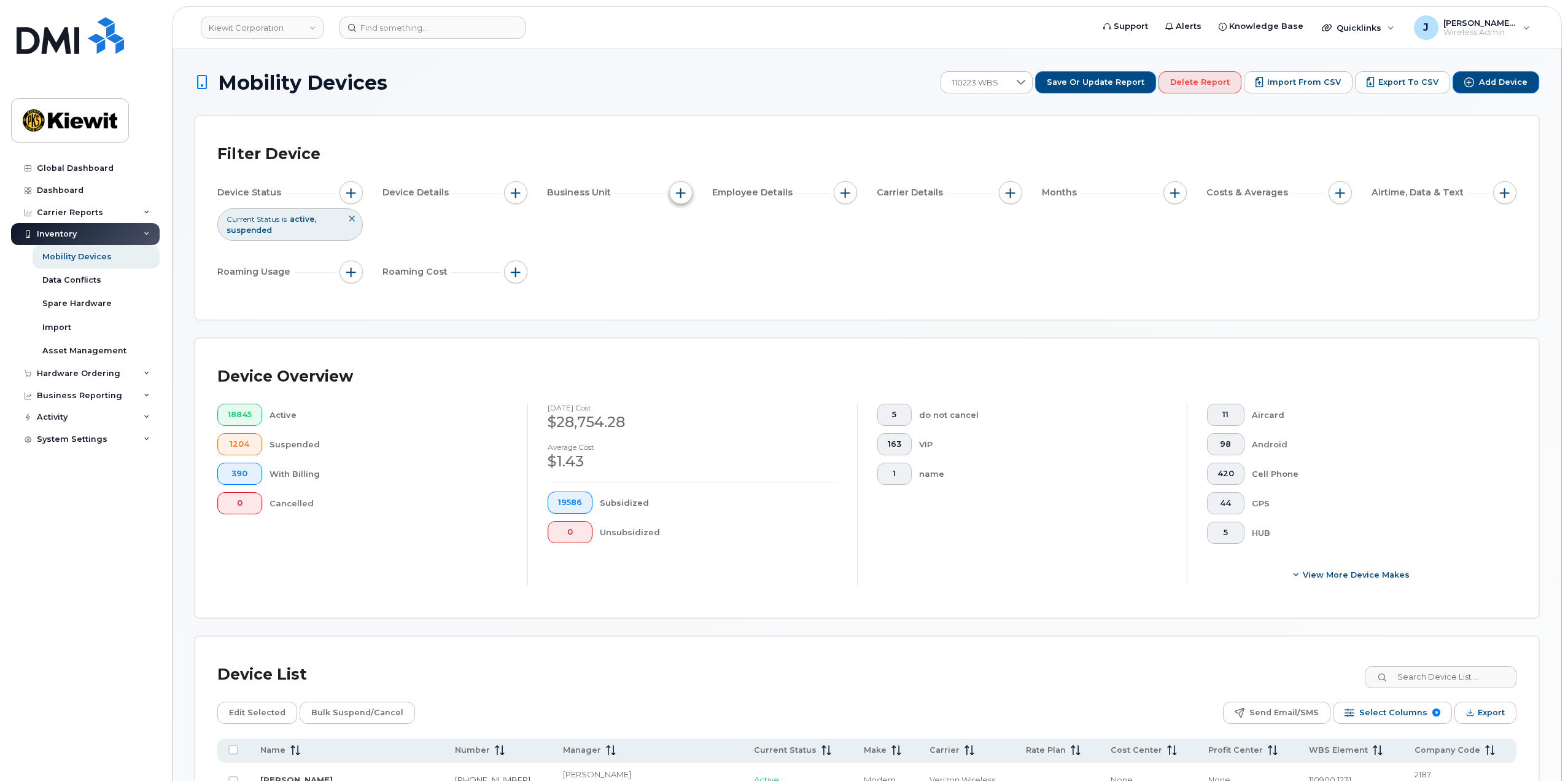
click at [682, 191] on span "button" at bounding box center [681, 193] width 10 height 10
click at [684, 292] on input "WBS Element" at bounding box center [684, 288] width 10 height 10
checkbox input "true"
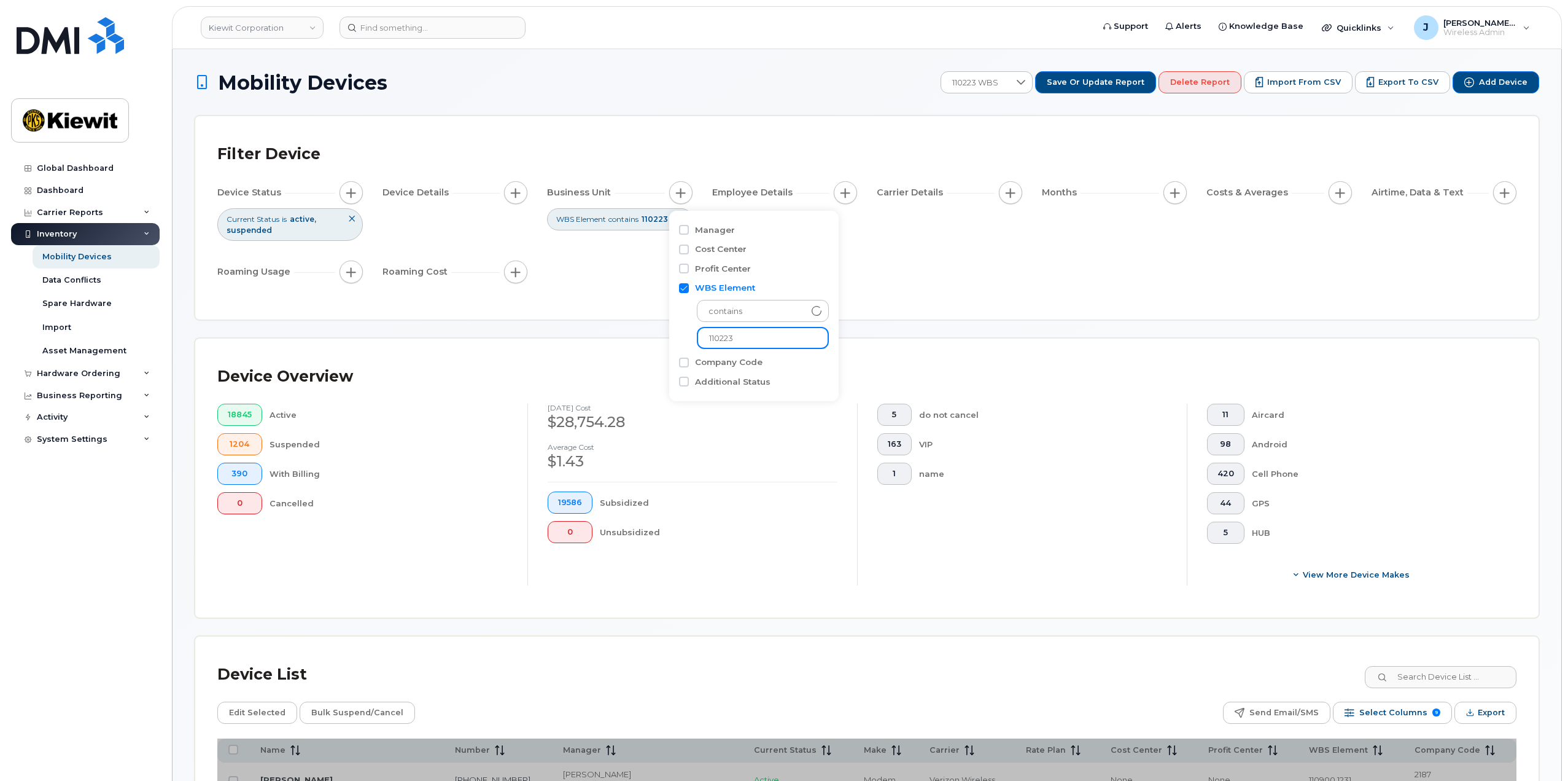
click at [729, 328] on input "110223" at bounding box center [763, 338] width 132 height 22
drag, startPoint x: 736, startPoint y: 330, endPoint x: 649, endPoint y: 303, distance: 91.1
type input "106195"
click at [855, 274] on div "Device Status Current Status is active suspended Device Details Business Unit W…" at bounding box center [867, 234] width 1299 height 107
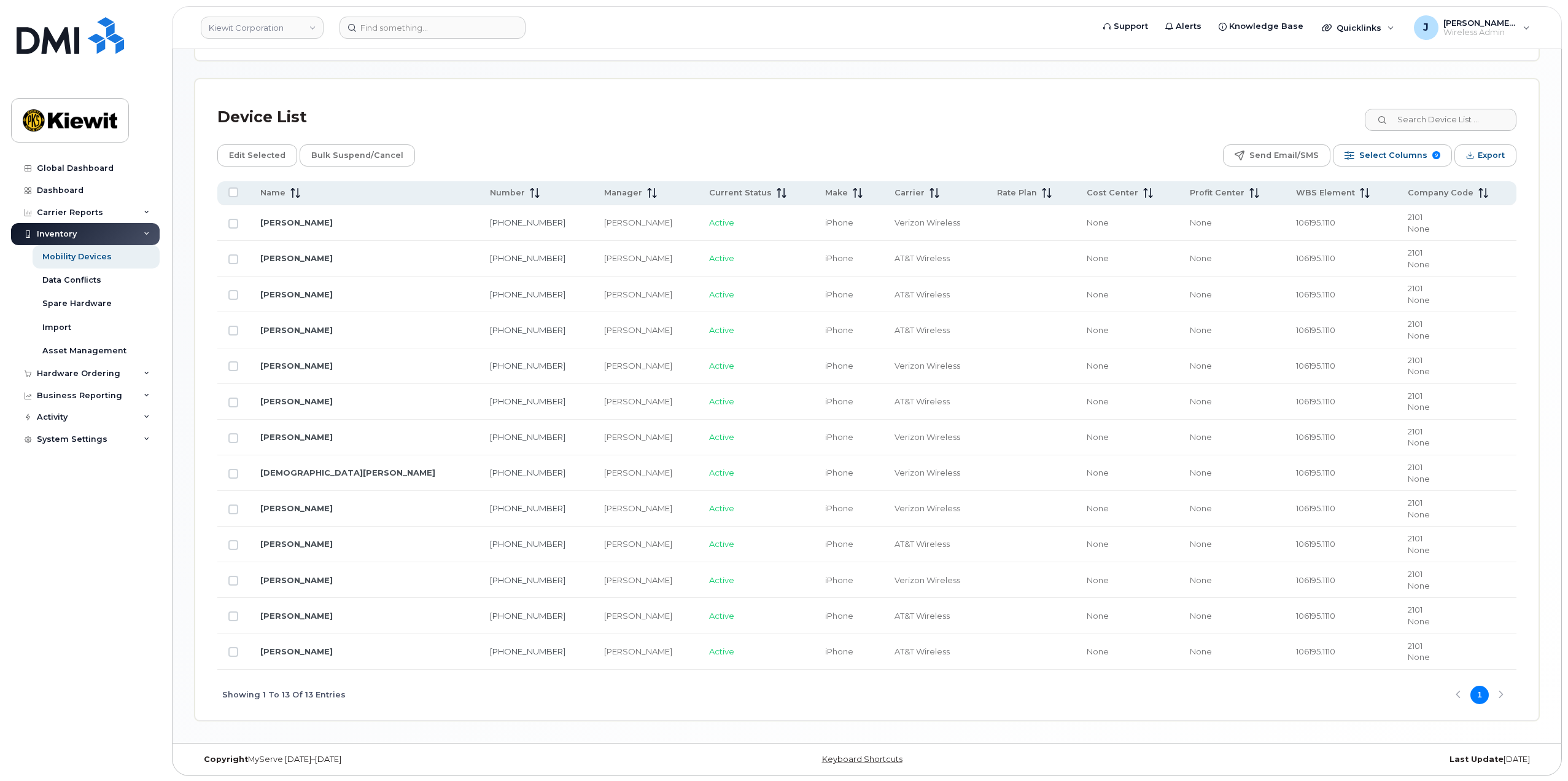
scroll to position [558, 0]
click at [86, 257] on div "Mobility Devices" at bounding box center [77, 257] width 69 height 11
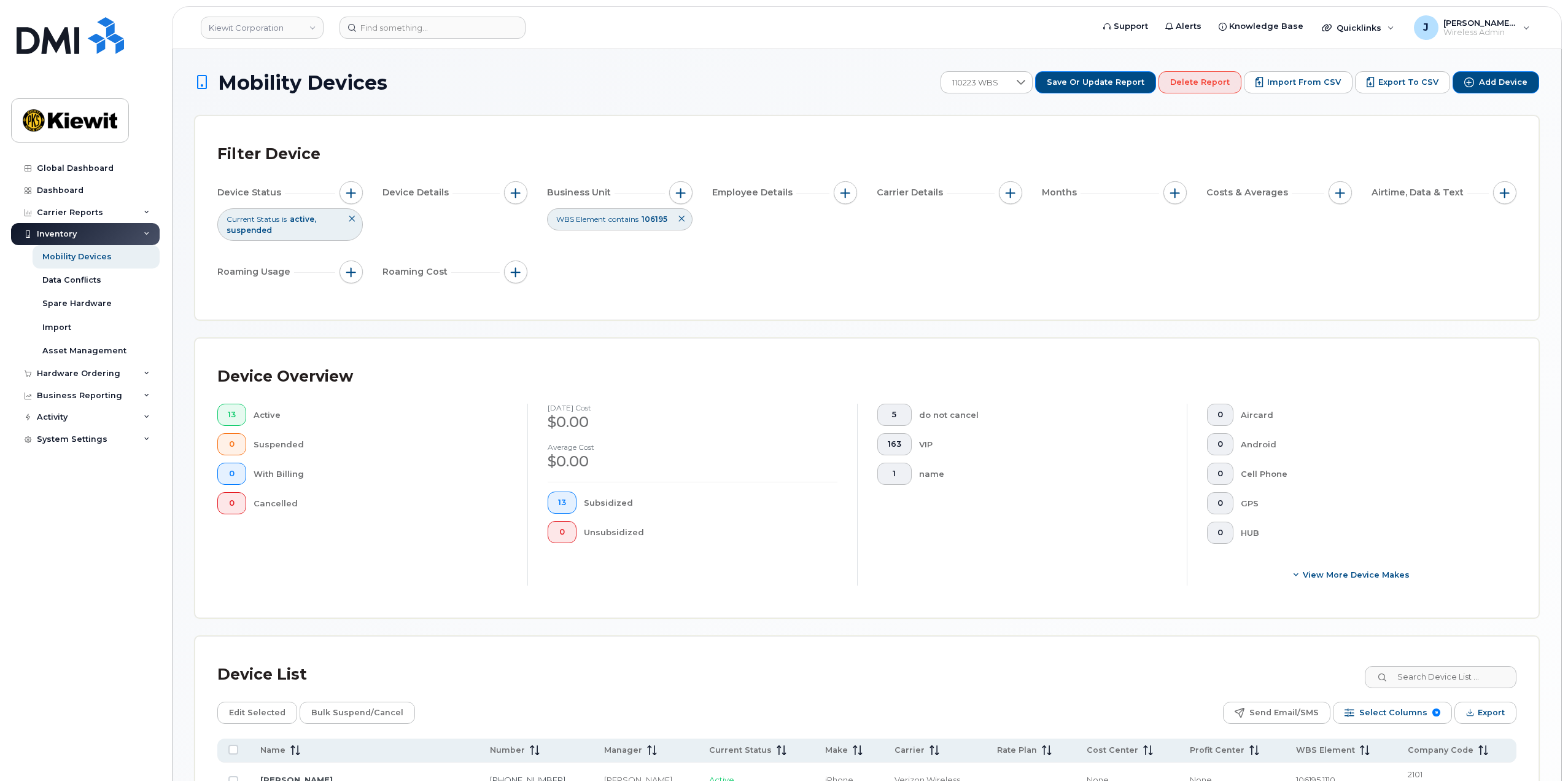
drag, startPoint x: 396, startPoint y: 321, endPoint x: 262, endPoint y: 336, distance: 134.8
click at [396, 321] on div "Mobility Devices 110223 WBS Save or Update Report Delete Report Import from CSV…" at bounding box center [867, 675] width 1345 height 1207
